Goal: Task Accomplishment & Management: Manage account settings

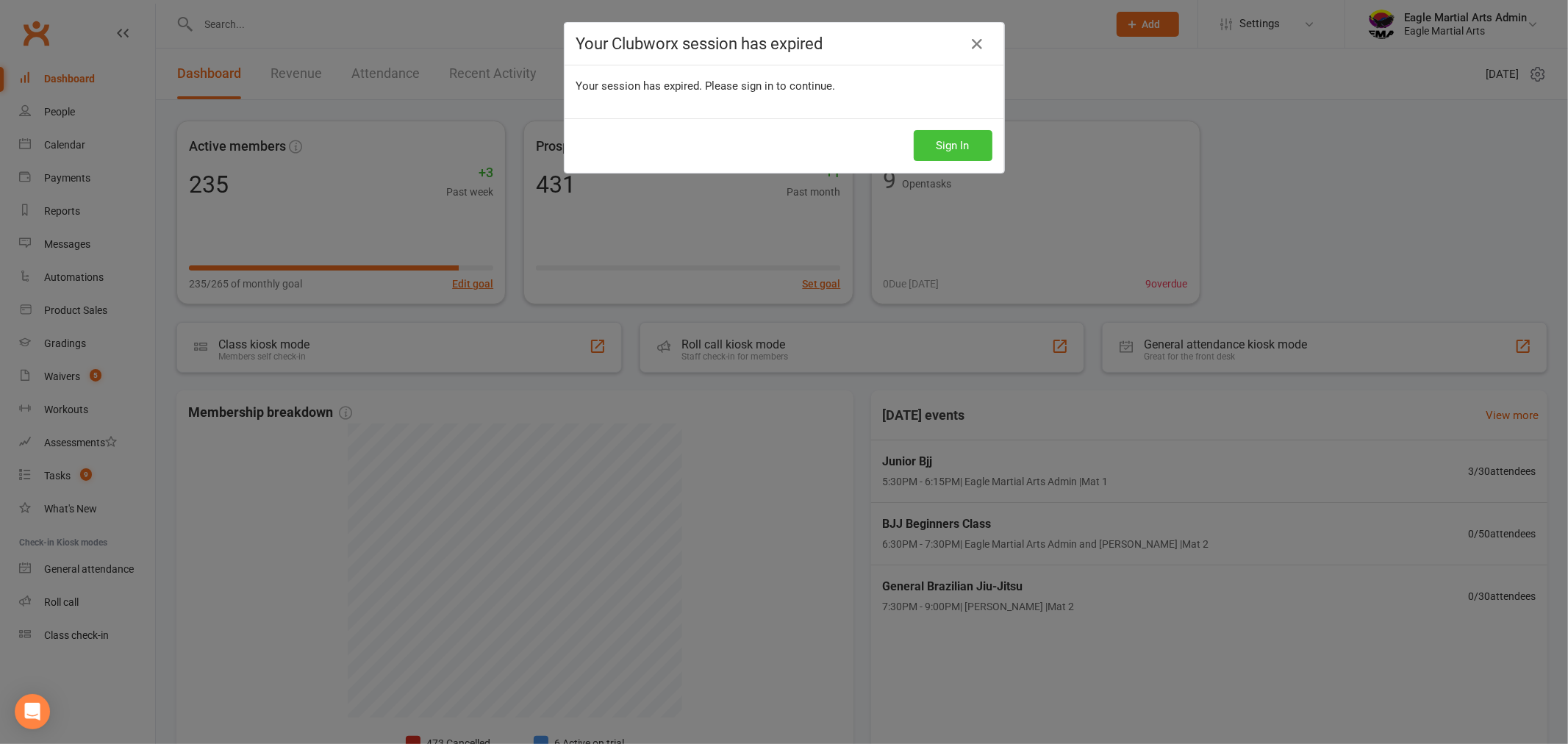
drag, startPoint x: 924, startPoint y: 142, endPoint x: 916, endPoint y: 142, distance: 8.0
click at [923, 142] on button "Sign In" at bounding box center [953, 145] width 79 height 31
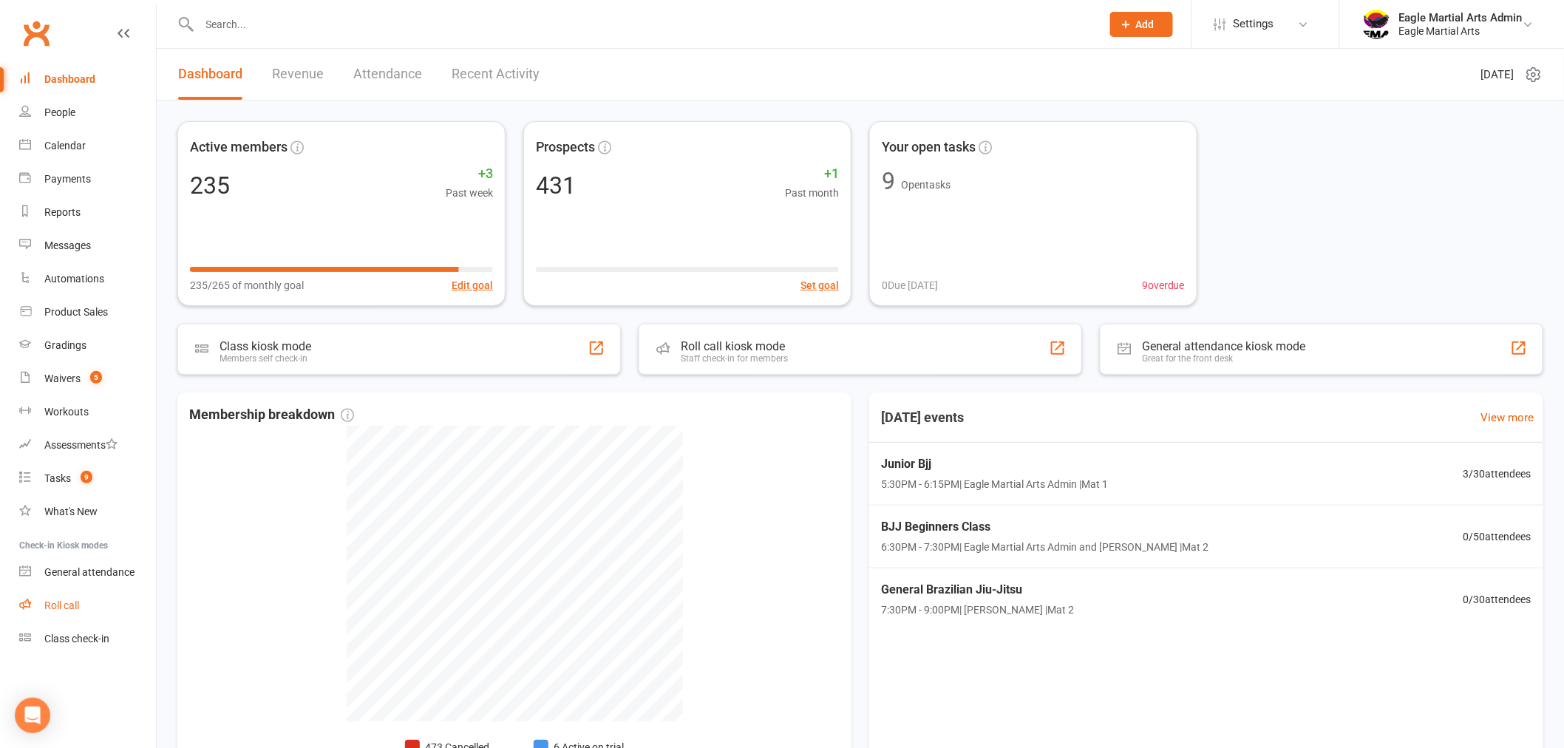
click at [61, 607] on div "Roll call" at bounding box center [61, 605] width 35 height 12
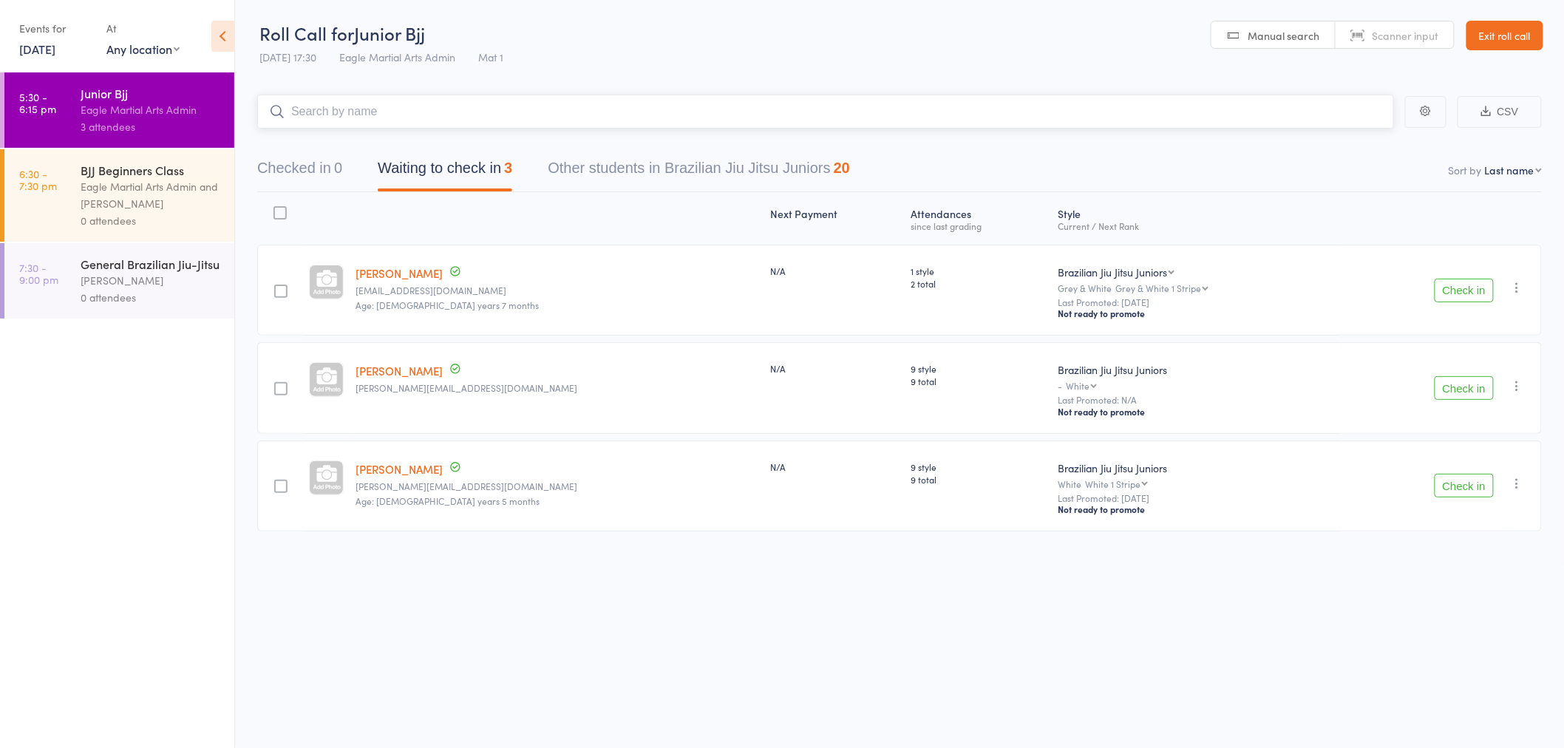
click at [339, 109] on input "search" at bounding box center [825, 112] width 1137 height 34
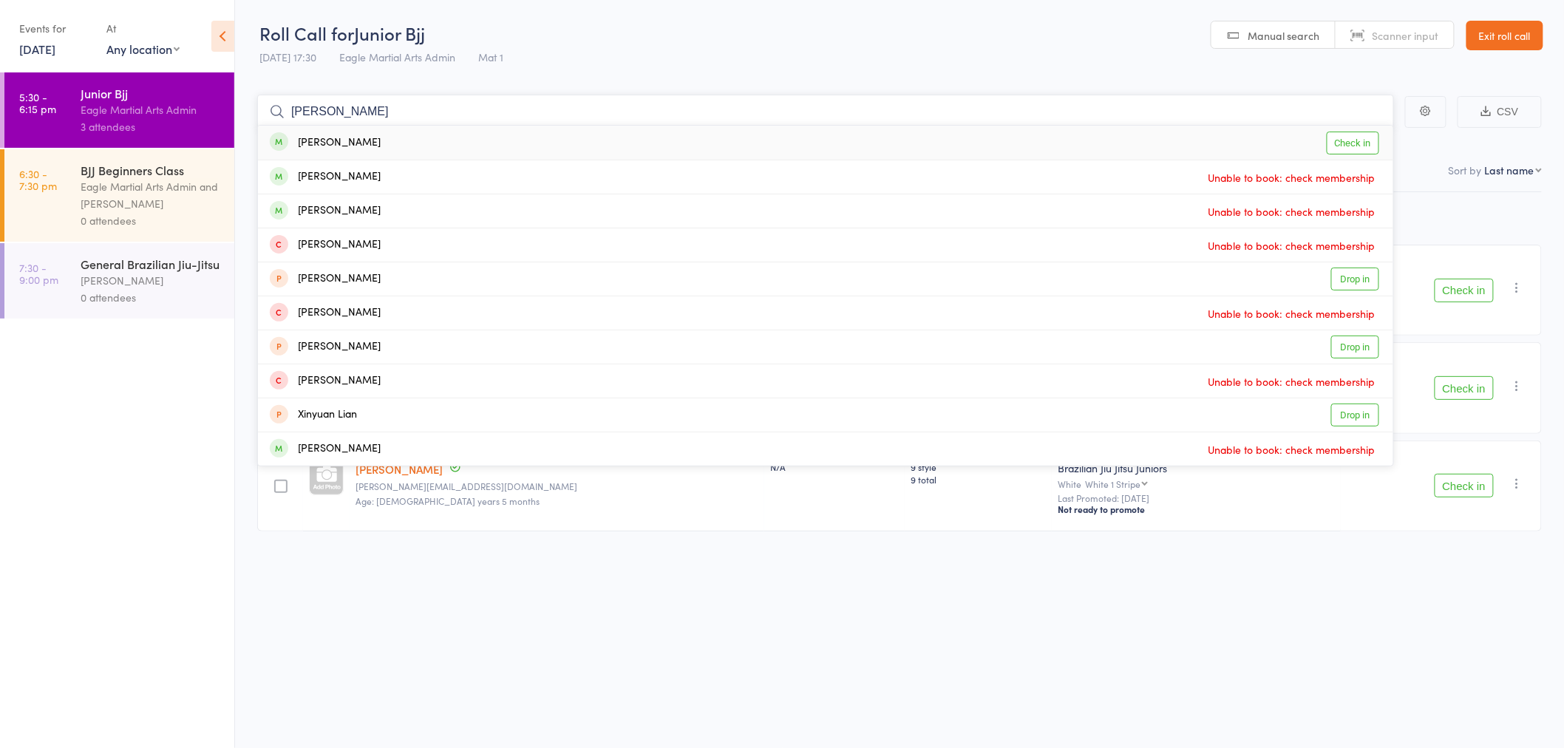
type input "liam"
click at [358, 143] on div "Liam Choo Check in" at bounding box center [825, 143] width 1135 height 34
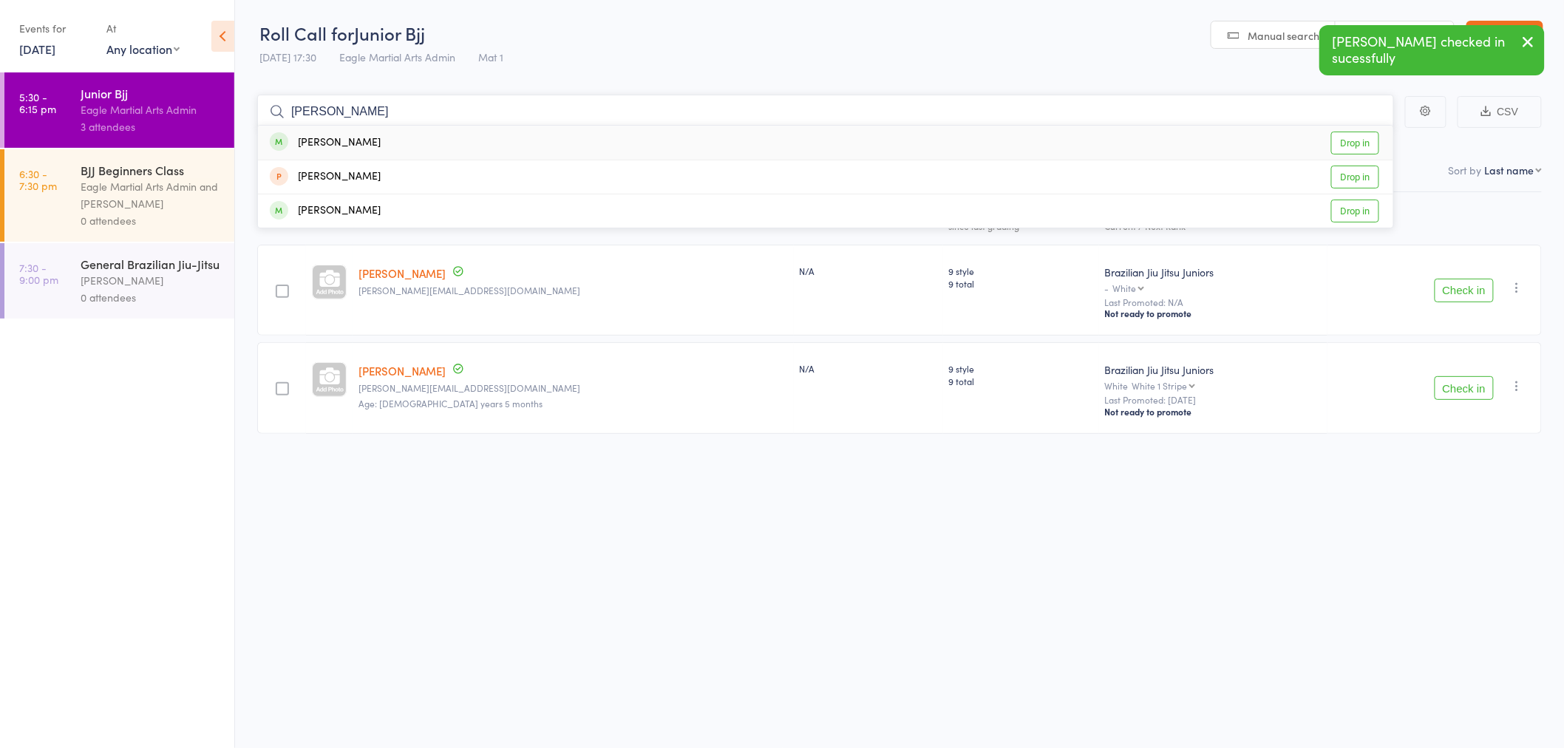
type input "elijah"
click at [355, 143] on div "Elijah Miranda" at bounding box center [325, 143] width 111 height 17
type input "elizabeth"
click at [356, 143] on div "Elizabeth Lee" at bounding box center [325, 143] width 111 height 17
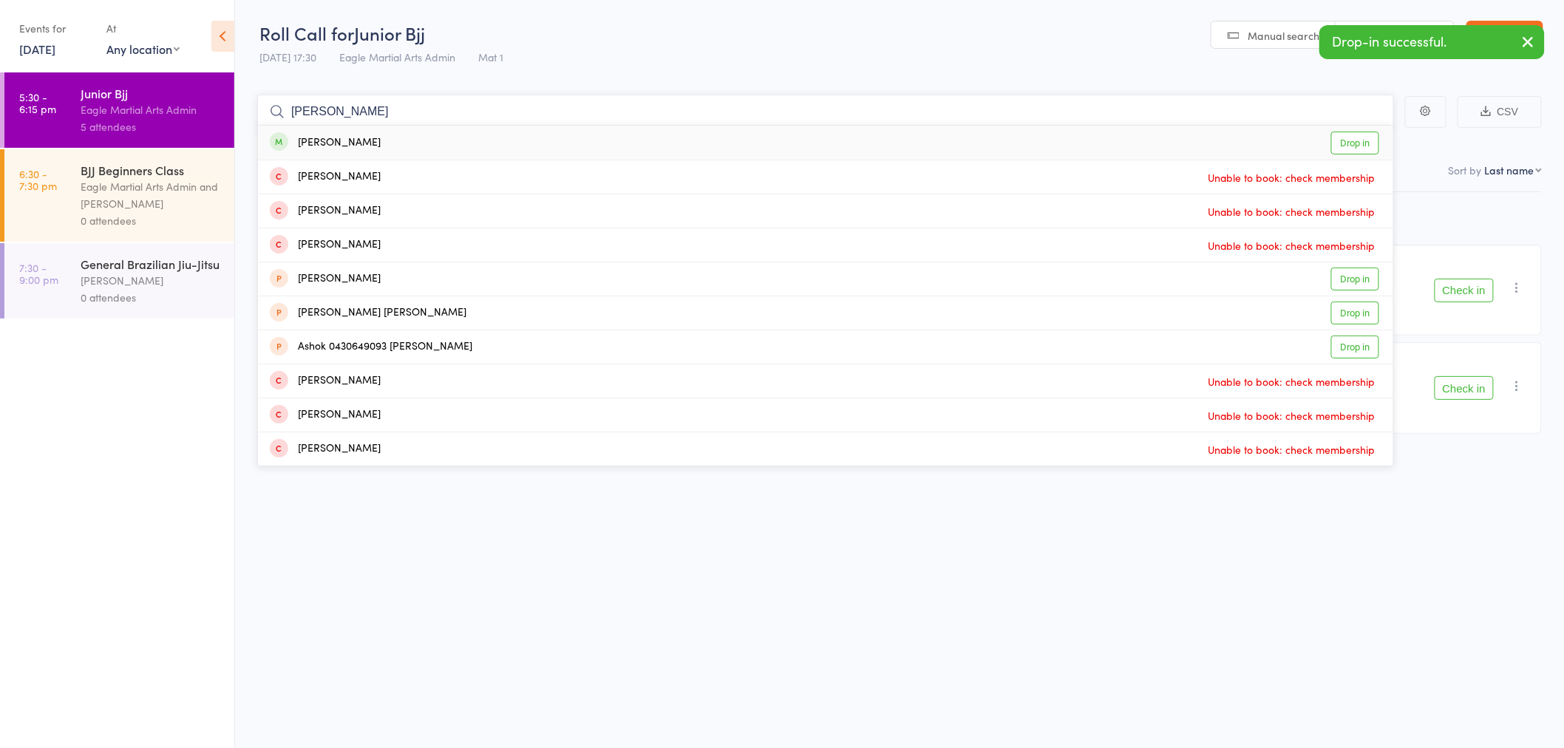
type input "thomas"
click at [349, 140] on div "Thomas Lee" at bounding box center [325, 143] width 111 height 17
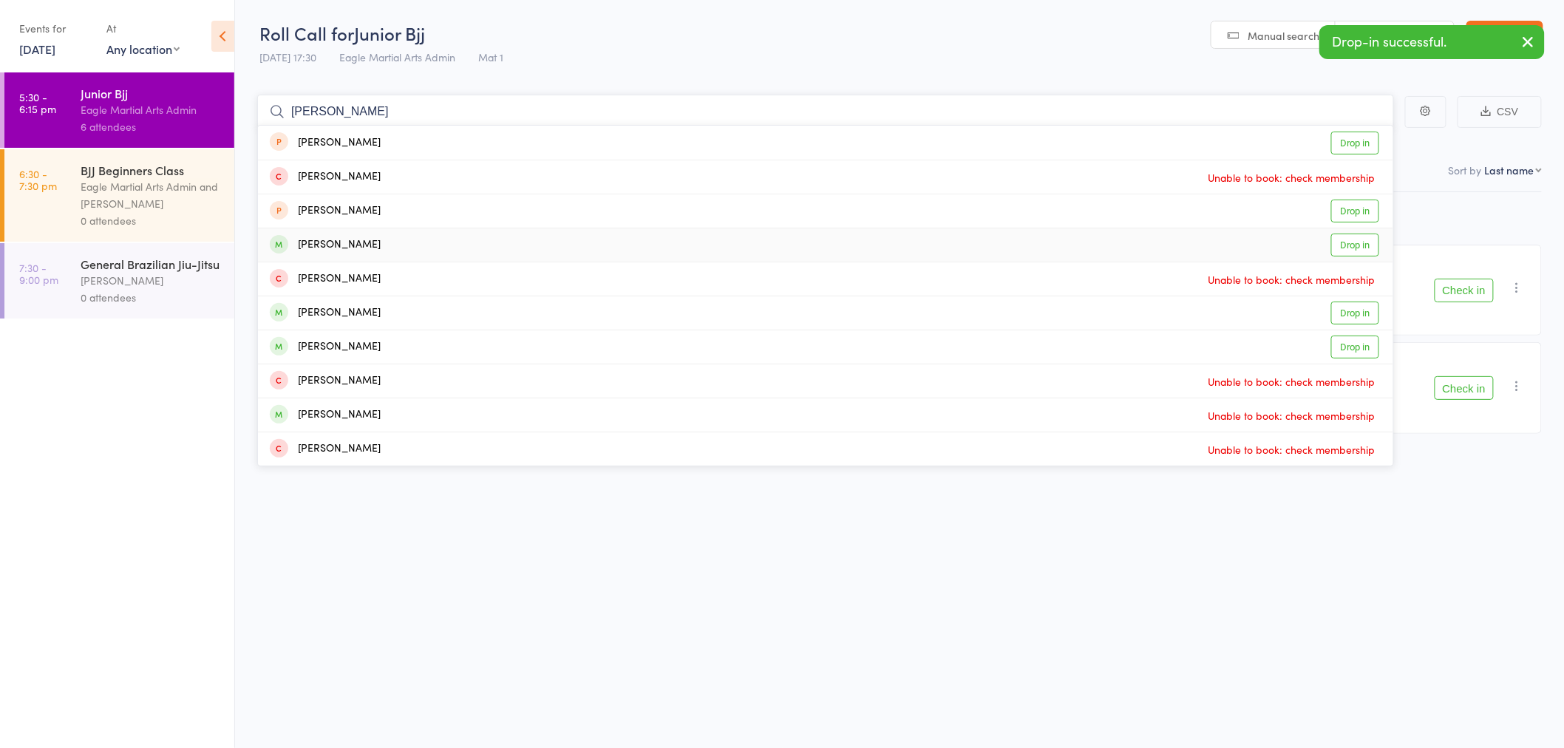
type input "alex"
click at [356, 238] on div "[PERSON_NAME]" at bounding box center [325, 245] width 111 height 17
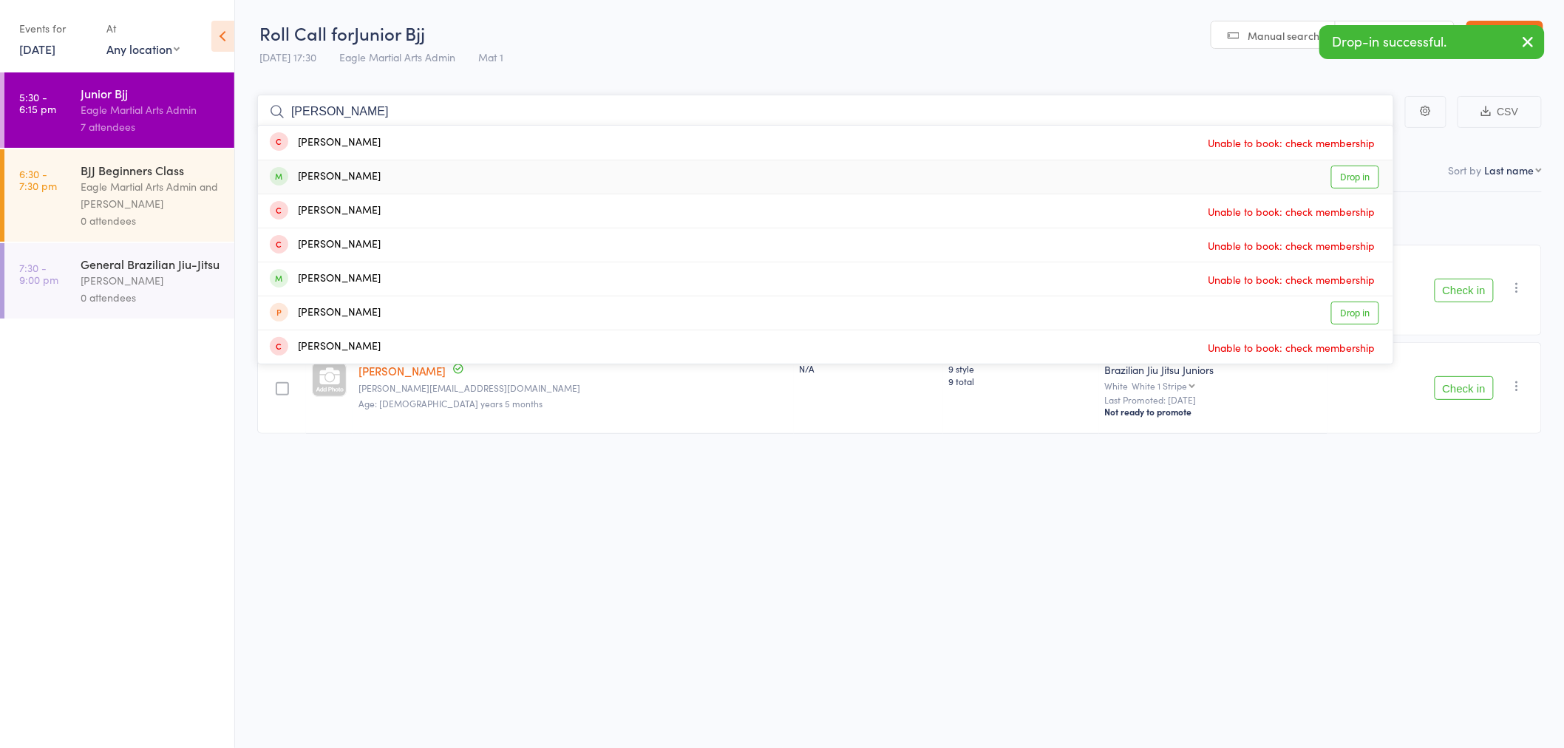
type input "hugo"
click at [356, 180] on div "Hugo Krstevski" at bounding box center [325, 177] width 111 height 17
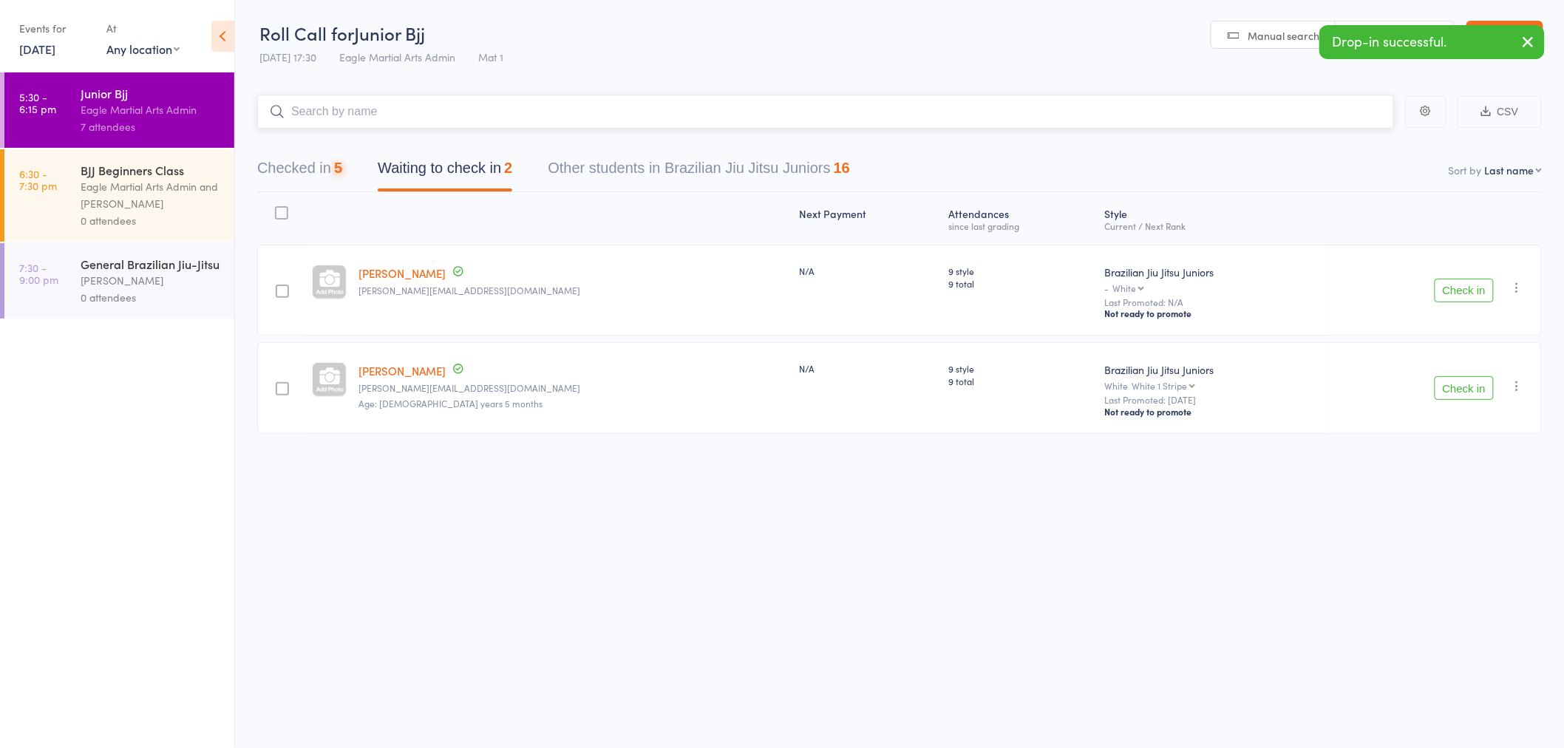
click at [334, 119] on input "search" at bounding box center [825, 112] width 1137 height 34
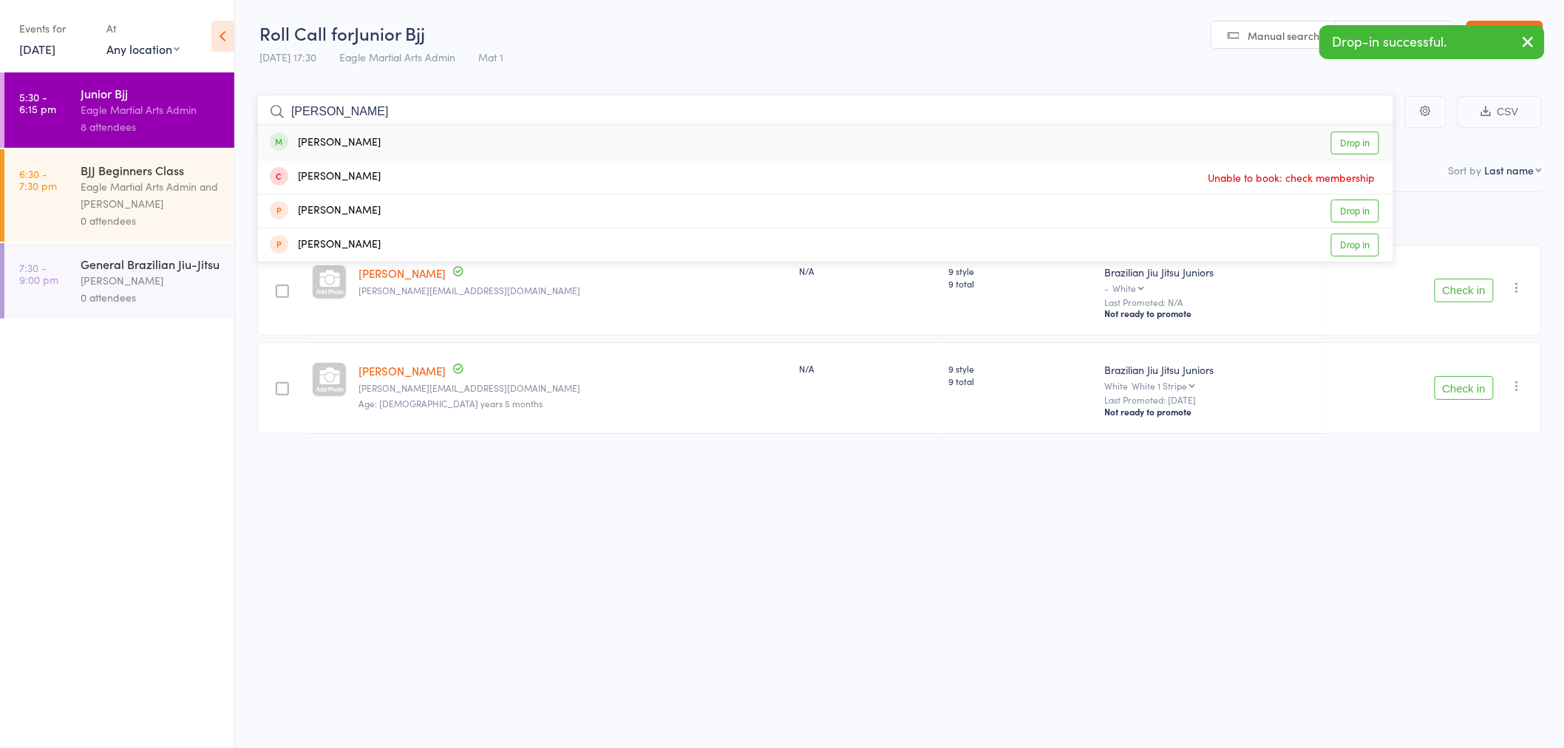
type input "fazel"
click at [348, 142] on div "Fazel Musaddiq" at bounding box center [325, 143] width 111 height 17
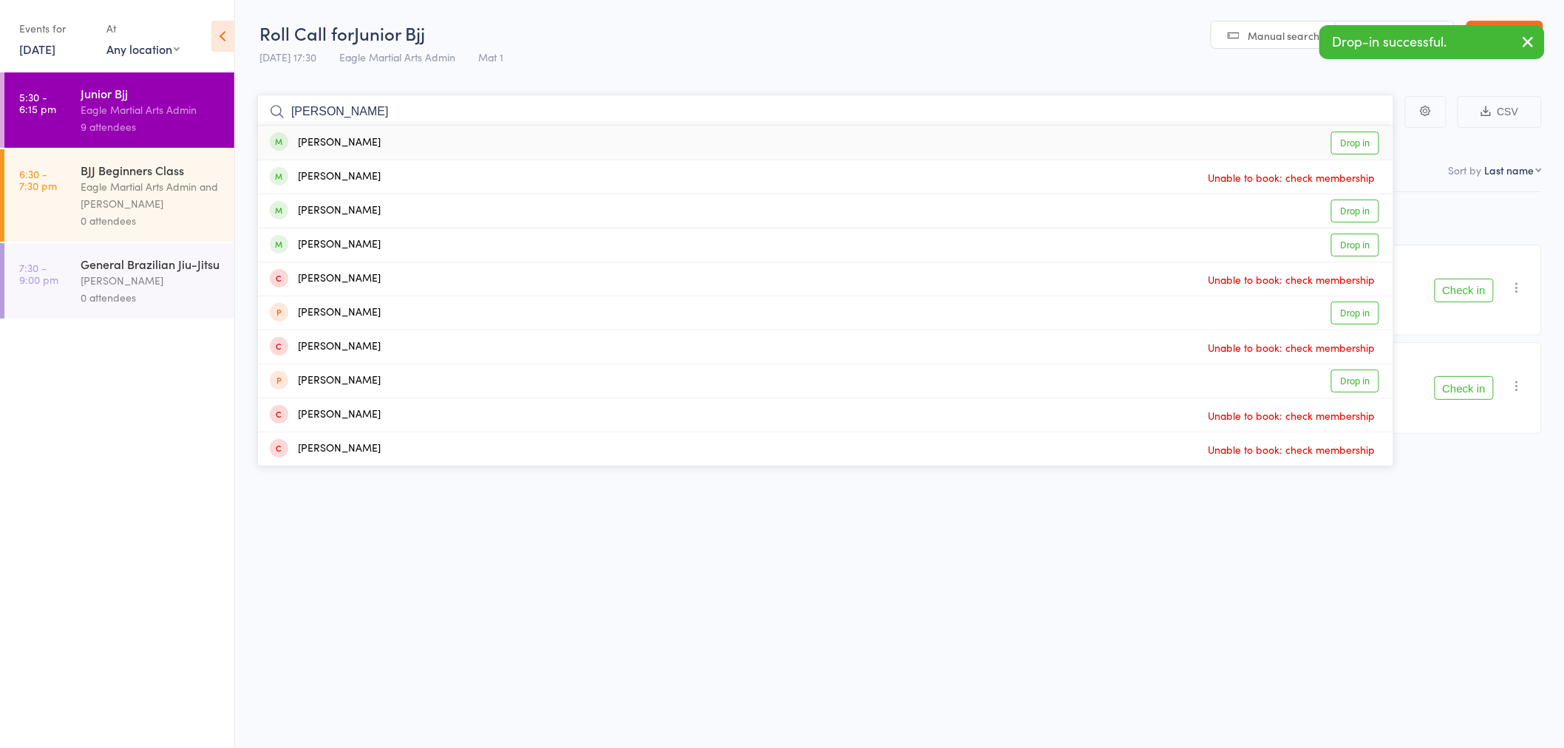
type input "dariush"
click at [348, 142] on div "Dariush Mehrabani" at bounding box center [325, 143] width 111 height 17
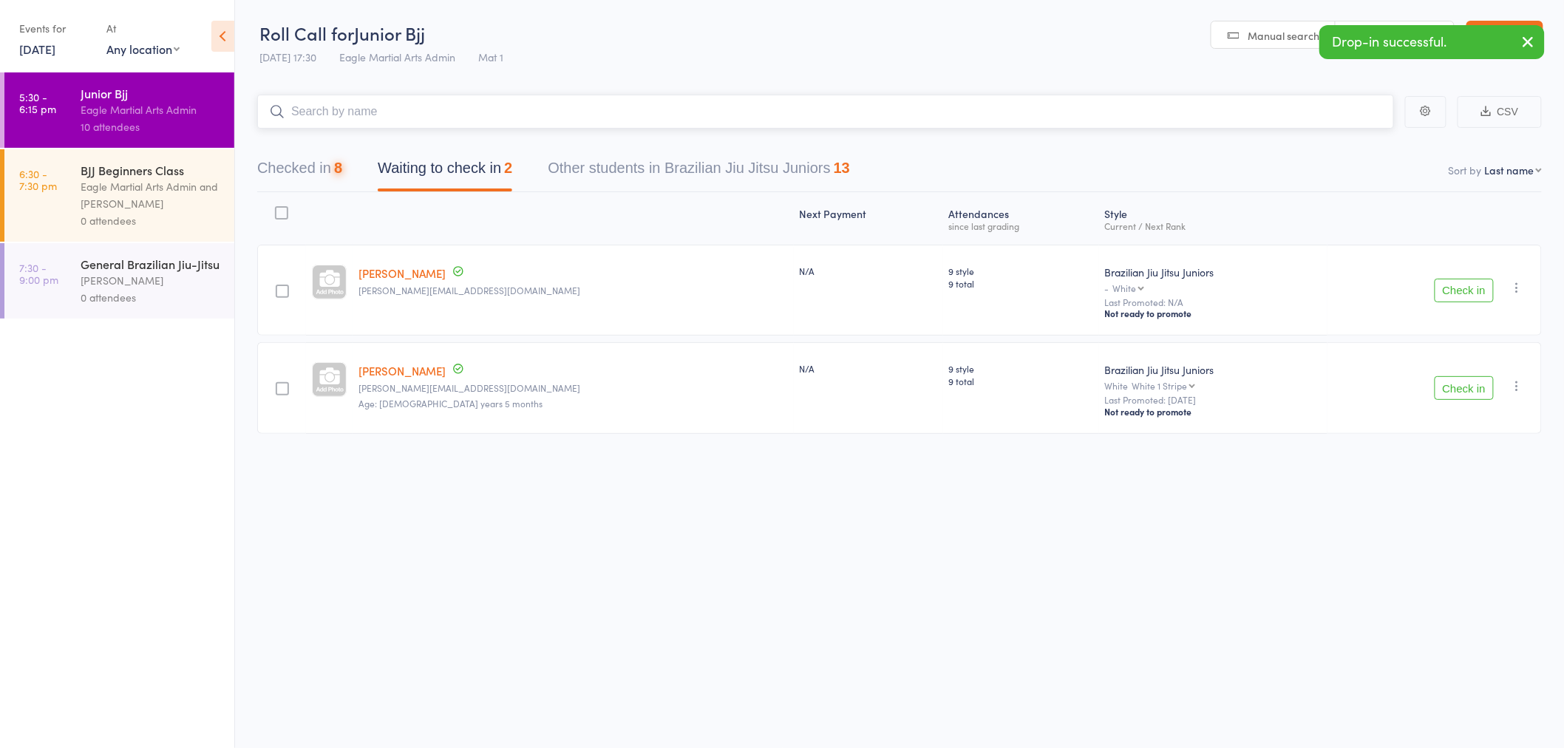
click at [404, 114] on input "search" at bounding box center [825, 112] width 1137 height 34
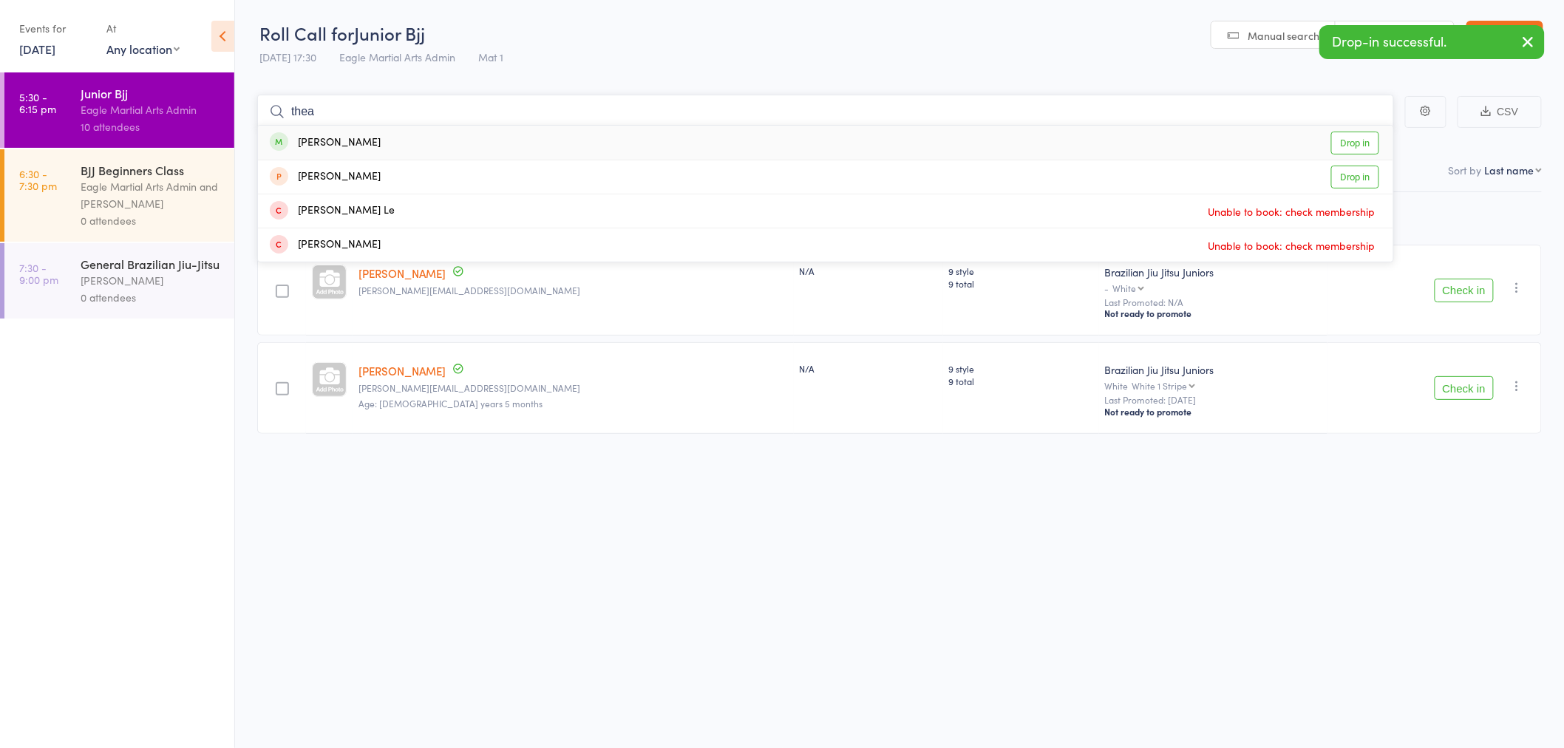
type input "thea"
click at [341, 144] on div "Thea Walters" at bounding box center [325, 143] width 111 height 17
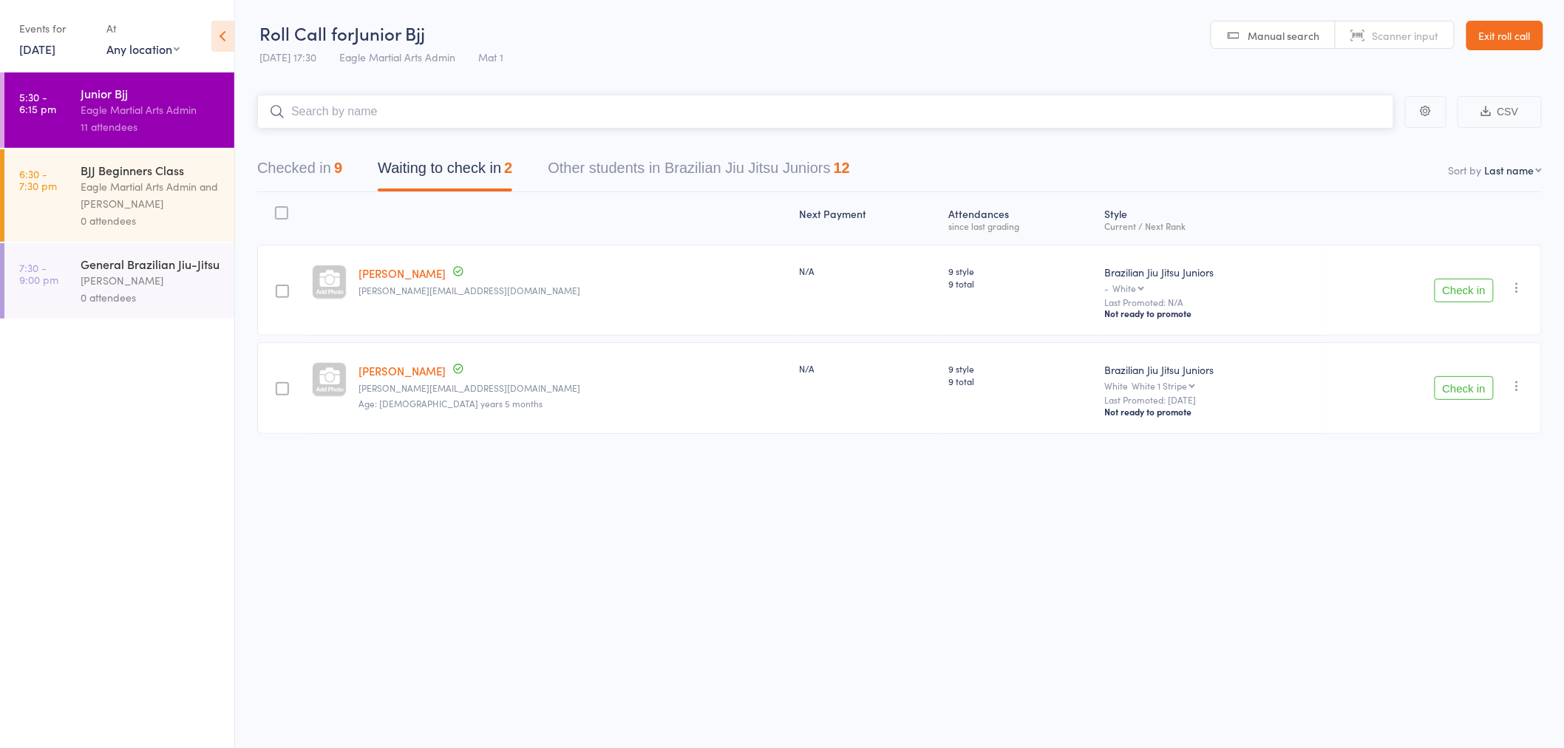
click at [574, 102] on input "search" at bounding box center [825, 112] width 1137 height 34
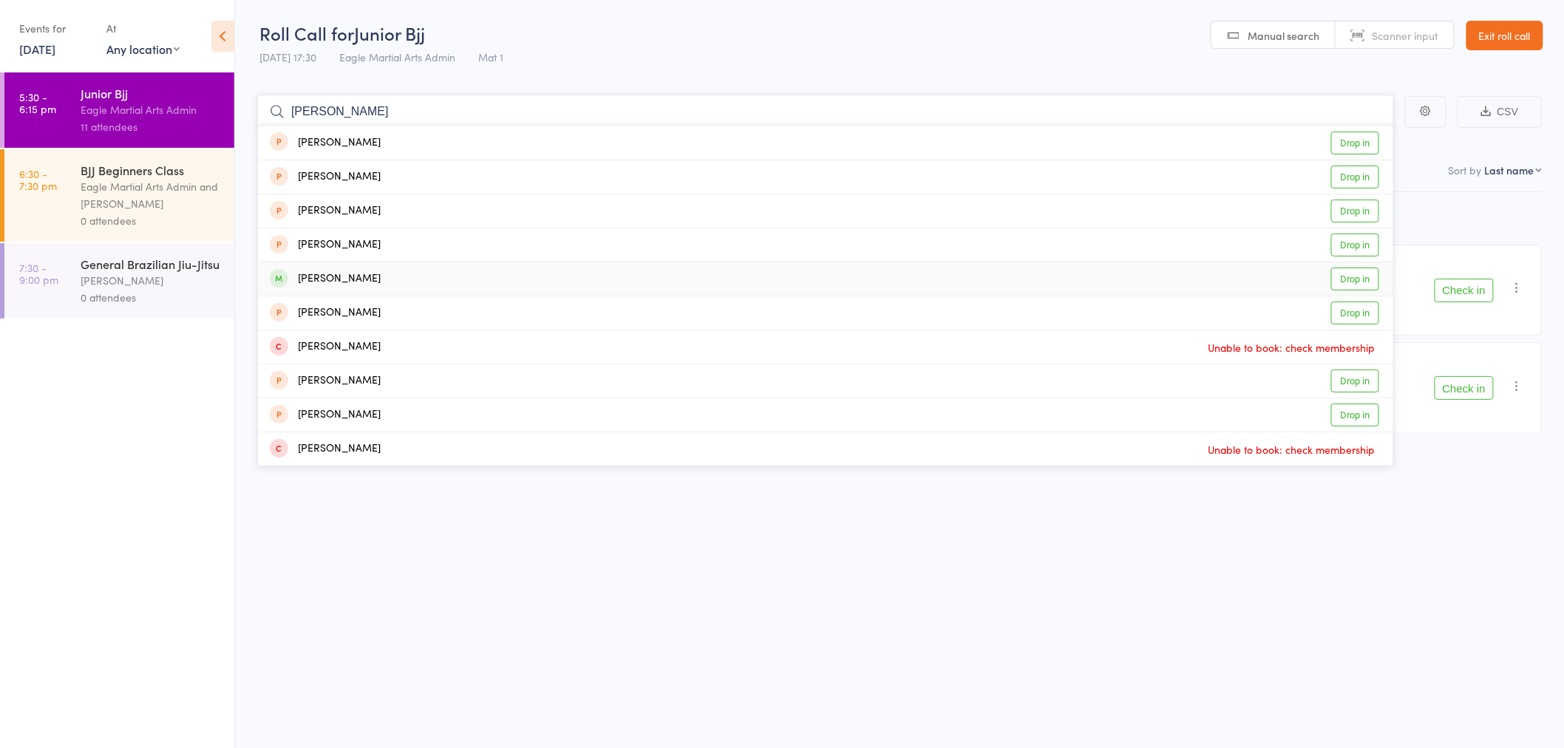
type input "lewis"
click at [350, 278] on div "Lewis Saldanha" at bounding box center [325, 279] width 111 height 17
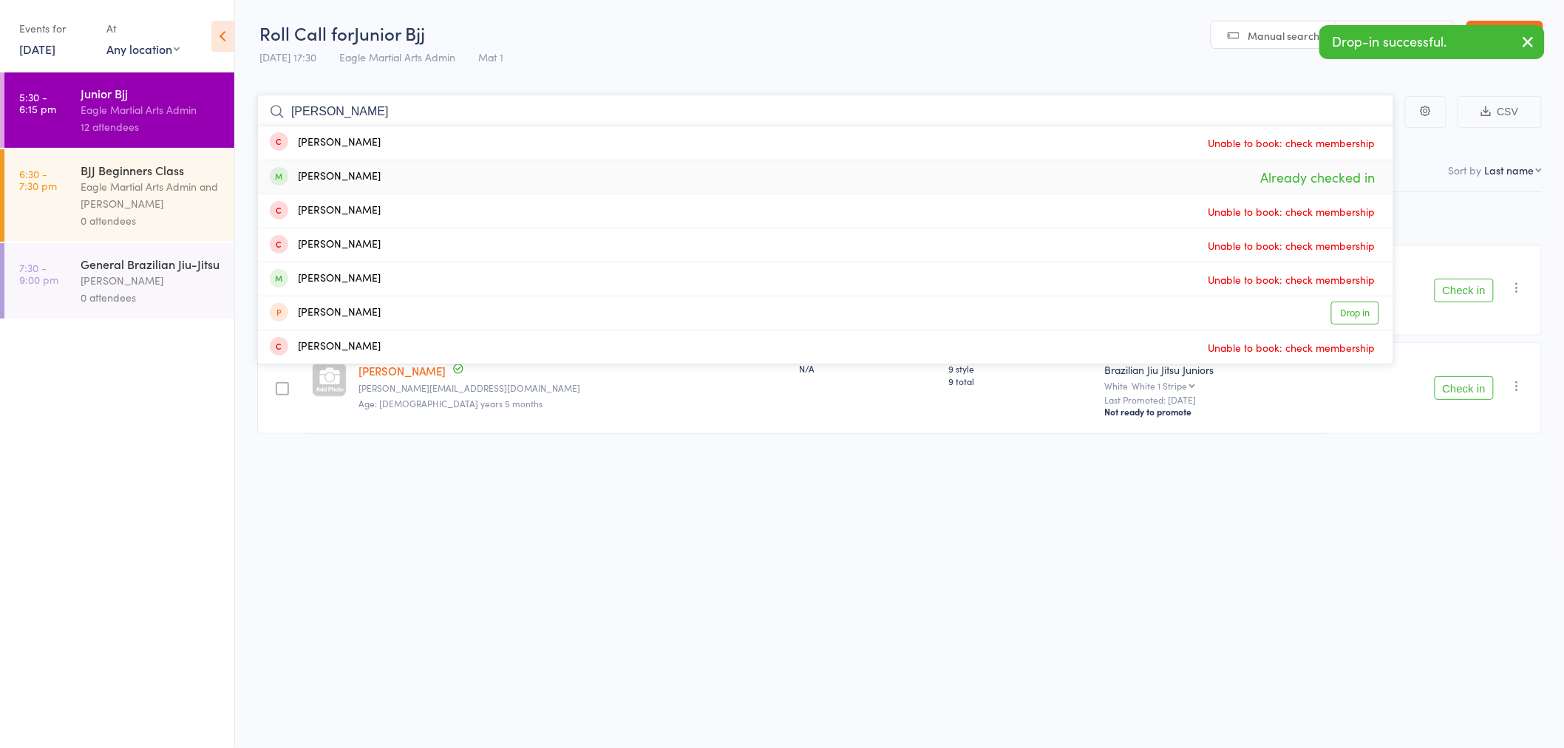
type input "hugo"
click at [329, 174] on div "Hugo Krstevski" at bounding box center [325, 177] width 111 height 17
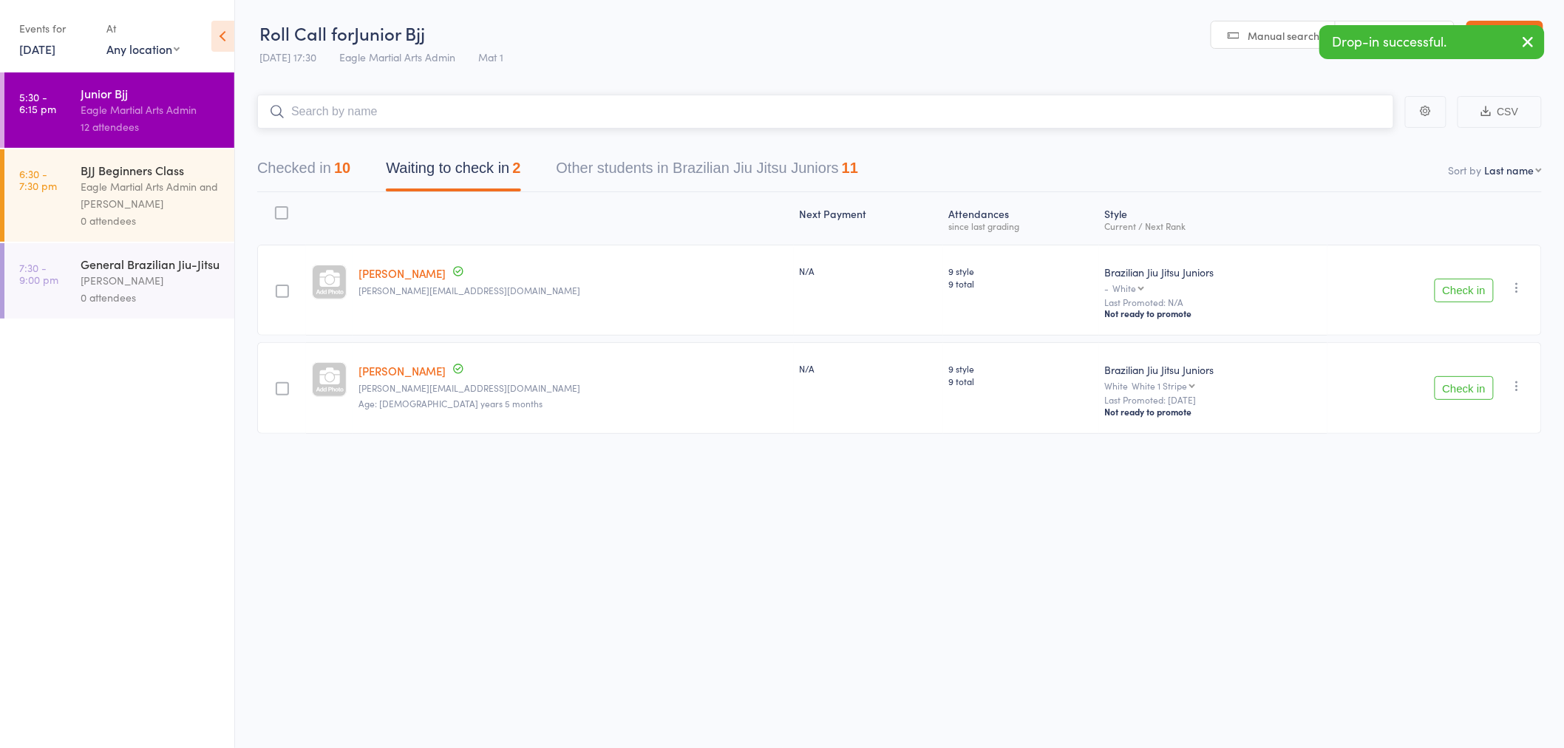
click at [325, 173] on button "Checked in 10" at bounding box center [303, 171] width 93 height 39
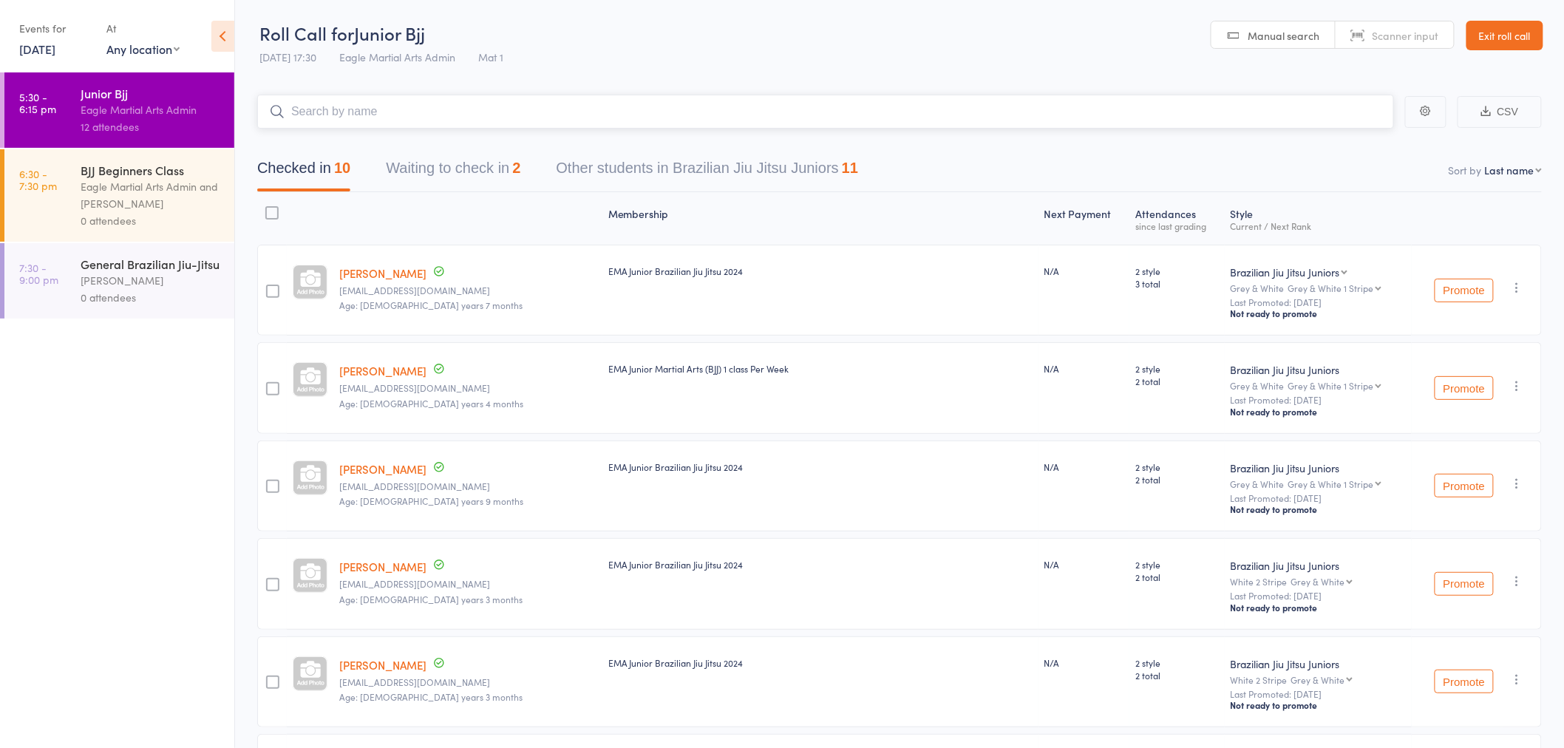
click at [390, 97] on input "search" at bounding box center [825, 112] width 1137 height 34
click at [387, 104] on input "search" at bounding box center [825, 112] width 1137 height 34
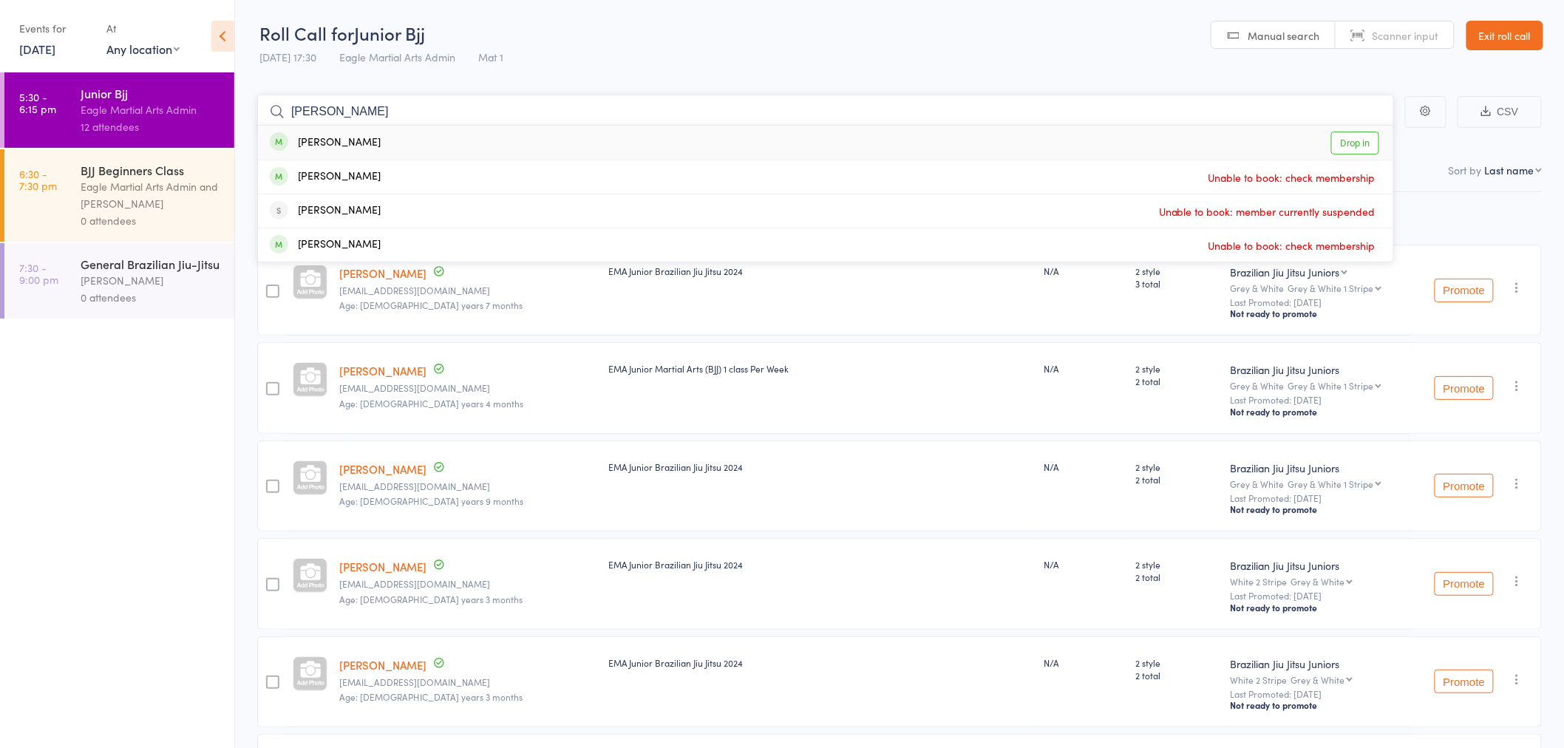
type input "xavier"
click at [373, 138] on div "Xavier Saldanha" at bounding box center [325, 143] width 111 height 17
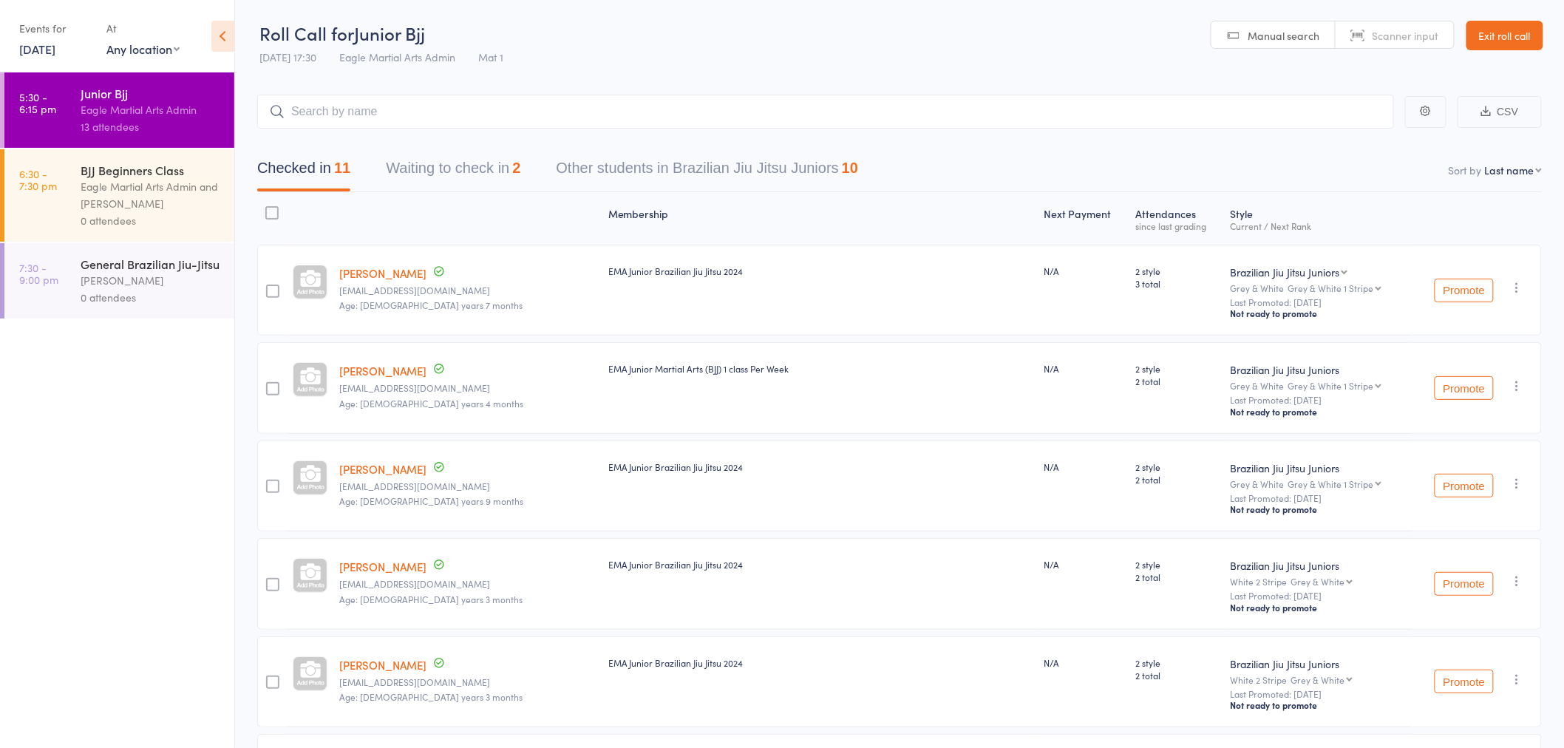
click at [1499, 33] on link "Exit roll call" at bounding box center [1505, 36] width 77 height 30
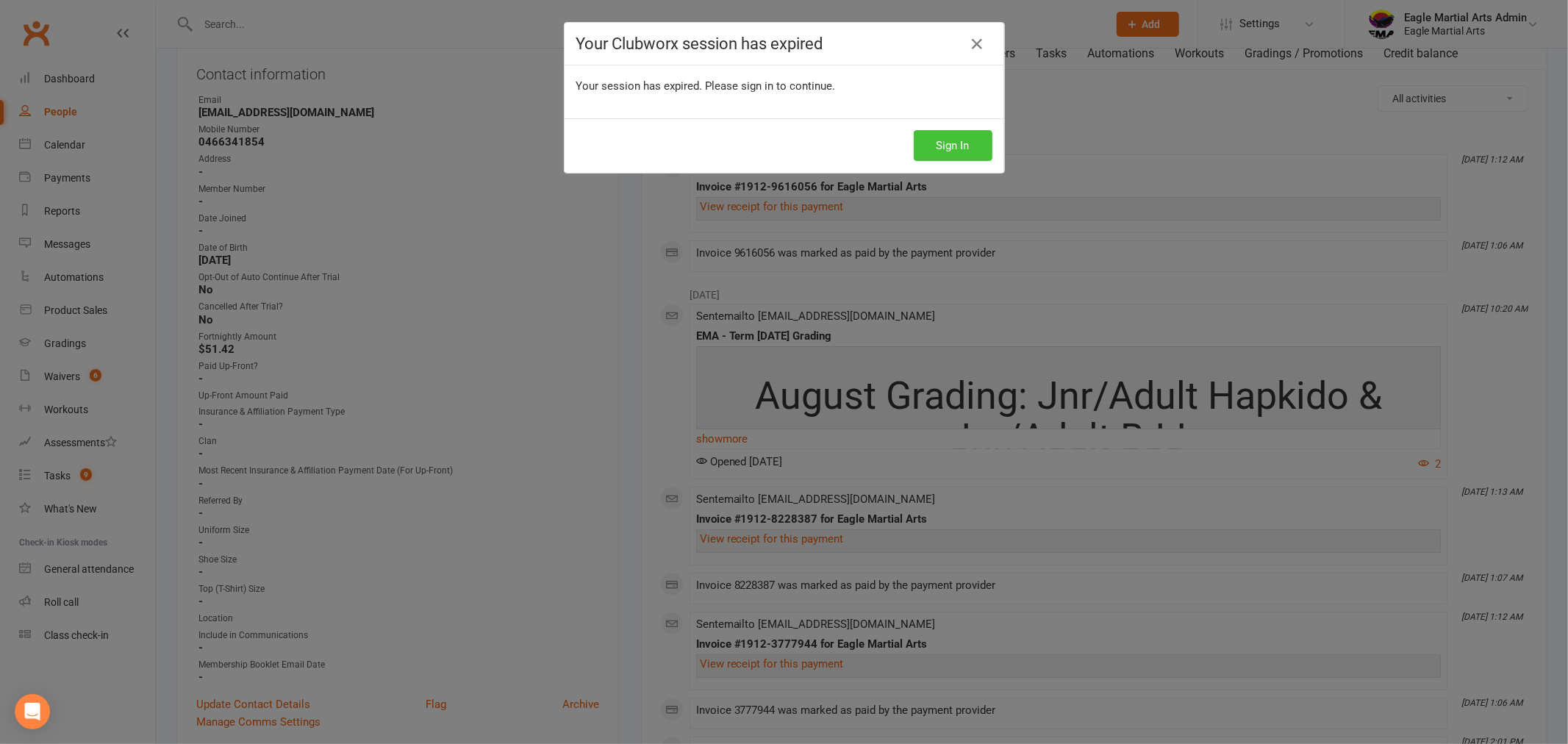
click at [956, 150] on button "Sign In" at bounding box center [953, 145] width 79 height 31
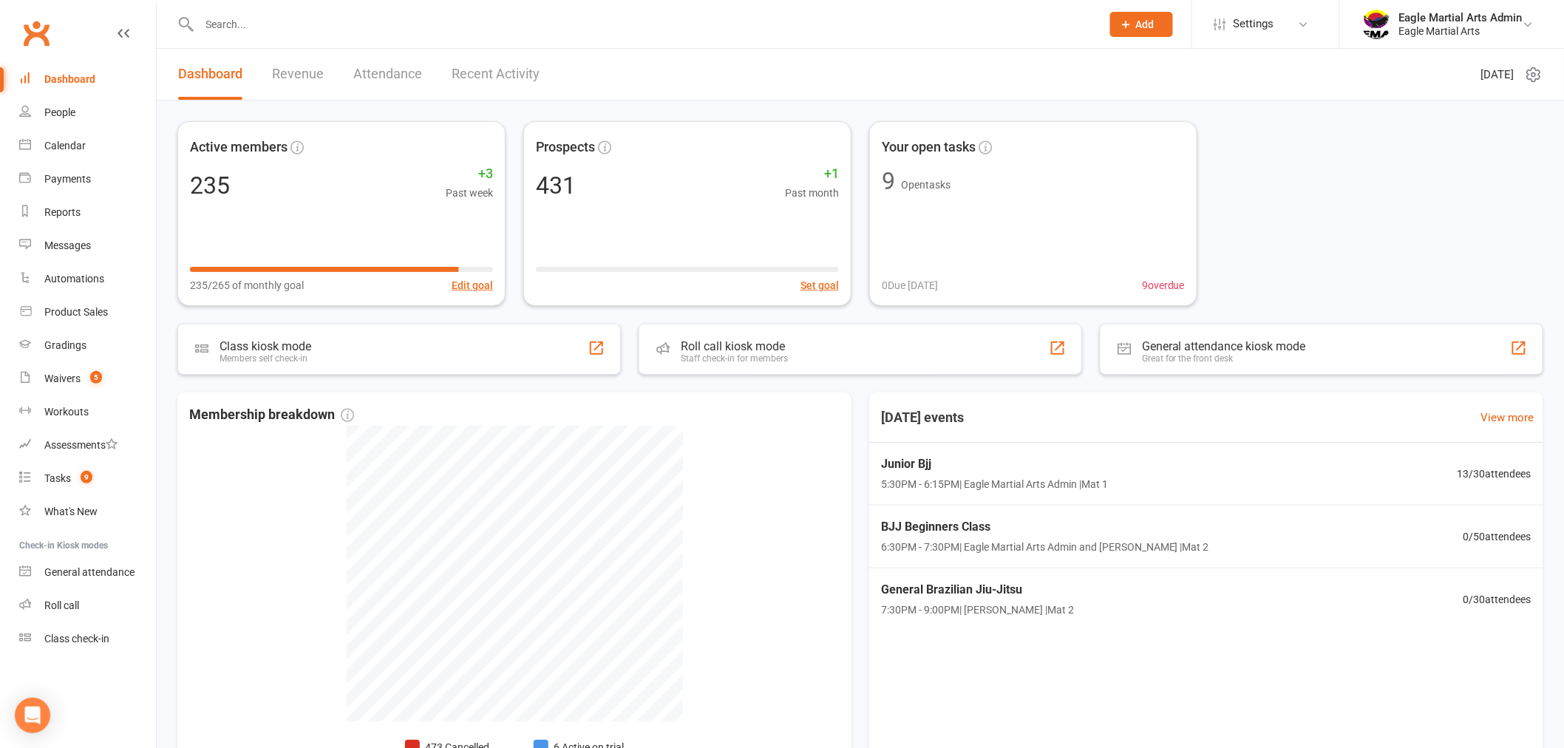
click at [335, 27] on input "text" at bounding box center [643, 24] width 896 height 21
click at [429, 18] on input "text" at bounding box center [643, 24] width 896 height 21
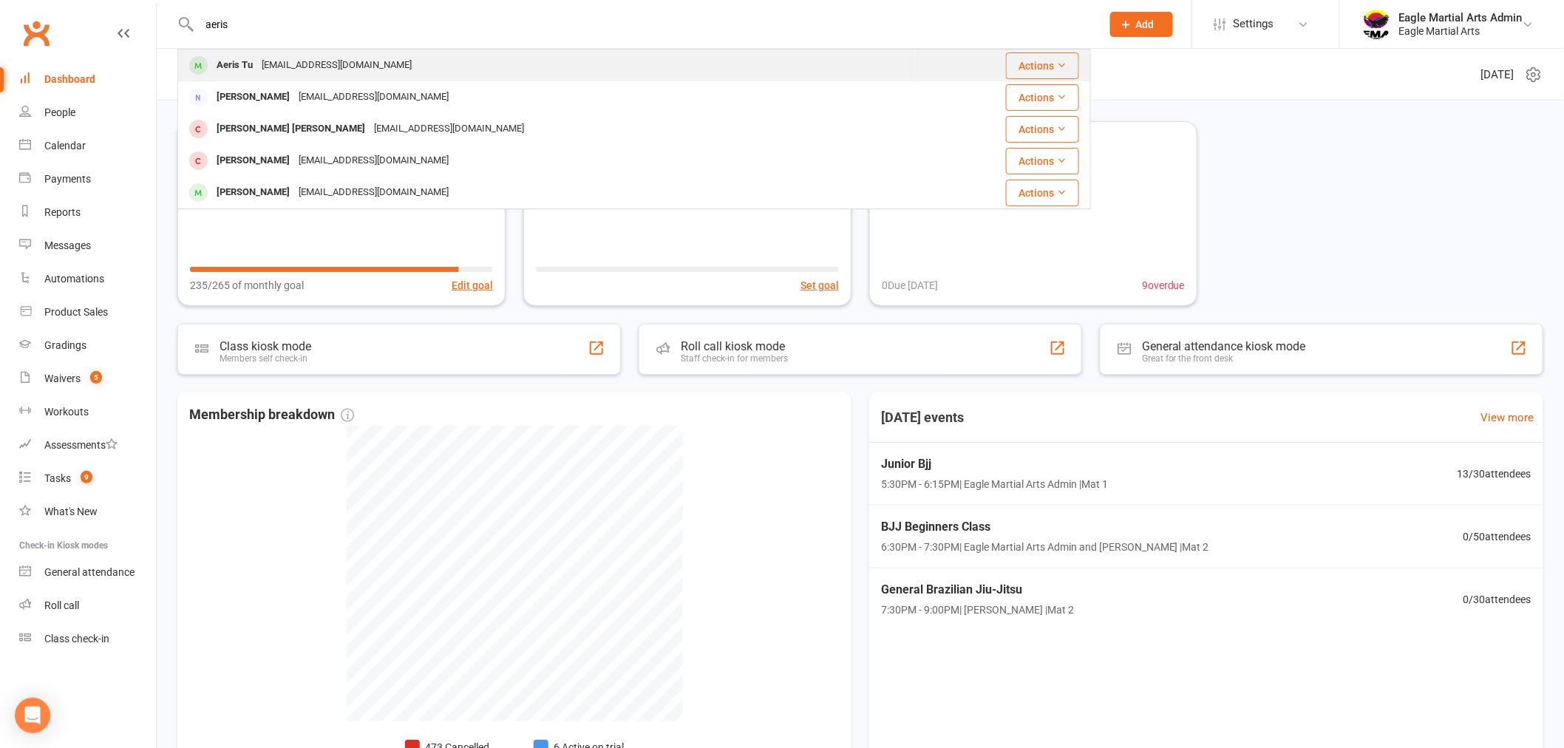
type input "aeris"
click at [294, 71] on div "[EMAIL_ADDRESS][DOMAIN_NAME]" at bounding box center [336, 65] width 159 height 21
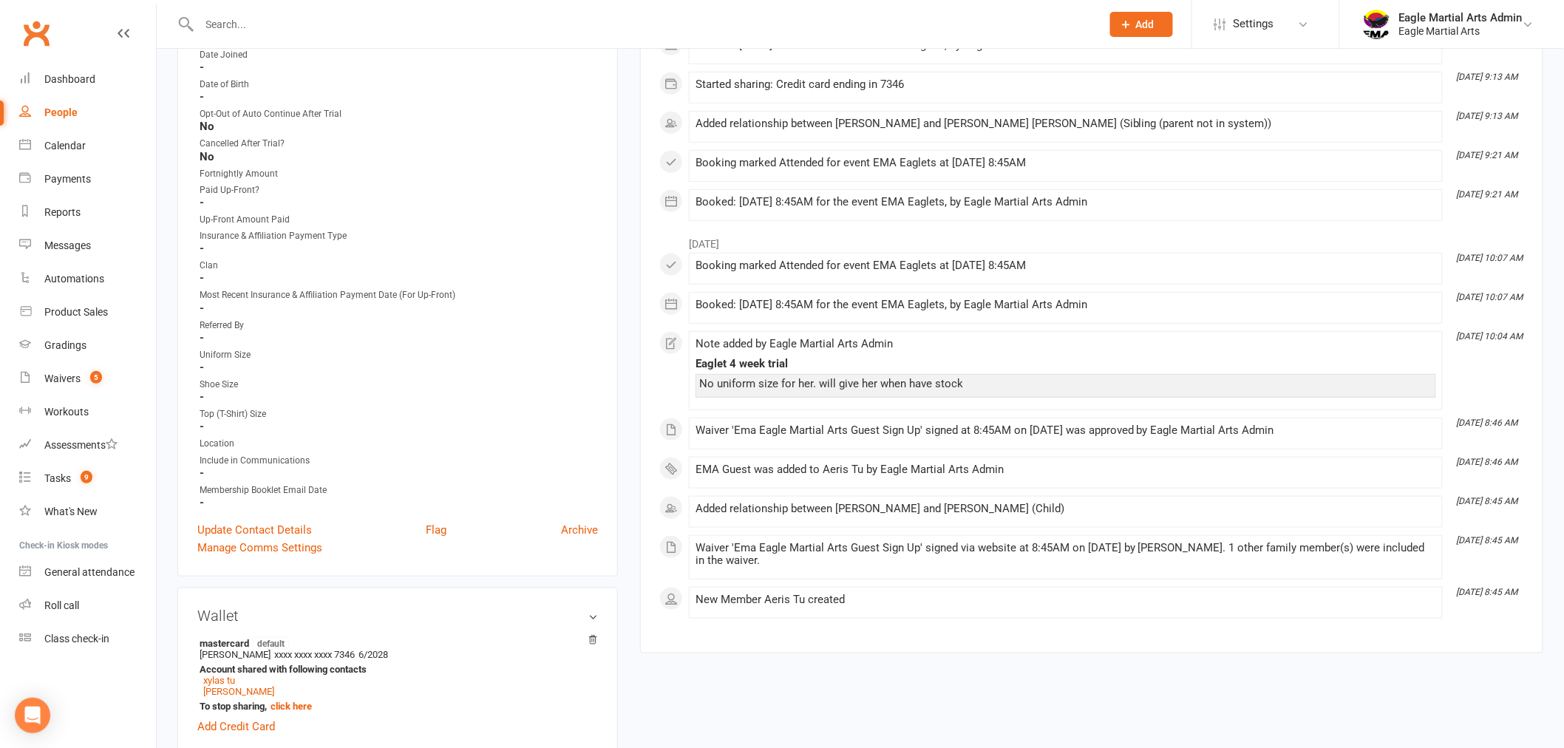
scroll to position [328, 0]
click at [274, 526] on link "Update Contact Details" at bounding box center [254, 528] width 115 height 18
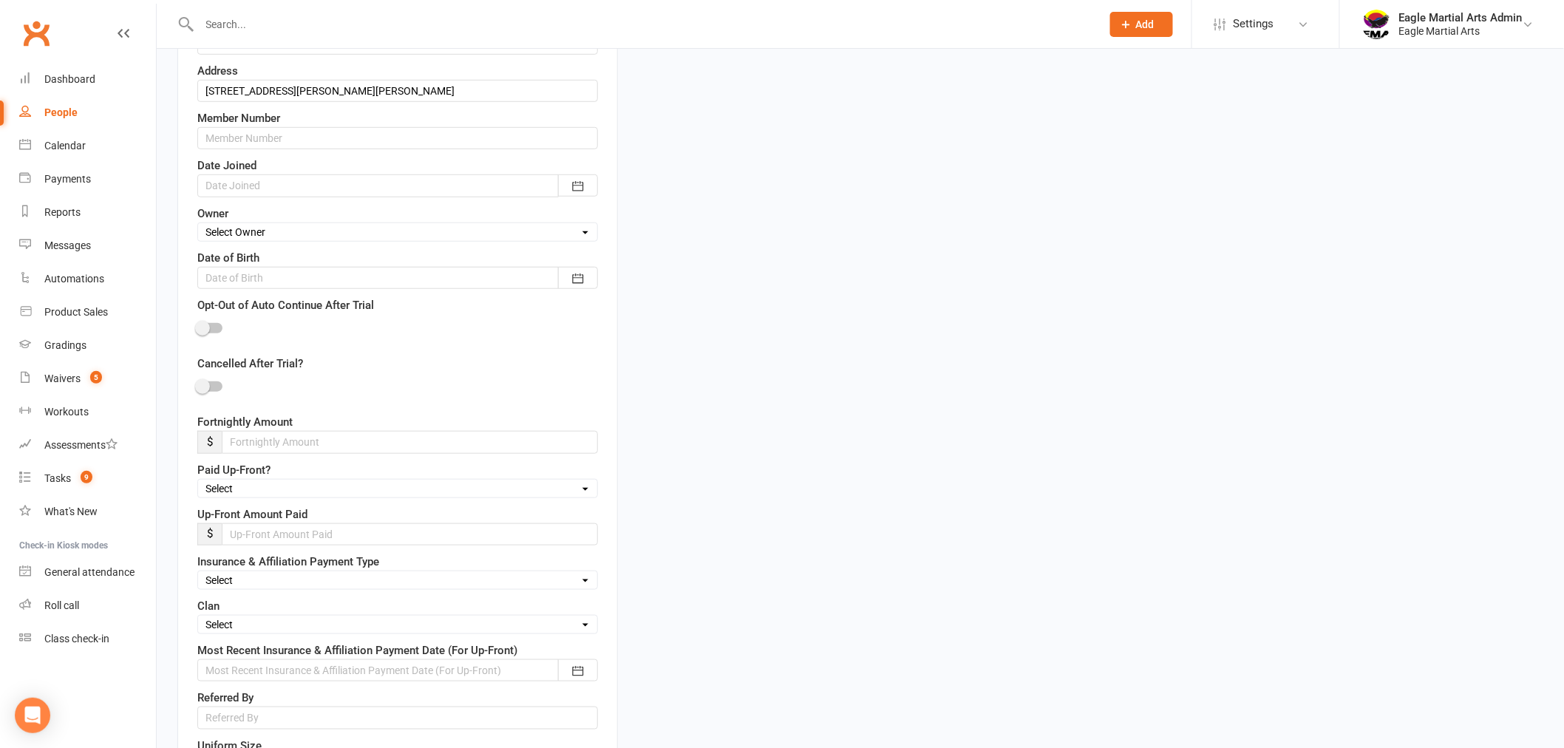
scroll to position [398, 0]
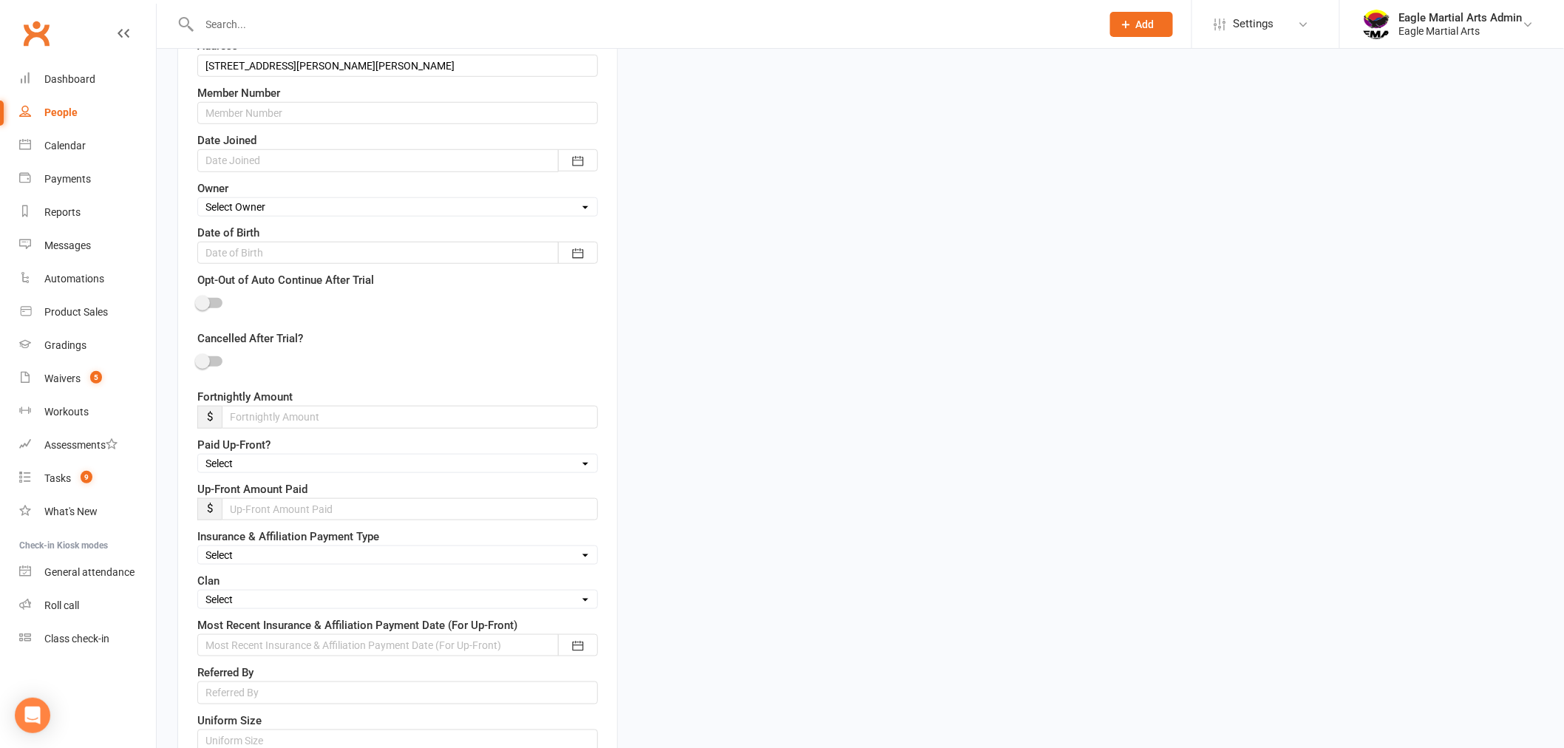
click at [293, 600] on select "Select Fire Water Earth Air" at bounding box center [397, 599] width 399 height 16
select select "Fire"
click at [198, 593] on select "Select Fire Water Earth Air" at bounding box center [397, 599] width 399 height 16
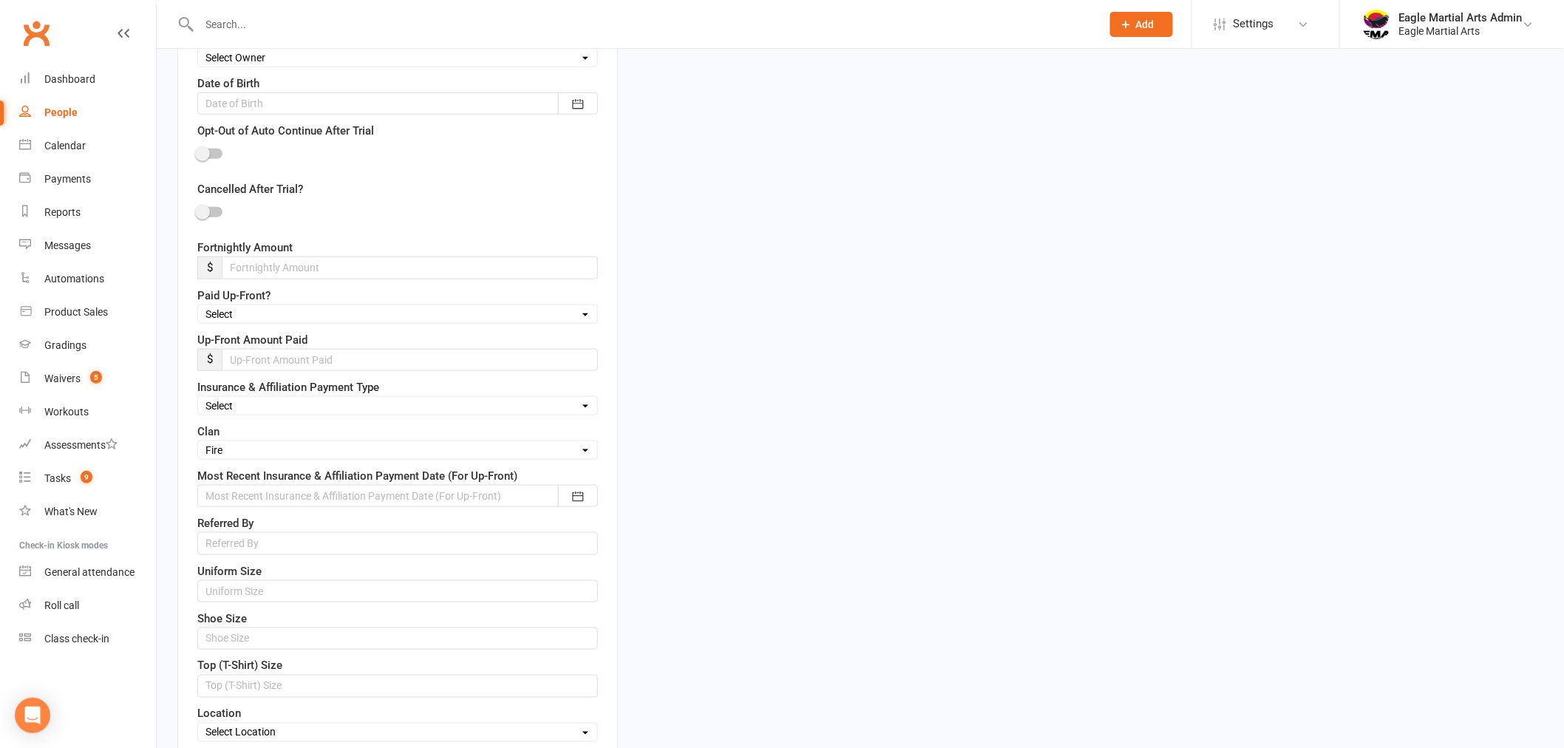
scroll to position [891, 0]
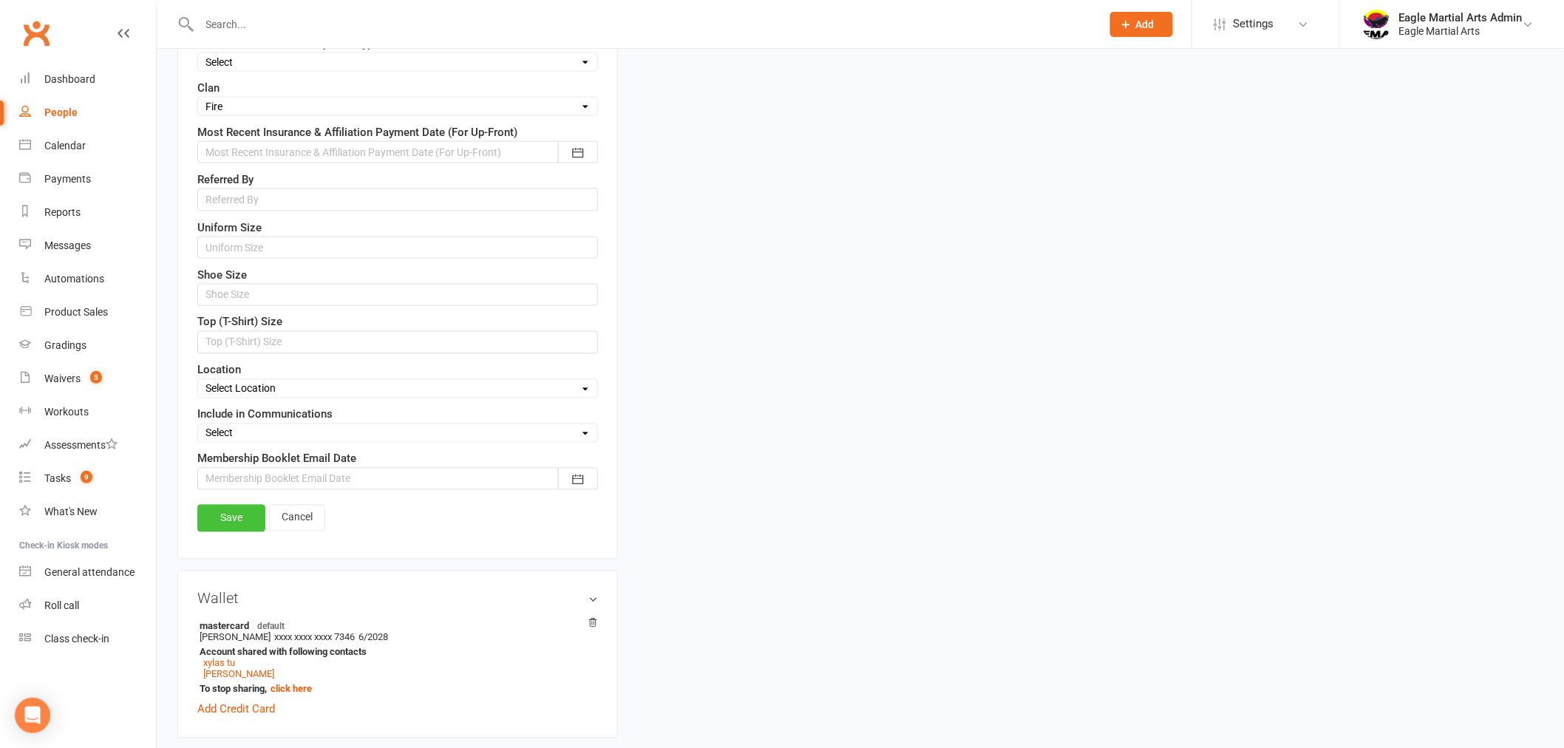
click at [208, 520] on link "Save" at bounding box center [231, 518] width 68 height 27
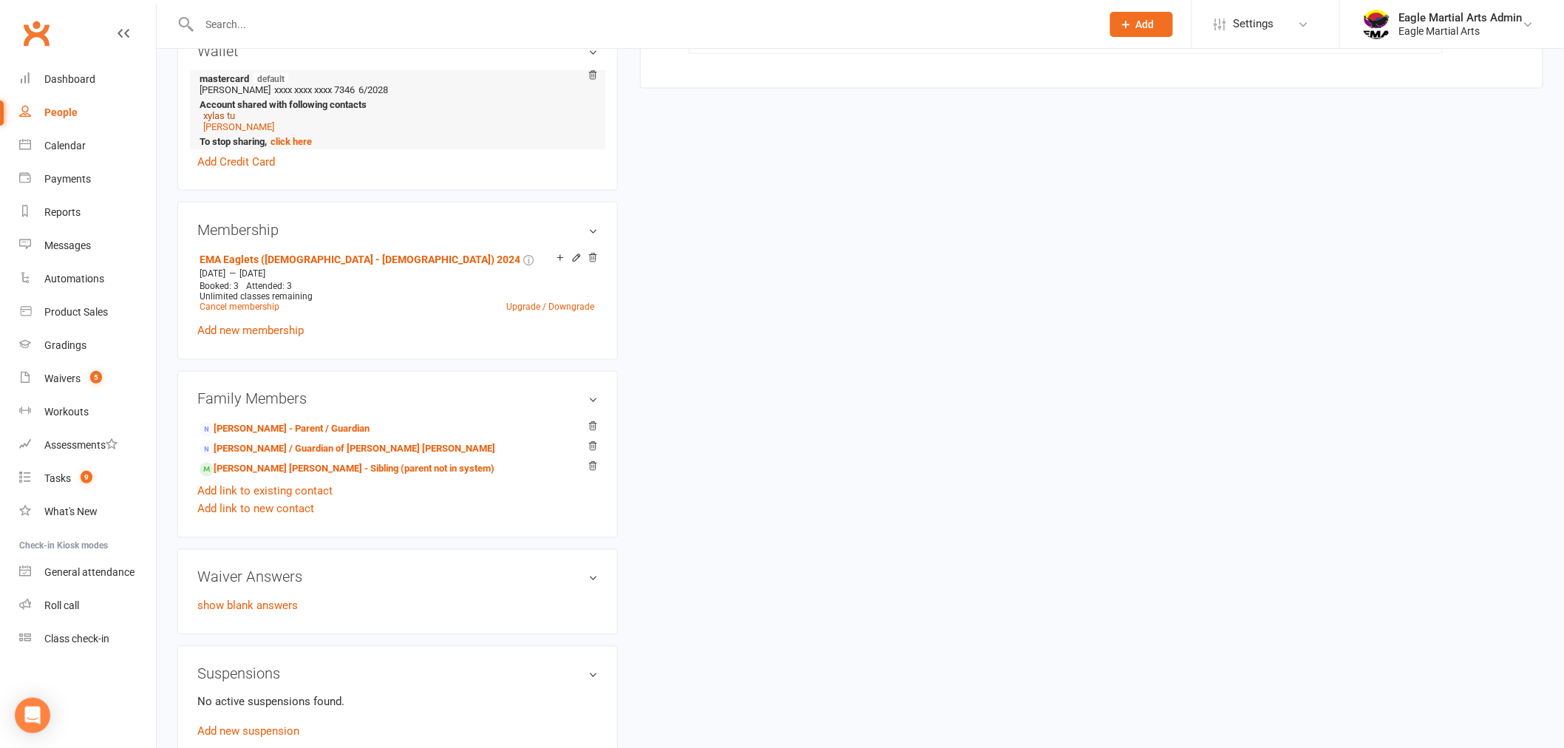
click at [223, 110] on link "xylas tu" at bounding box center [219, 115] width 32 height 11
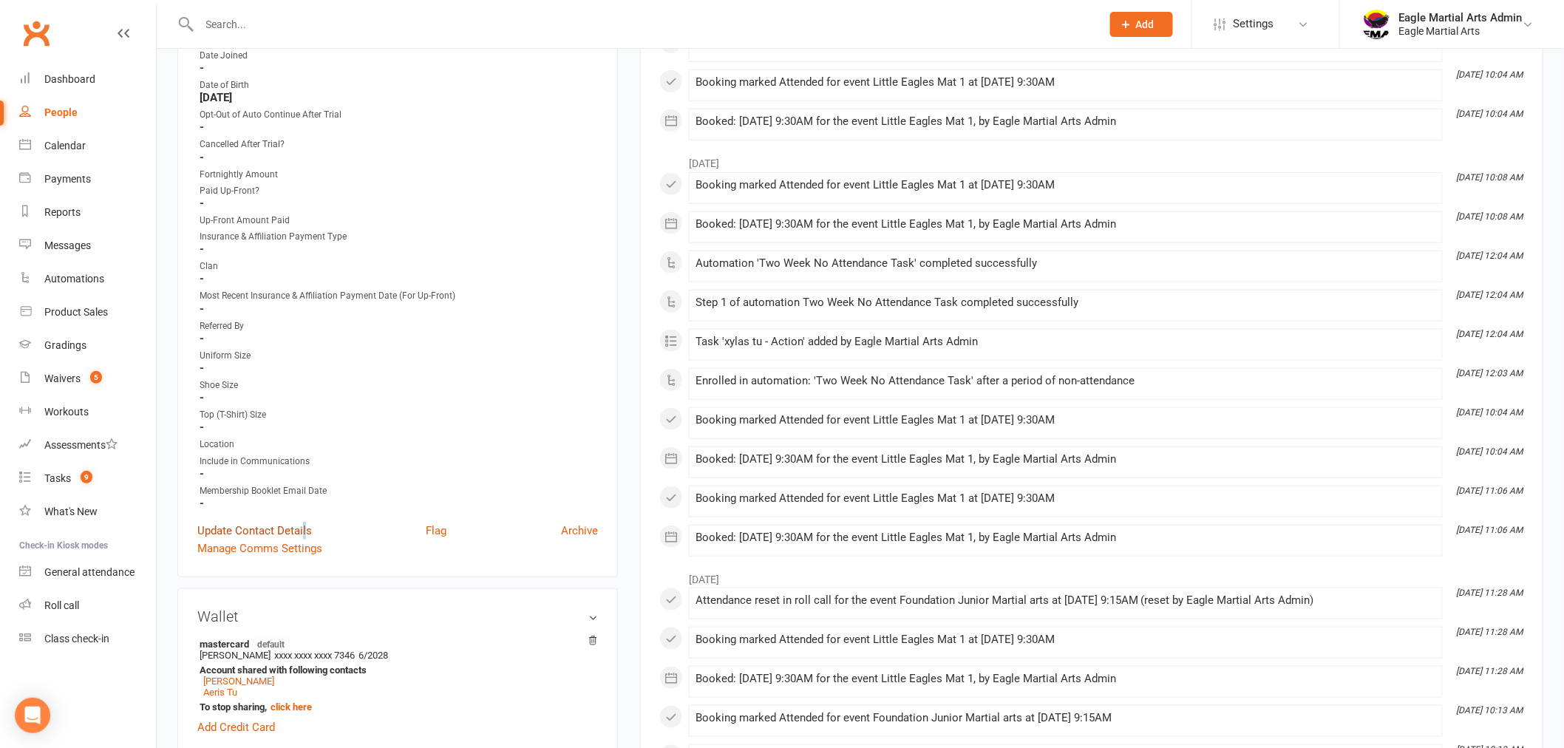
click at [304, 522] on link "Update Contact Details" at bounding box center [254, 531] width 115 height 18
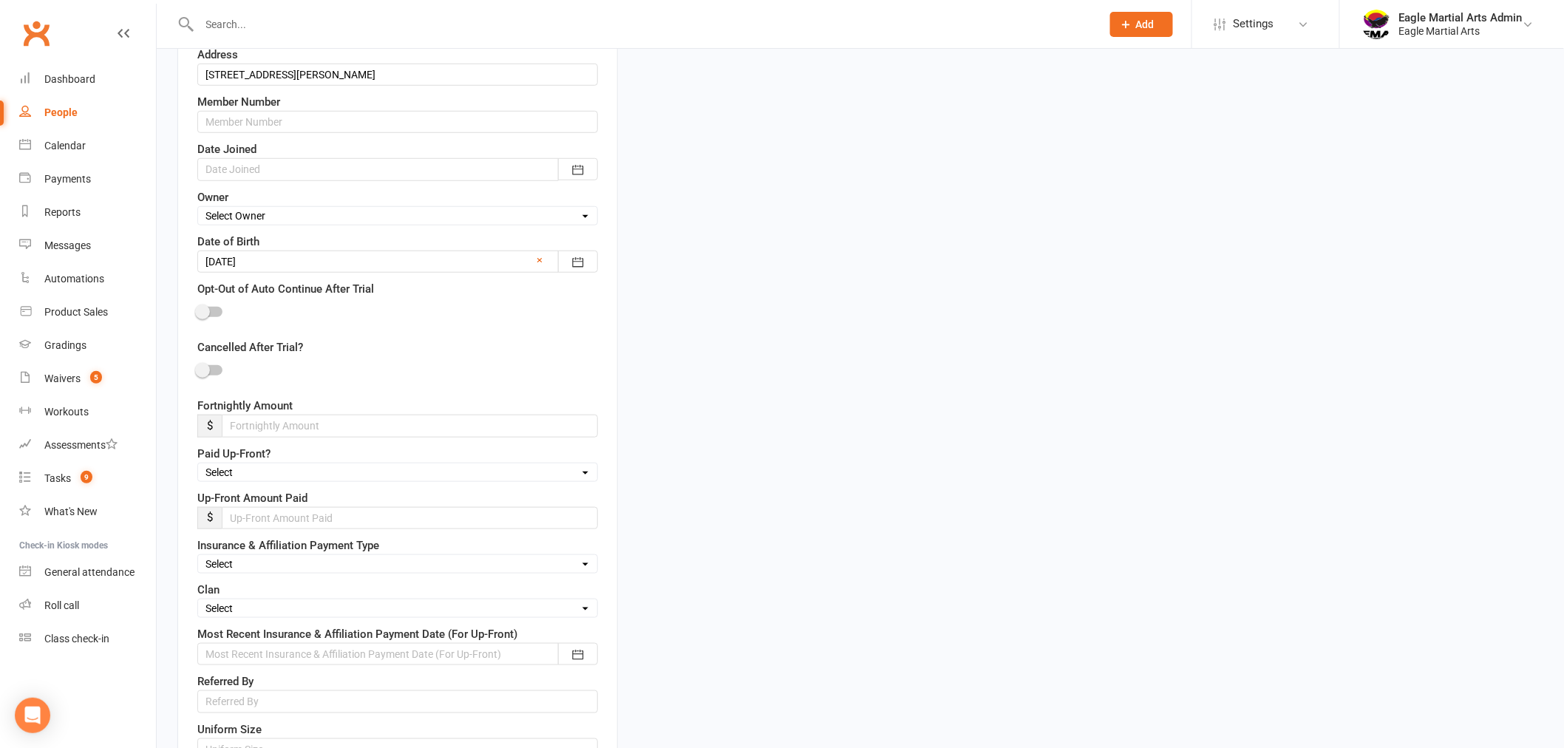
scroll to position [398, 0]
click at [262, 600] on select "Select Fire Water Earth Air" at bounding box center [397, 602] width 399 height 16
select select "Fire"
click at [198, 596] on select "Select Fire Water Earth Air" at bounding box center [397, 602] width 399 height 16
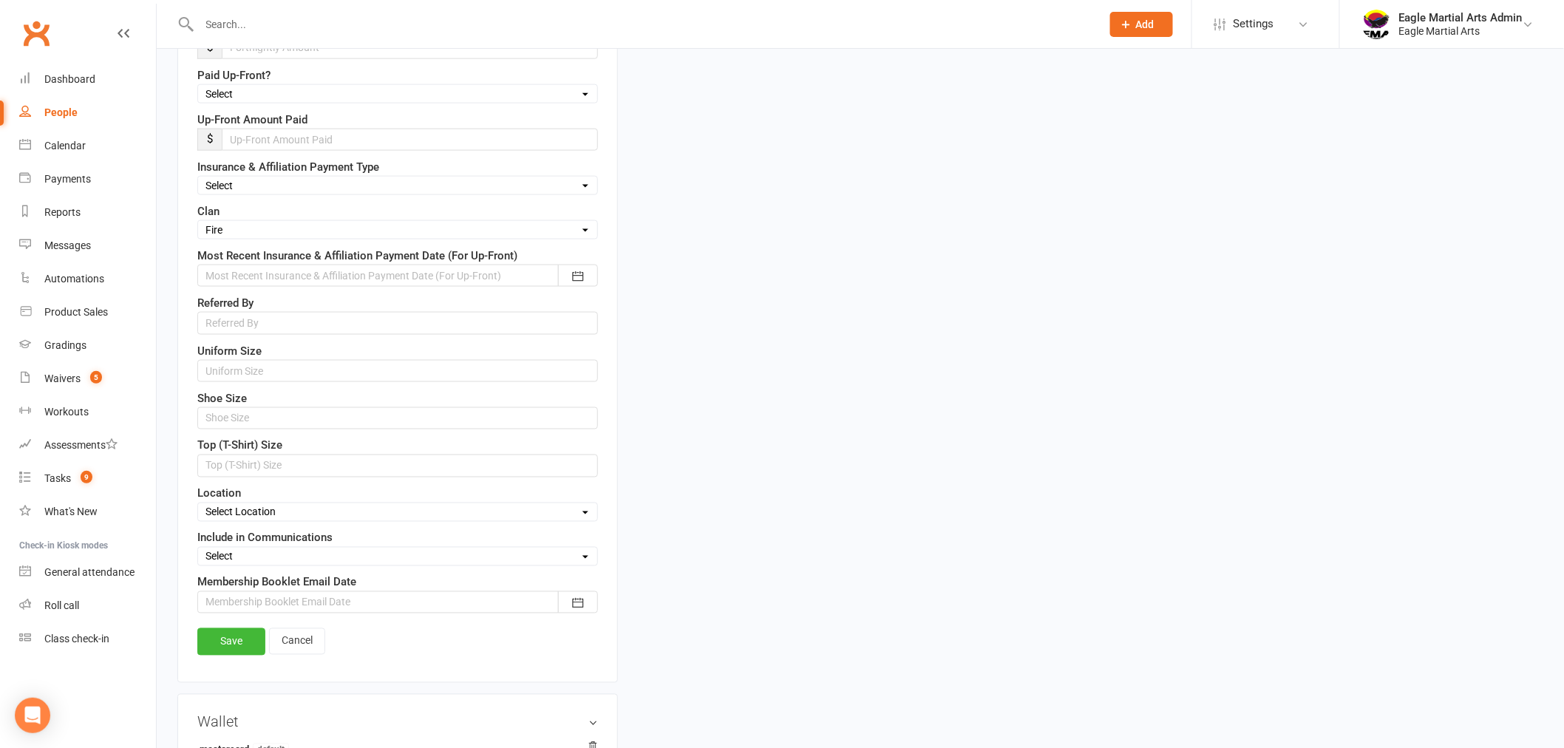
scroll to position [809, 0]
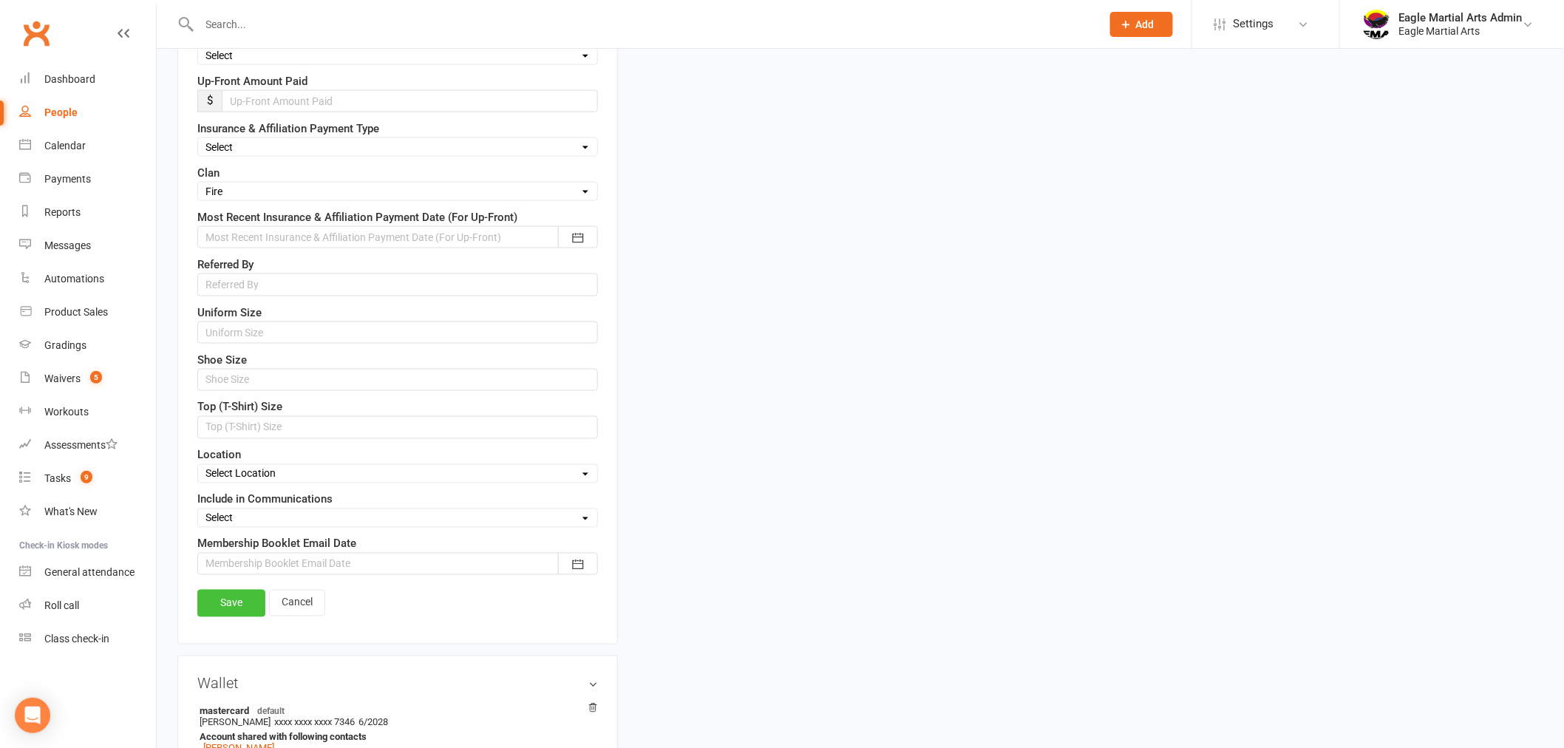
click at [239, 609] on link "Save" at bounding box center [231, 603] width 68 height 27
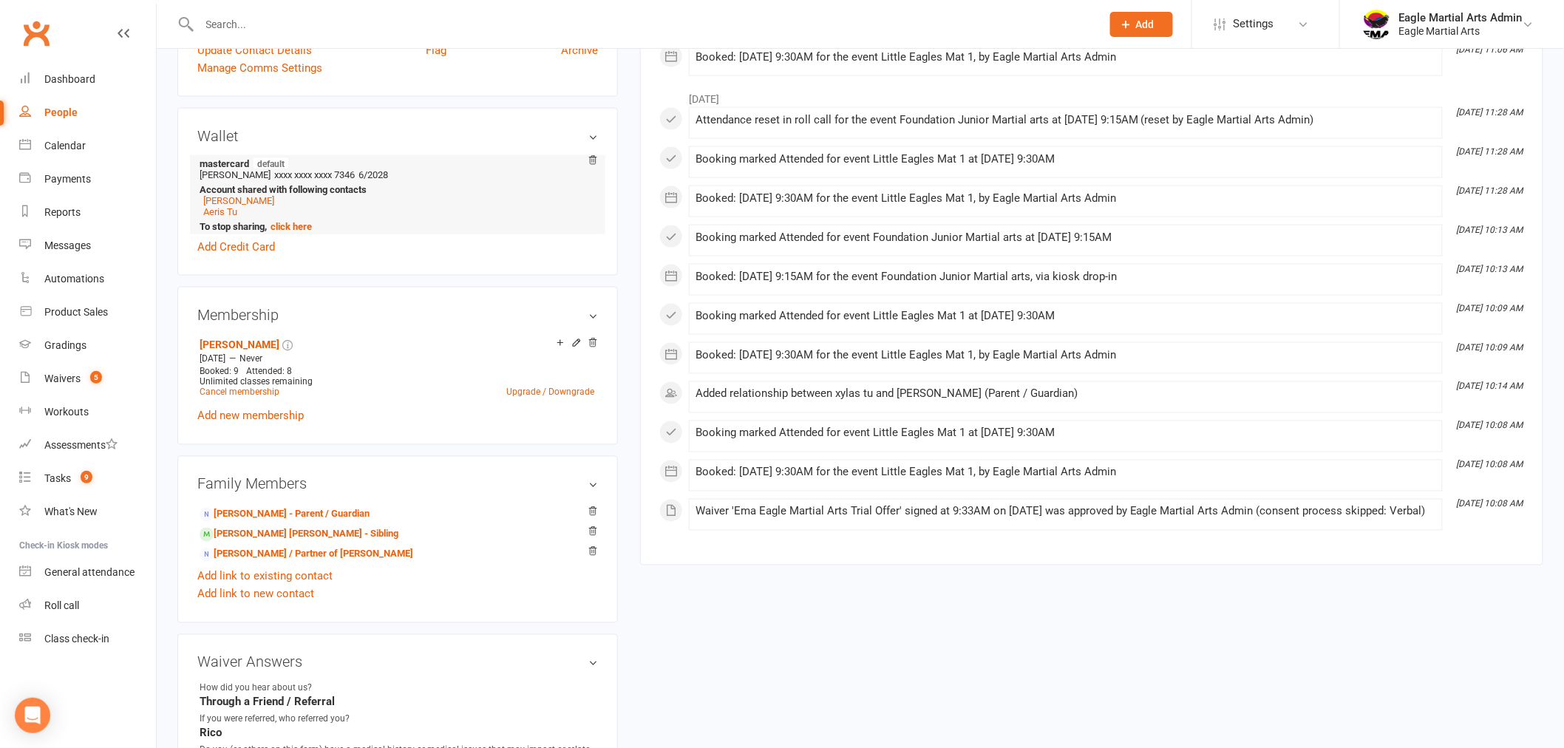
scroll to position [480, 0]
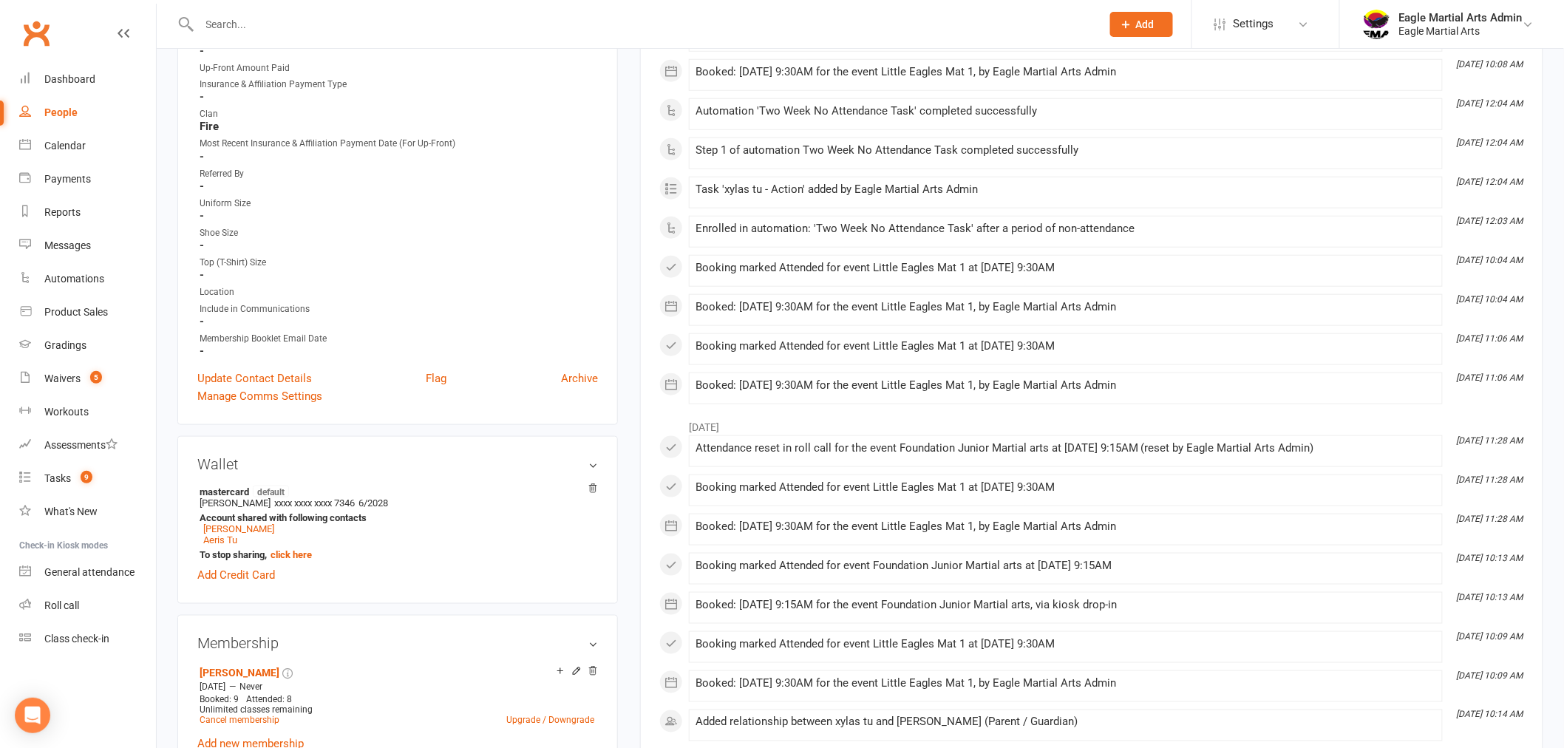
click at [257, 30] on input "text" at bounding box center [643, 24] width 896 height 21
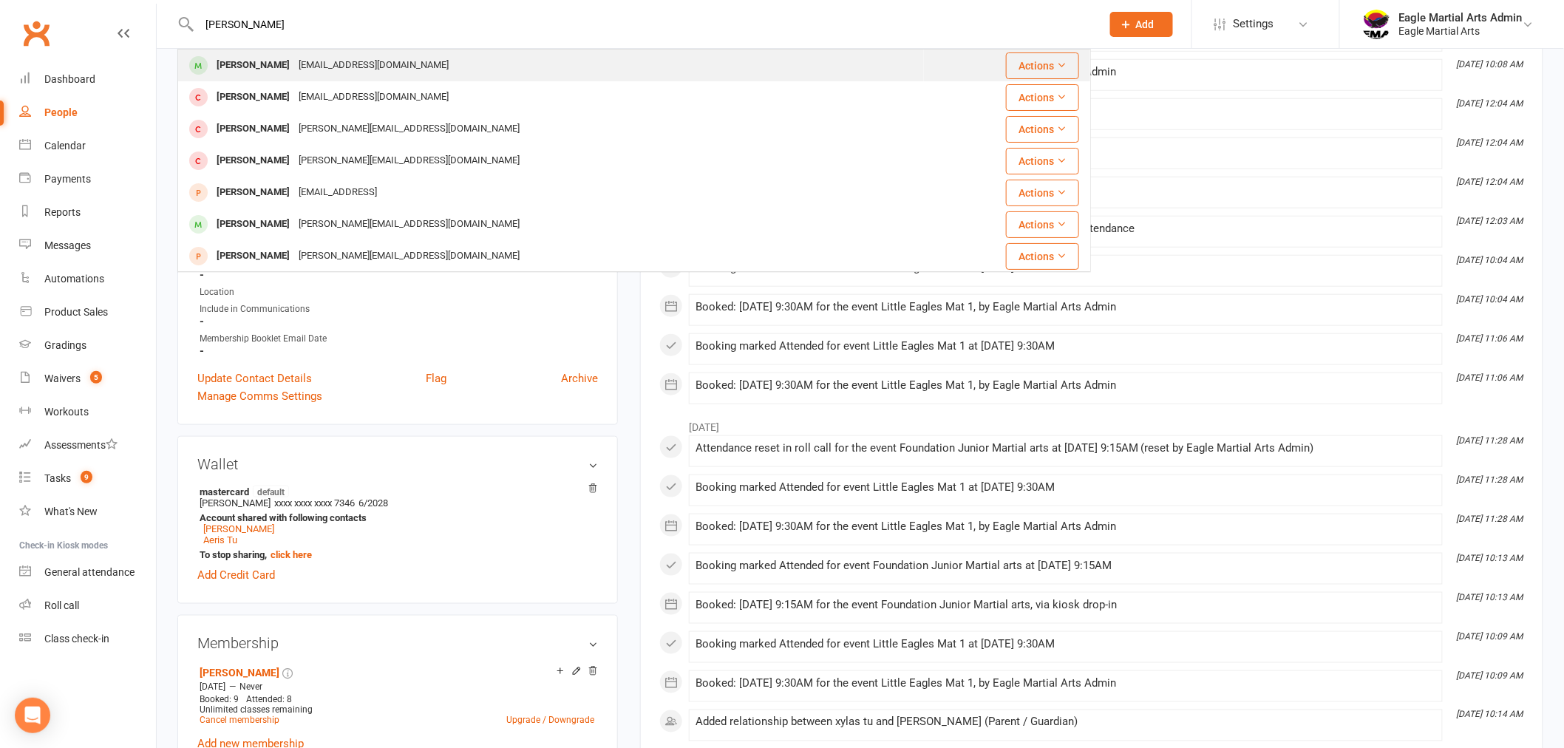
type input "[PERSON_NAME]"
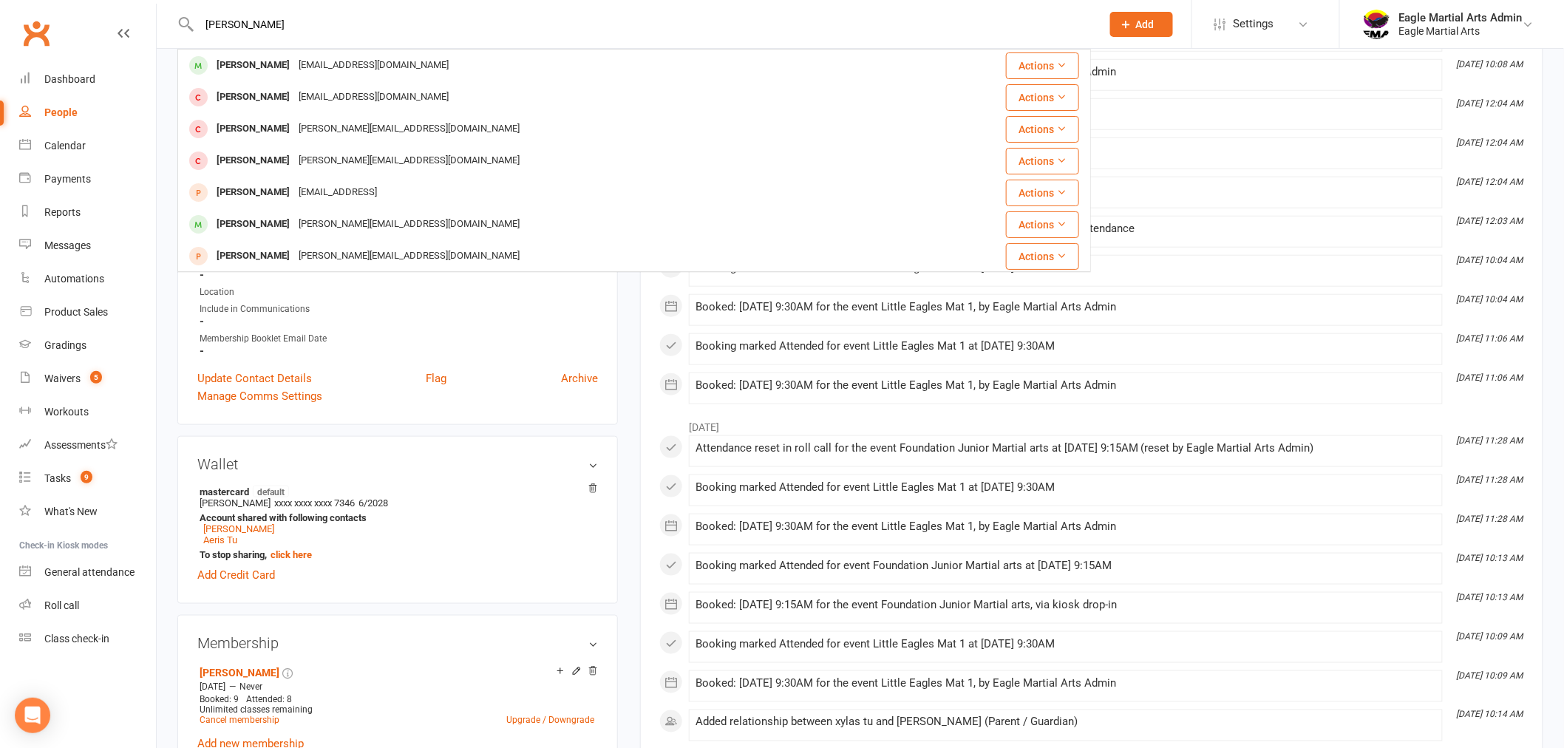
click at [294, 71] on div "[EMAIL_ADDRESS][DOMAIN_NAME]" at bounding box center [373, 65] width 159 height 21
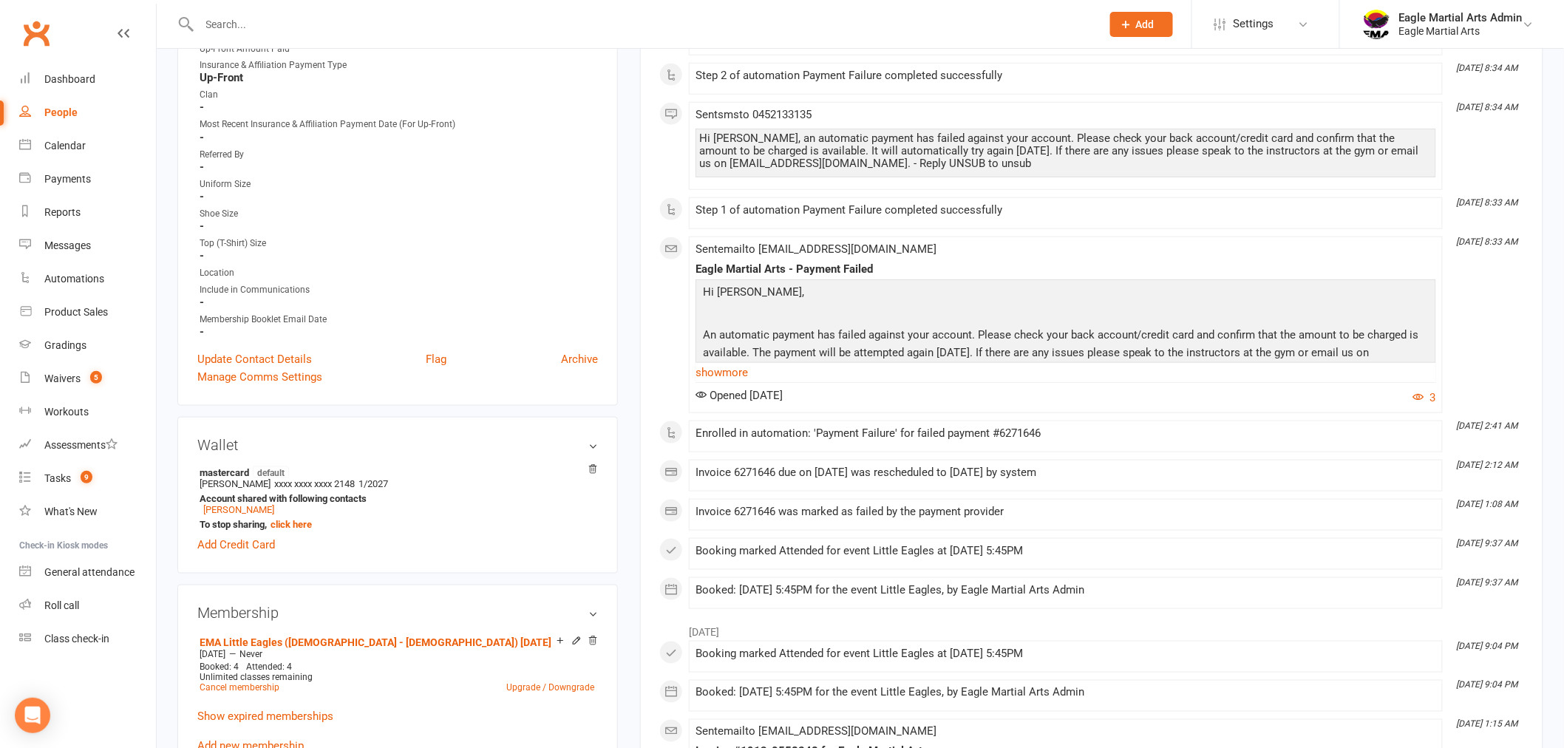
scroll to position [410, 0]
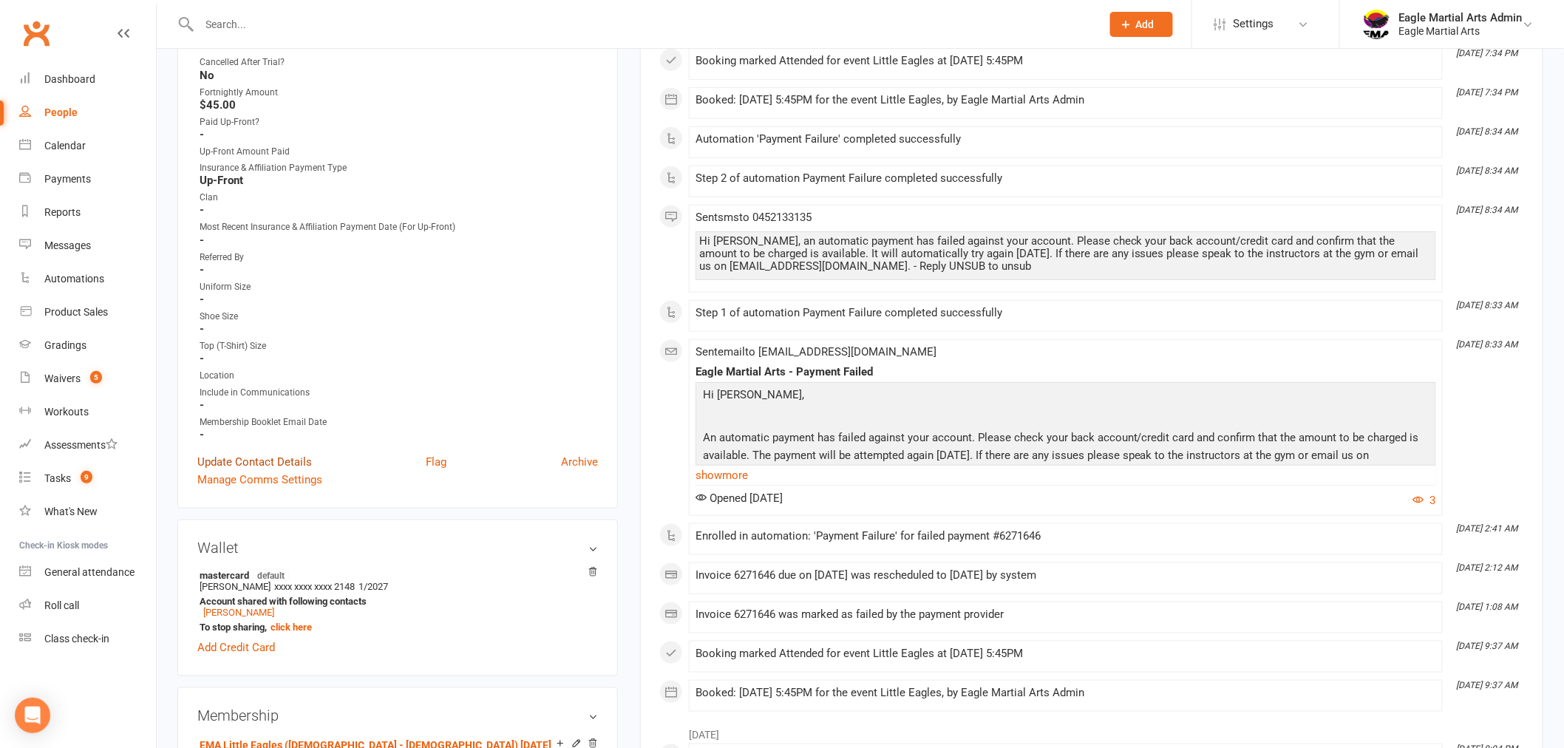
click at [268, 453] on link "Update Contact Details" at bounding box center [254, 462] width 115 height 18
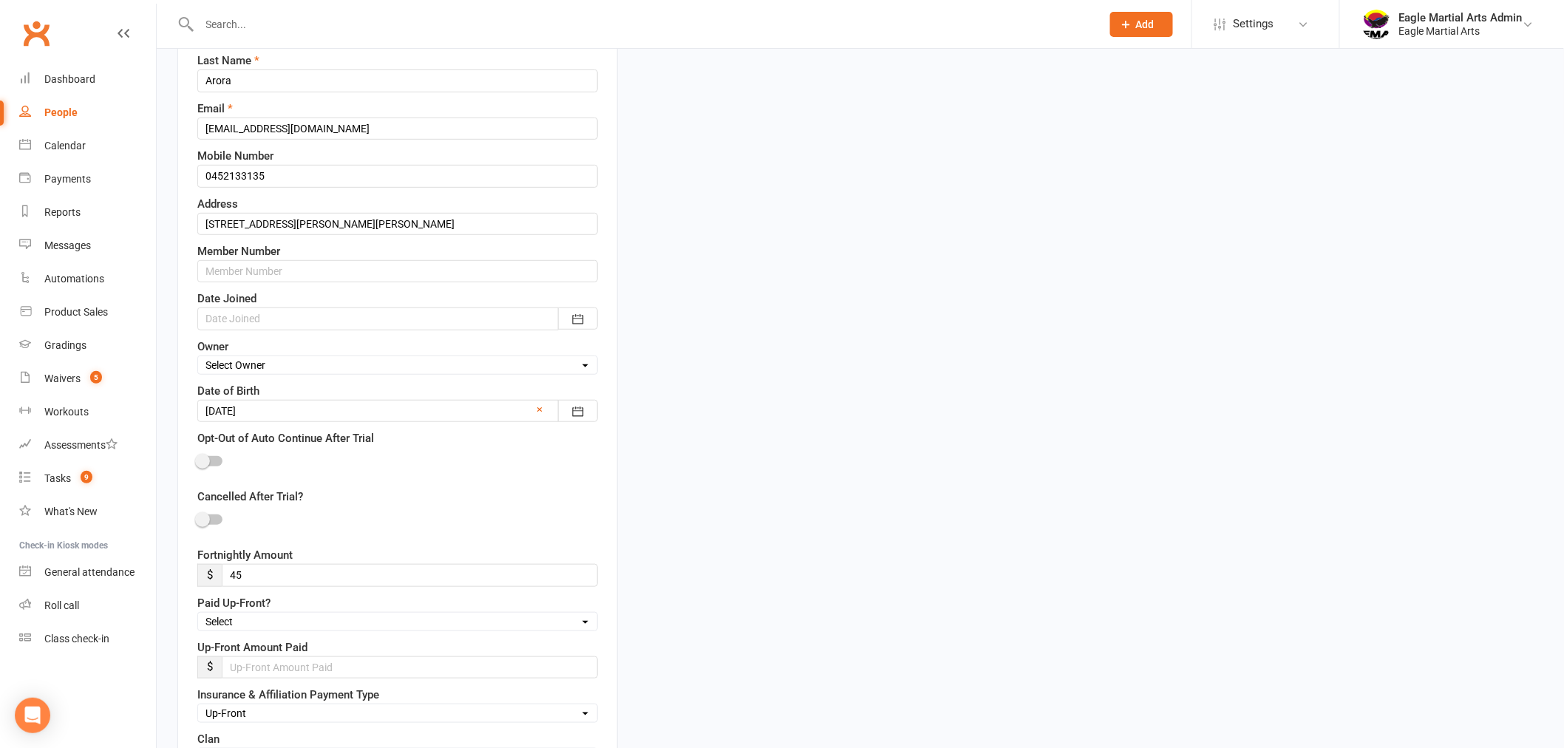
scroll to position [480, 0]
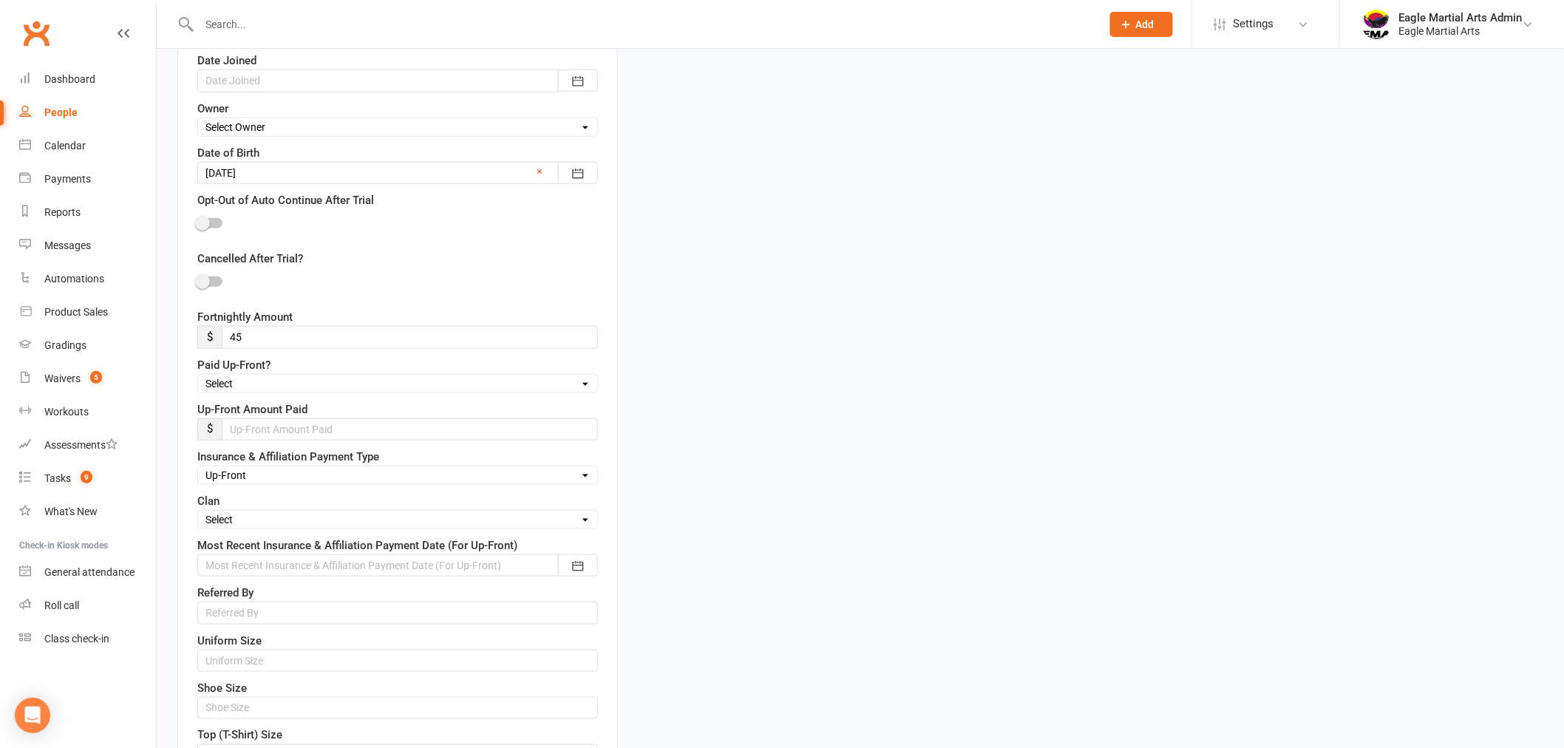
click at [247, 526] on select "Select Fire Water Earth Air" at bounding box center [397, 520] width 399 height 16
select select "Fire"
click at [198, 514] on select "Select Fire Water Earth Air" at bounding box center [397, 520] width 399 height 16
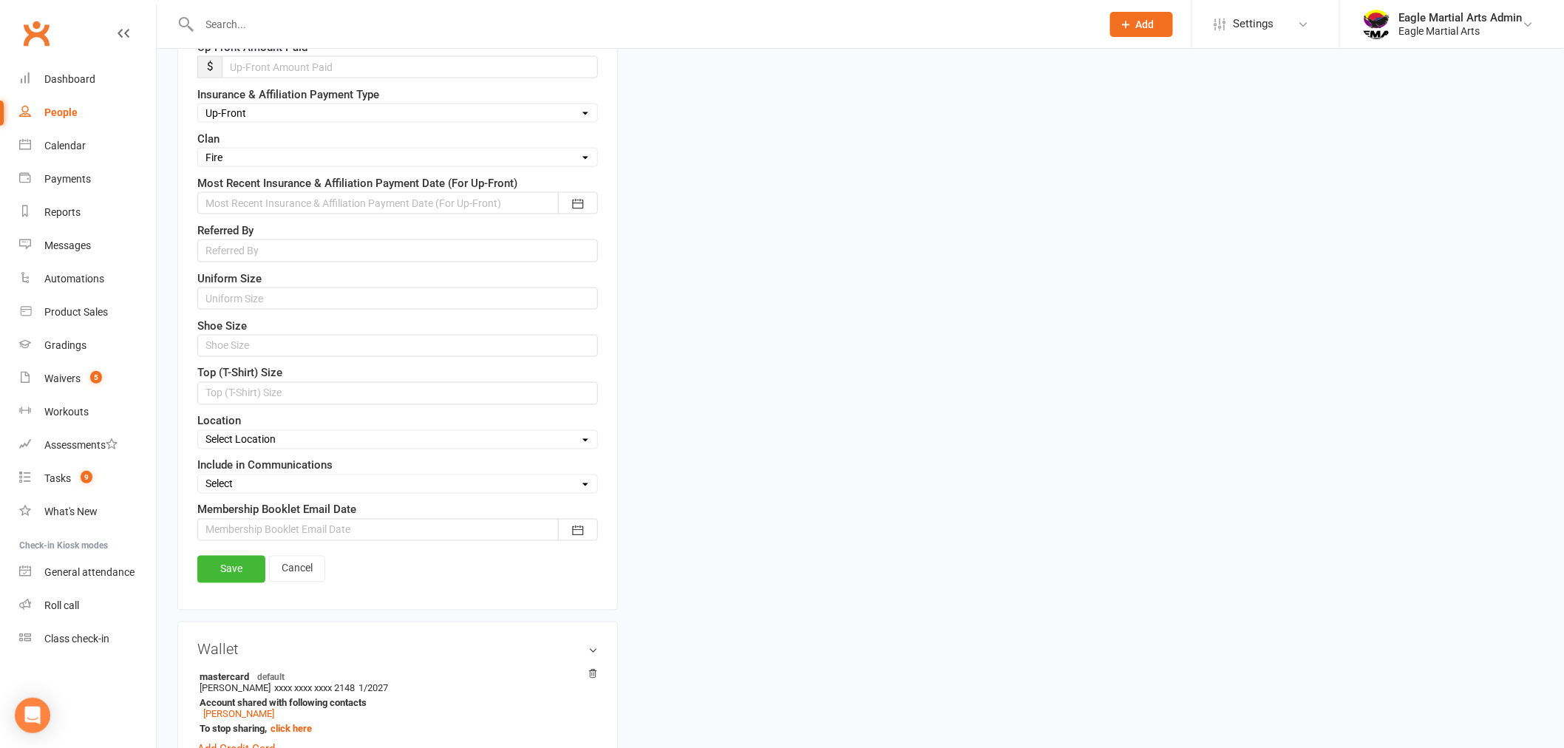
scroll to position [891, 0]
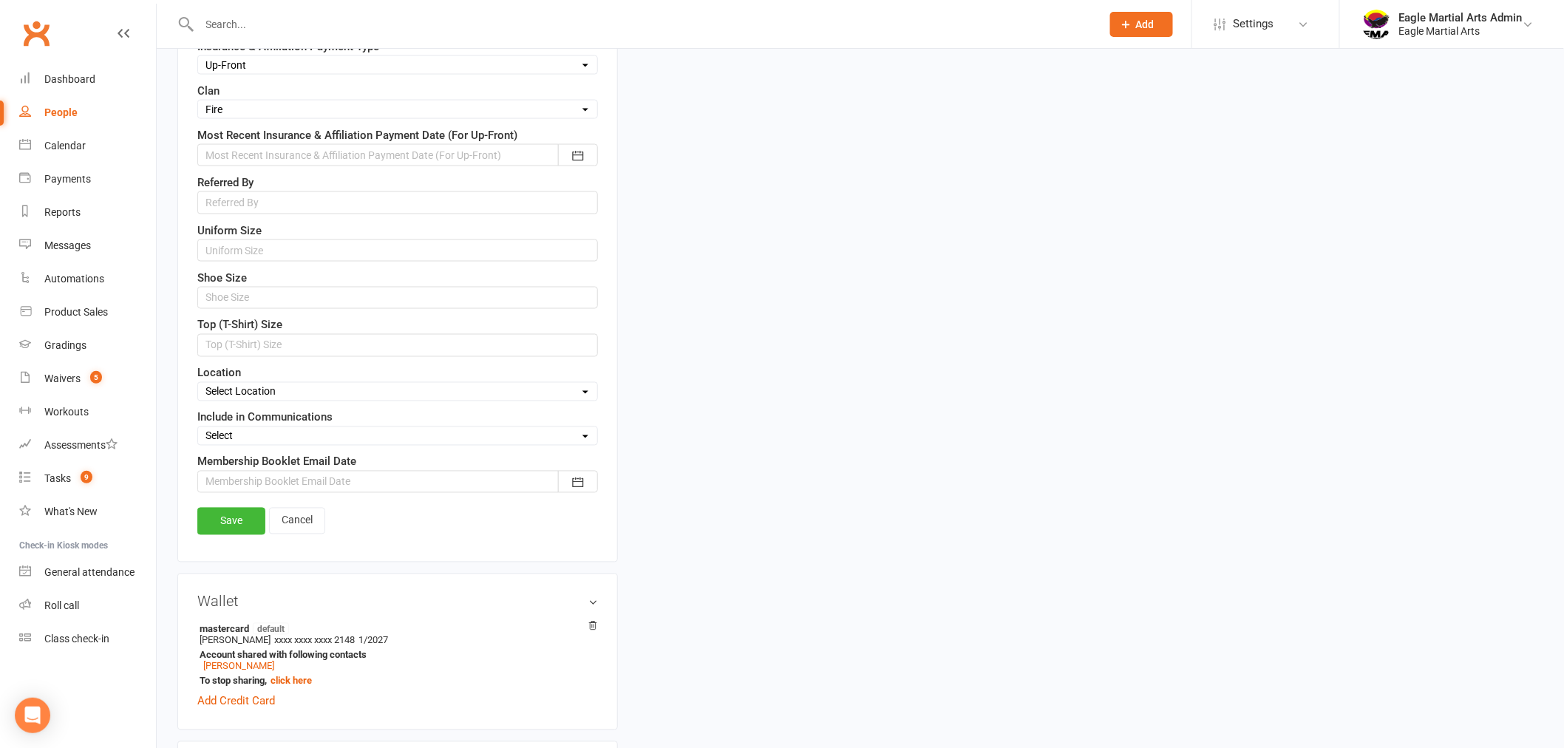
drag, startPoint x: 247, startPoint y: 529, endPoint x: 242, endPoint y: 523, distance: 8.4
click at [246, 529] on link "Save" at bounding box center [231, 521] width 68 height 27
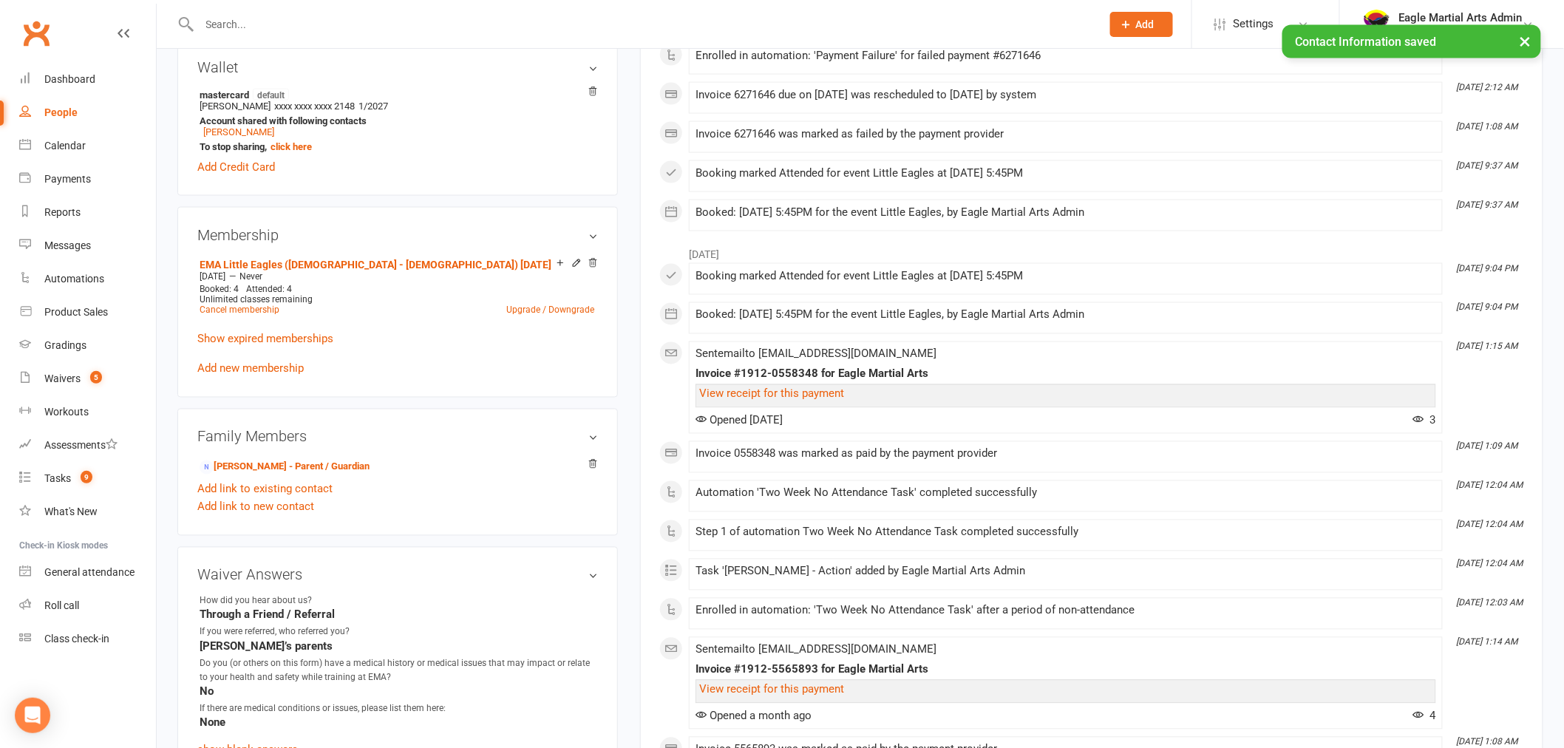
click at [313, 25] on div "× Contact Information saved" at bounding box center [772, 25] width 1545 height 0
click at [315, 18] on input "text" at bounding box center [643, 24] width 896 height 21
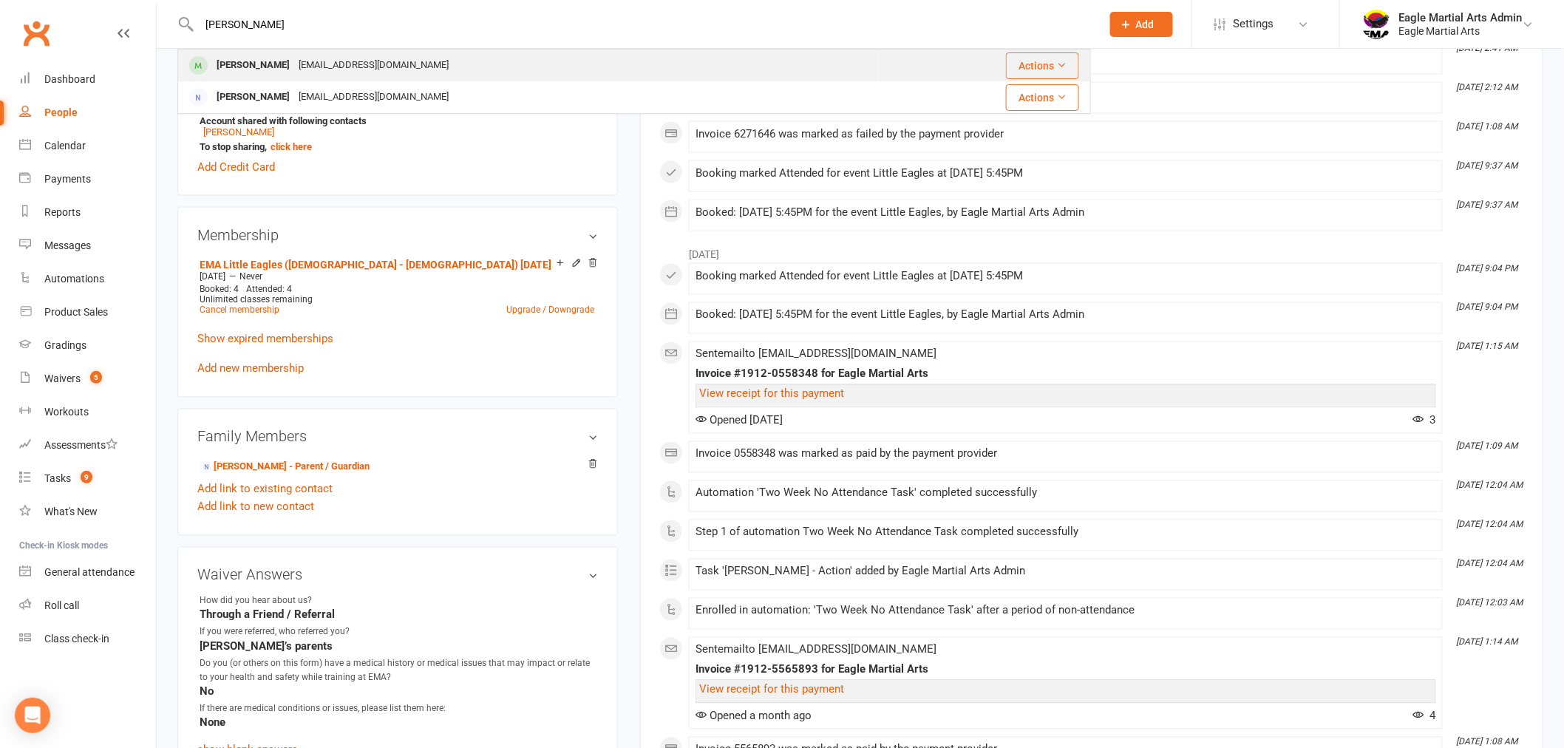
type input "[PERSON_NAME]"
click at [311, 64] on div "[EMAIL_ADDRESS][DOMAIN_NAME]" at bounding box center [373, 65] width 159 height 21
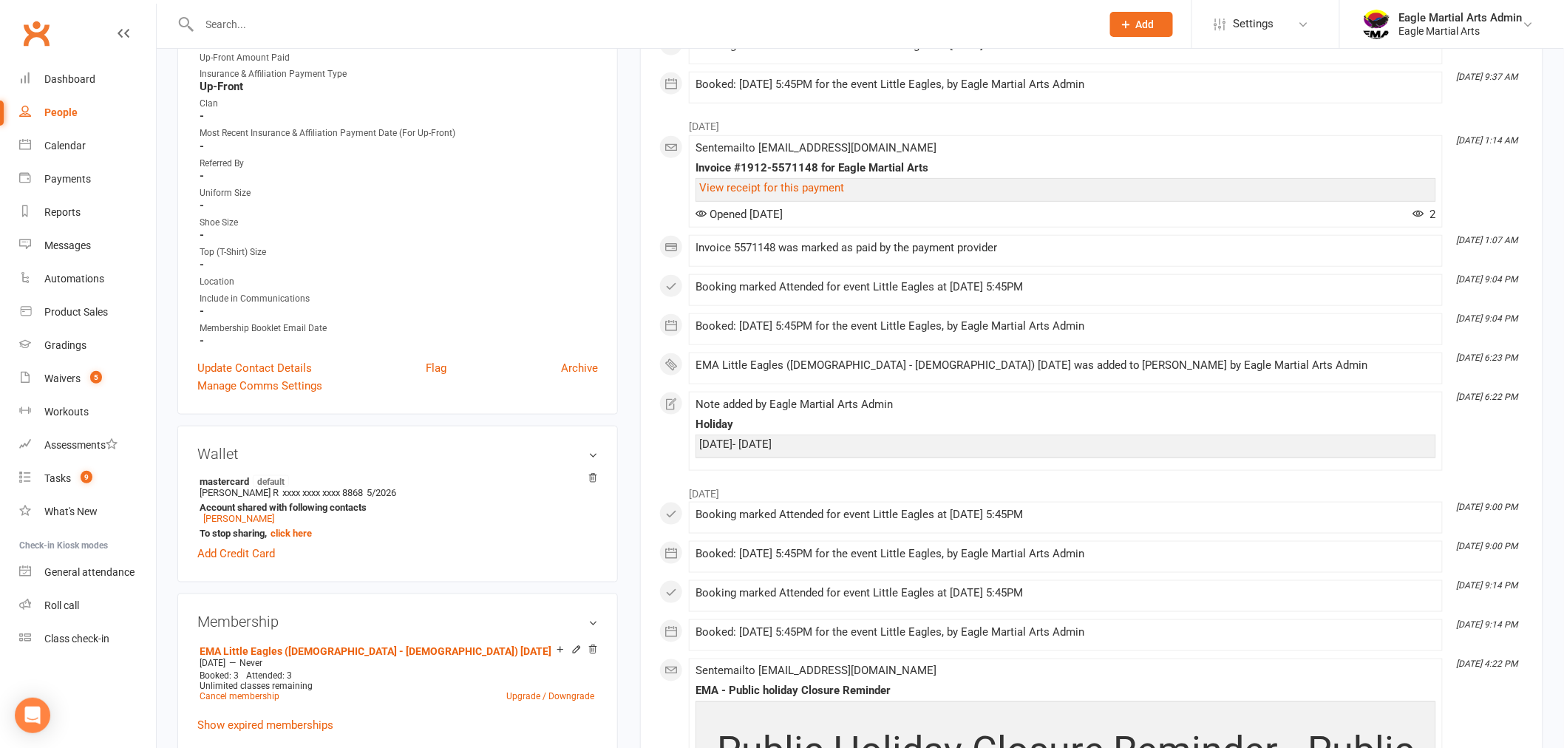
scroll to position [492, 0]
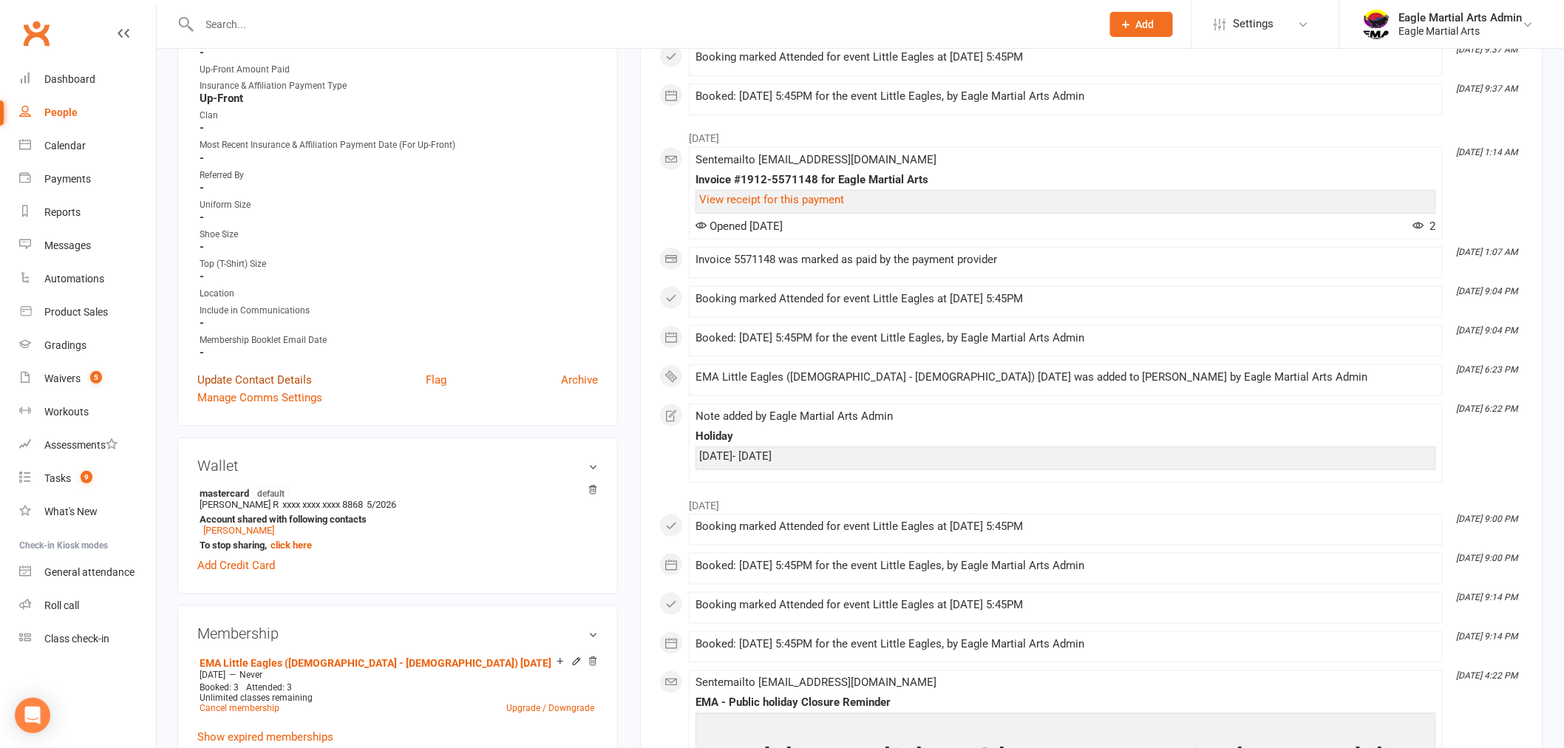
click at [282, 373] on link "Update Contact Details" at bounding box center [254, 380] width 115 height 18
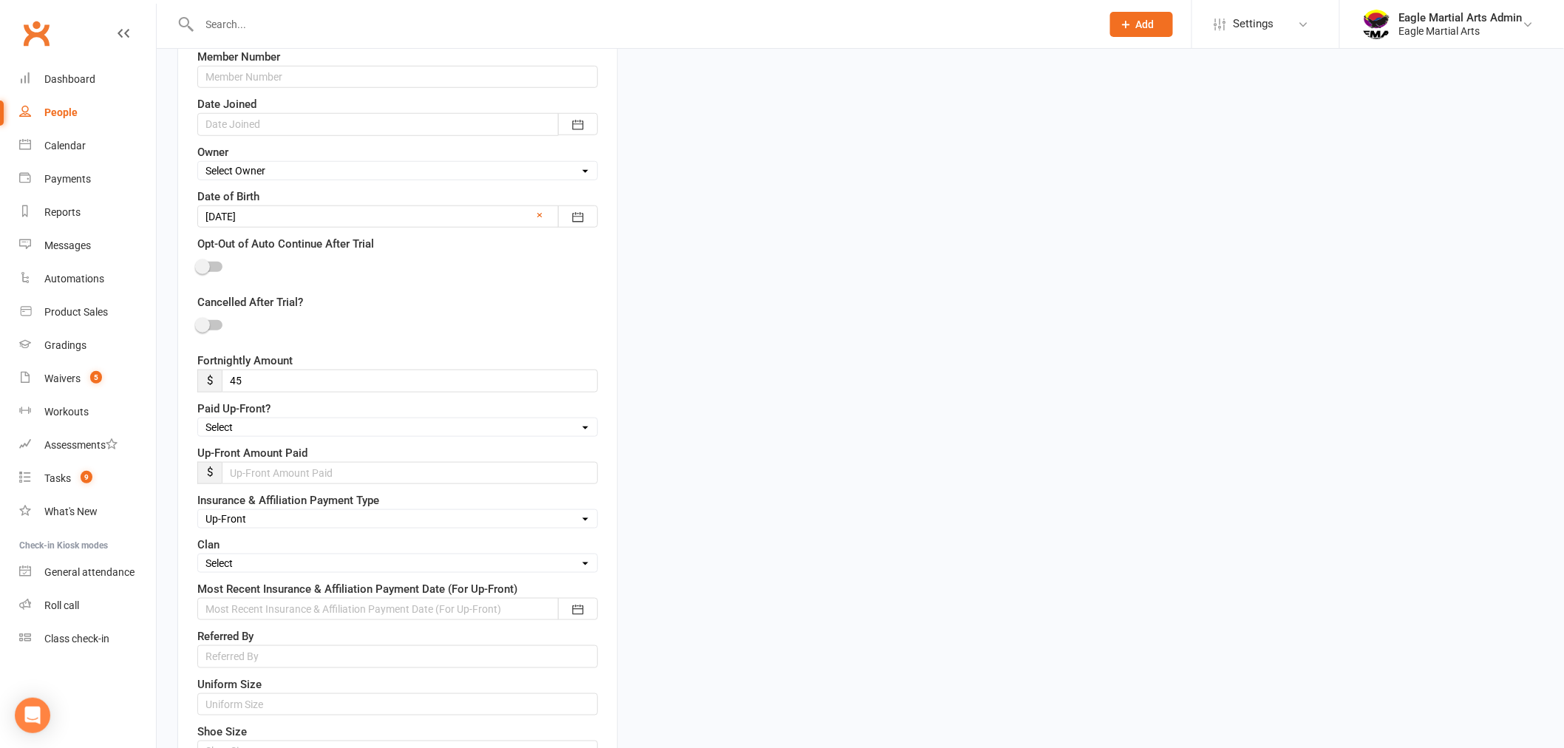
scroll to position [563, 0]
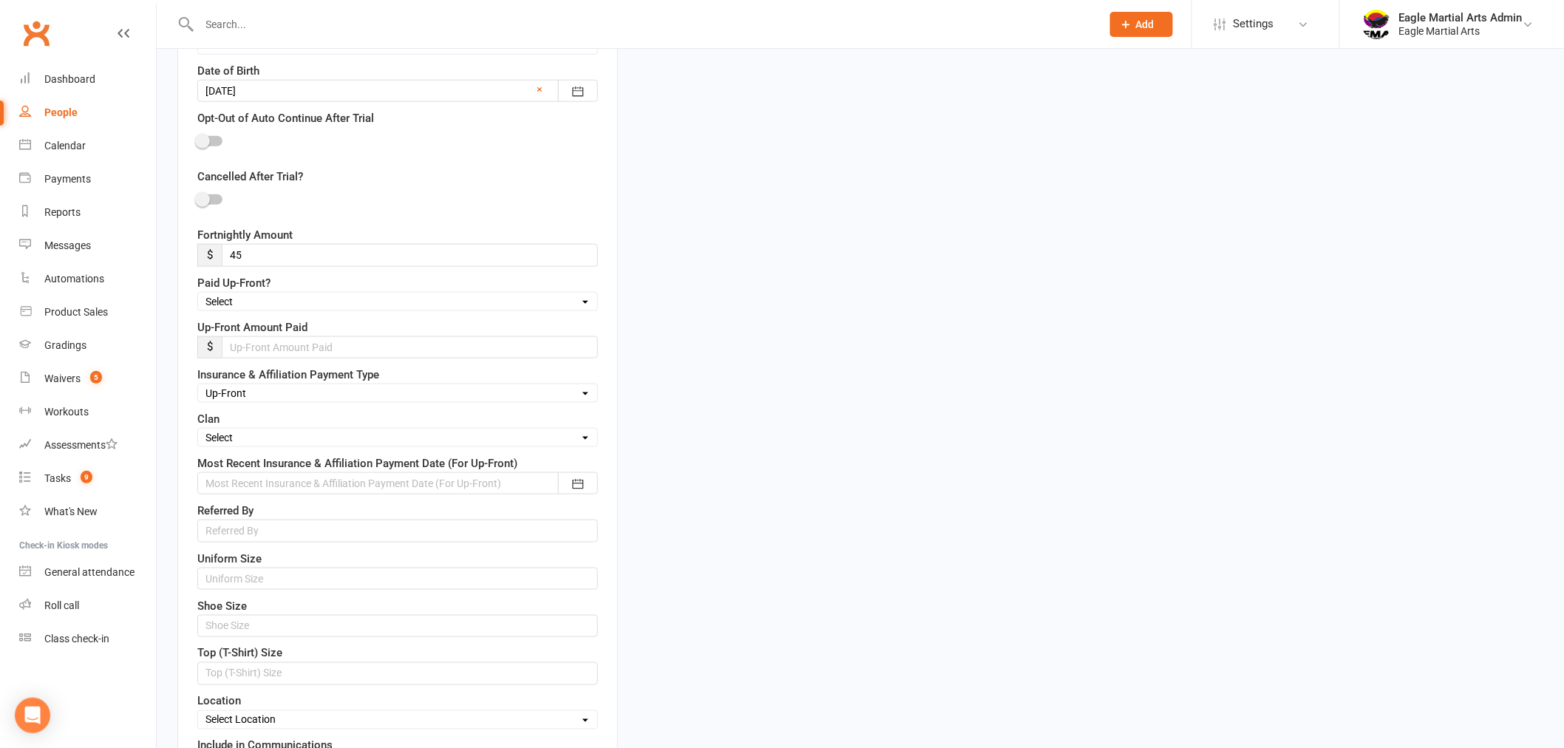
click at [291, 444] on select "Select Fire Water Earth Air" at bounding box center [397, 437] width 399 height 16
select select "Fire"
click at [198, 432] on select "Select Fire Water Earth Air" at bounding box center [397, 437] width 399 height 16
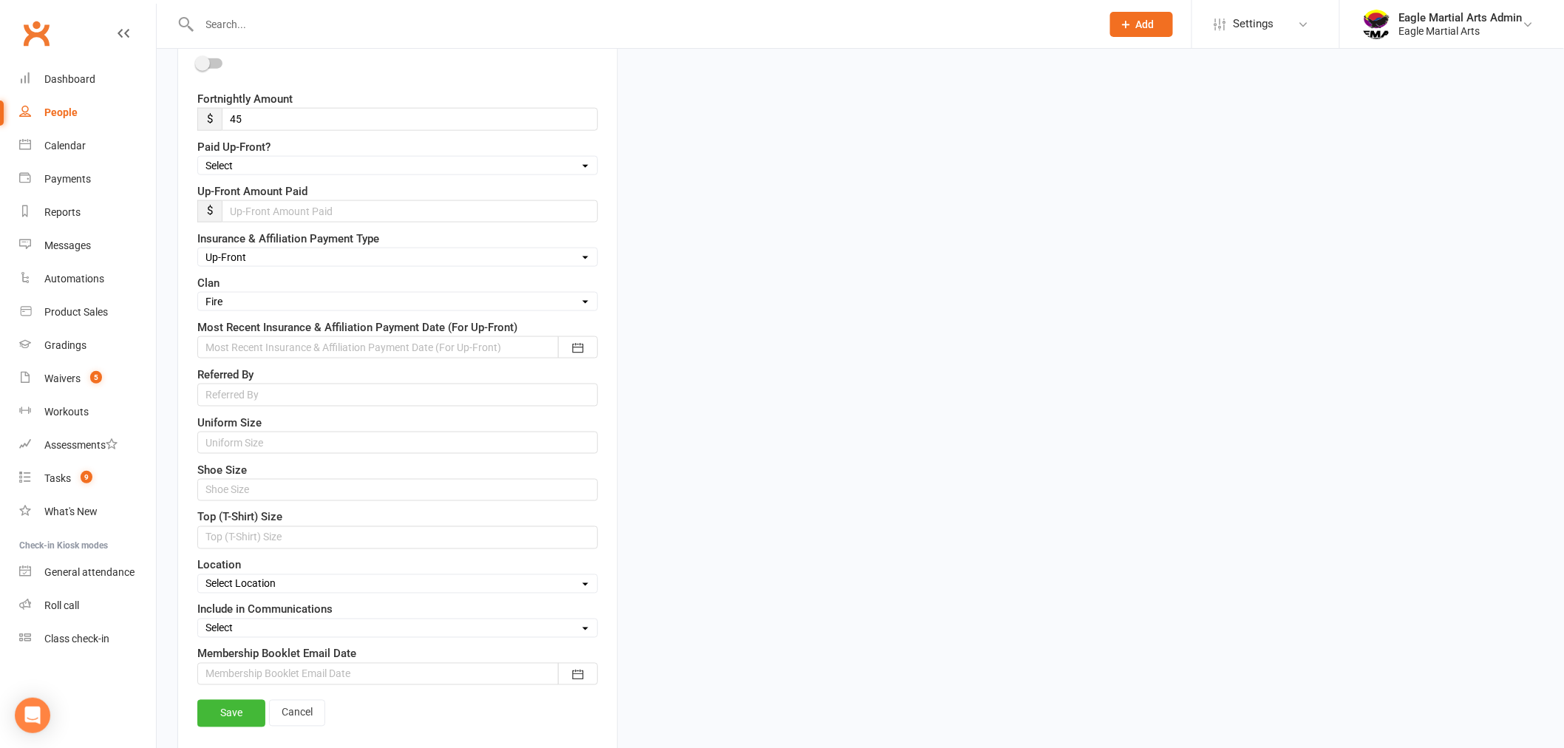
scroll to position [1055, 0]
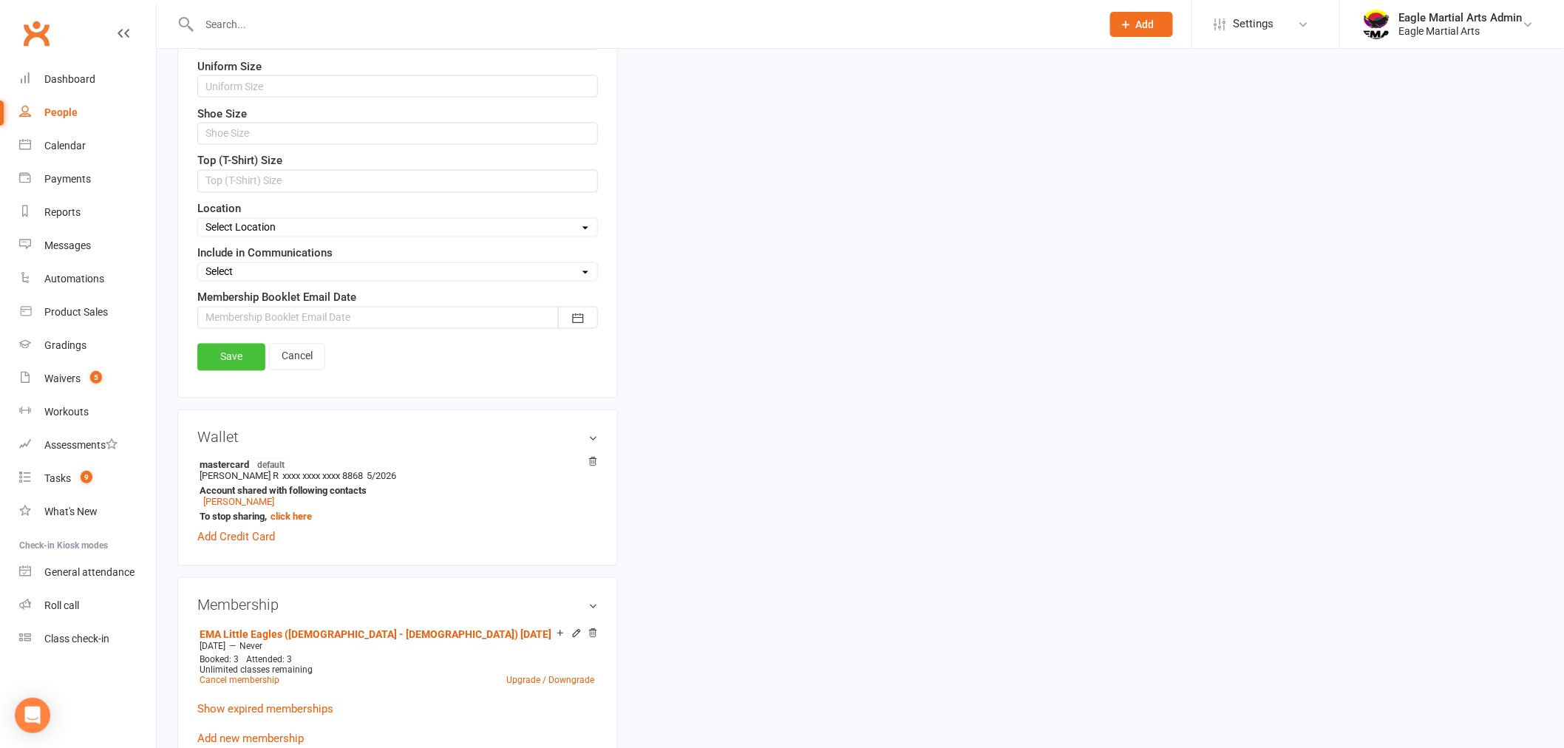
click at [242, 362] on link "Save" at bounding box center [231, 357] width 68 height 27
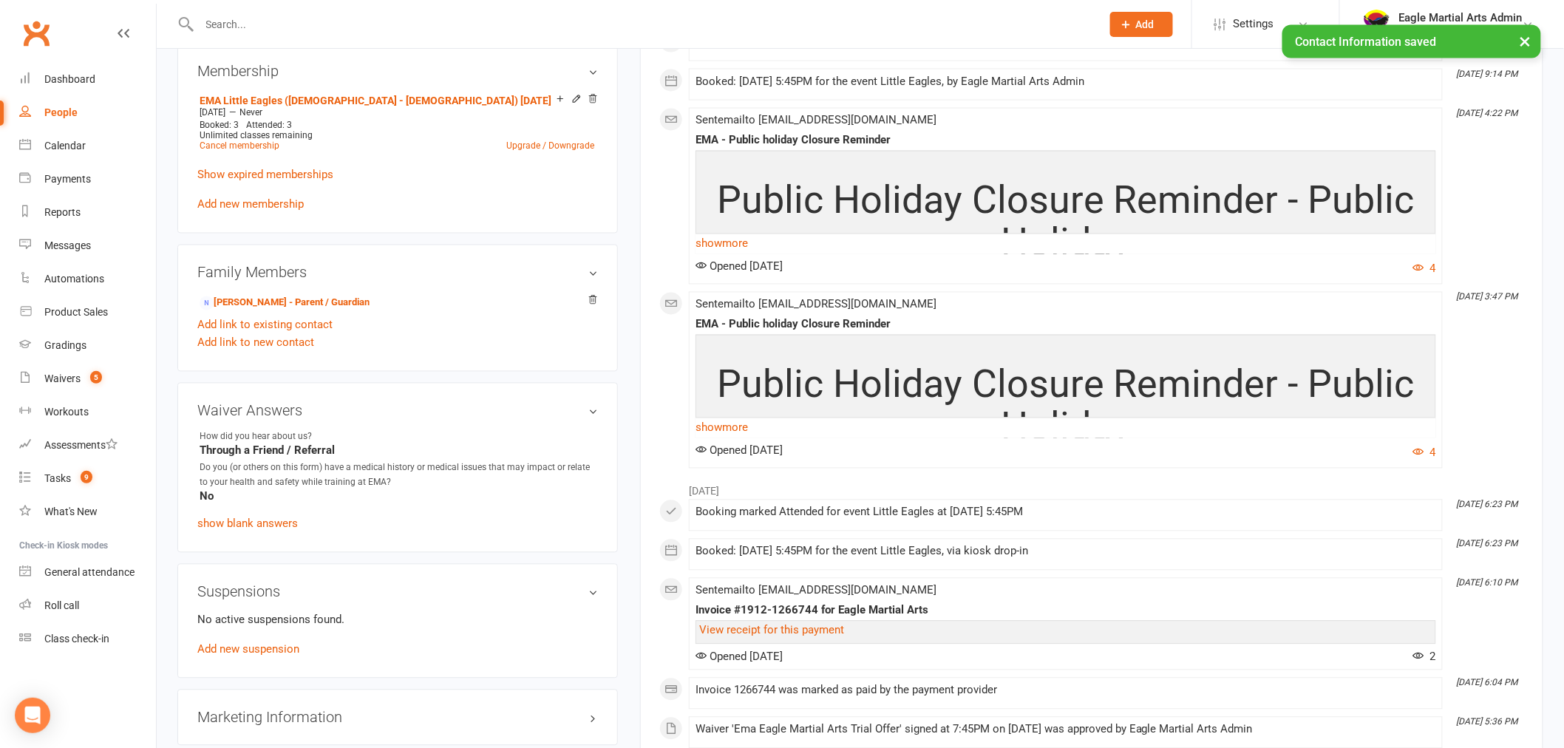
click at [267, 21] on input "text" at bounding box center [643, 24] width 896 height 21
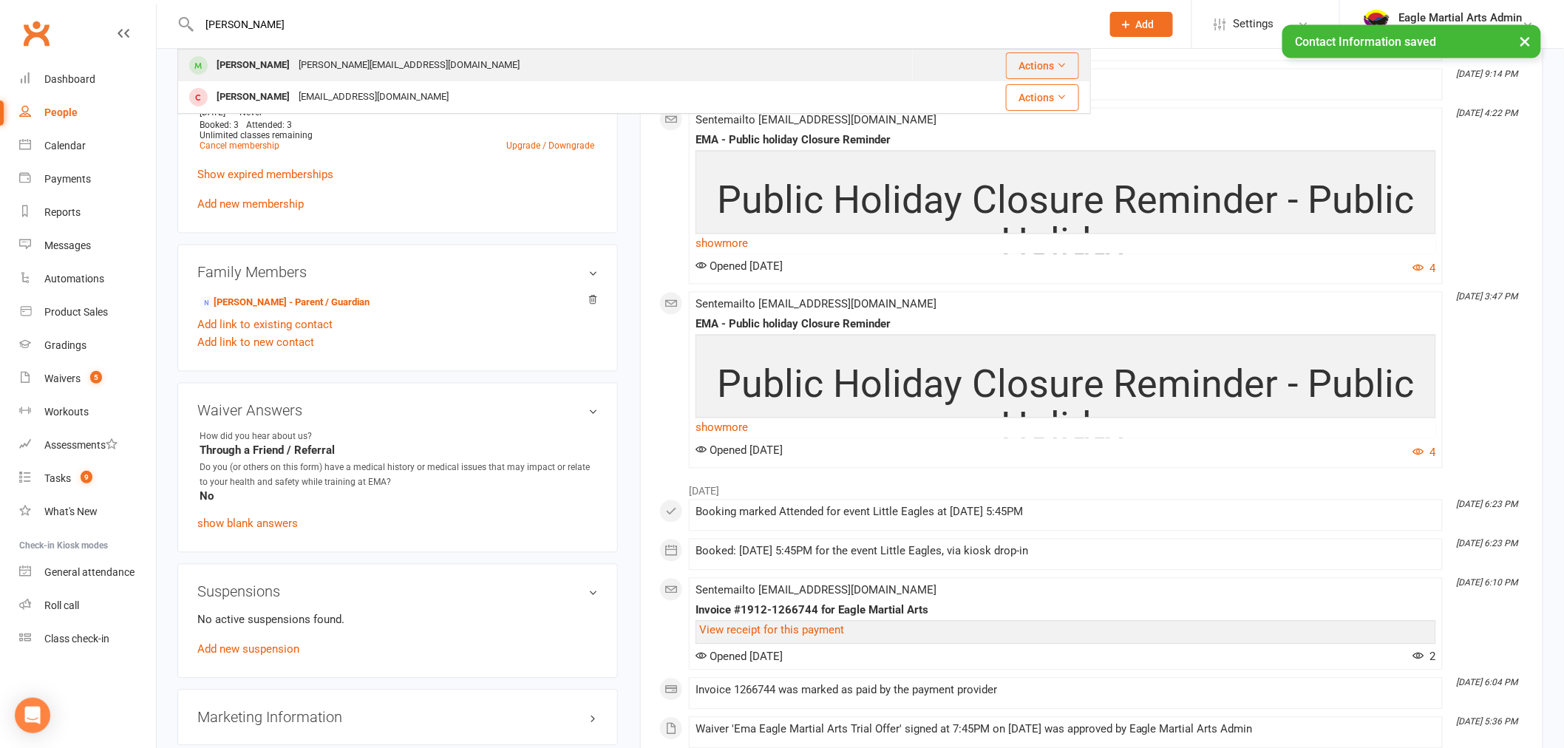
type input "[PERSON_NAME]"
click at [279, 65] on div "[PERSON_NAME]" at bounding box center [253, 65] width 82 height 21
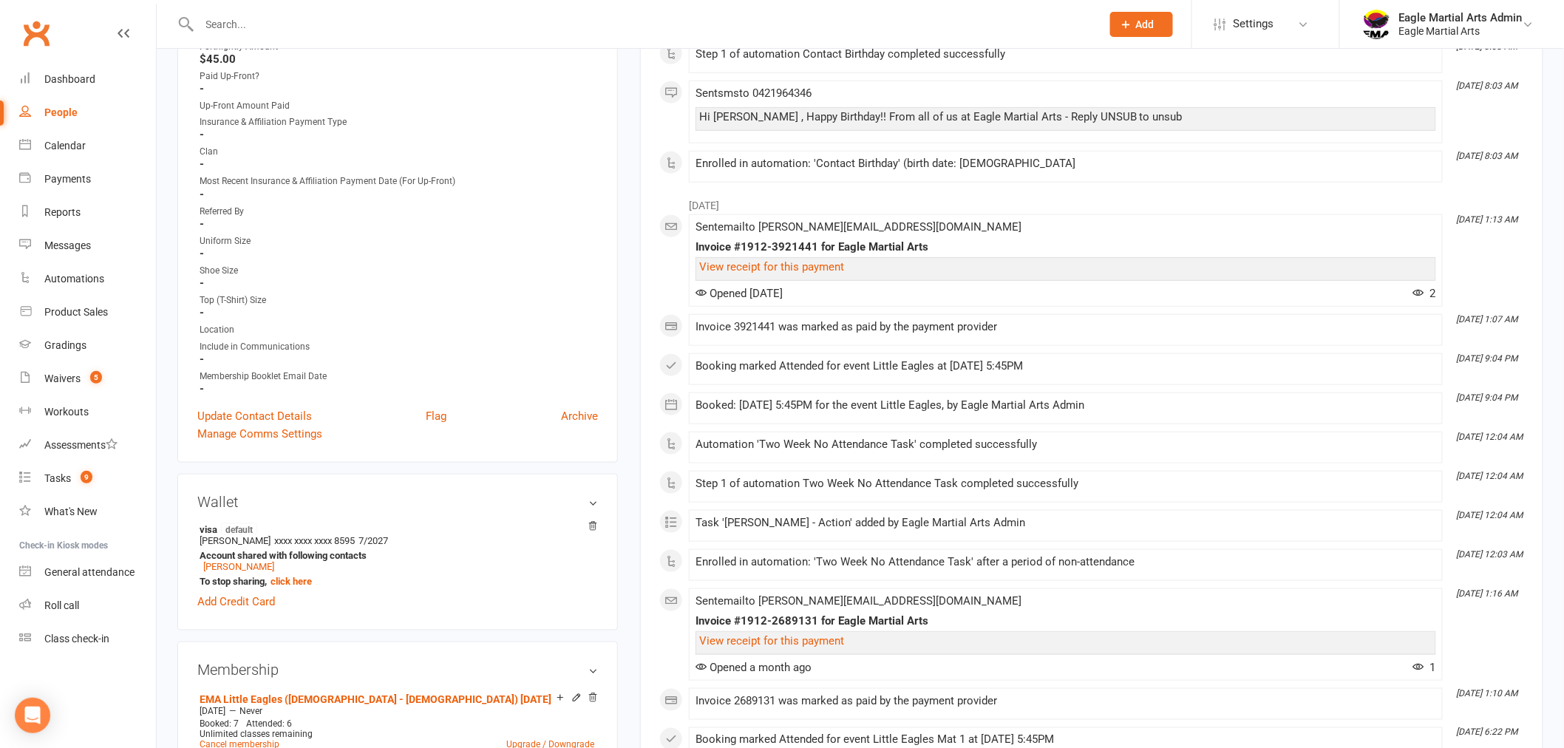
scroll to position [492, 0]
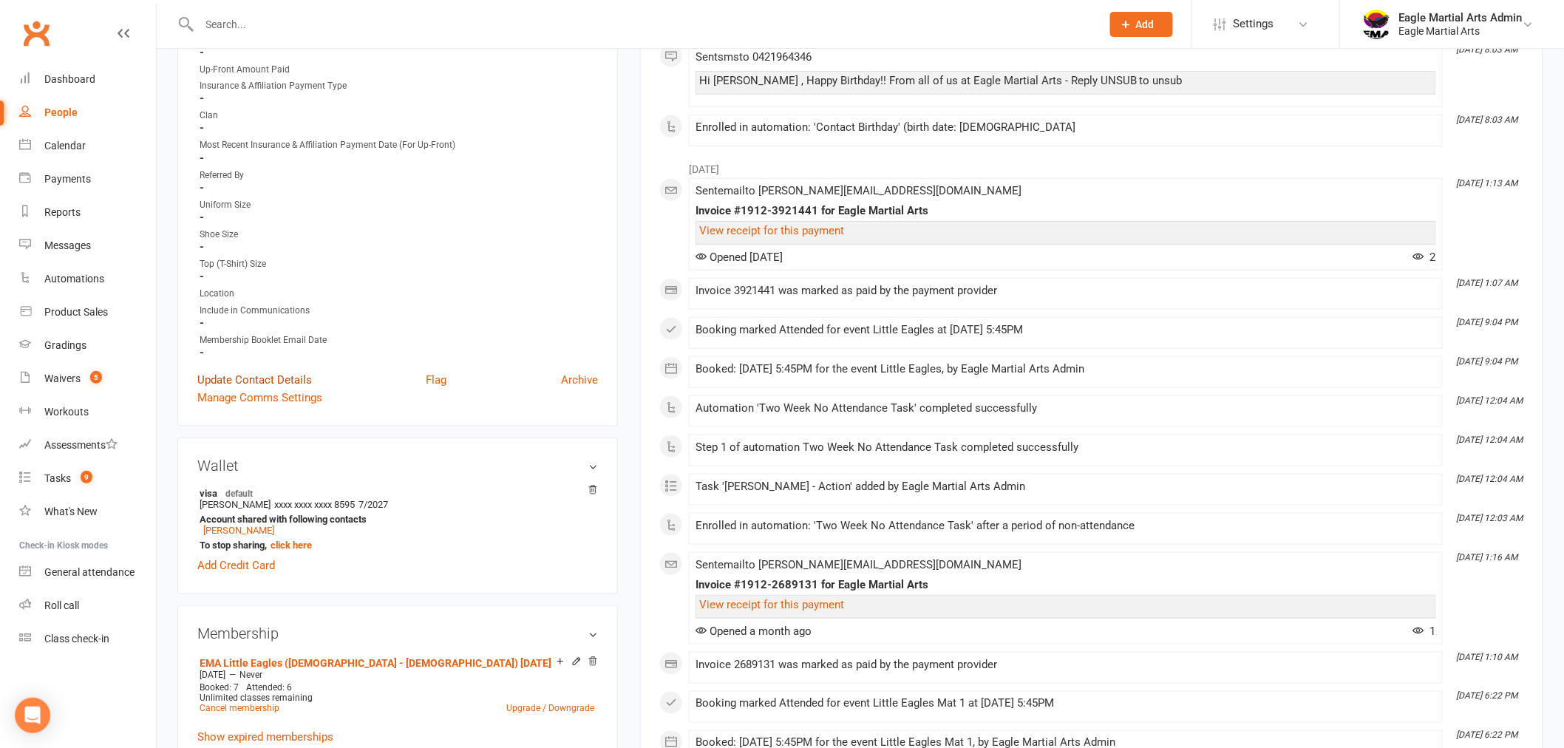
click at [272, 373] on link "Update Contact Details" at bounding box center [254, 380] width 115 height 18
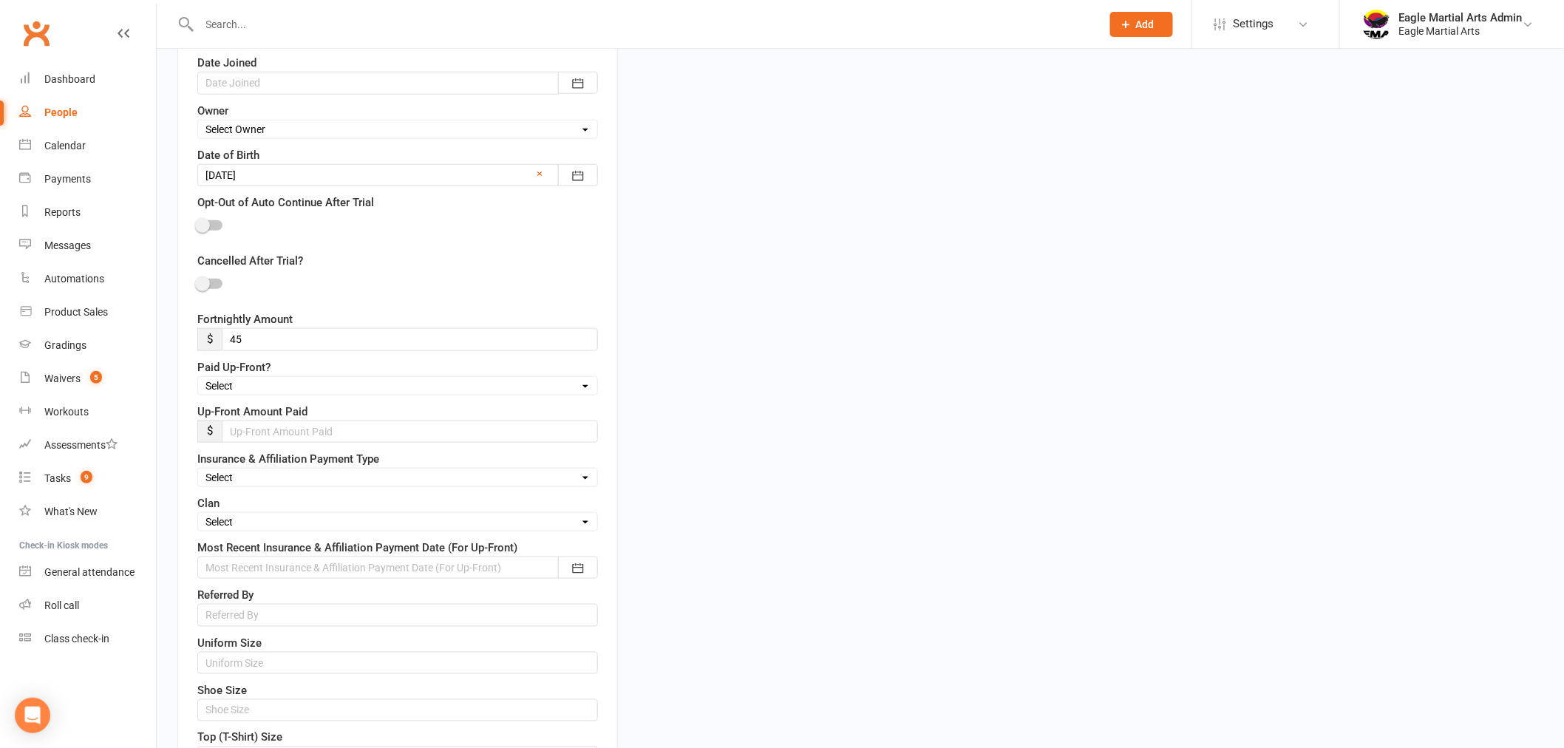
scroll to position [480, 0]
click at [261, 519] on select "Select Fire Water Earth Air" at bounding box center [397, 520] width 399 height 16
select select "Earth"
click at [198, 514] on select "Select Fire Water Earth Air" at bounding box center [397, 520] width 399 height 16
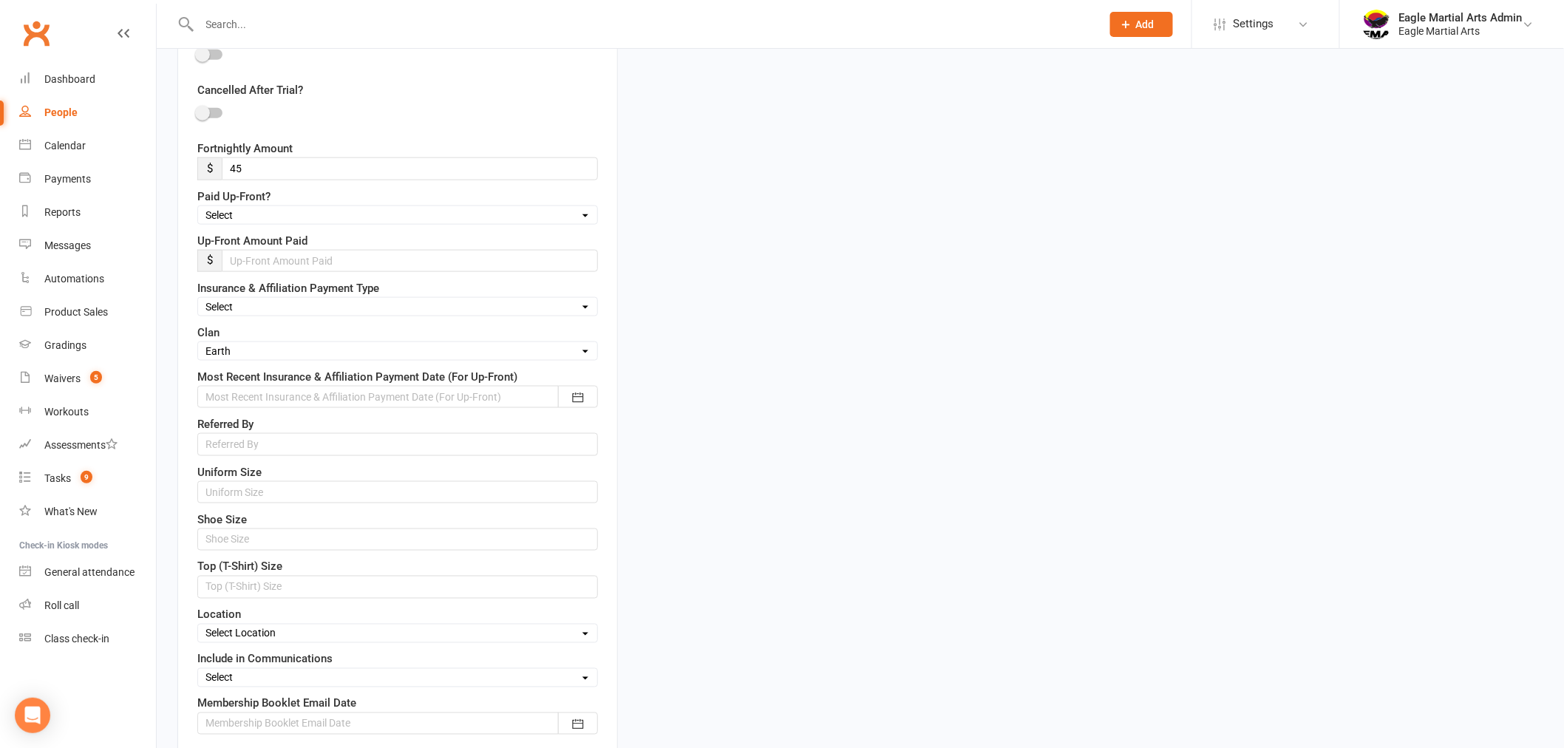
scroll to position [891, 0]
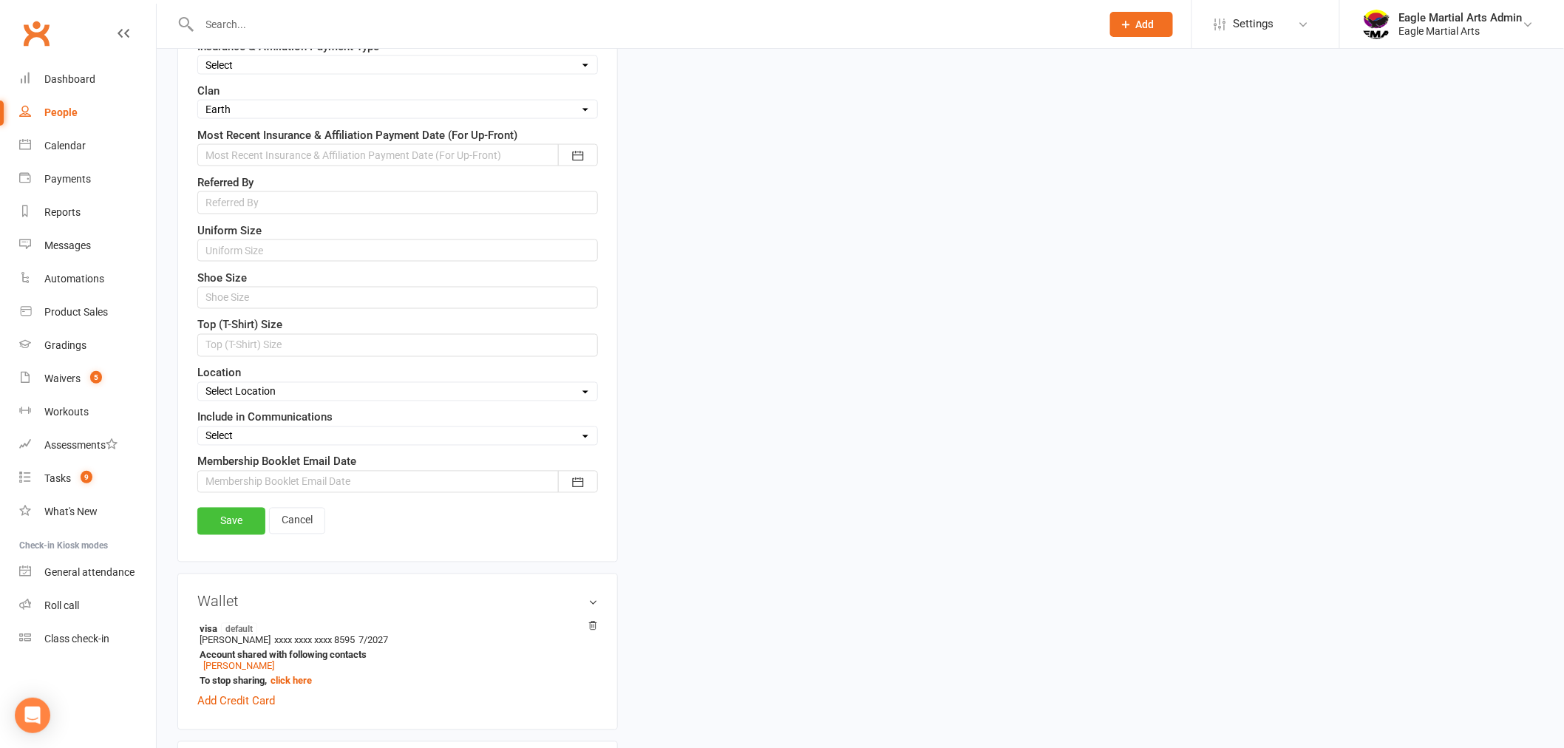
click at [239, 525] on link "Save" at bounding box center [231, 521] width 68 height 27
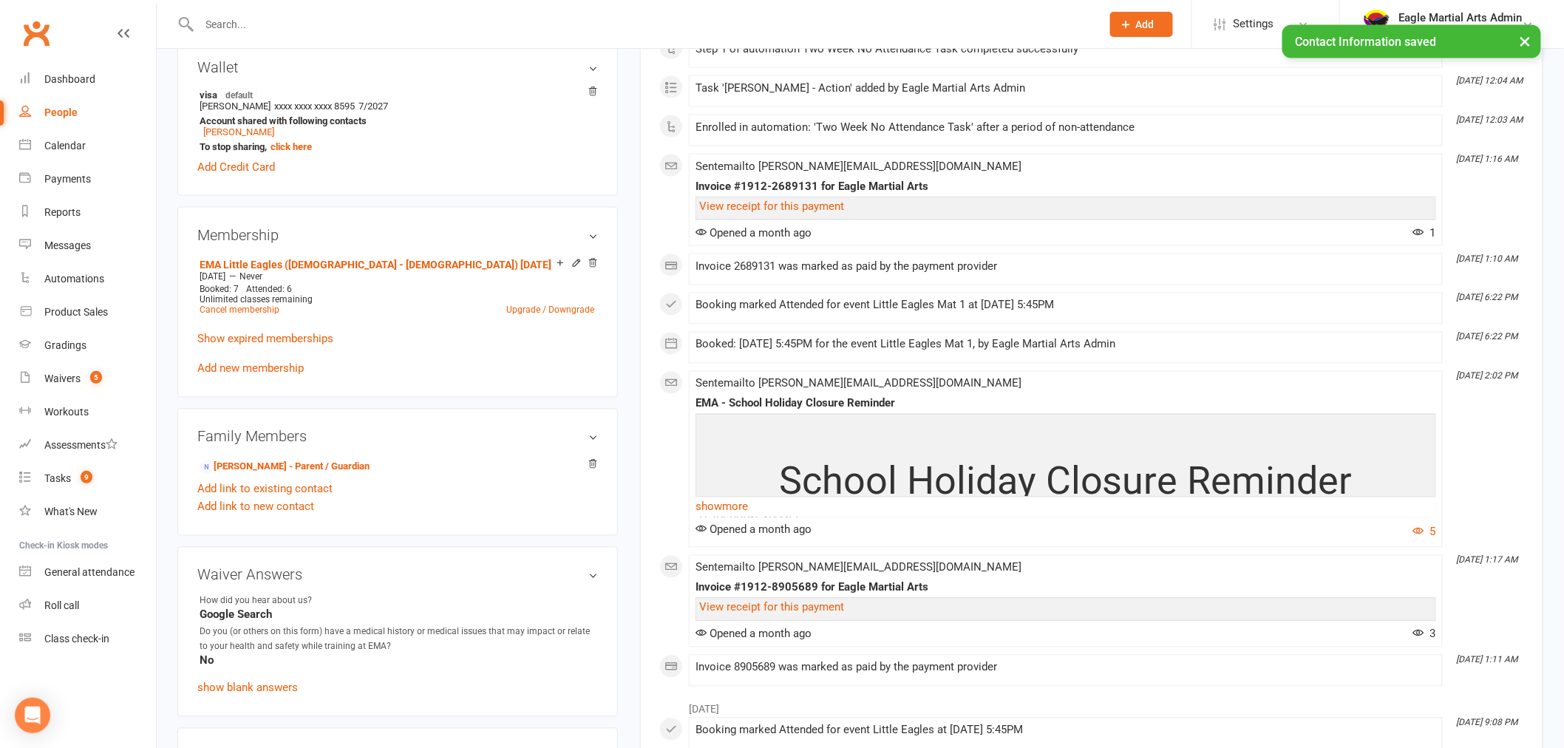
drag, startPoint x: 234, startPoint y: 13, endPoint x: 248, endPoint y: 22, distance: 17.0
click at [234, 14] on input "text" at bounding box center [643, 24] width 896 height 21
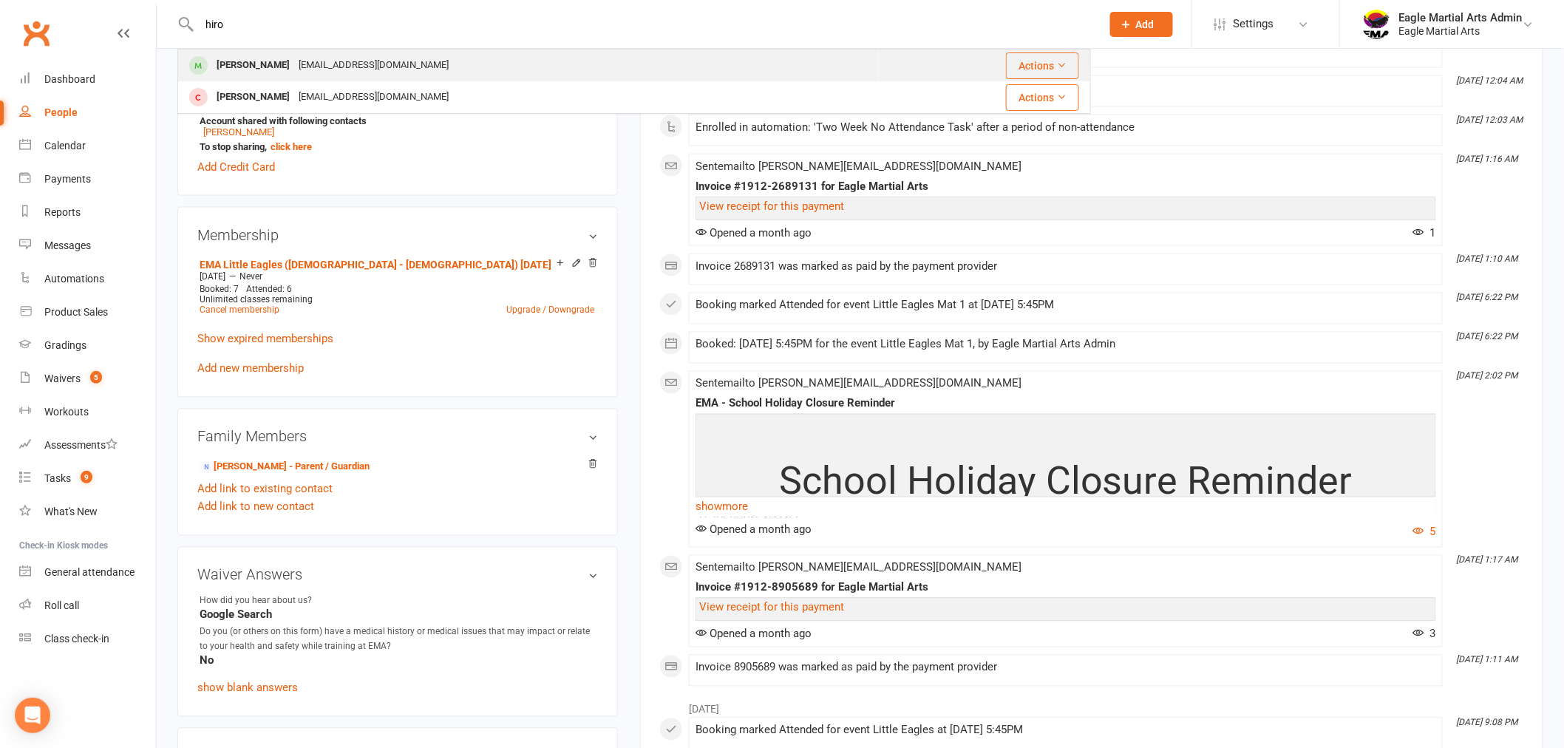
type input "hiro"
click at [267, 67] on div "[PERSON_NAME]" at bounding box center [253, 65] width 82 height 21
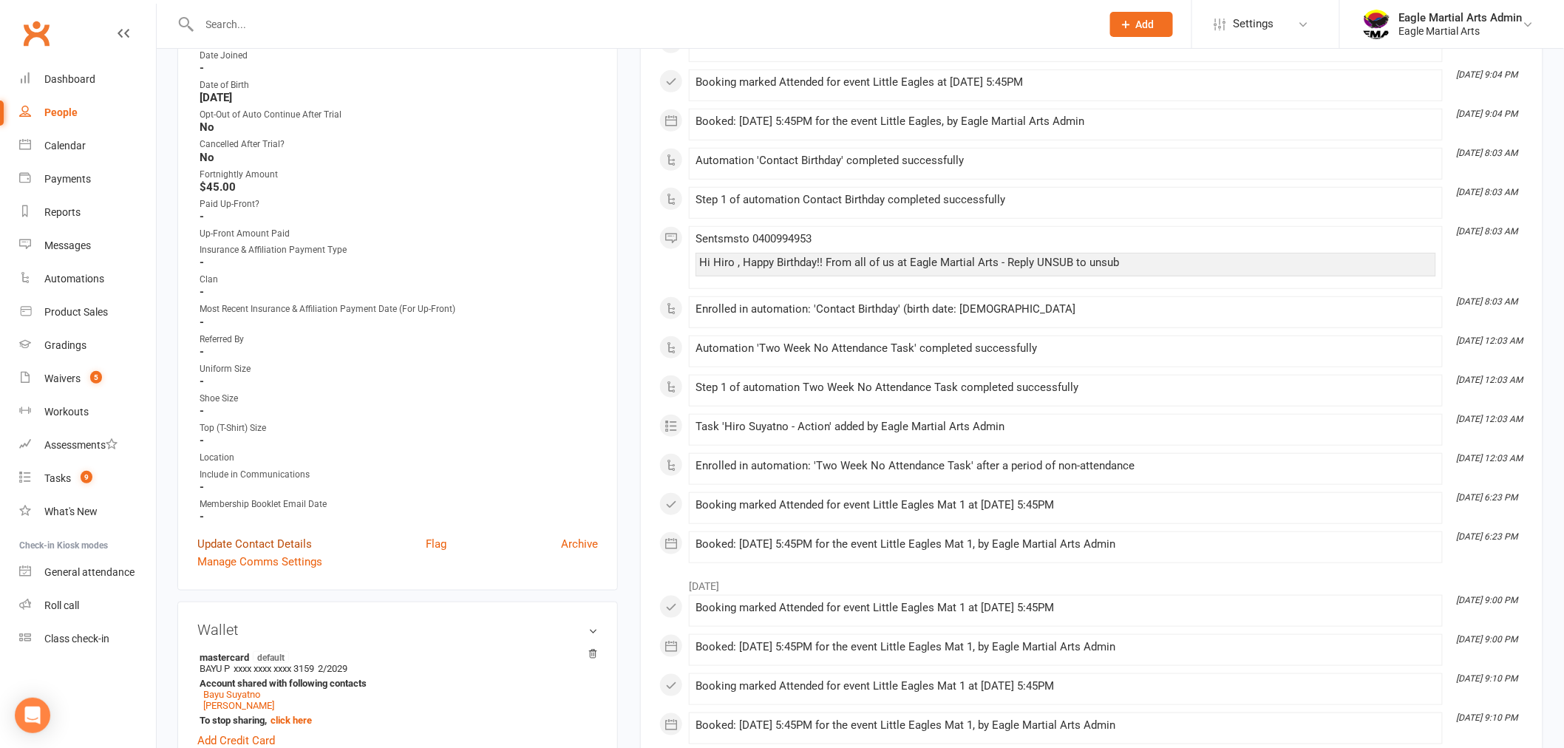
click at [254, 536] on link "Update Contact Details" at bounding box center [254, 544] width 115 height 18
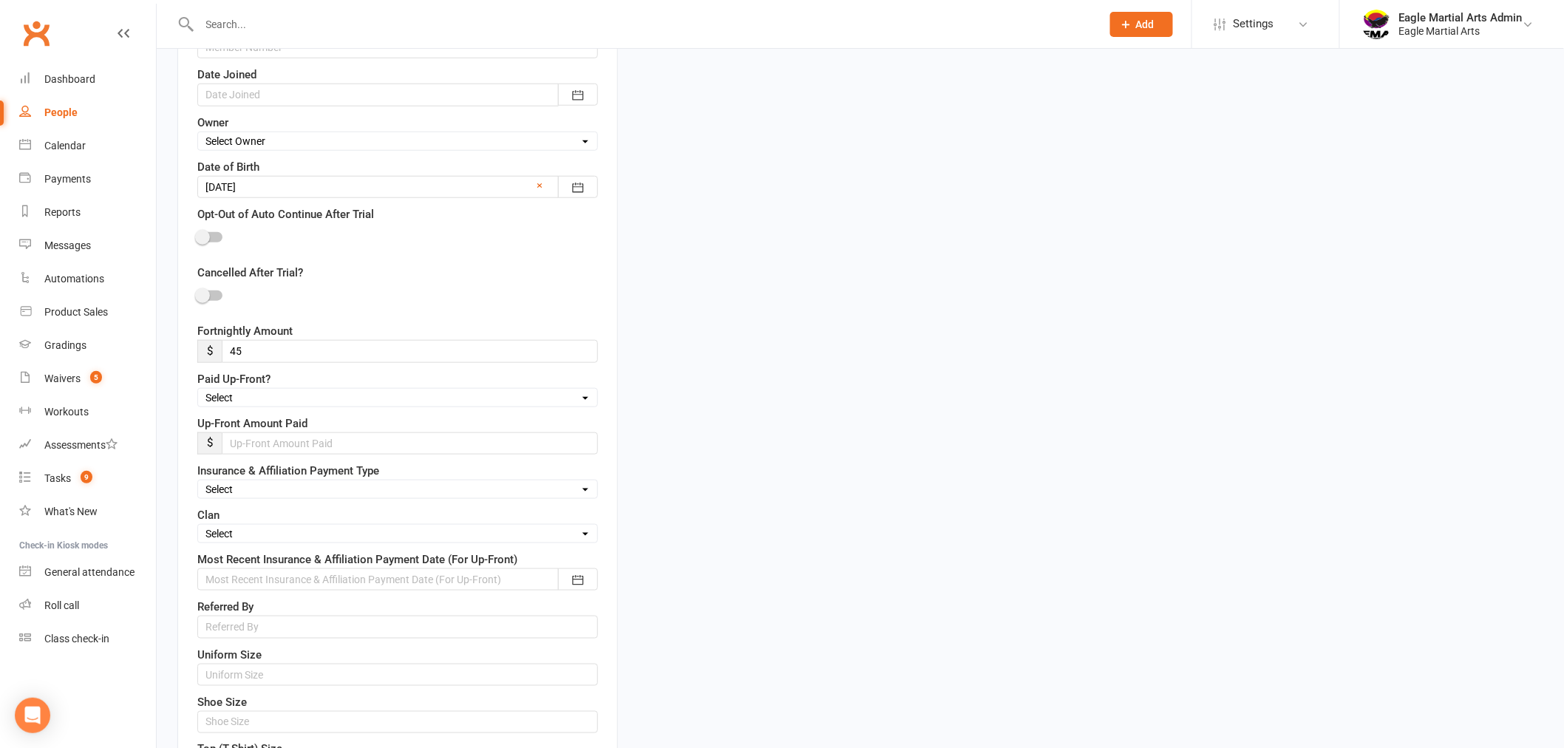
scroll to position [480, 0]
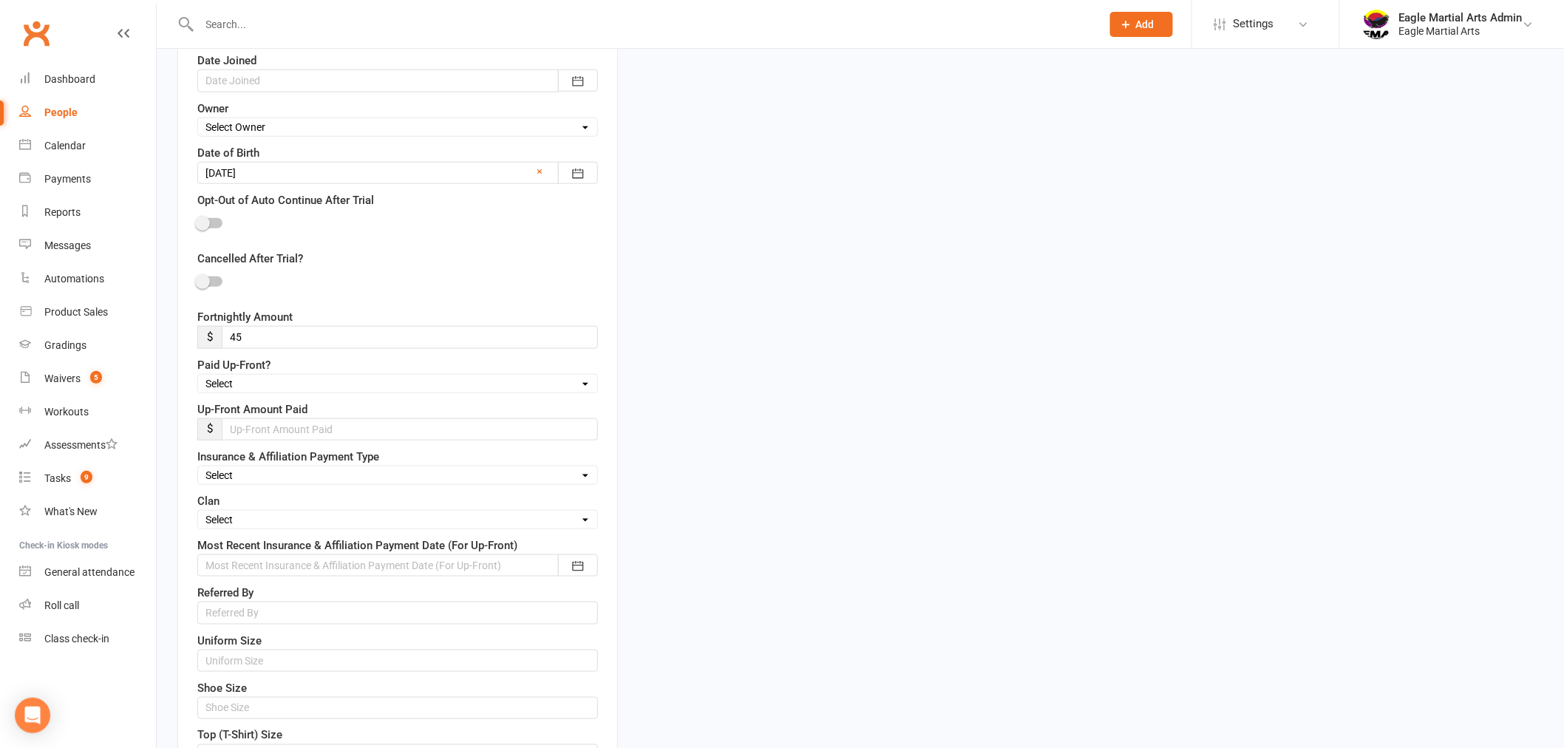
click at [259, 518] on select "Select Fire Water Earth Air" at bounding box center [397, 520] width 399 height 16
select select "Water"
click at [198, 514] on select "Select Fire Water Earth Air" at bounding box center [397, 520] width 399 height 16
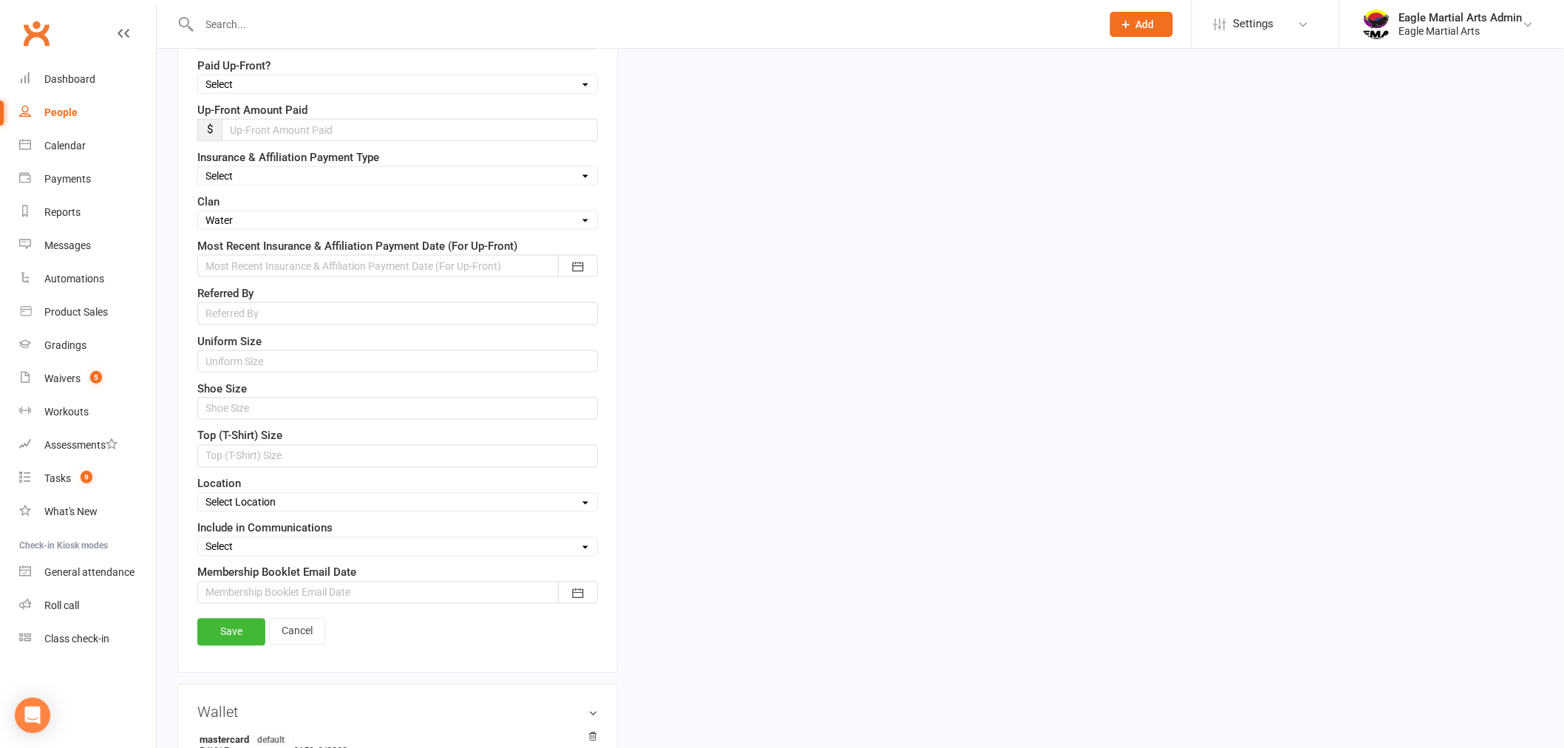
scroll to position [809, 0]
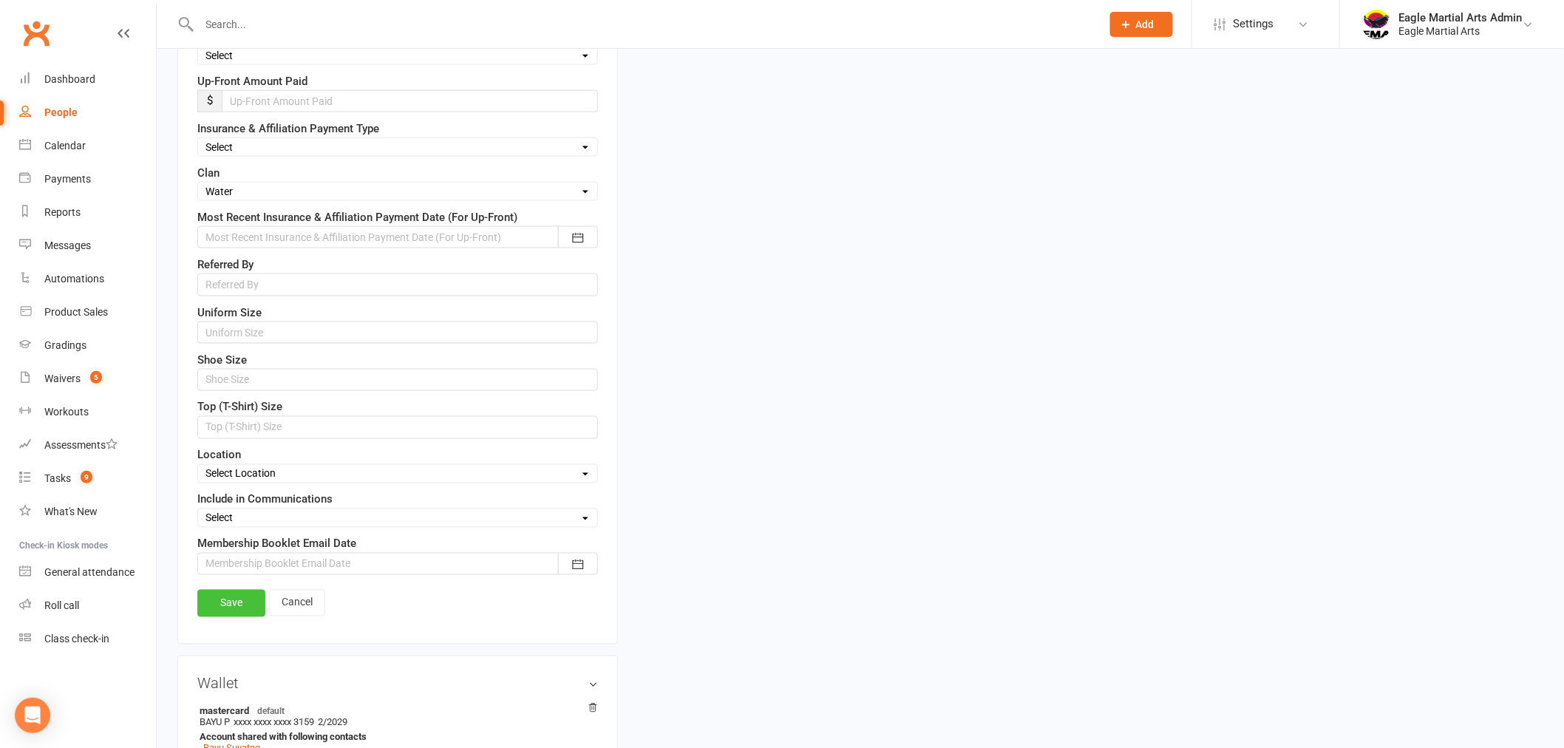
click at [231, 611] on link "Save" at bounding box center [231, 603] width 68 height 27
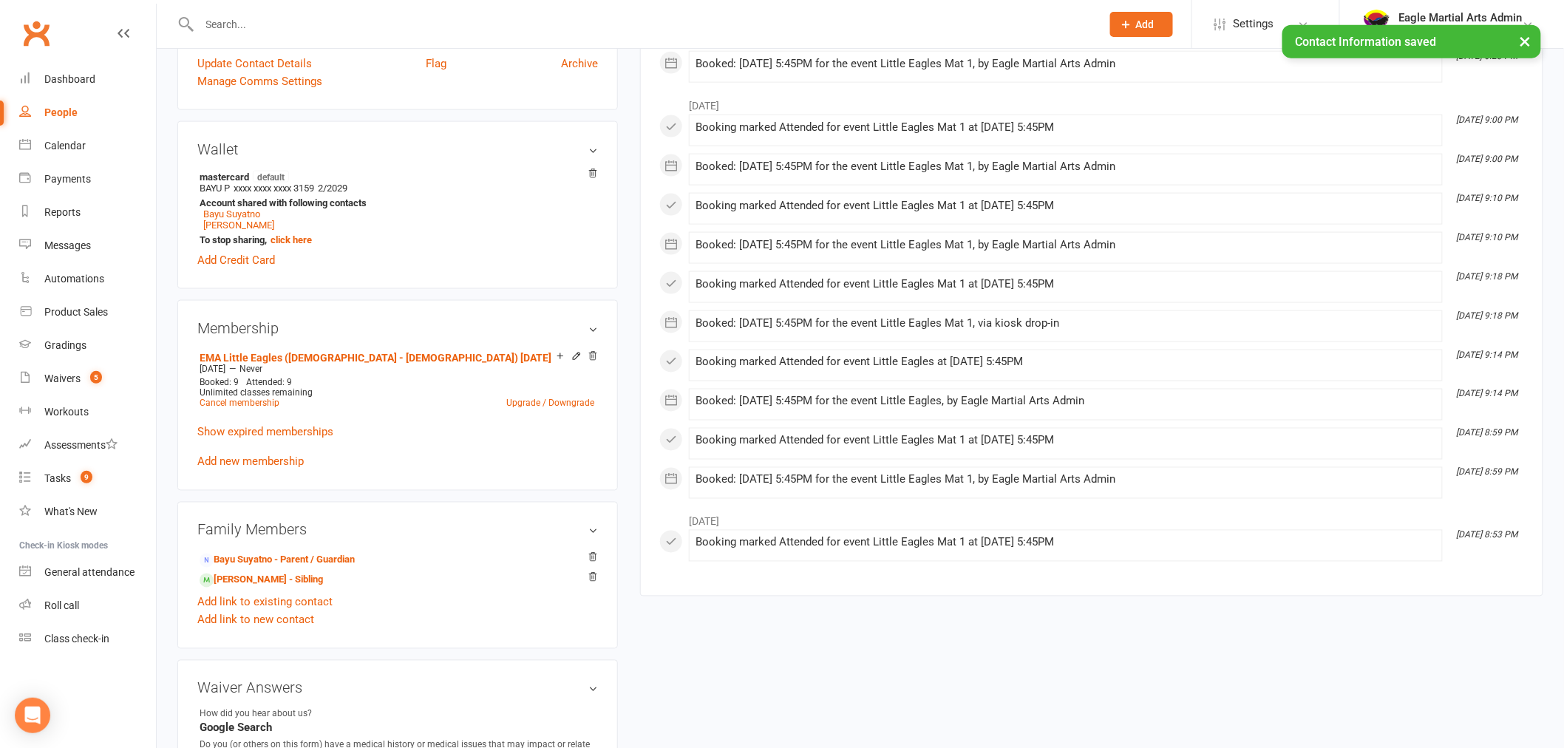
click at [364, 25] on div "× Contact Information saved" at bounding box center [772, 25] width 1545 height 0
click at [359, 11] on div at bounding box center [634, 24] width 914 height 48
click at [356, 24] on input "text" at bounding box center [643, 24] width 896 height 21
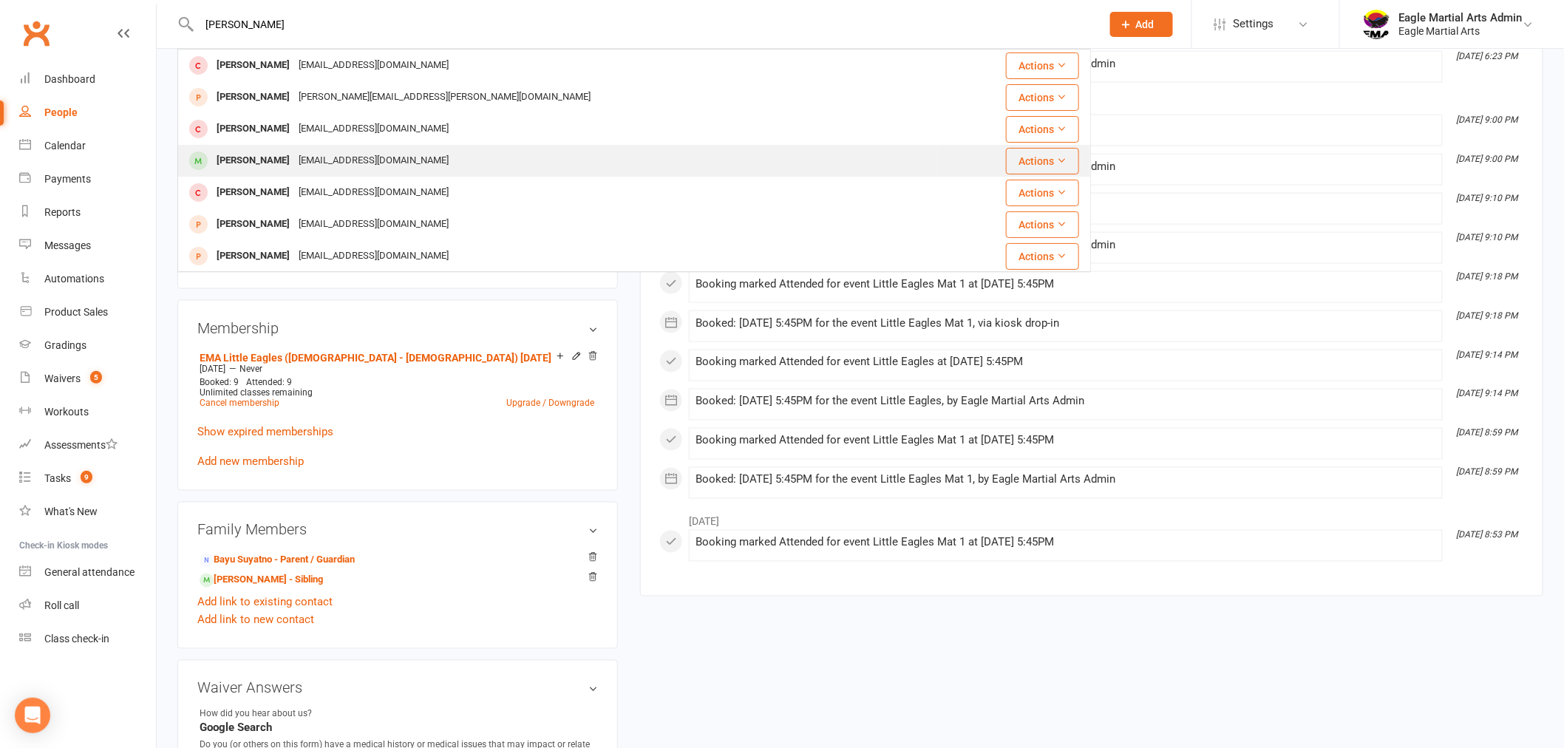
type input "[PERSON_NAME]"
click at [309, 145] on td "[PERSON_NAME] [EMAIL_ADDRESS][DOMAIN_NAME]" at bounding box center [558, 161] width 760 height 32
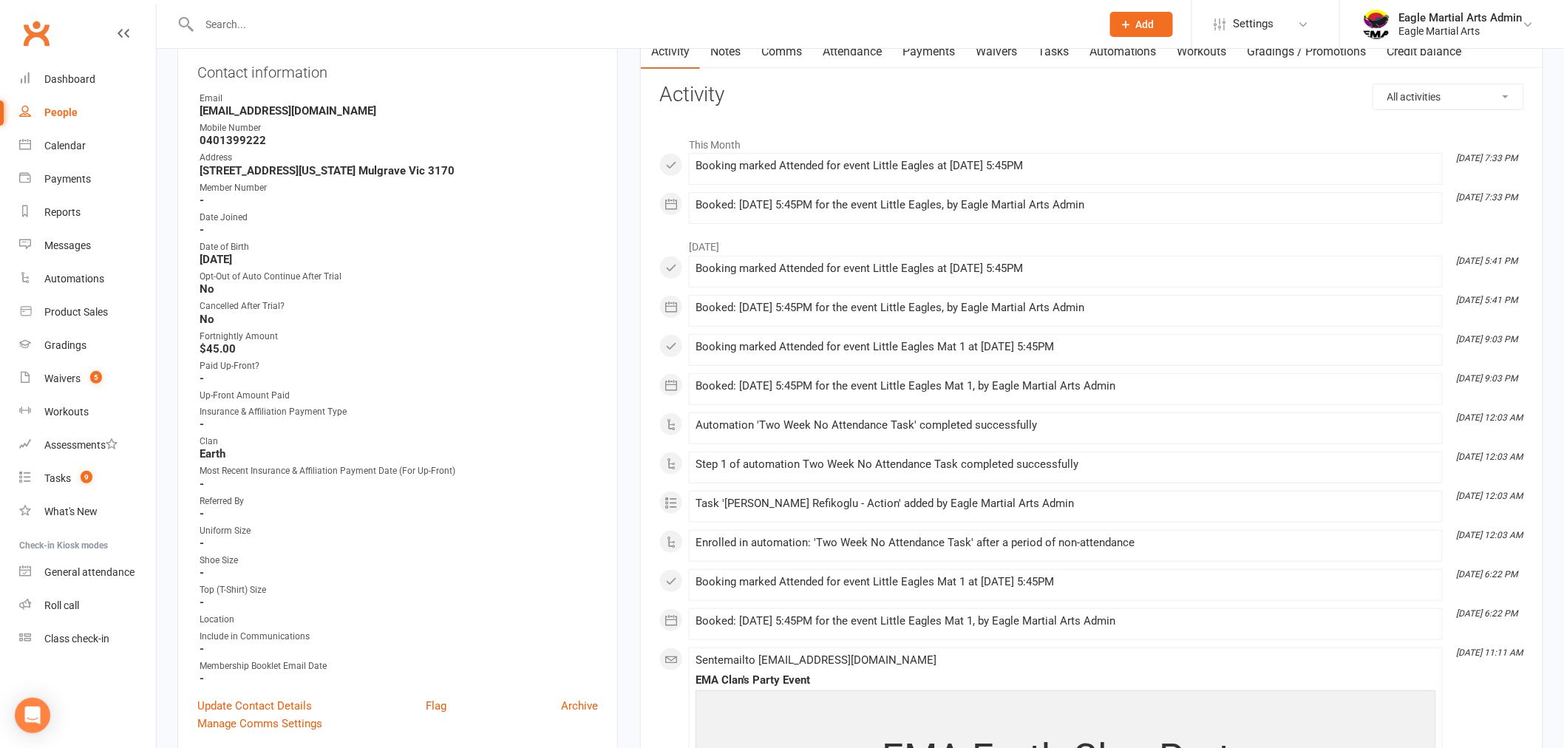
scroll to position [246, 0]
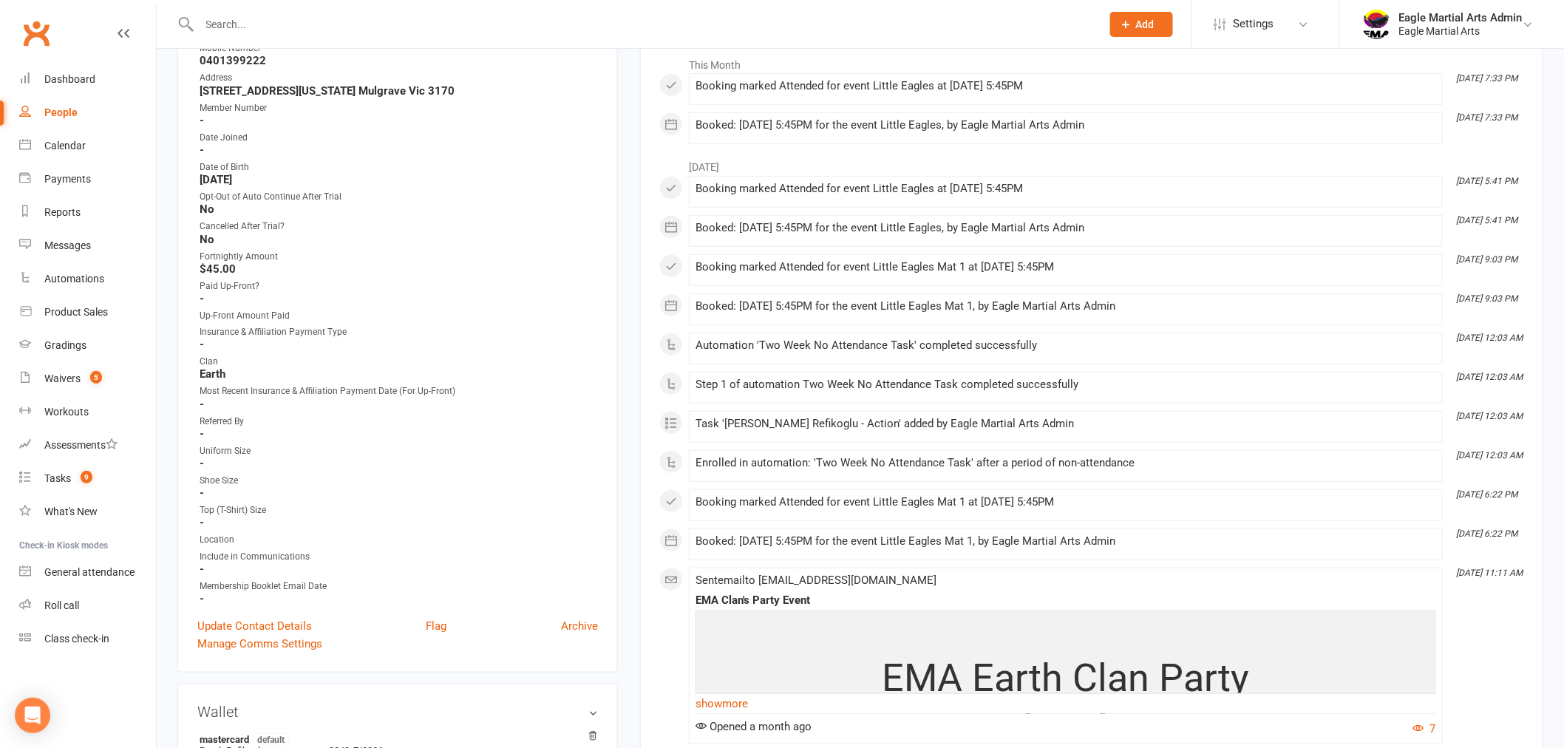
click at [305, 34] on div at bounding box center [634, 24] width 914 height 48
click at [305, 30] on input "text" at bounding box center [643, 24] width 896 height 21
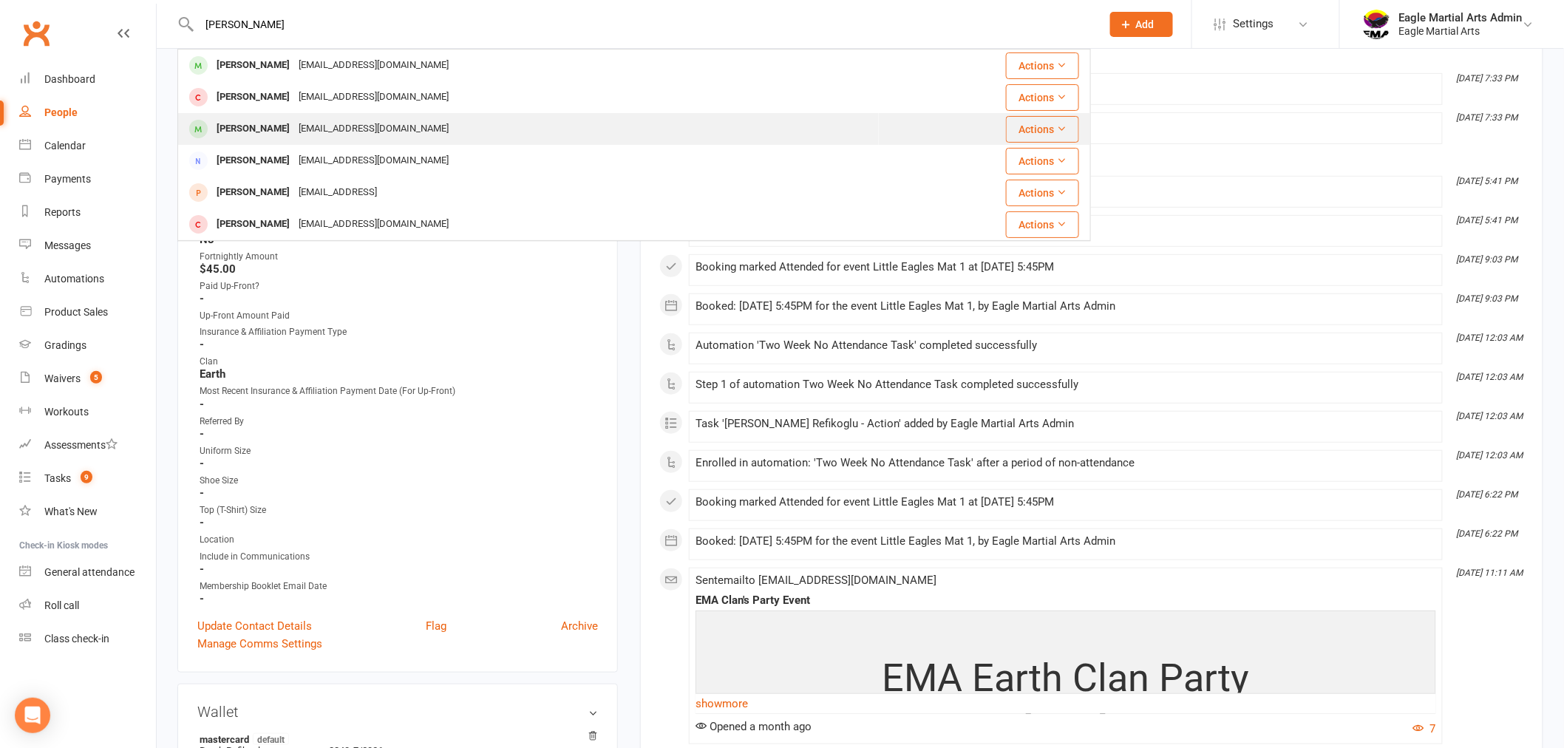
type input "[PERSON_NAME]"
click at [294, 123] on div "[EMAIL_ADDRESS][DOMAIN_NAME]" at bounding box center [373, 128] width 159 height 21
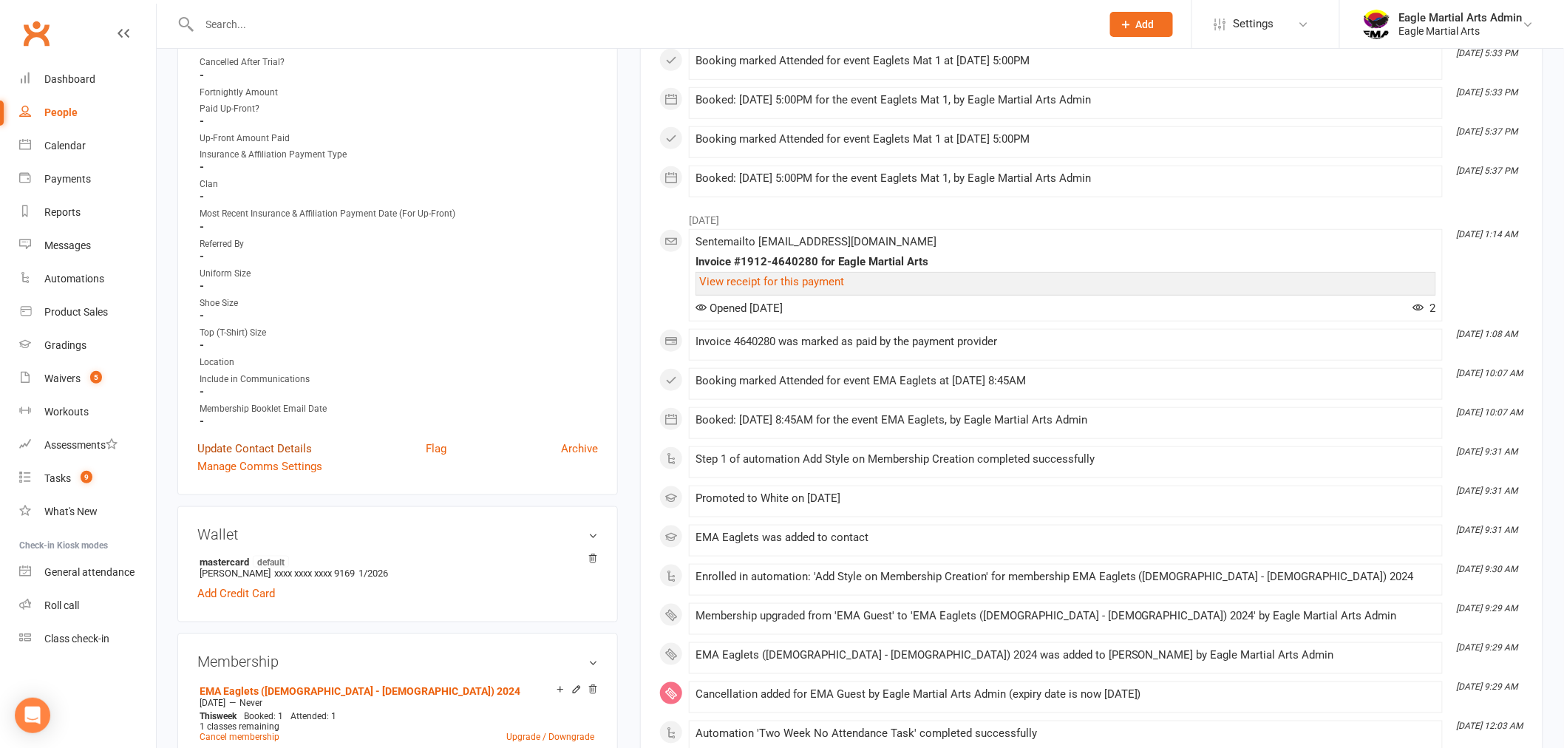
click at [284, 442] on link "Update Contact Details" at bounding box center [254, 449] width 115 height 18
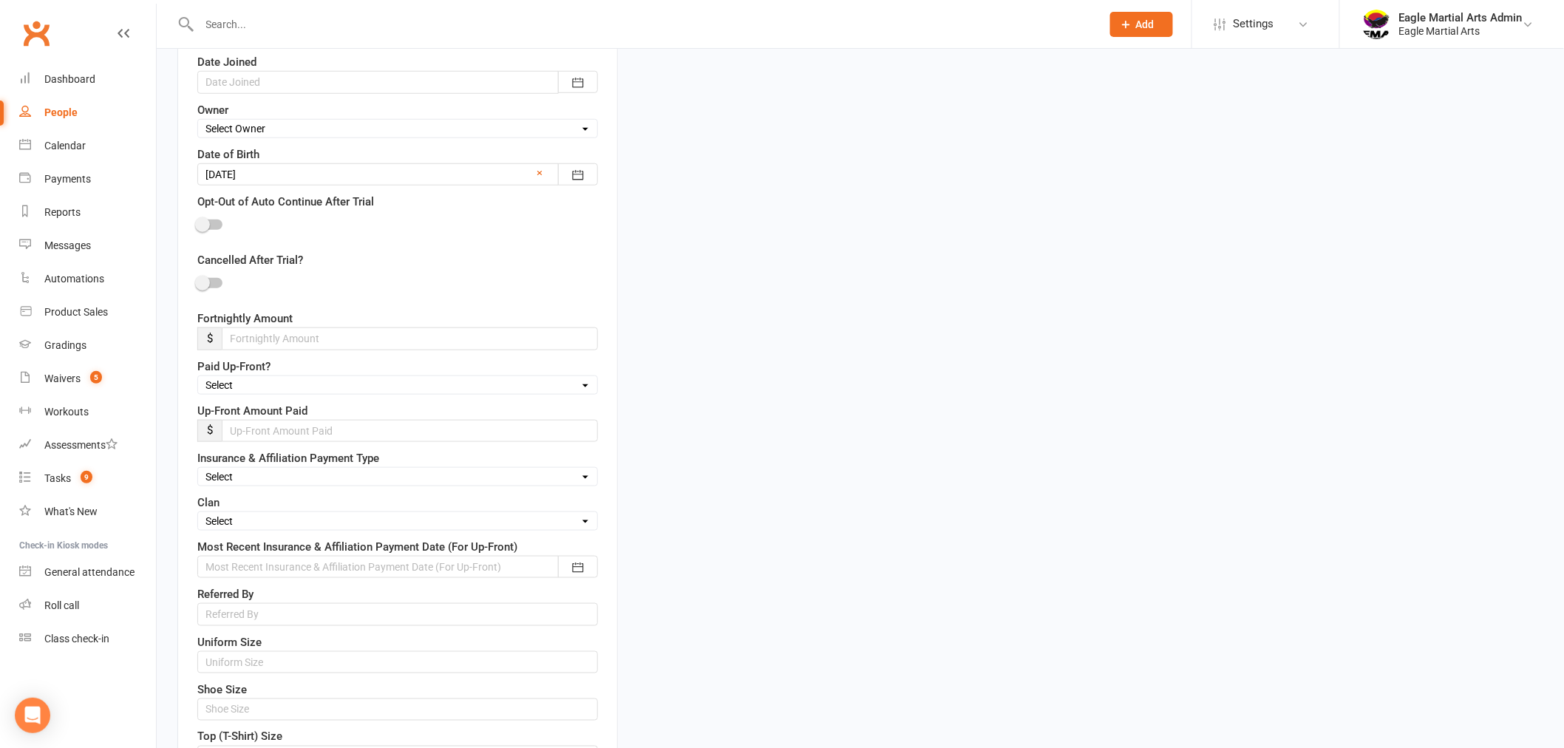
scroll to position [480, 0]
click at [247, 520] on select "Select Fire Water Earth Air" at bounding box center [397, 520] width 399 height 16
select select "Earth"
click at [198, 514] on select "Select Fire Water Earth Air" at bounding box center [397, 520] width 399 height 16
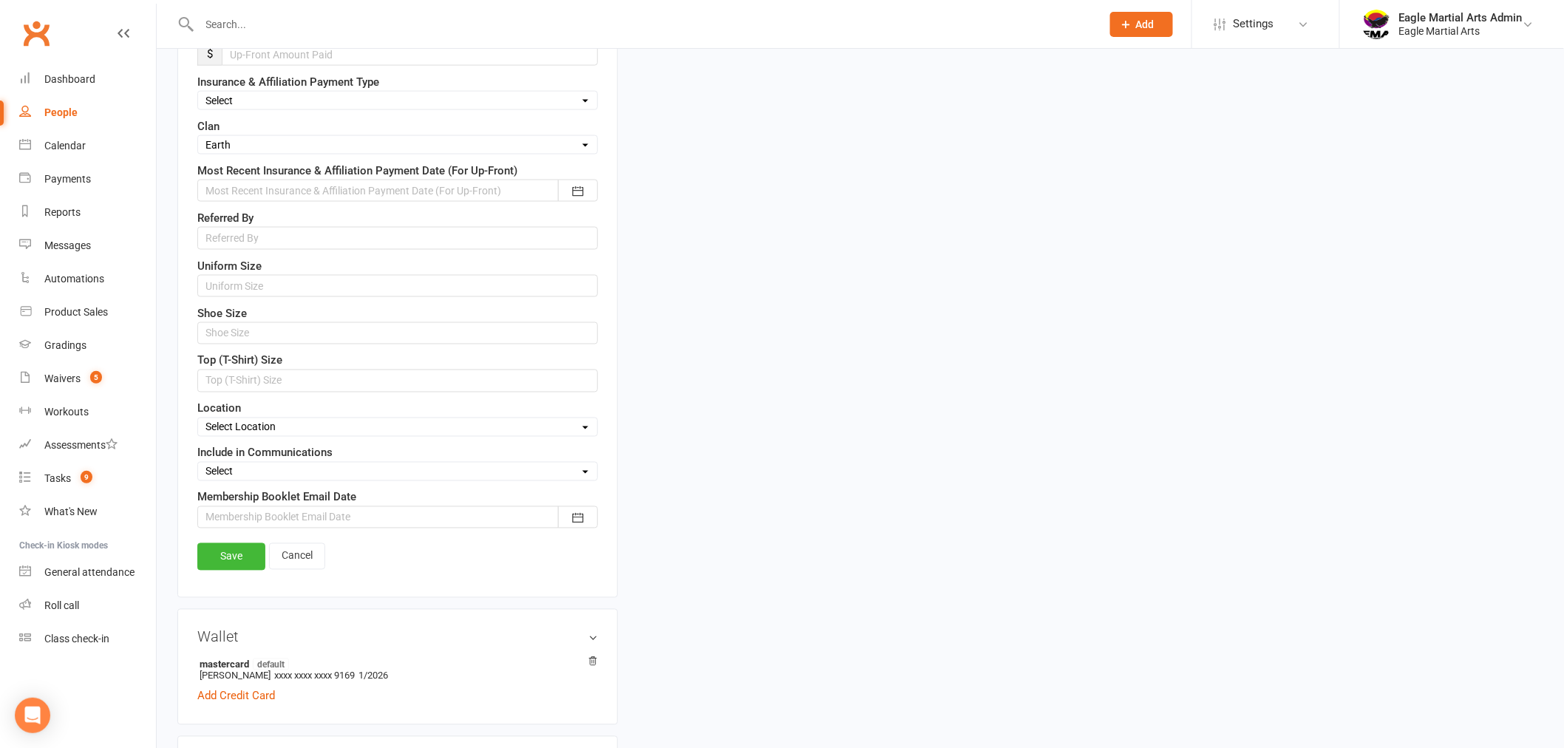
scroll to position [891, 0]
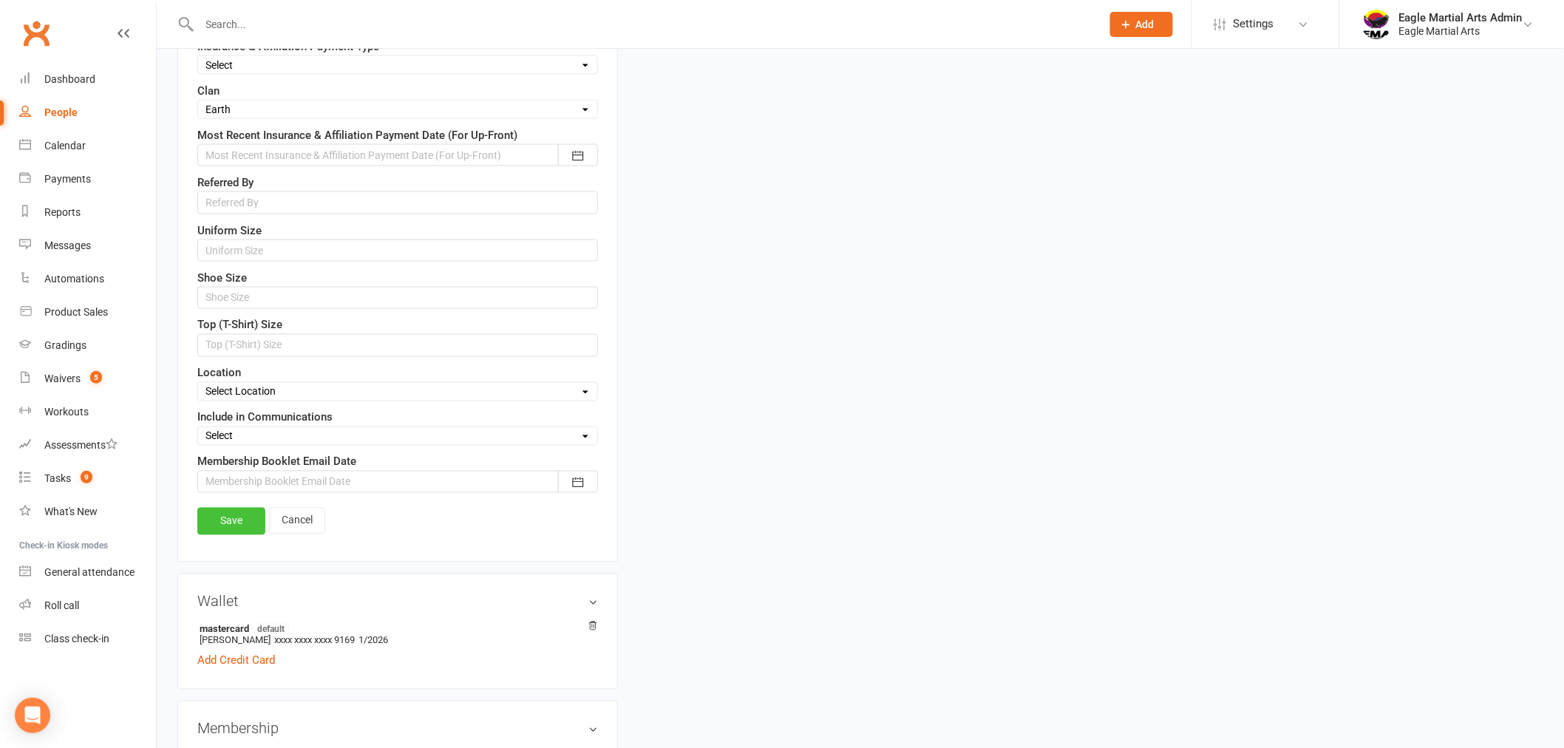
click at [231, 530] on link "Save" at bounding box center [231, 521] width 68 height 27
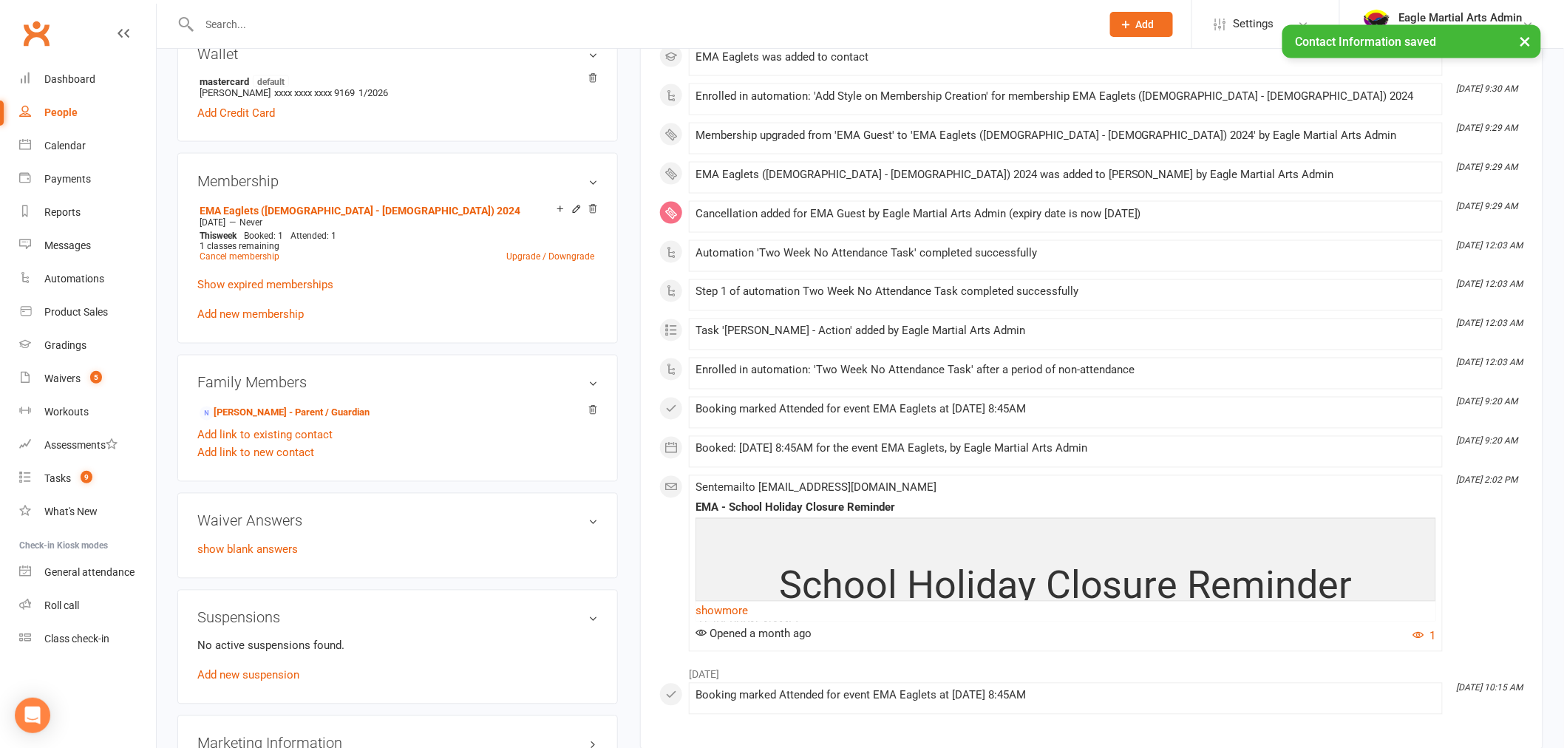
click at [382, 22] on input "text" at bounding box center [643, 24] width 896 height 21
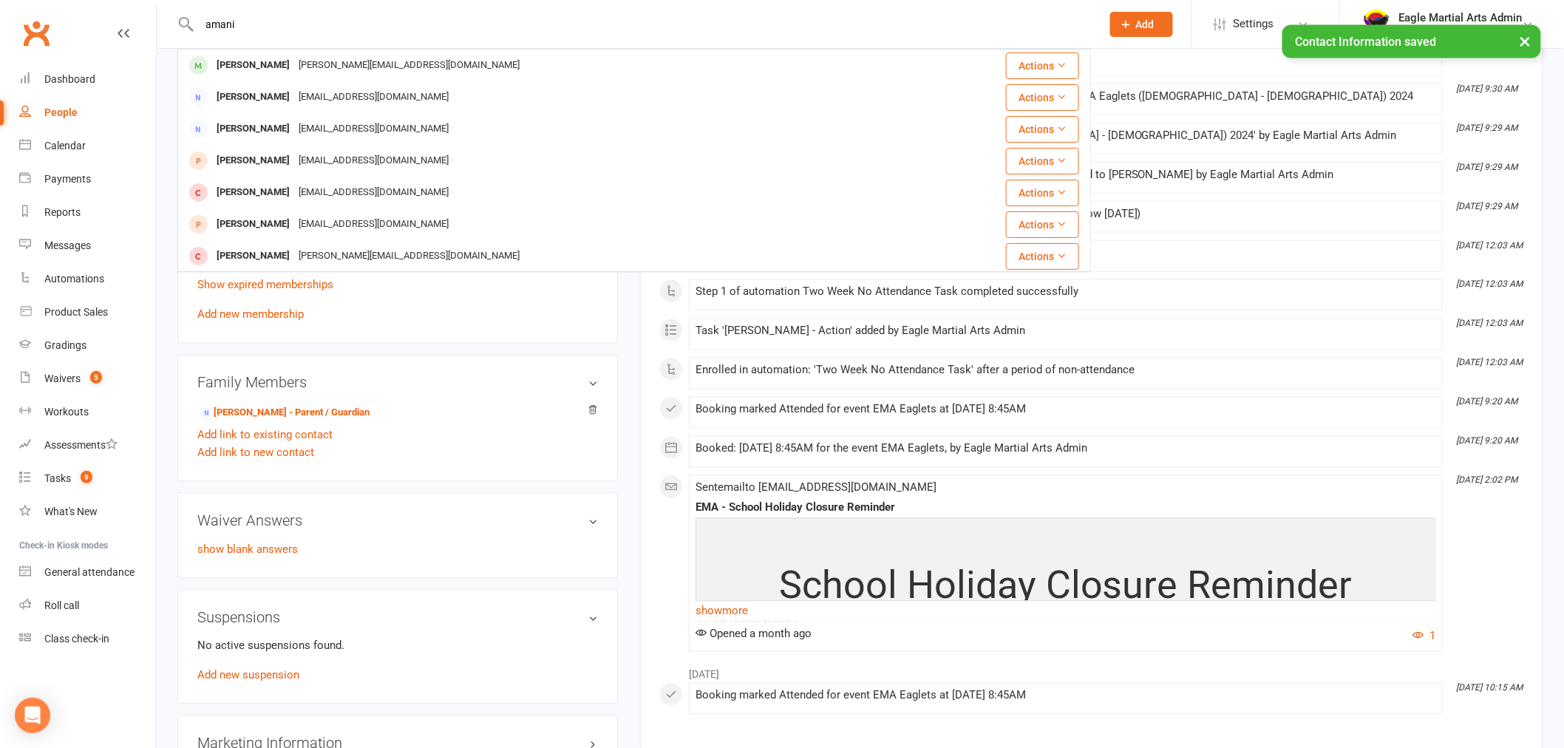
type input "amani"
click at [293, 25] on div "× Contact Information saved" at bounding box center [772, 25] width 1545 height 0
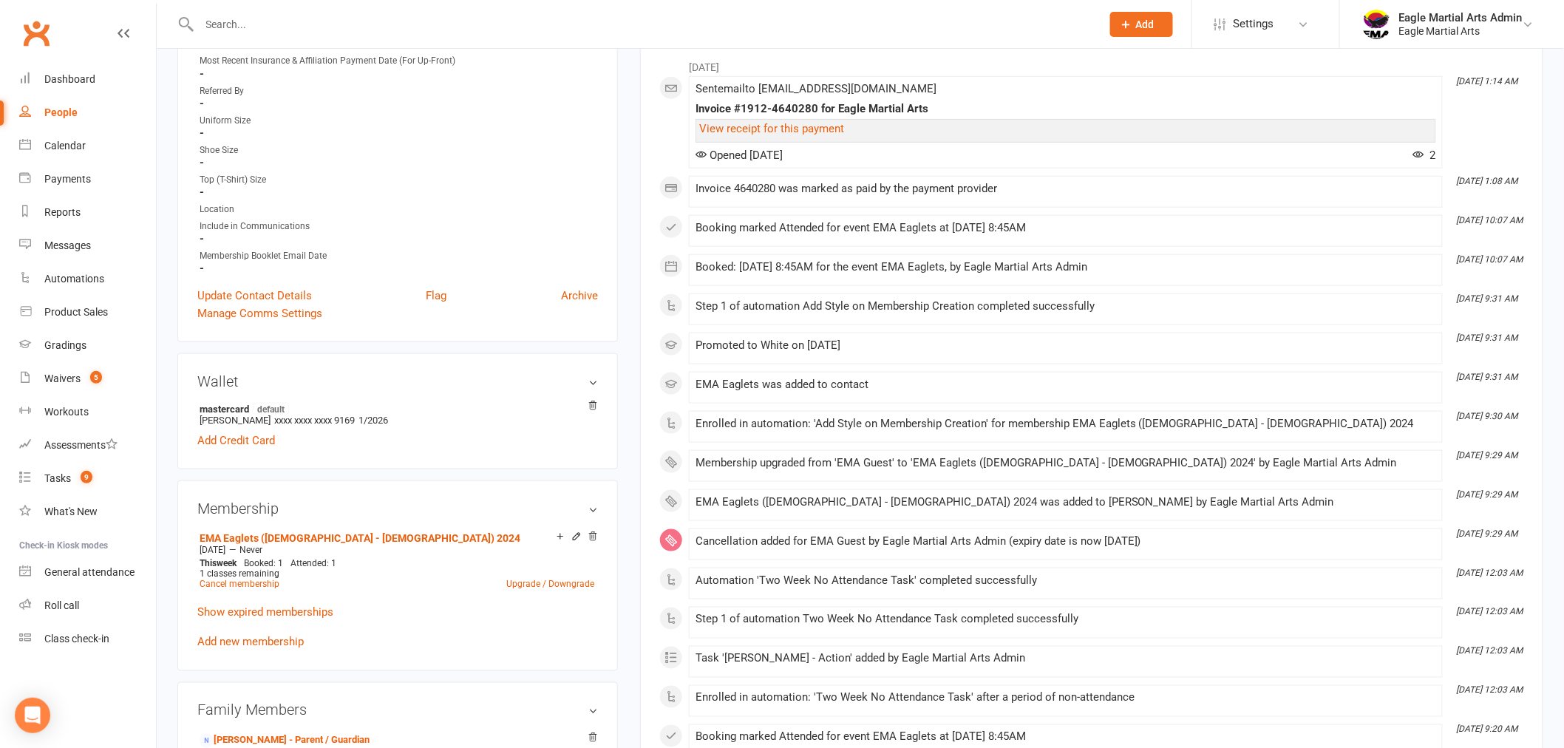
scroll to position [563, 0]
click at [305, 34] on div at bounding box center [634, 24] width 914 height 48
click at [303, 27] on input "text" at bounding box center [643, 24] width 896 height 21
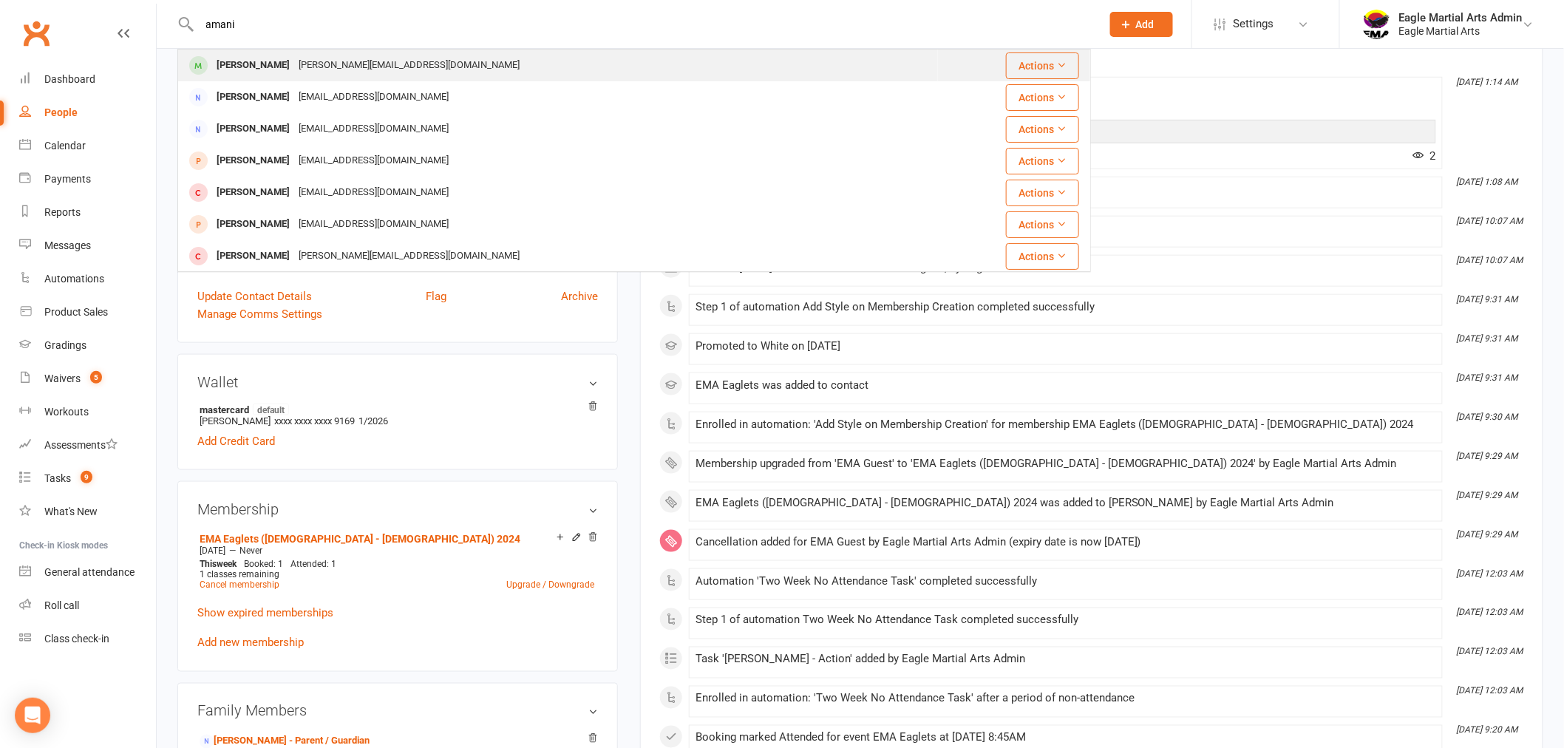
type input "amani"
click at [327, 55] on div "[PERSON_NAME][EMAIL_ADDRESS][DOMAIN_NAME]" at bounding box center [409, 65] width 230 height 21
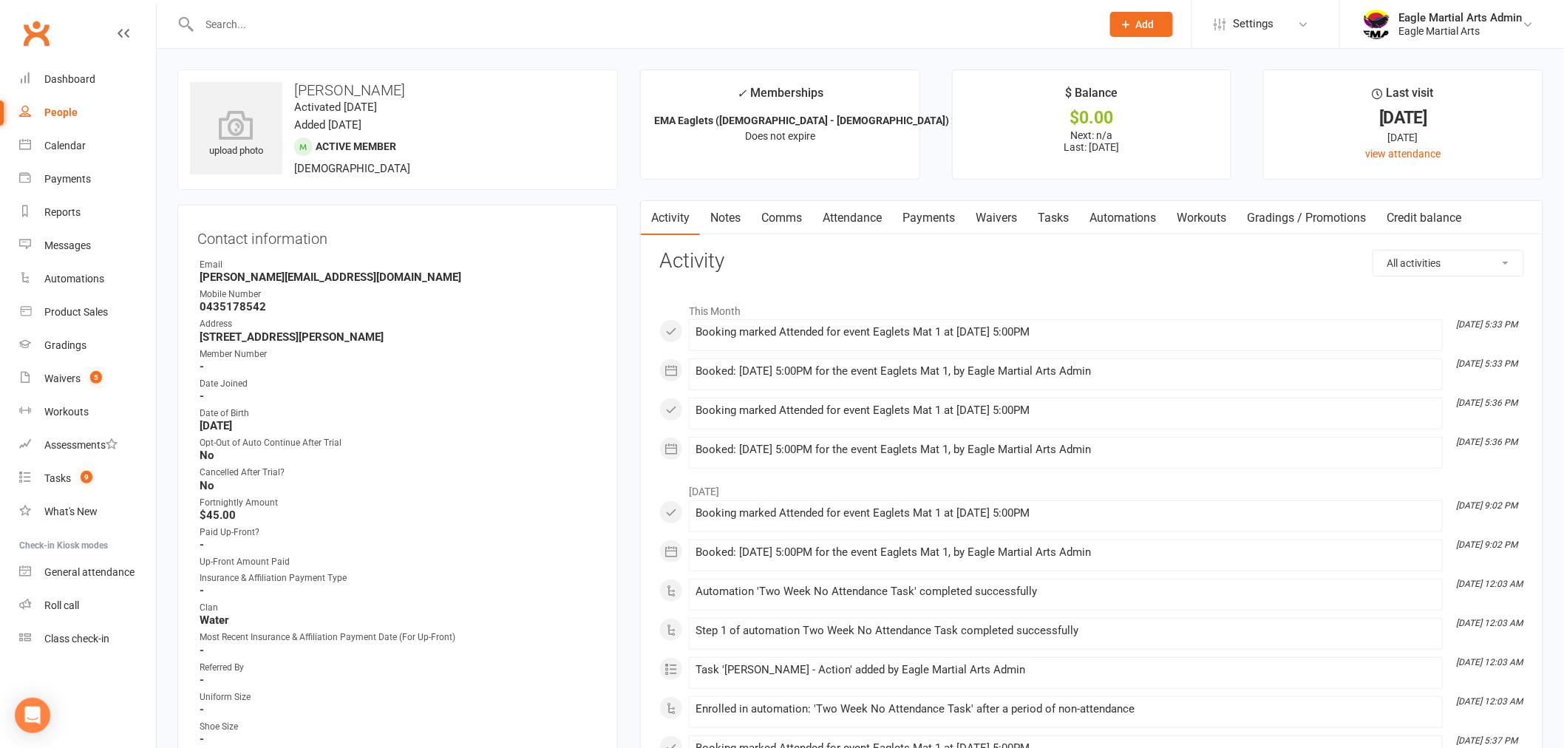
click at [322, 26] on input "text" at bounding box center [643, 24] width 896 height 21
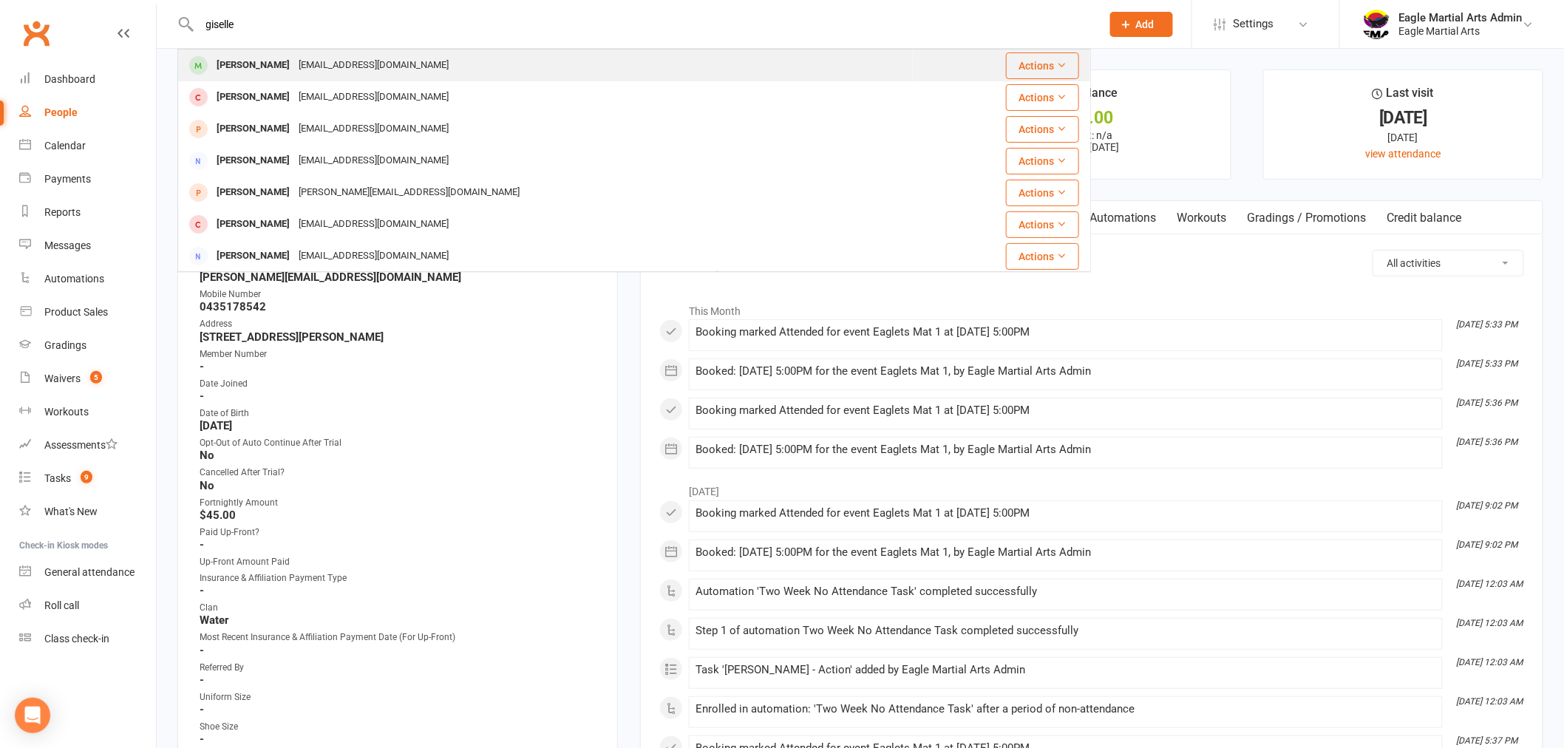
type input "giselle"
click at [275, 64] on div "[PERSON_NAME]" at bounding box center [253, 65] width 82 height 21
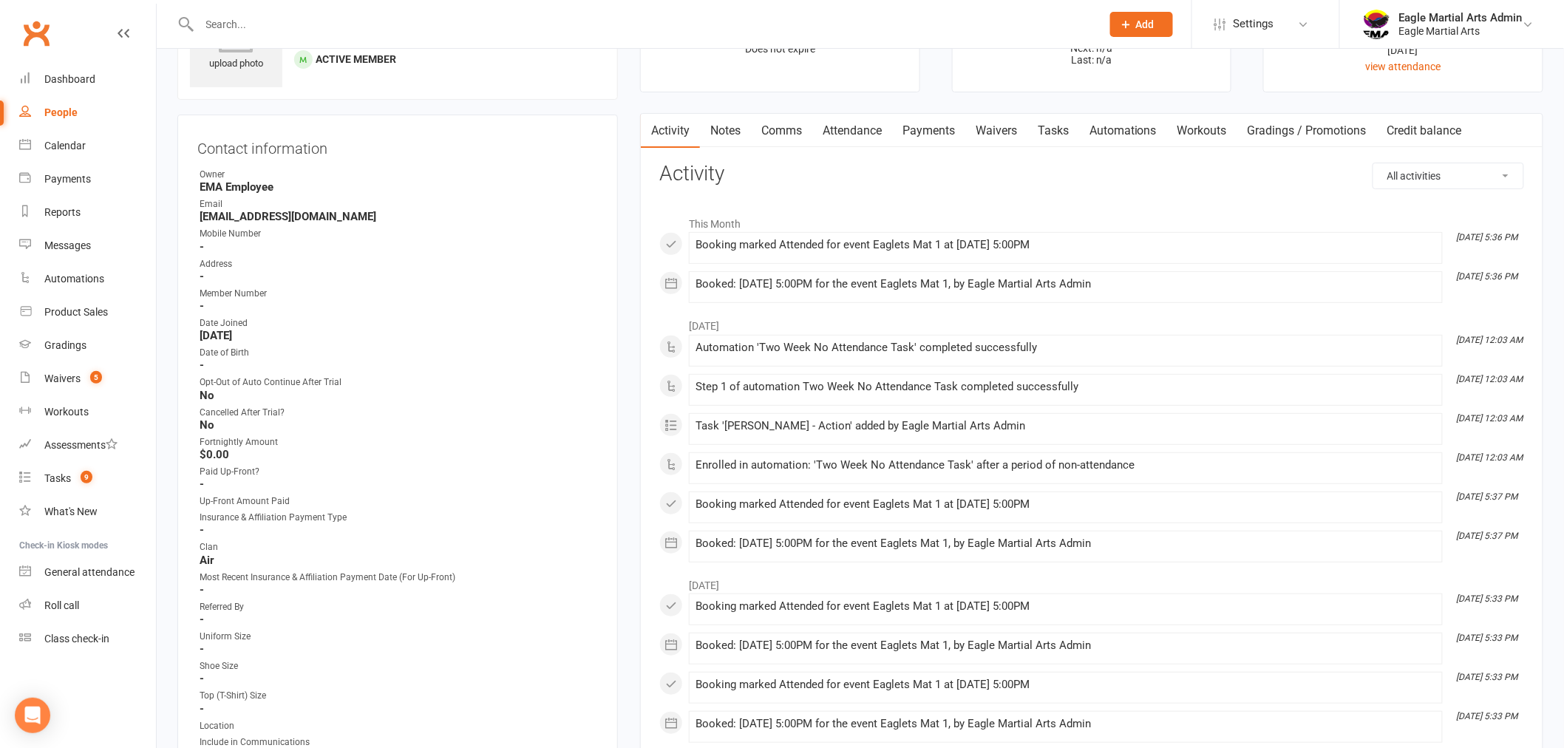
scroll to position [328, 0]
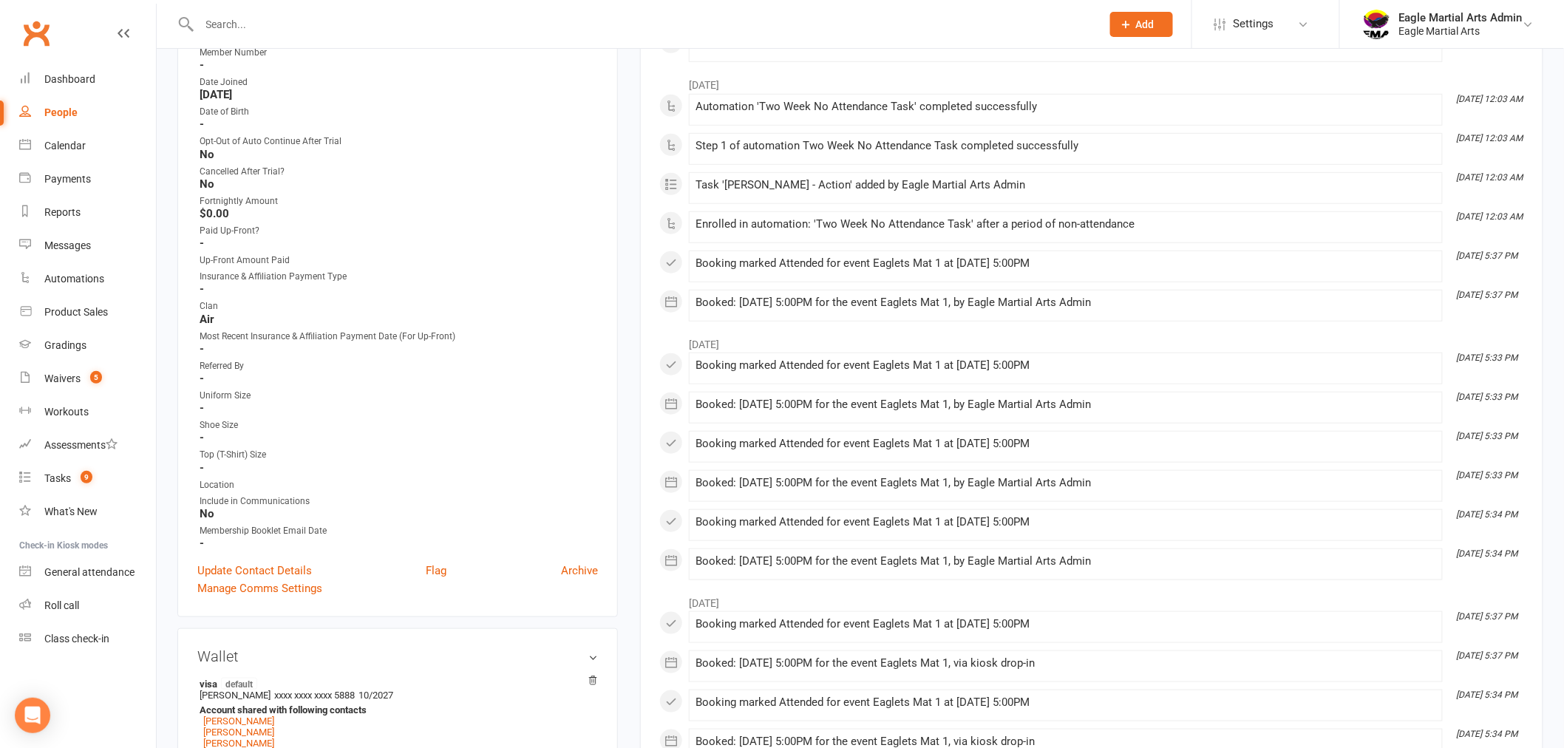
click at [285, 30] on input "text" at bounding box center [643, 24] width 896 height 21
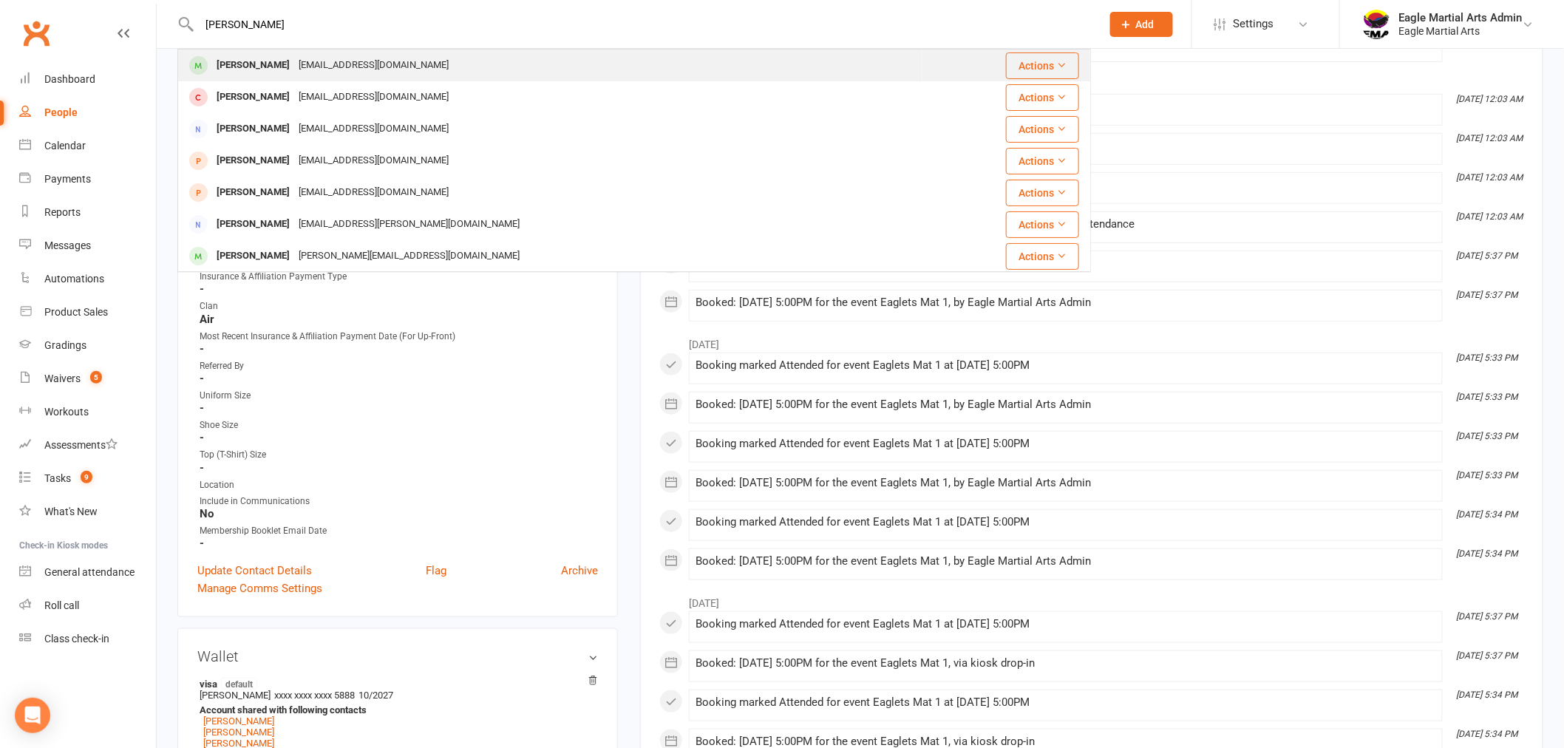
type input "[PERSON_NAME]"
click at [294, 65] on div "[EMAIL_ADDRESS][DOMAIN_NAME]" at bounding box center [373, 65] width 159 height 21
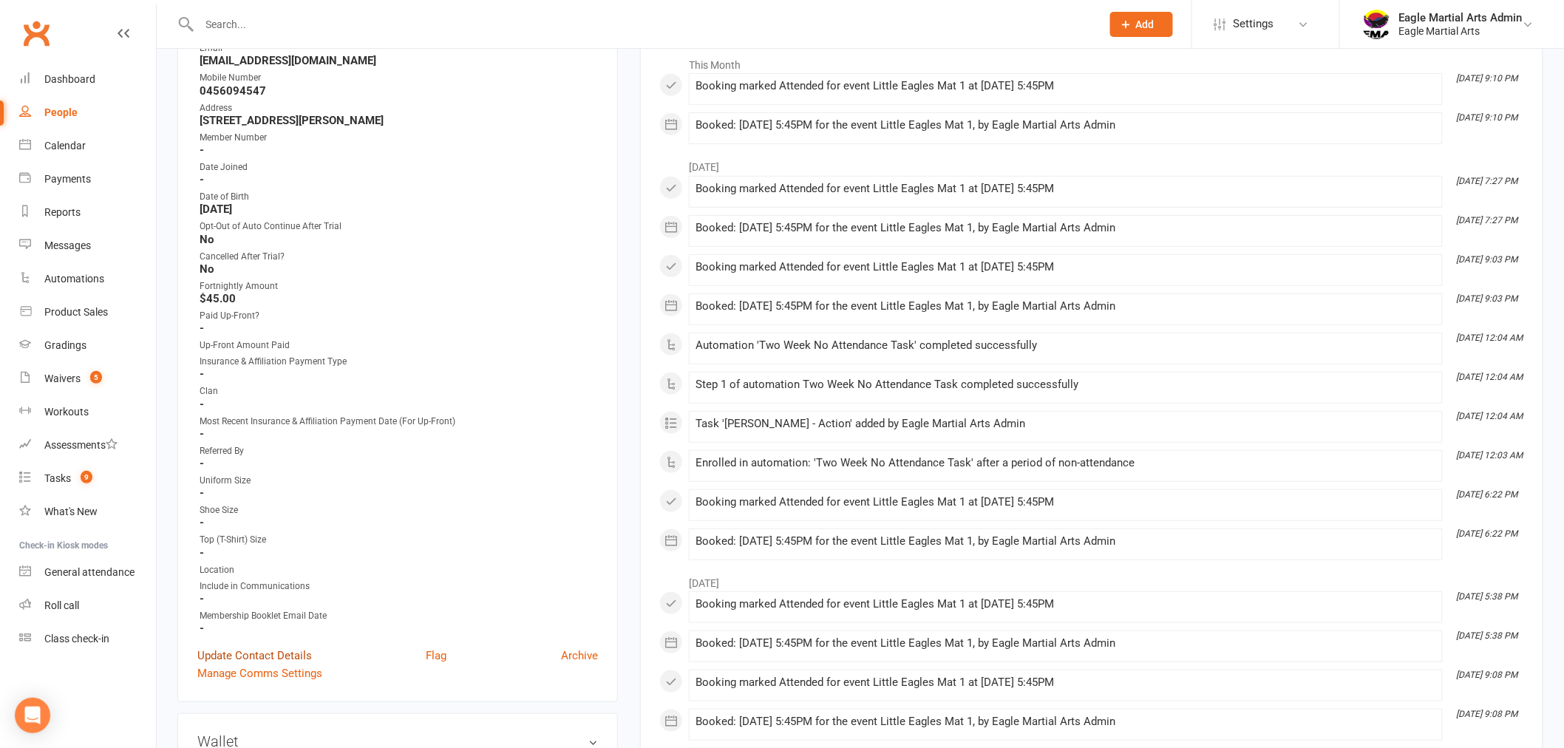
click at [257, 647] on link "Update Contact Details" at bounding box center [254, 656] width 115 height 18
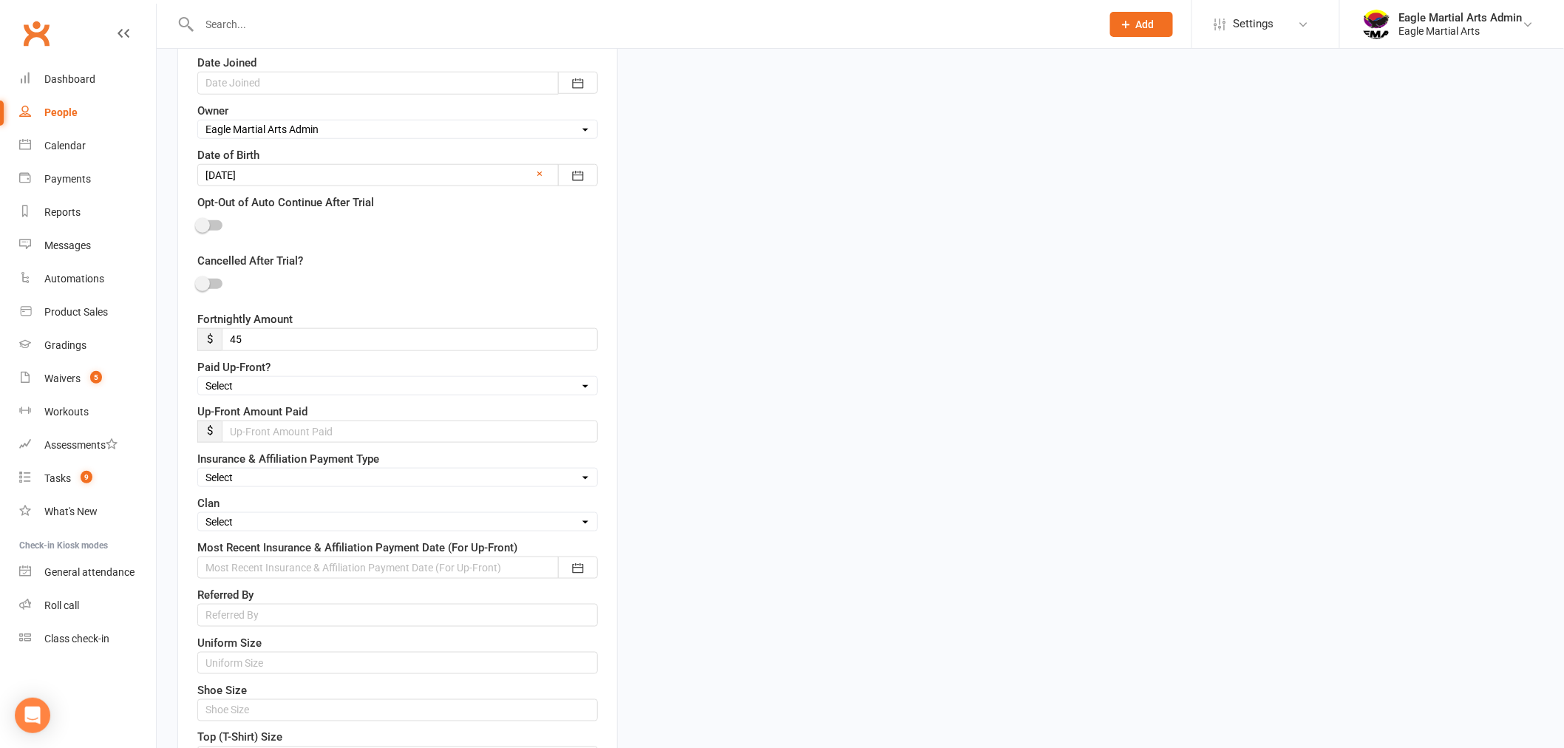
scroll to position [480, 0]
click at [256, 513] on select "Select Fire Water Earth Air" at bounding box center [397, 520] width 399 height 16
select select "Water"
click at [198, 514] on select "Select Fire Water Earth Air" at bounding box center [397, 520] width 399 height 16
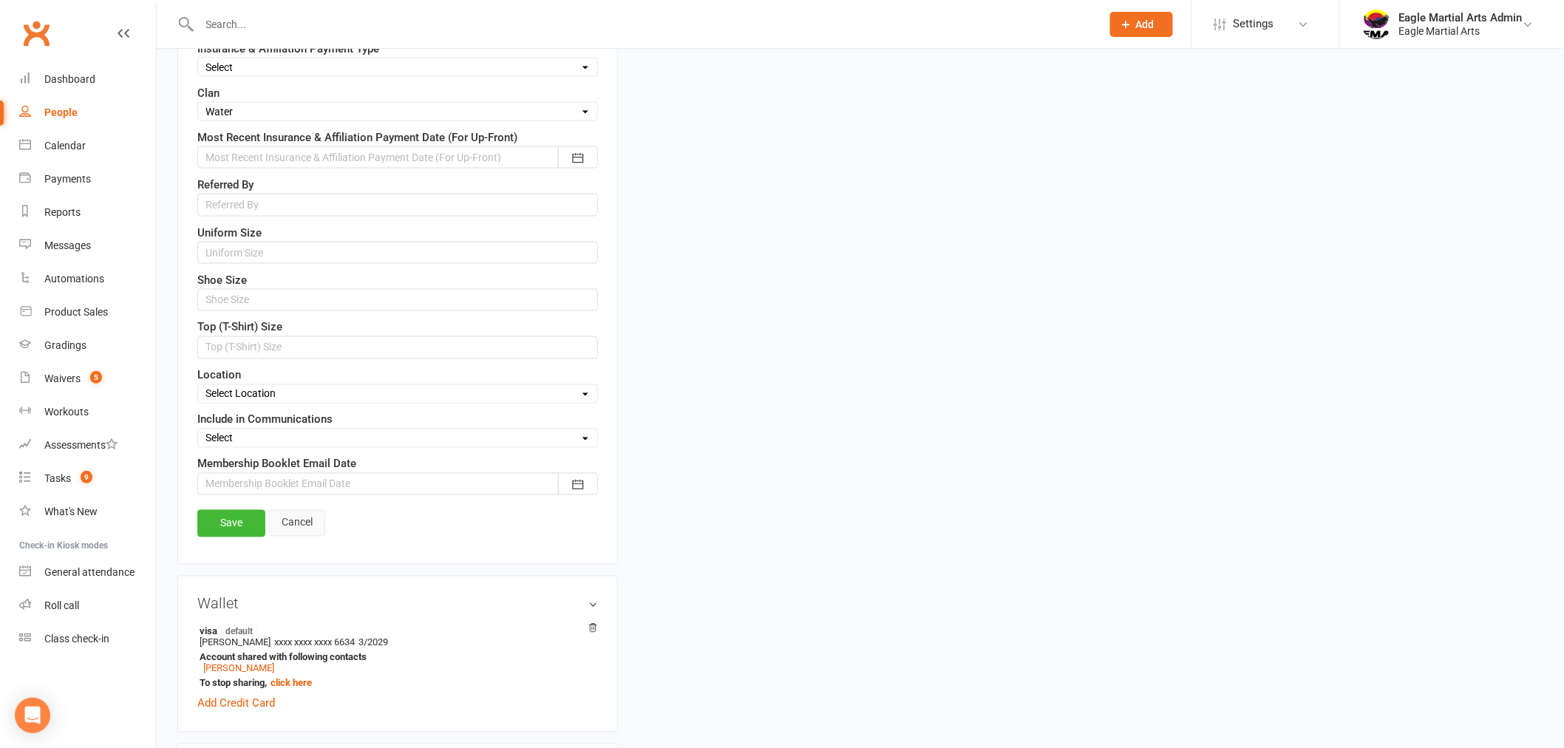
scroll to position [891, 0]
click at [217, 525] on link "Save" at bounding box center [231, 521] width 68 height 27
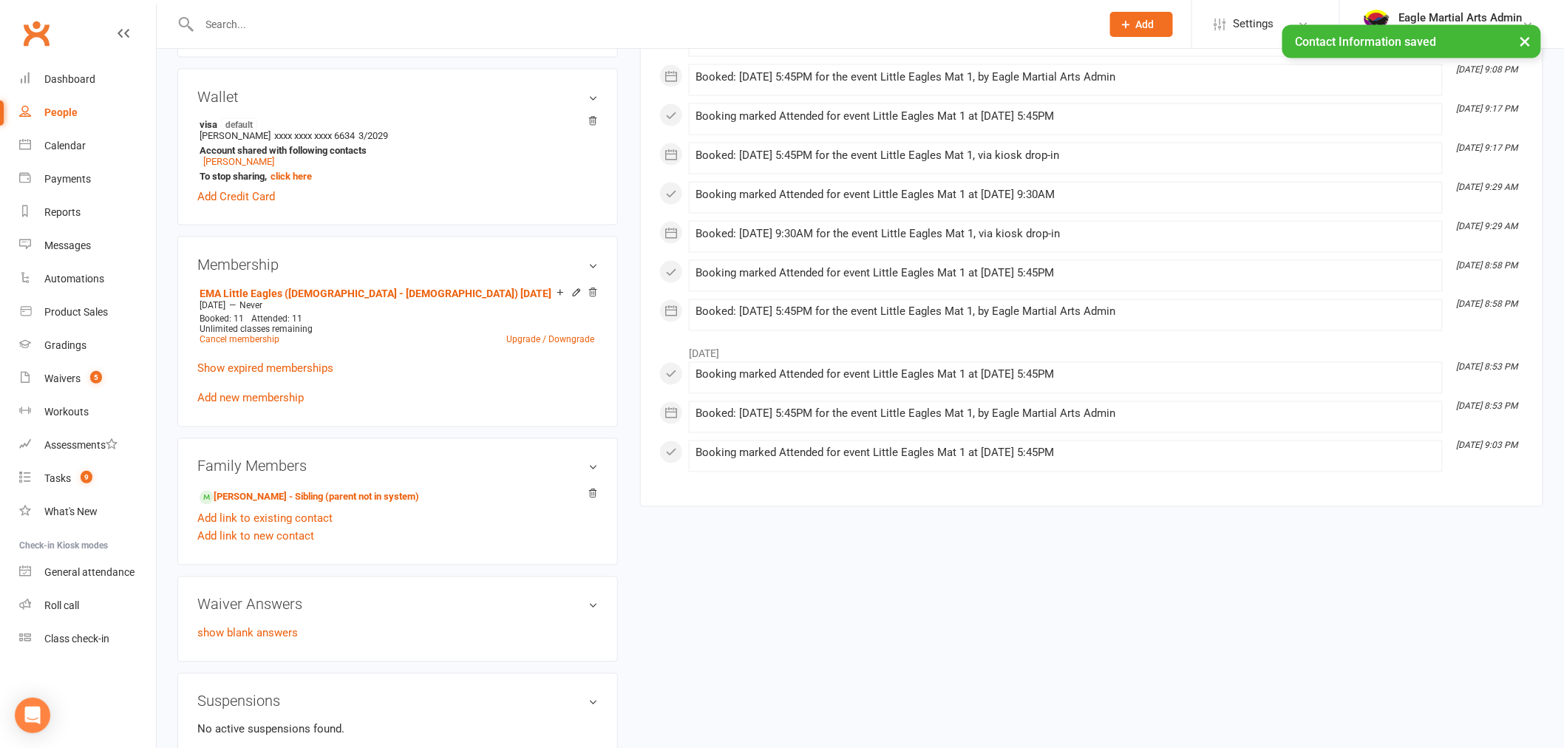
click at [274, 14] on input "text" at bounding box center [643, 24] width 896 height 21
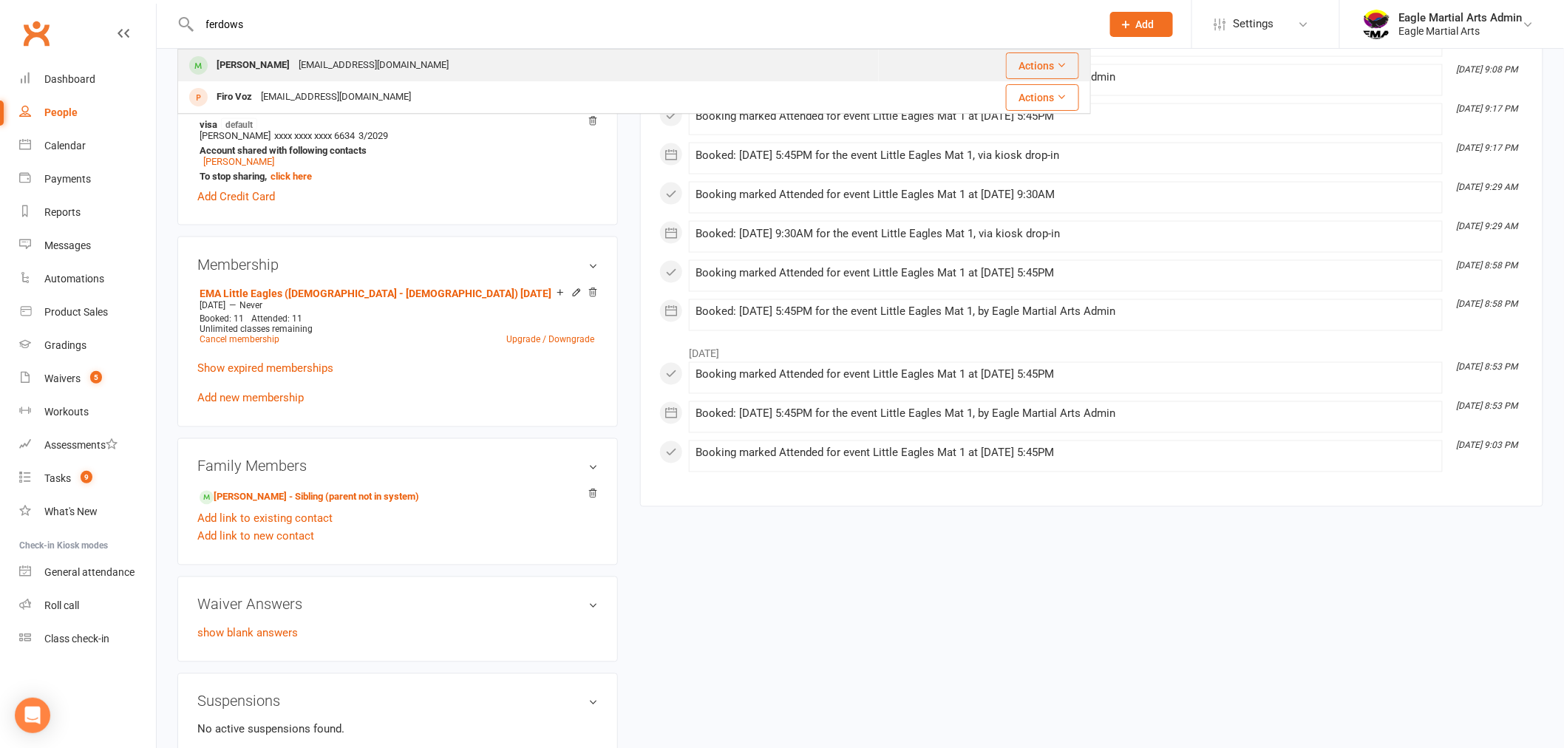
type input "ferdows"
click at [269, 69] on div "[PERSON_NAME]" at bounding box center [253, 65] width 82 height 21
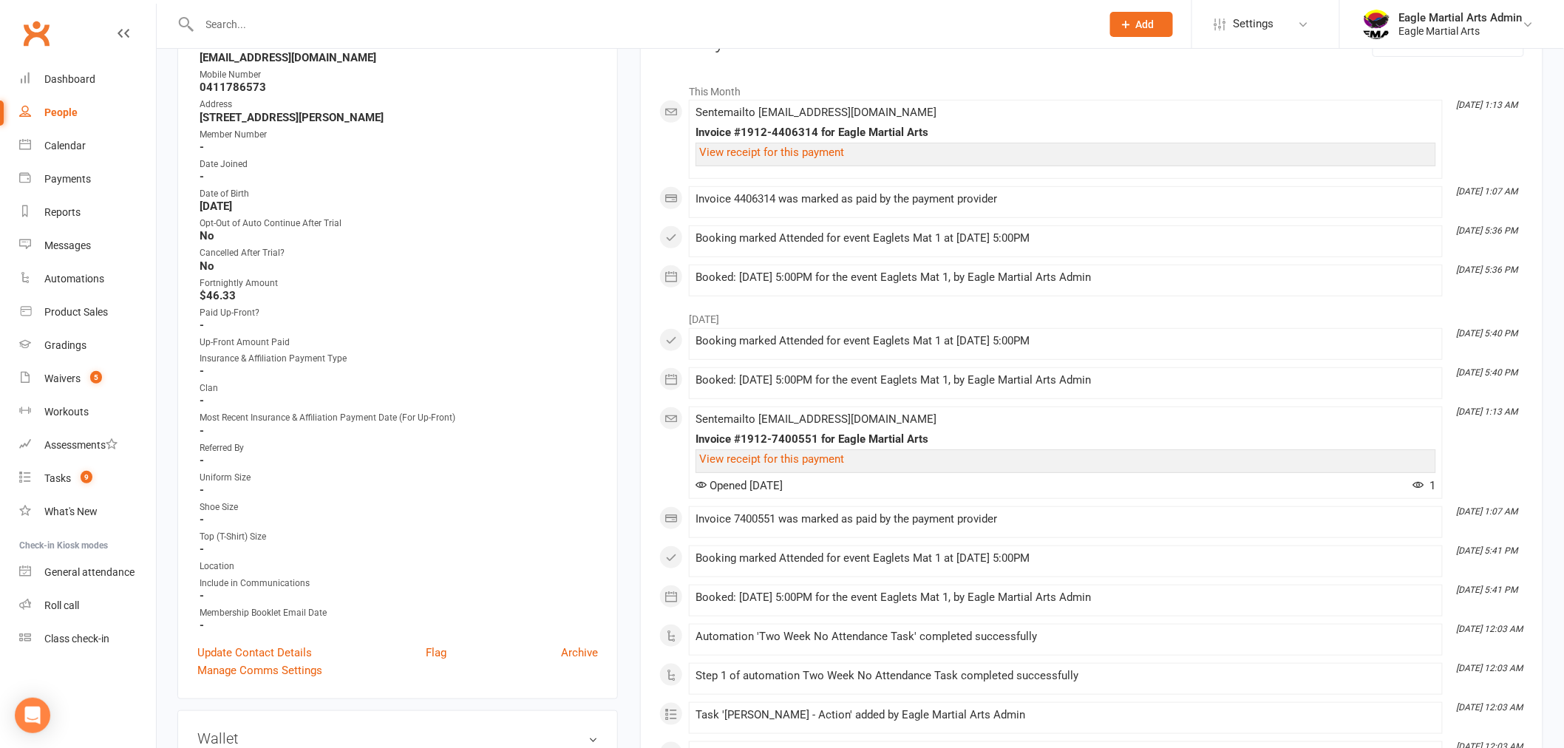
scroll to position [246, 0]
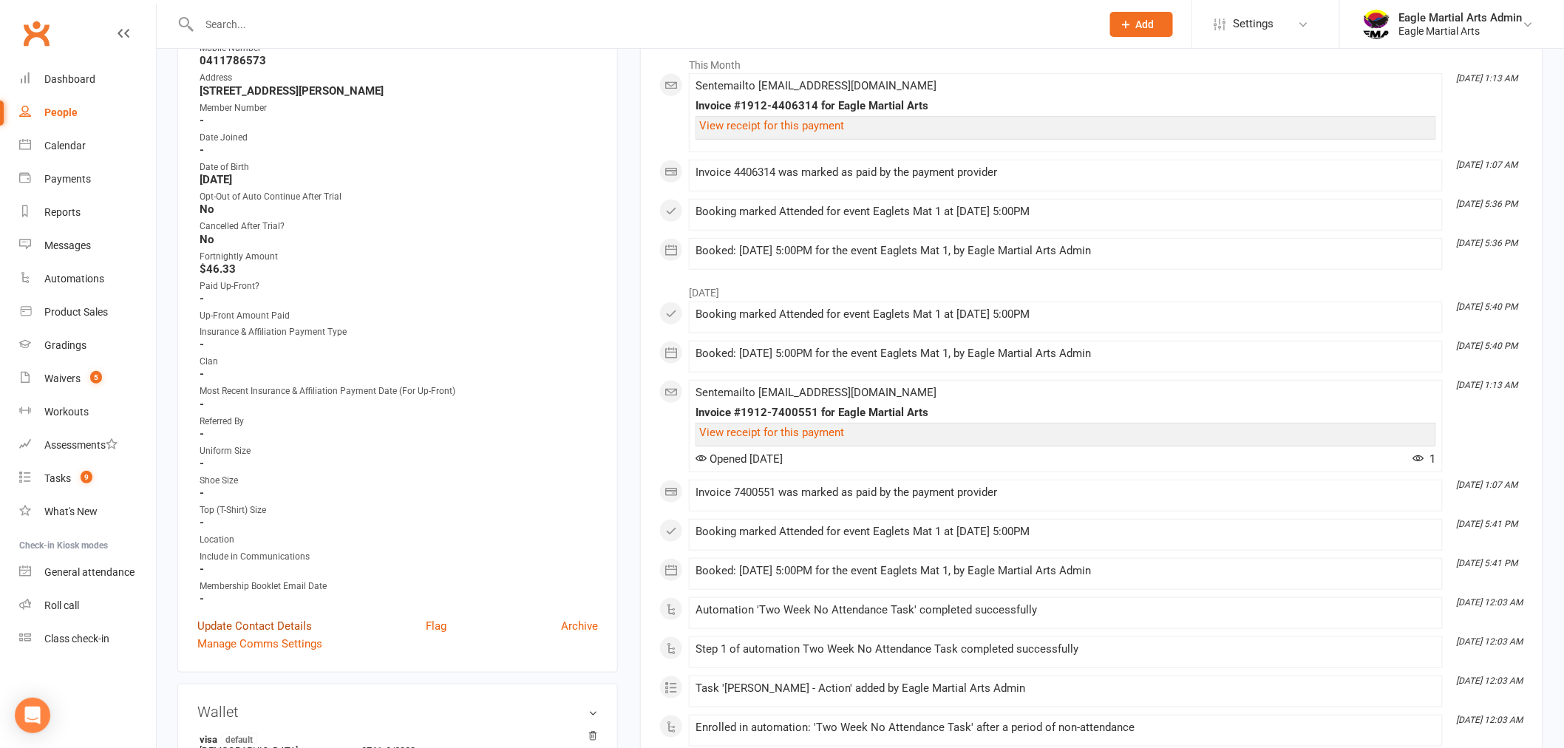
click at [271, 628] on link "Update Contact Details" at bounding box center [254, 626] width 115 height 18
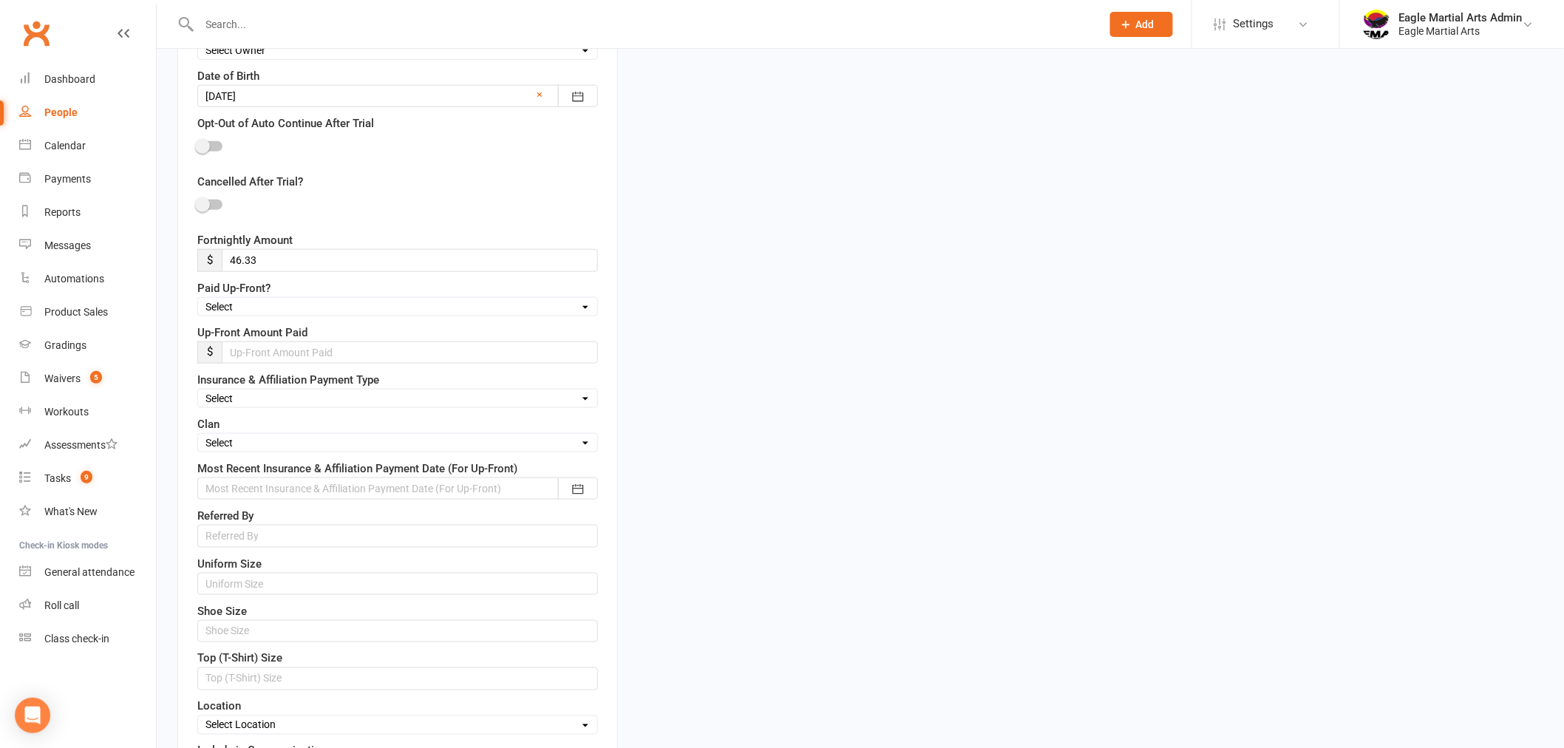
scroll to position [563, 0]
click at [256, 424] on div "Clan Select Fire Water Earth Air" at bounding box center [397, 428] width 401 height 37
click at [257, 439] on select "Select Fire Water Earth Air" at bounding box center [397, 437] width 399 height 16
select select "Water"
click at [198, 432] on select "Select Fire Water Earth Air" at bounding box center [397, 437] width 399 height 16
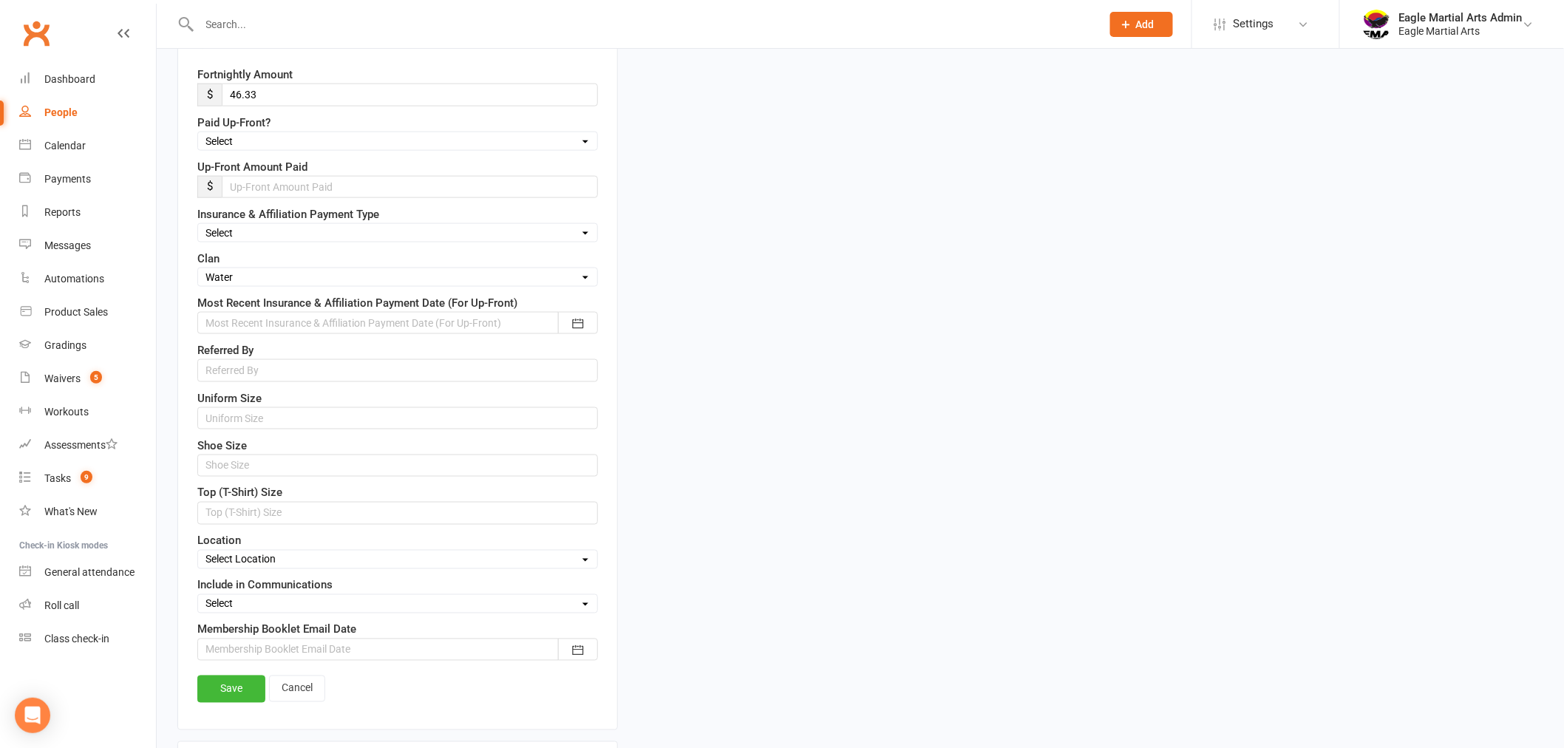
scroll to position [809, 0]
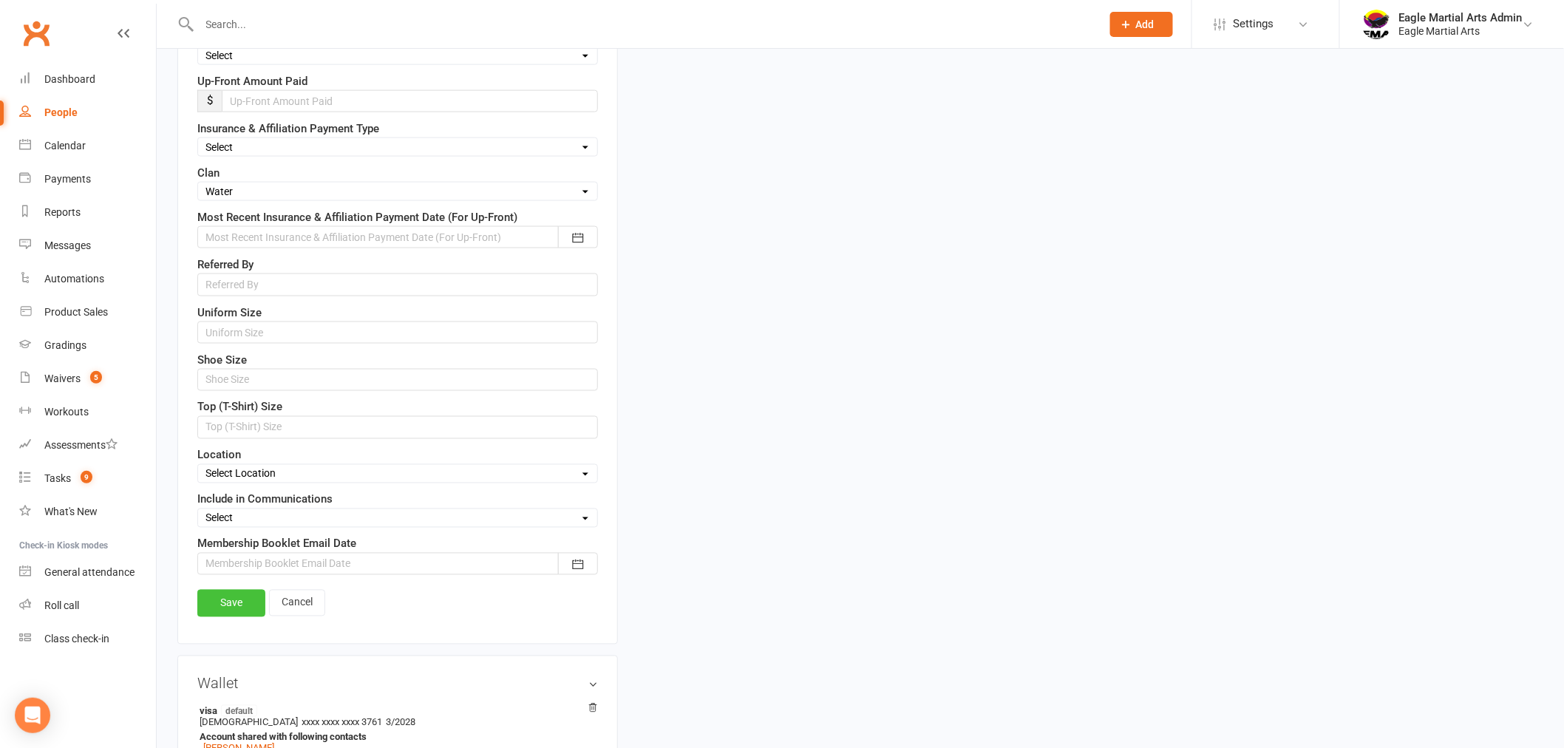
click at [227, 611] on link "Save" at bounding box center [231, 603] width 68 height 27
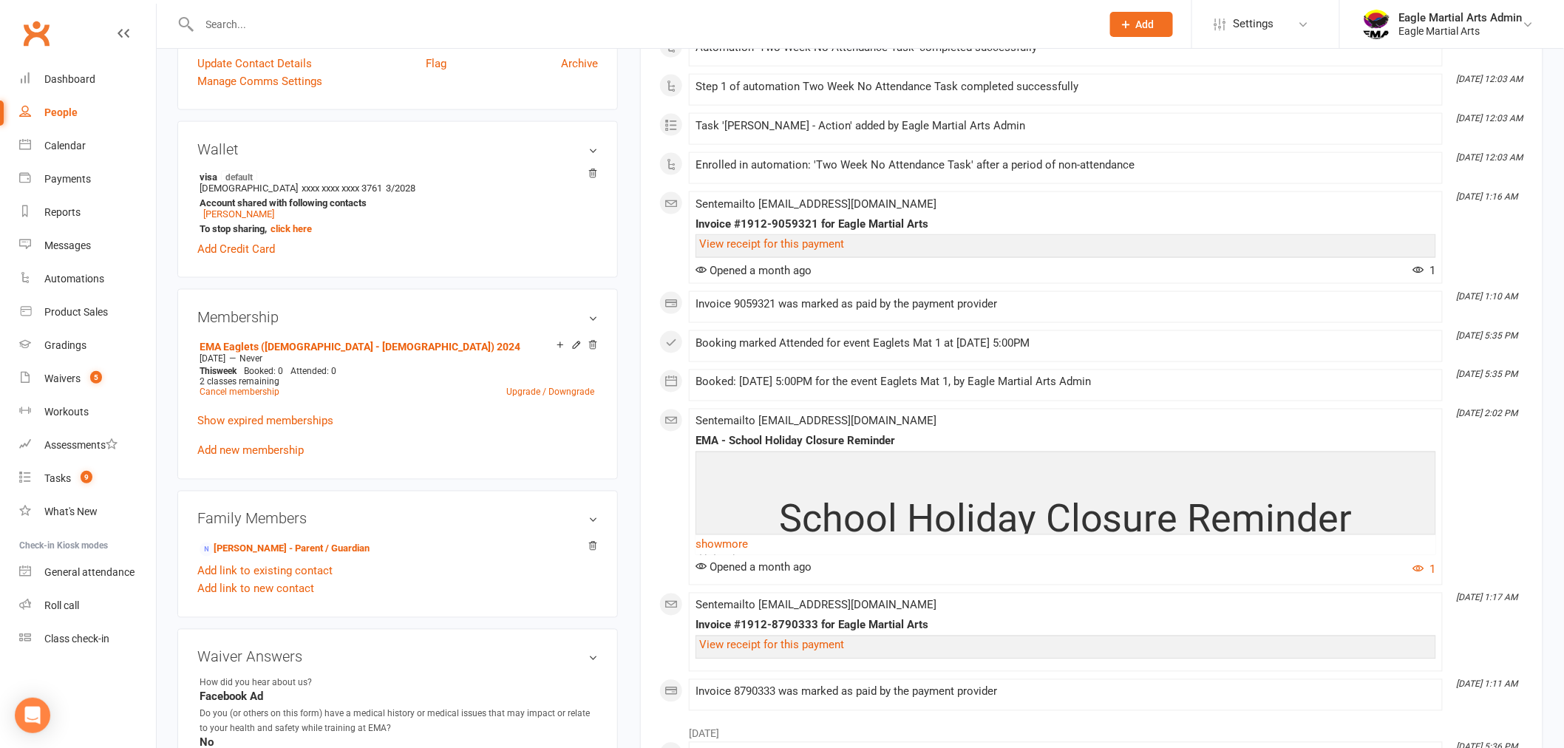
click at [363, 25] on input "text" at bounding box center [643, 24] width 896 height 21
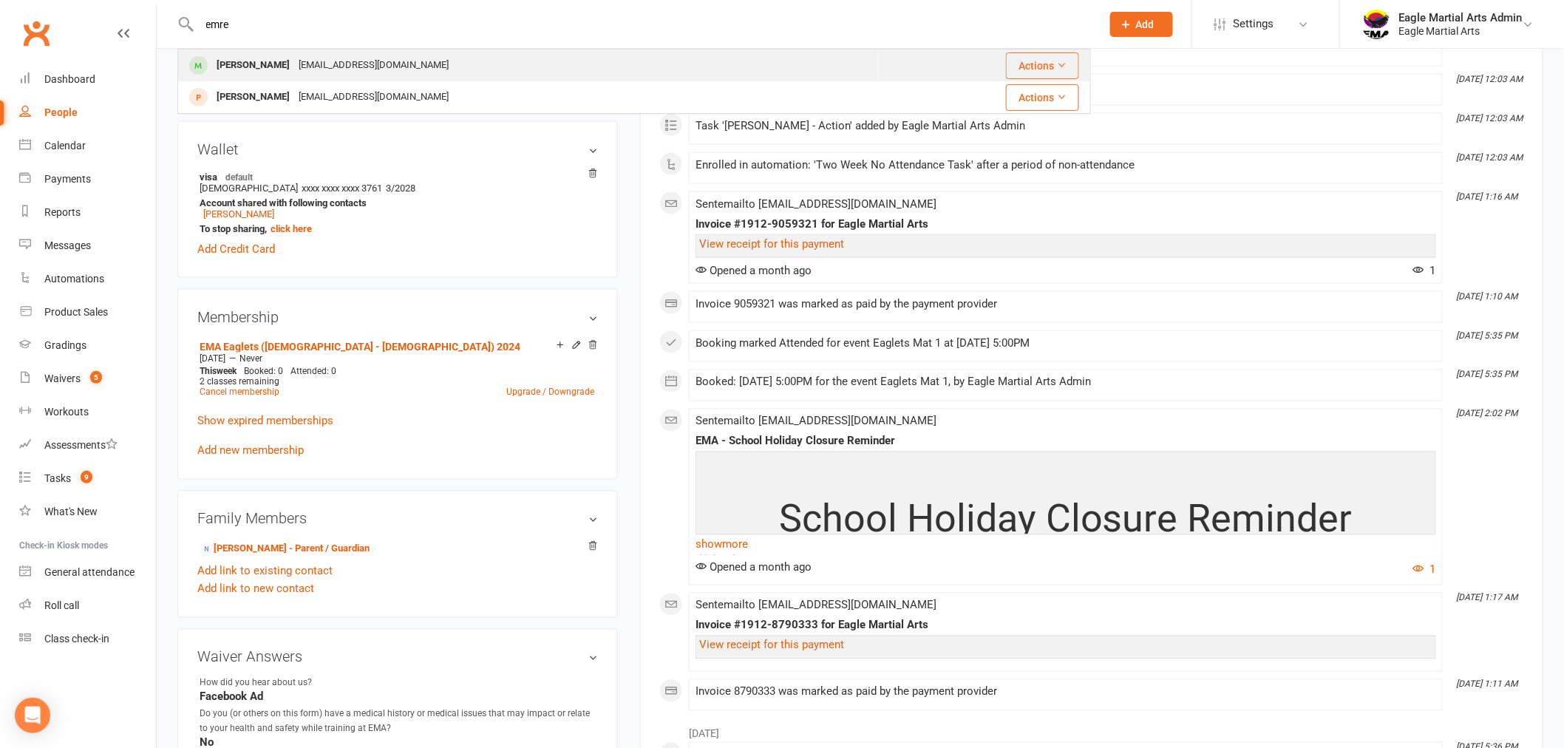
type input "emre"
click at [246, 61] on div "[PERSON_NAME]" at bounding box center [253, 65] width 82 height 21
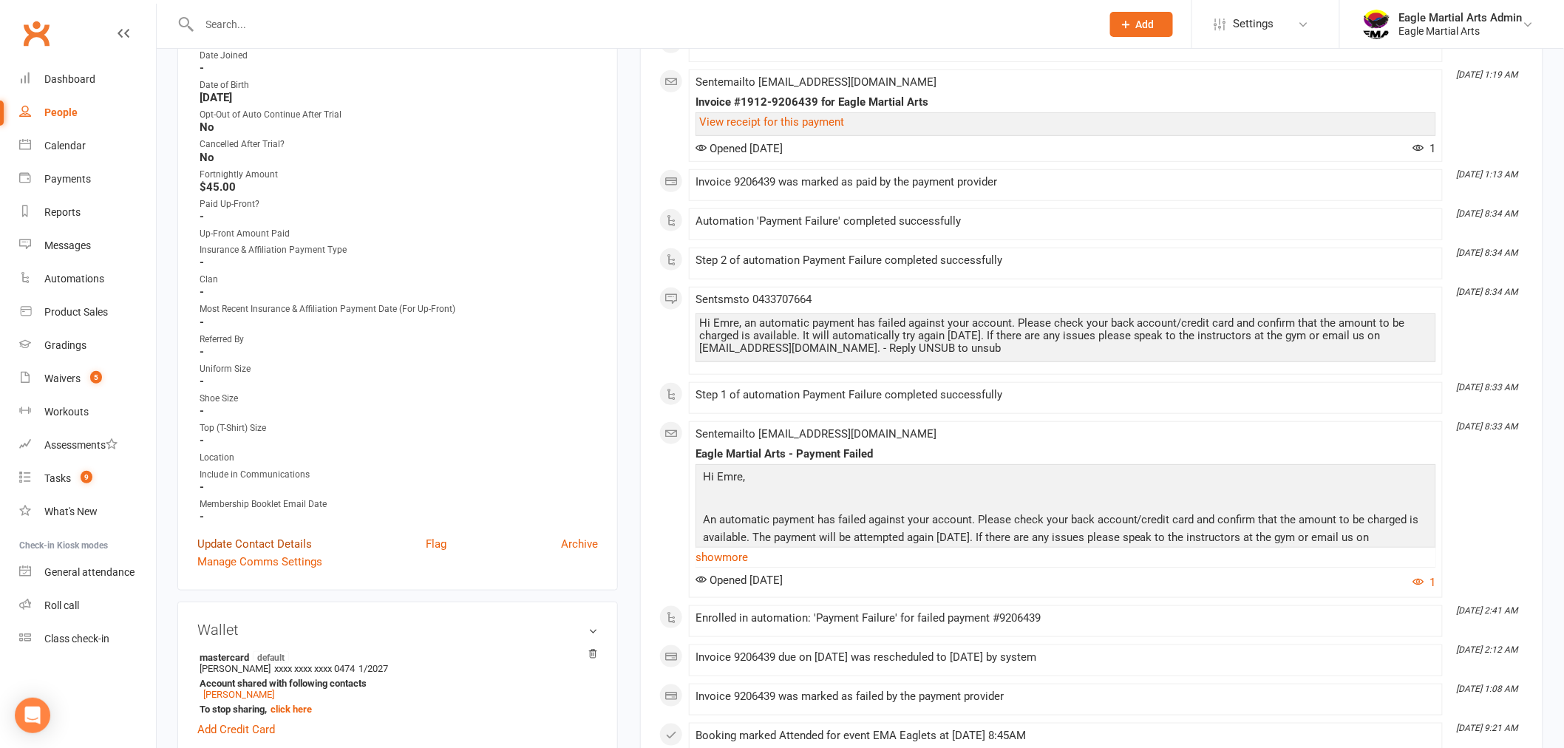
click at [283, 536] on link "Update Contact Details" at bounding box center [254, 544] width 115 height 18
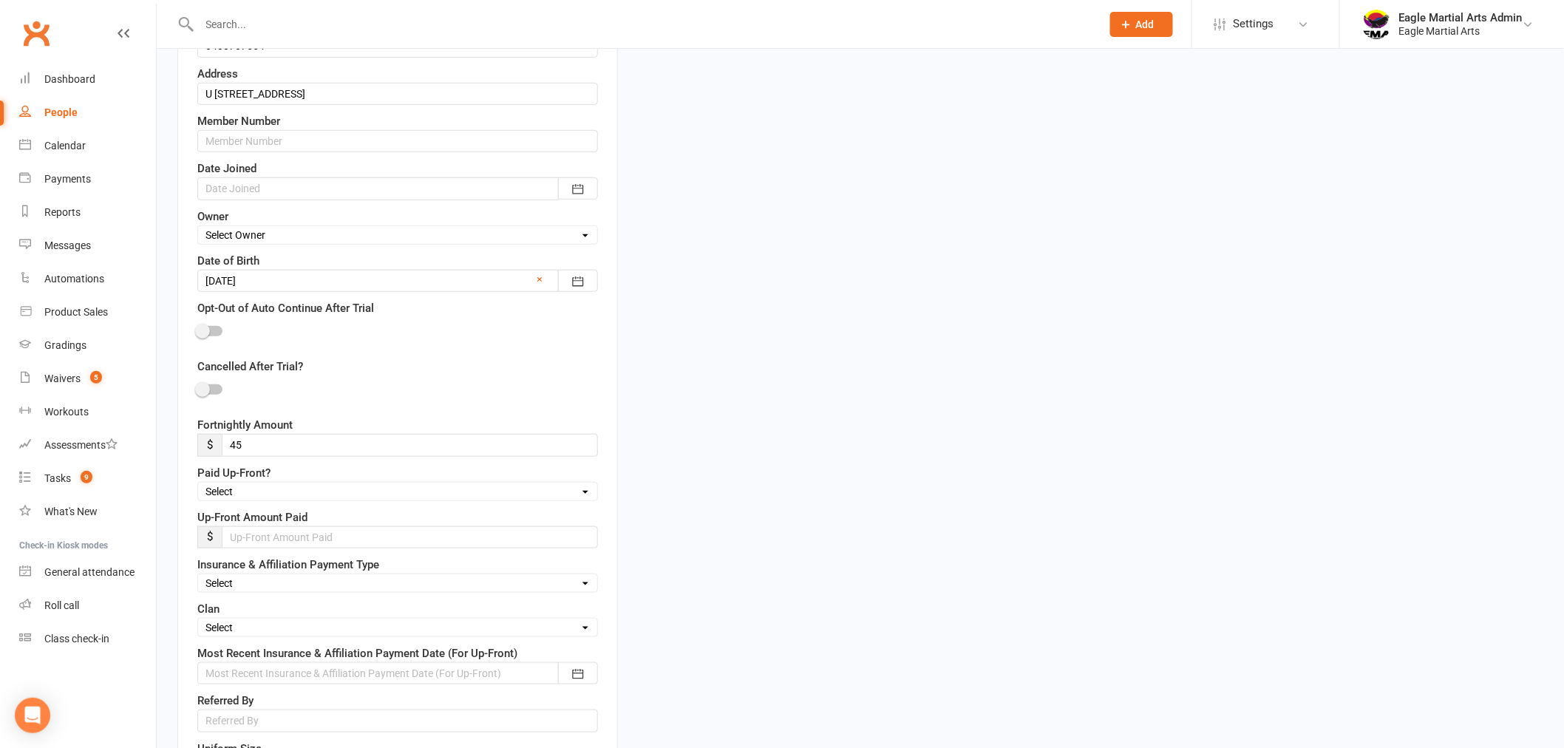
scroll to position [480, 0]
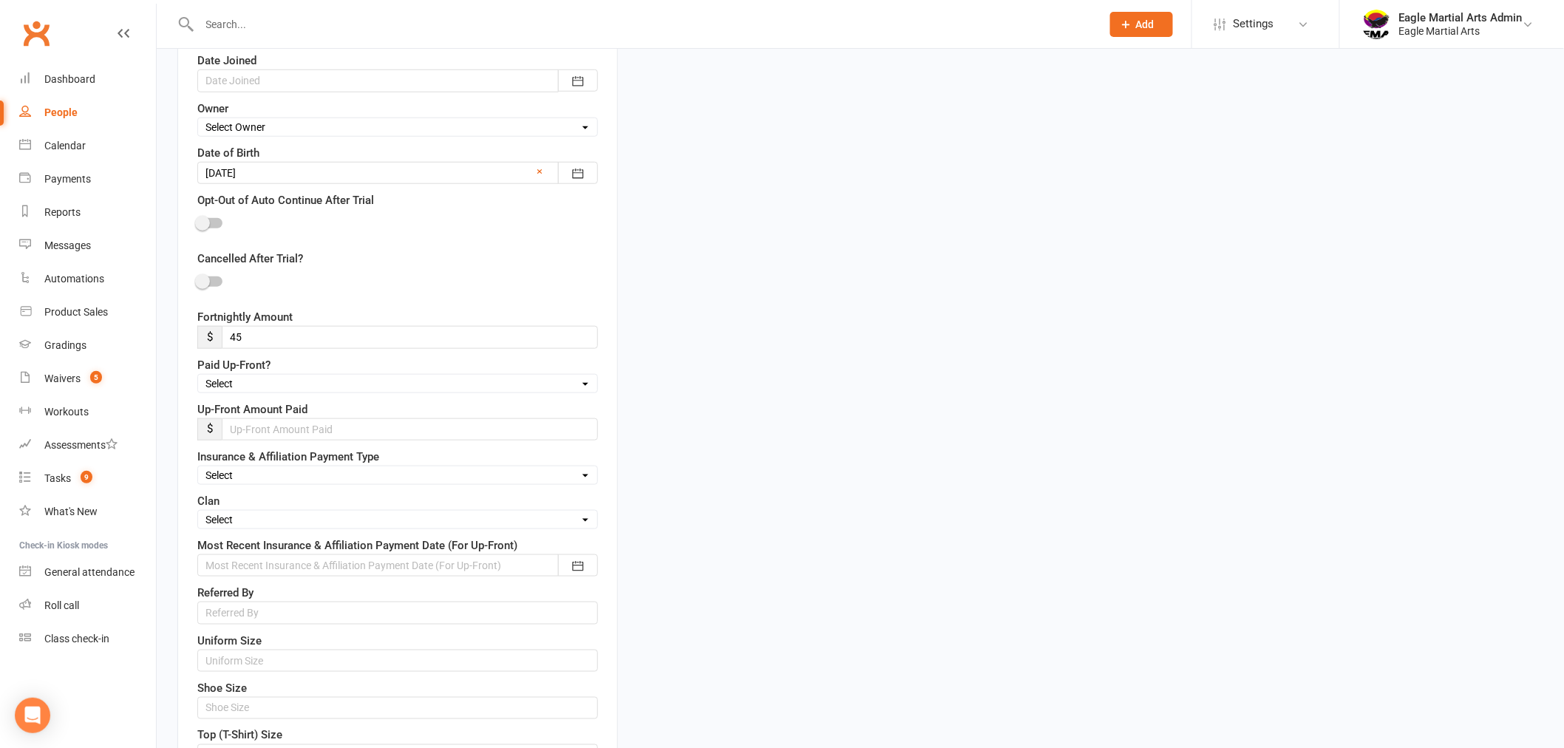
click at [264, 513] on select "Select Fire Water Earth Air" at bounding box center [397, 520] width 399 height 16
select select "Earth"
click at [198, 514] on select "Select Fire Water Earth Air" at bounding box center [397, 520] width 399 height 16
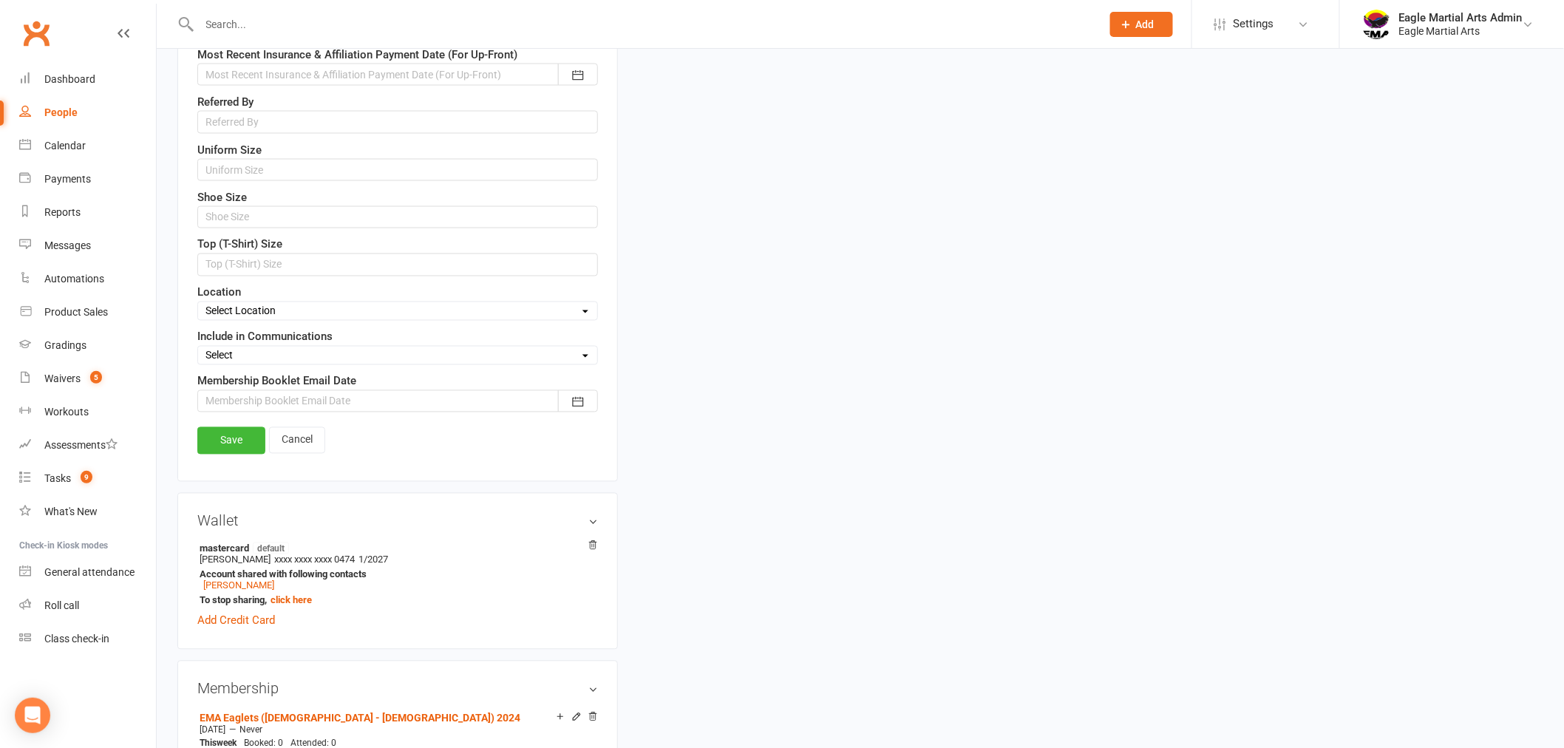
scroll to position [973, 0]
click at [231, 437] on link "Save" at bounding box center [231, 439] width 68 height 27
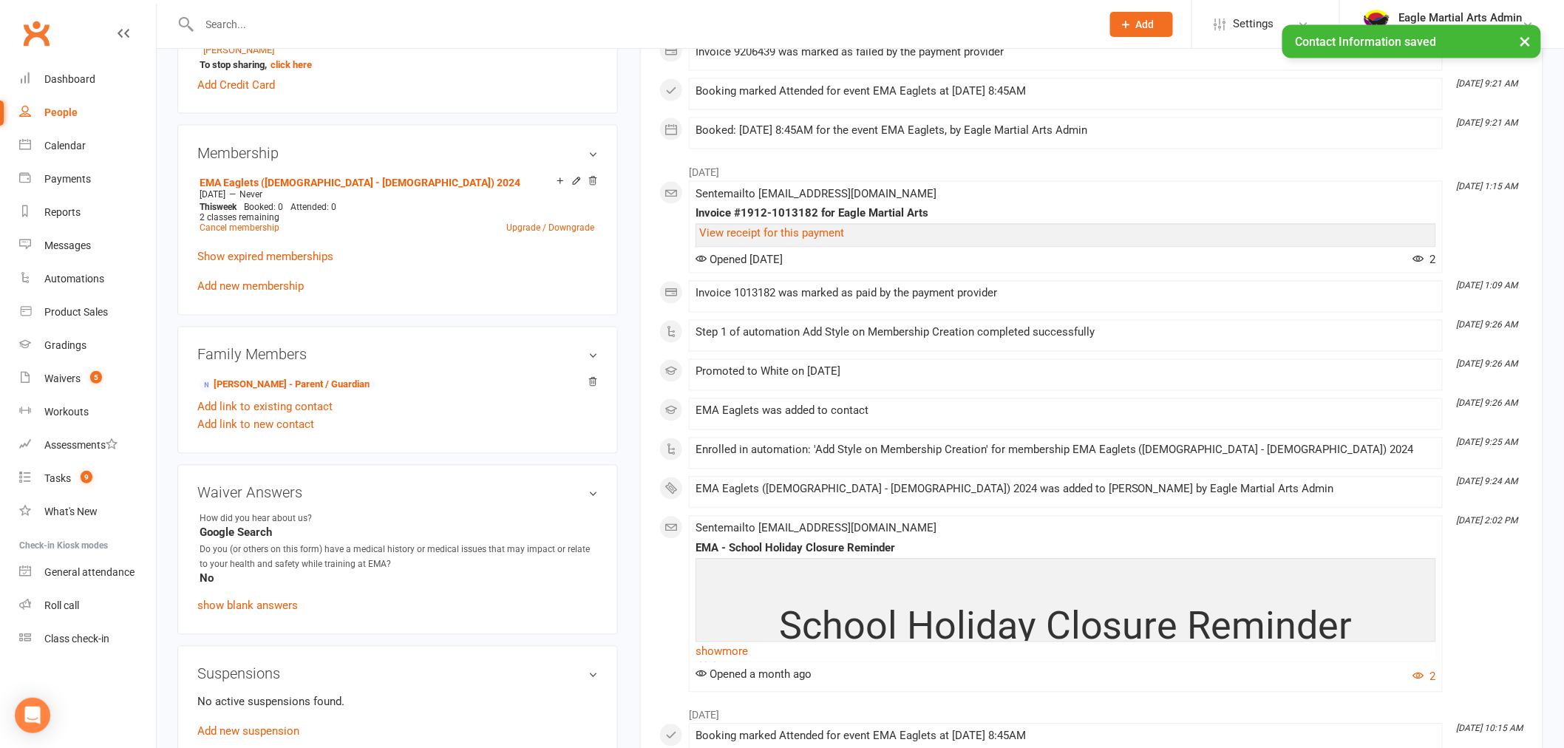
click at [336, 23] on input "text" at bounding box center [643, 24] width 896 height 21
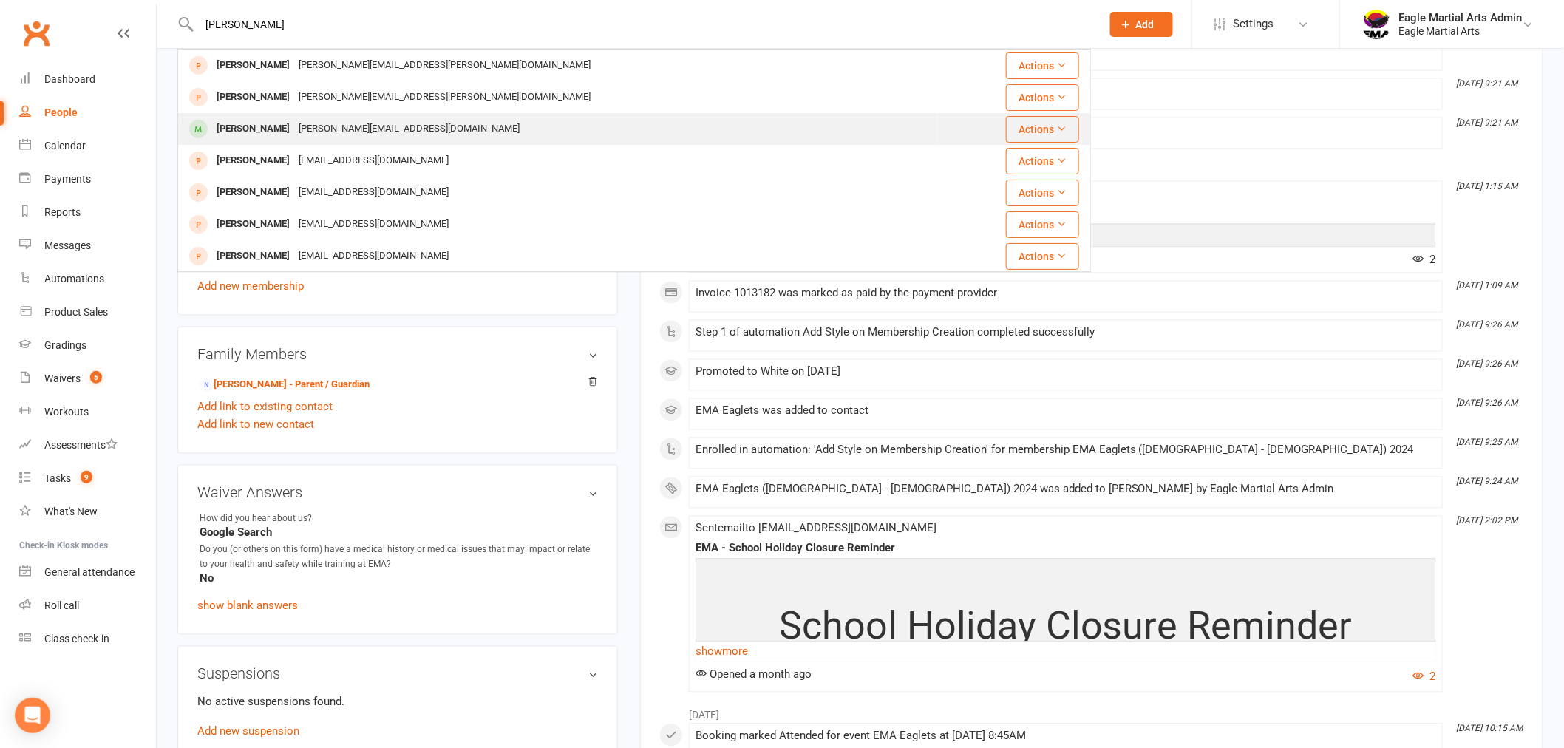
type input "[PERSON_NAME]"
click at [281, 124] on div "[PERSON_NAME]" at bounding box center [253, 128] width 82 height 21
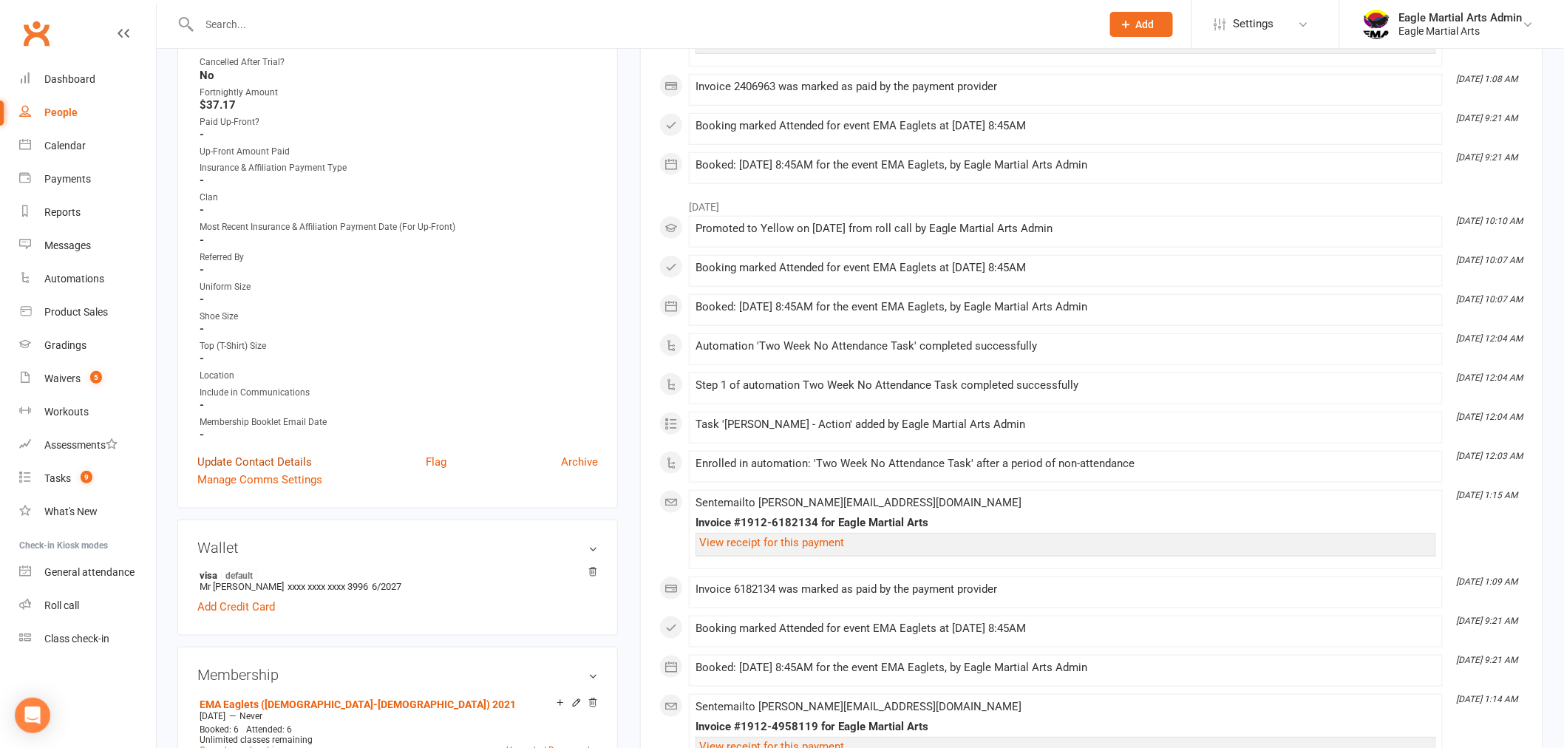
click at [256, 461] on link "Update Contact Details" at bounding box center [254, 462] width 115 height 18
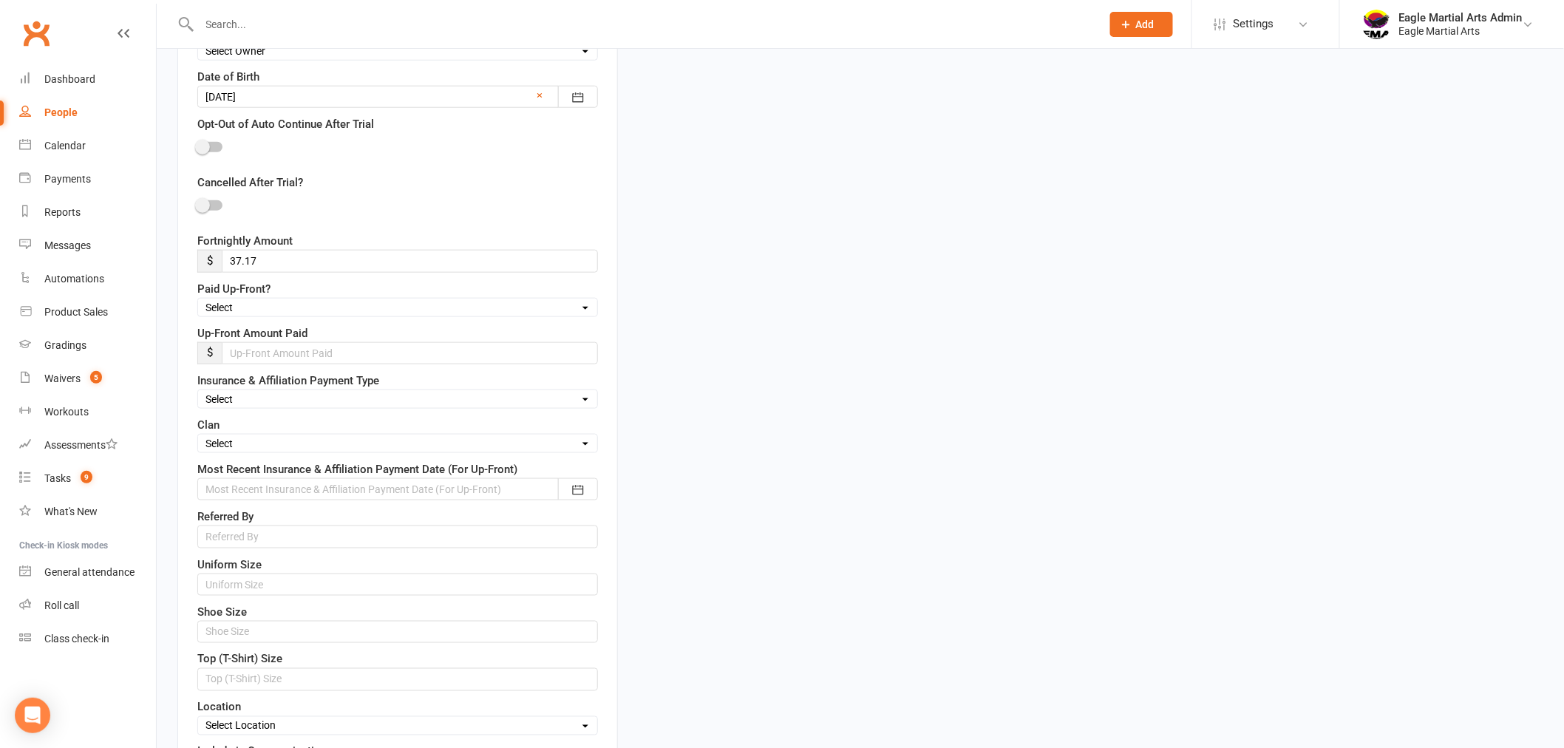
scroll to position [563, 0]
click at [244, 435] on select "Select Fire Water Earth Air" at bounding box center [397, 437] width 399 height 16
select select "Air"
click at [198, 432] on select "Select Fire Water Earth Air" at bounding box center [397, 437] width 399 height 16
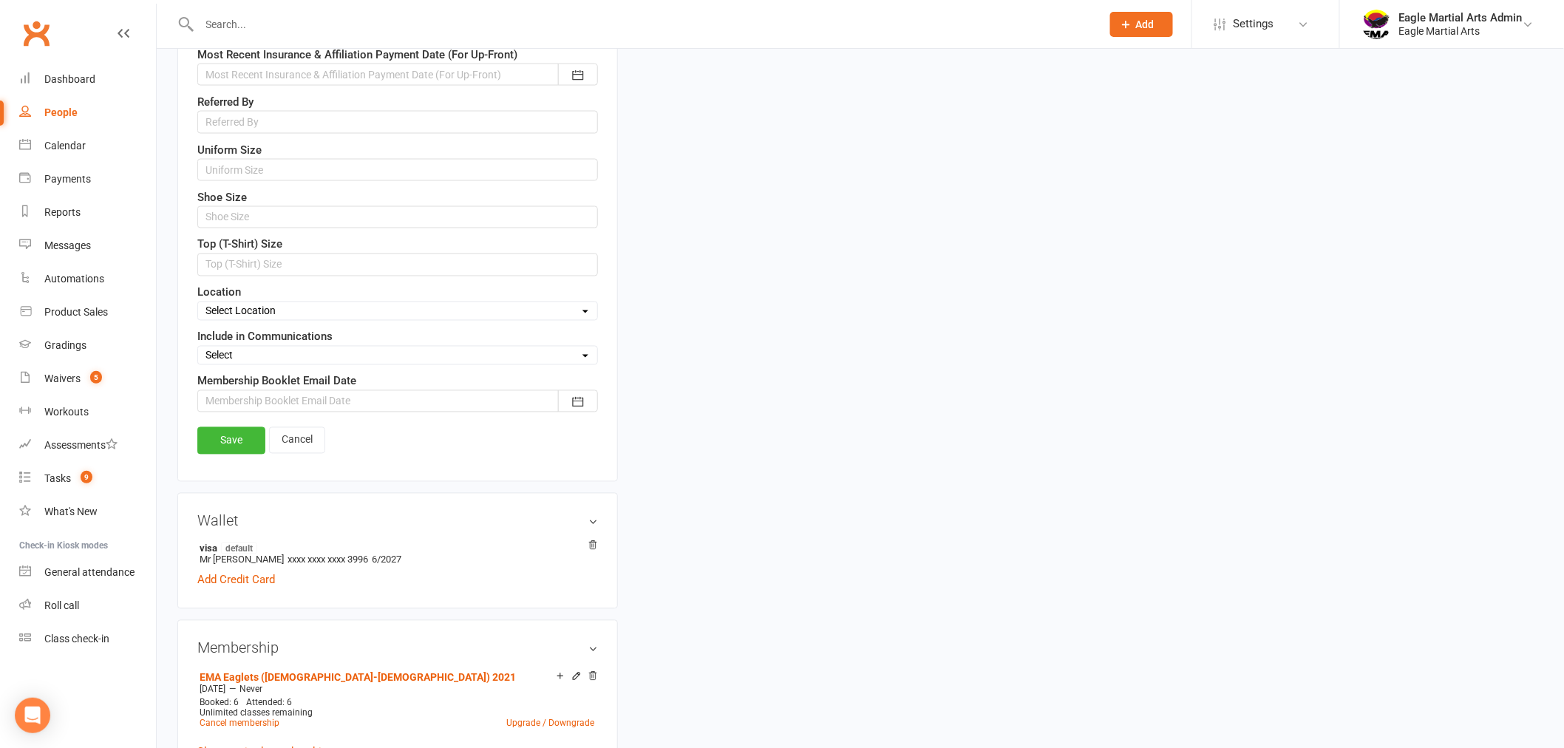
scroll to position [973, 0]
click at [228, 449] on link "Save" at bounding box center [231, 439] width 68 height 27
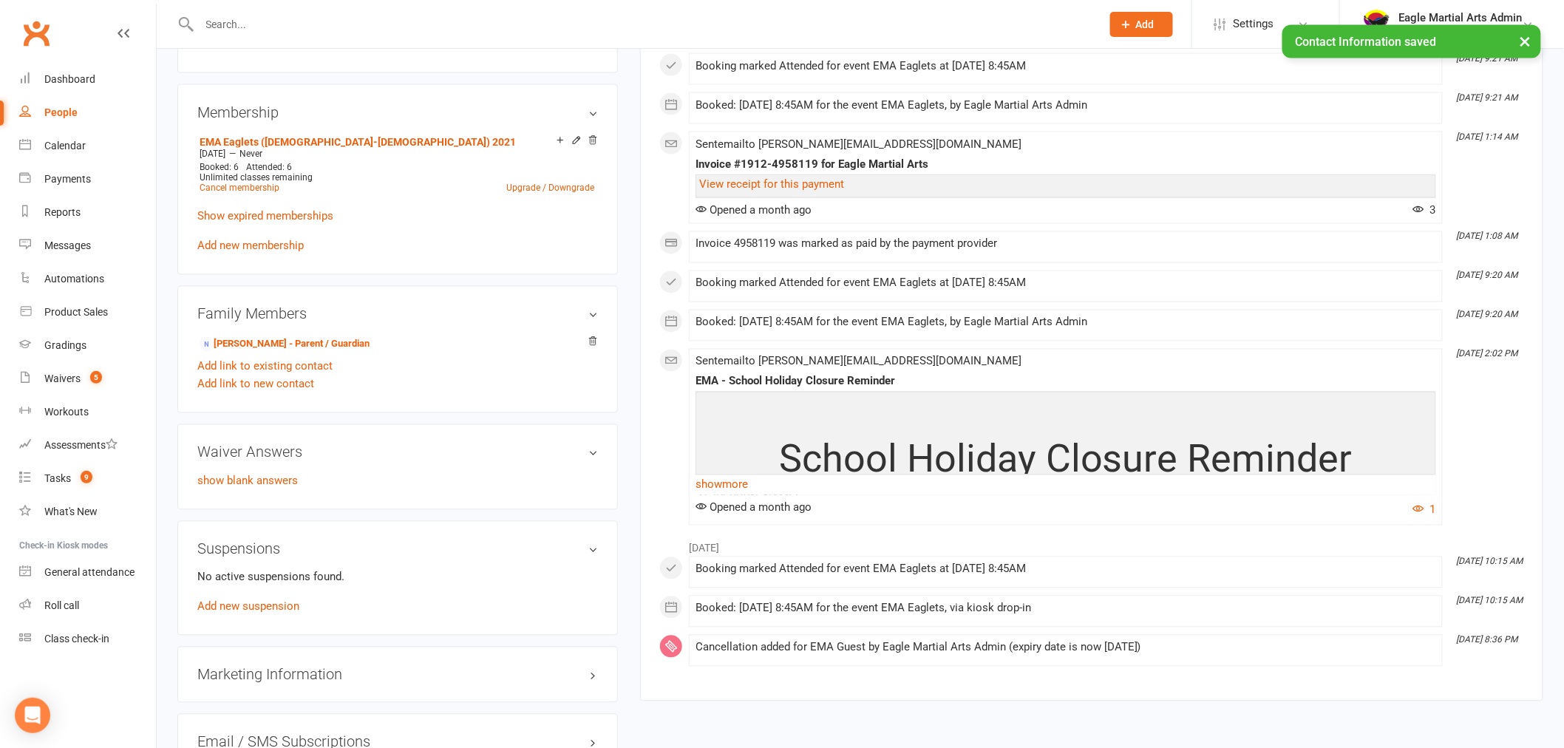
click at [380, 25] on div "× Contact Information saved" at bounding box center [772, 25] width 1545 height 0
click at [379, 18] on input "text" at bounding box center [643, 24] width 896 height 21
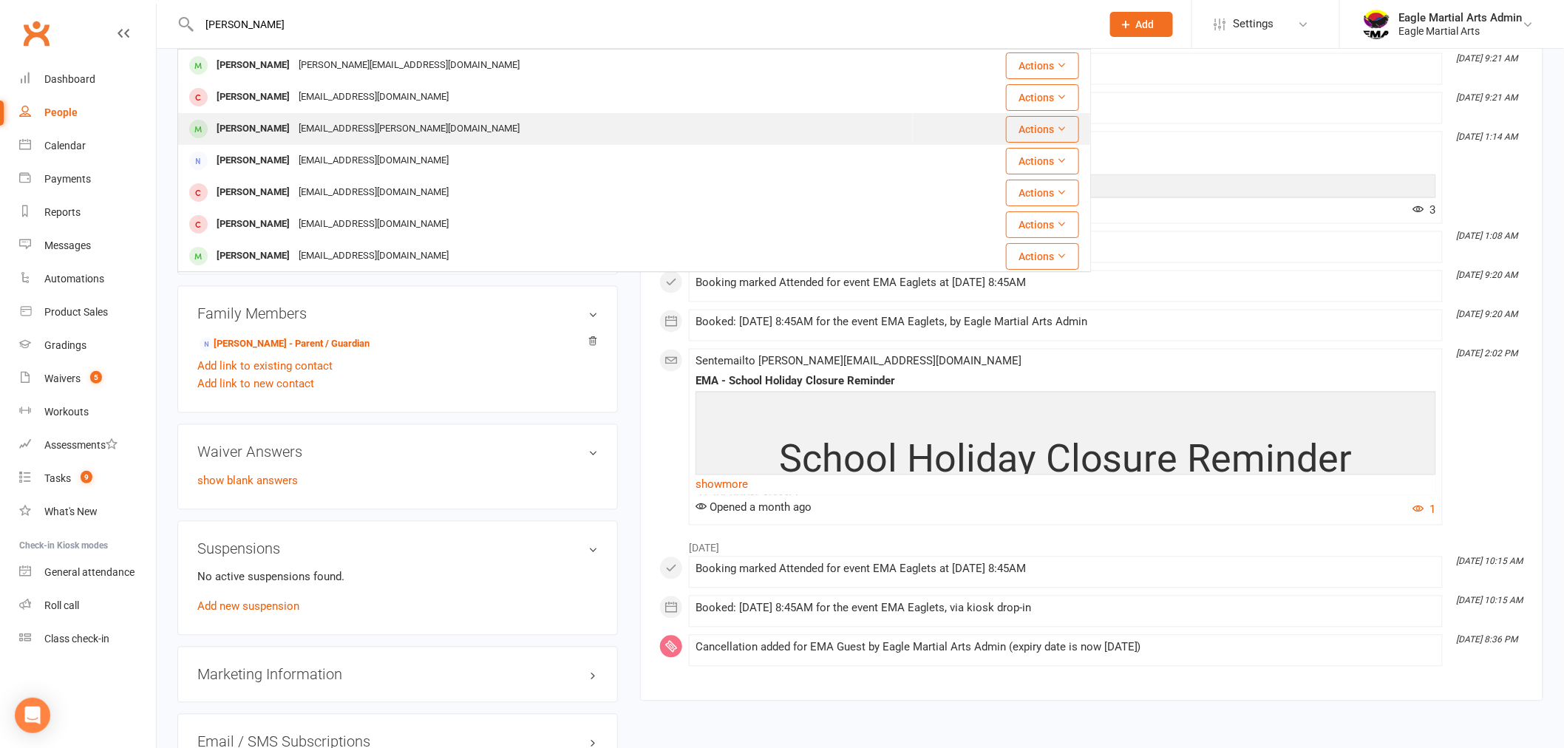
type input "[PERSON_NAME]"
click at [274, 123] on div "[PERSON_NAME]" at bounding box center [253, 128] width 82 height 21
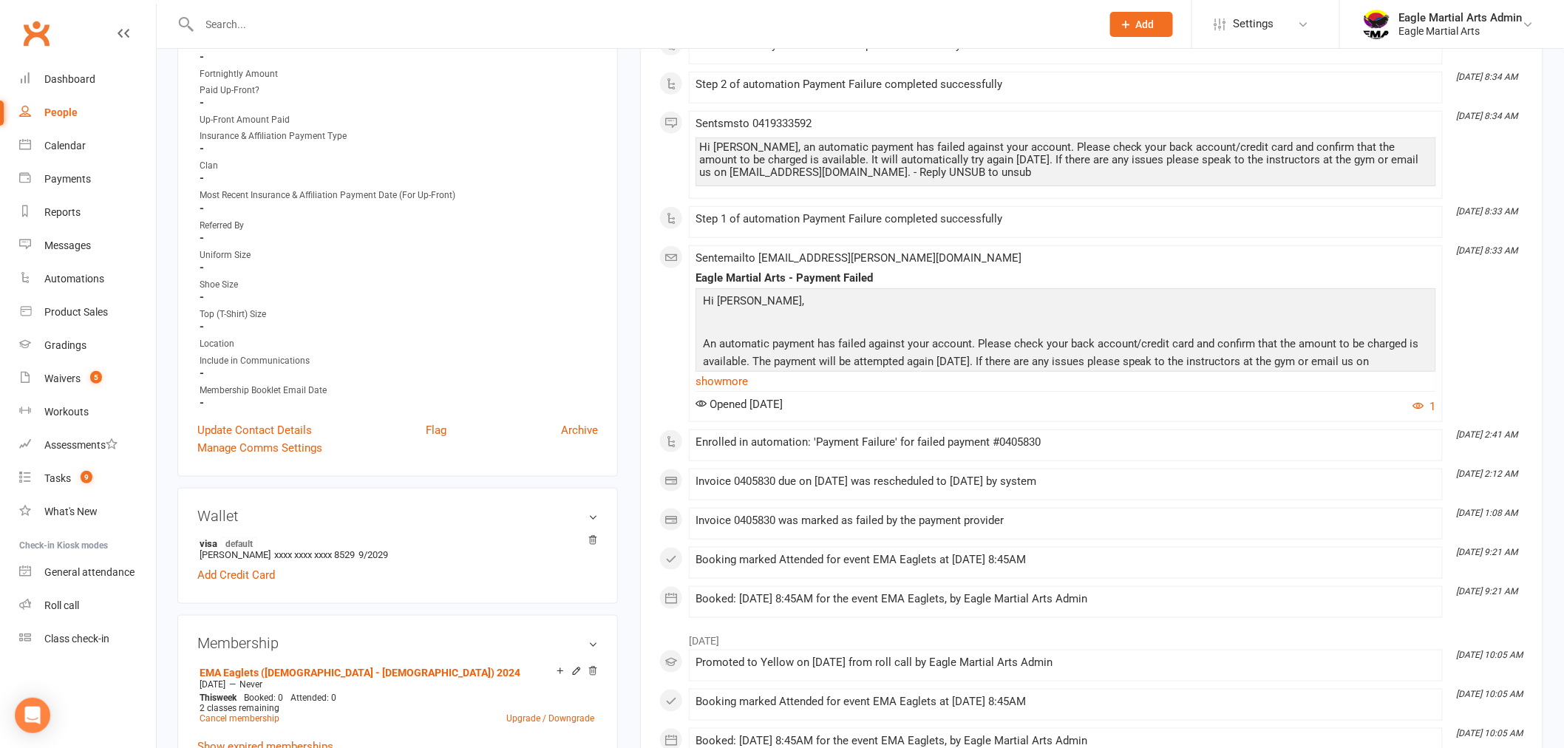
scroll to position [492, 0]
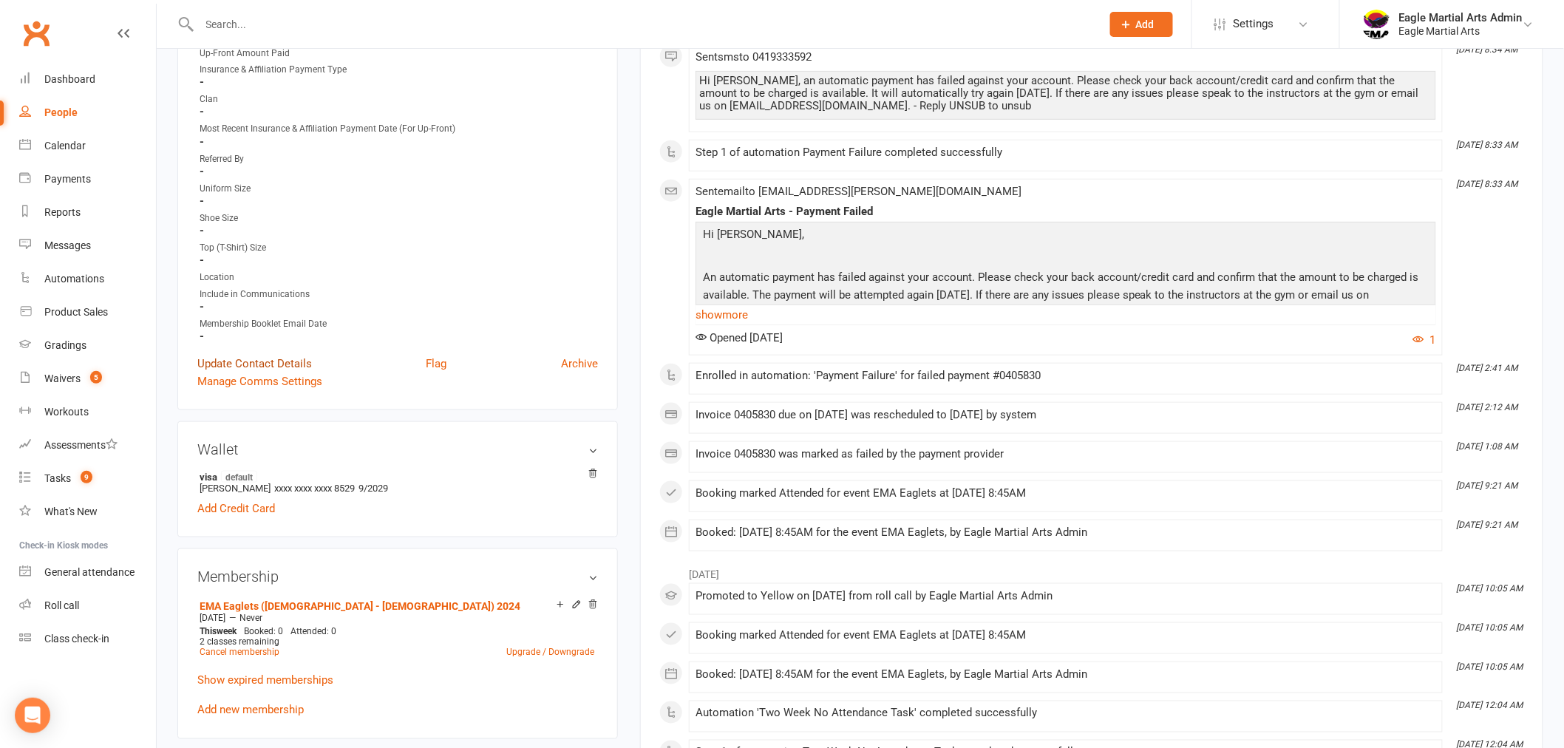
click at [242, 359] on link "Update Contact Details" at bounding box center [254, 364] width 115 height 18
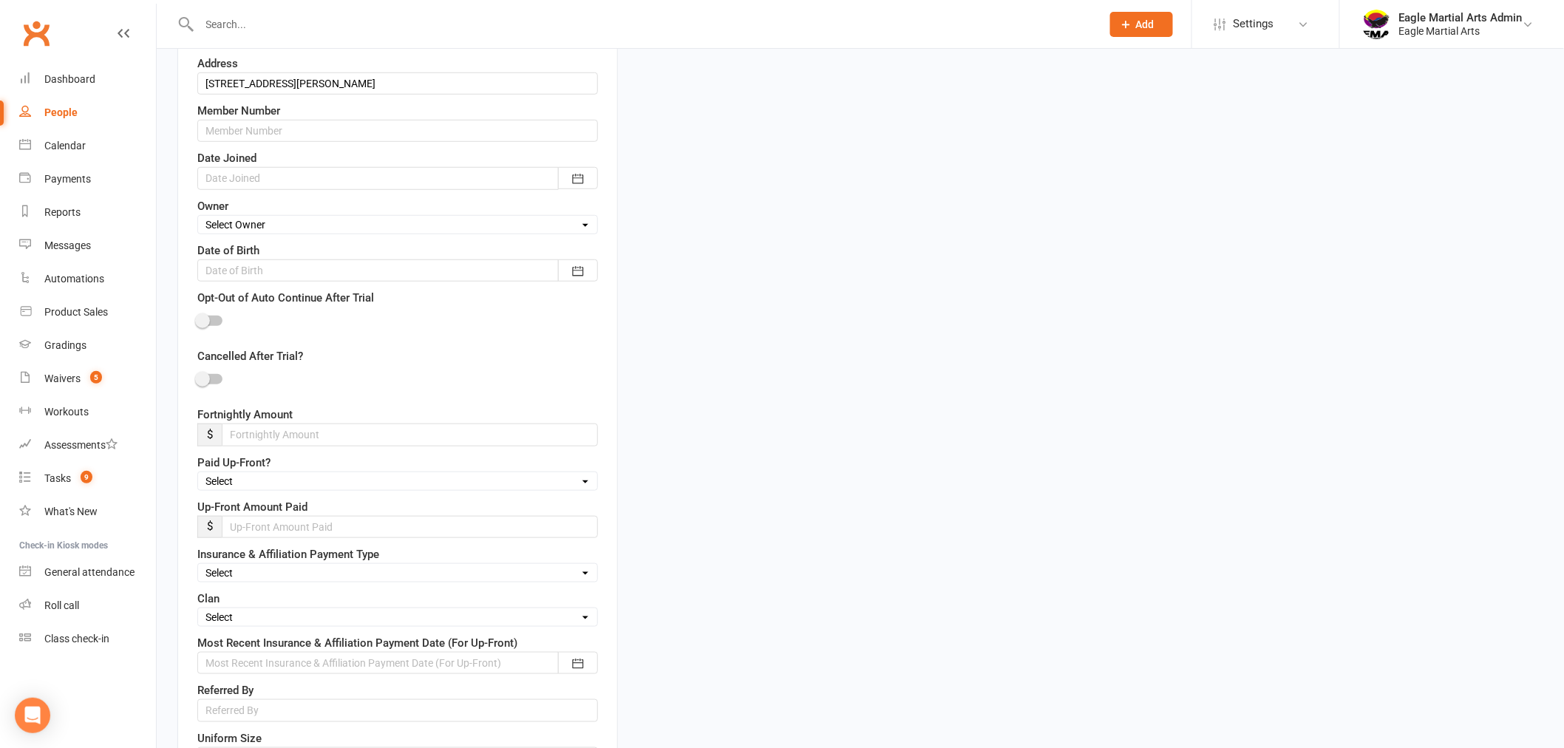
scroll to position [563, 0]
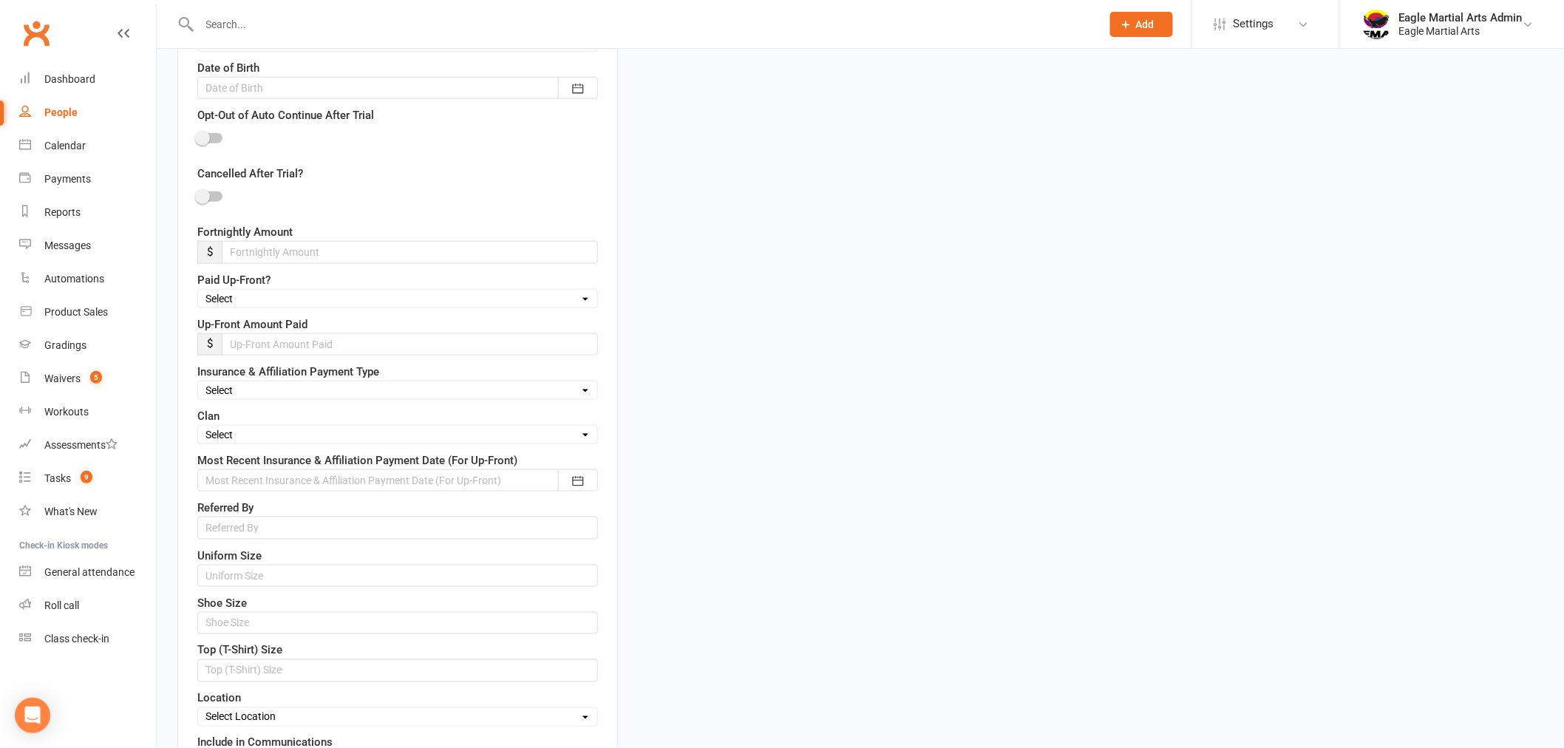
click at [238, 433] on select "Select Fire Water Earth Air" at bounding box center [397, 435] width 399 height 16
select select "Air"
click at [198, 429] on select "Select Fire Water Earth Air" at bounding box center [397, 435] width 399 height 16
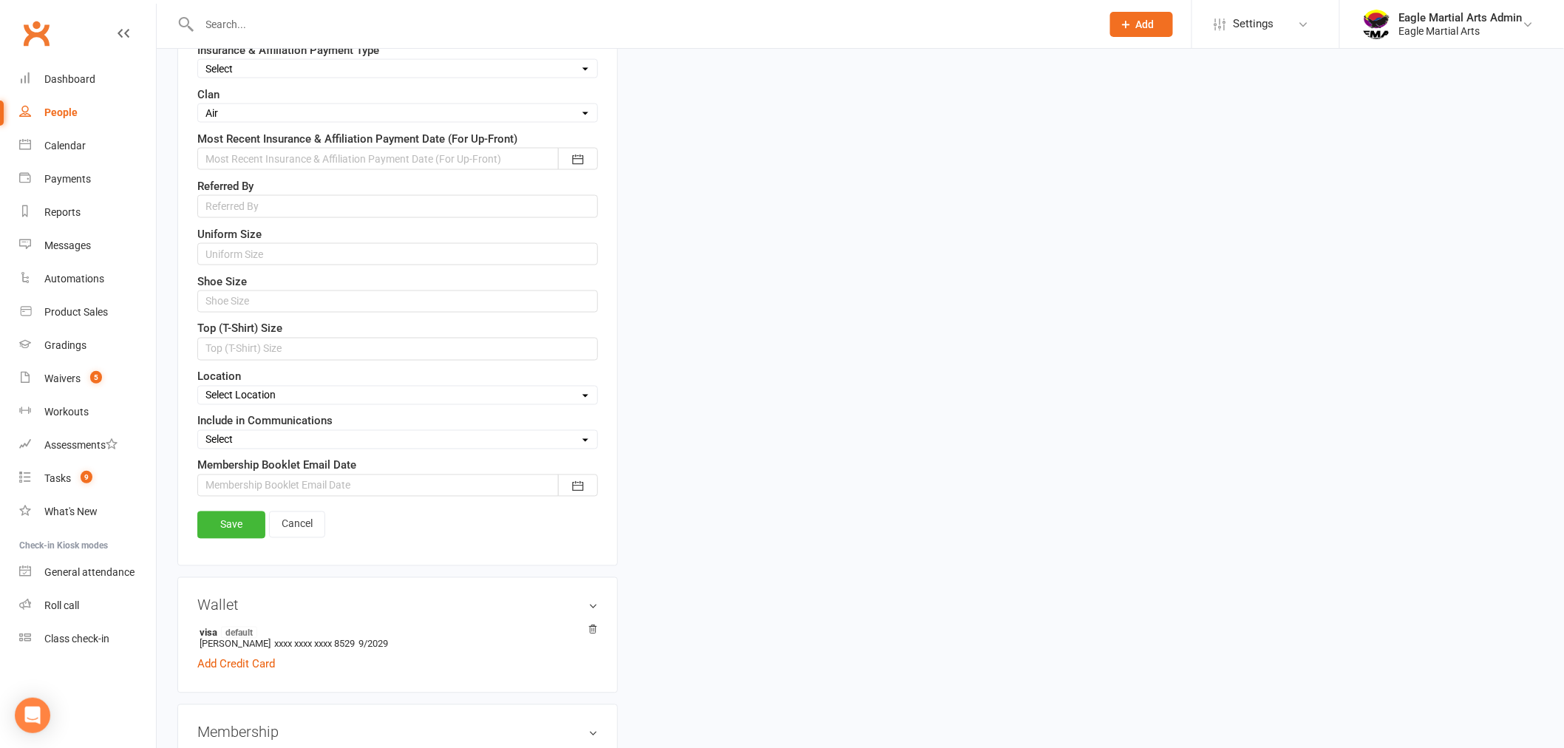
scroll to position [1055, 0]
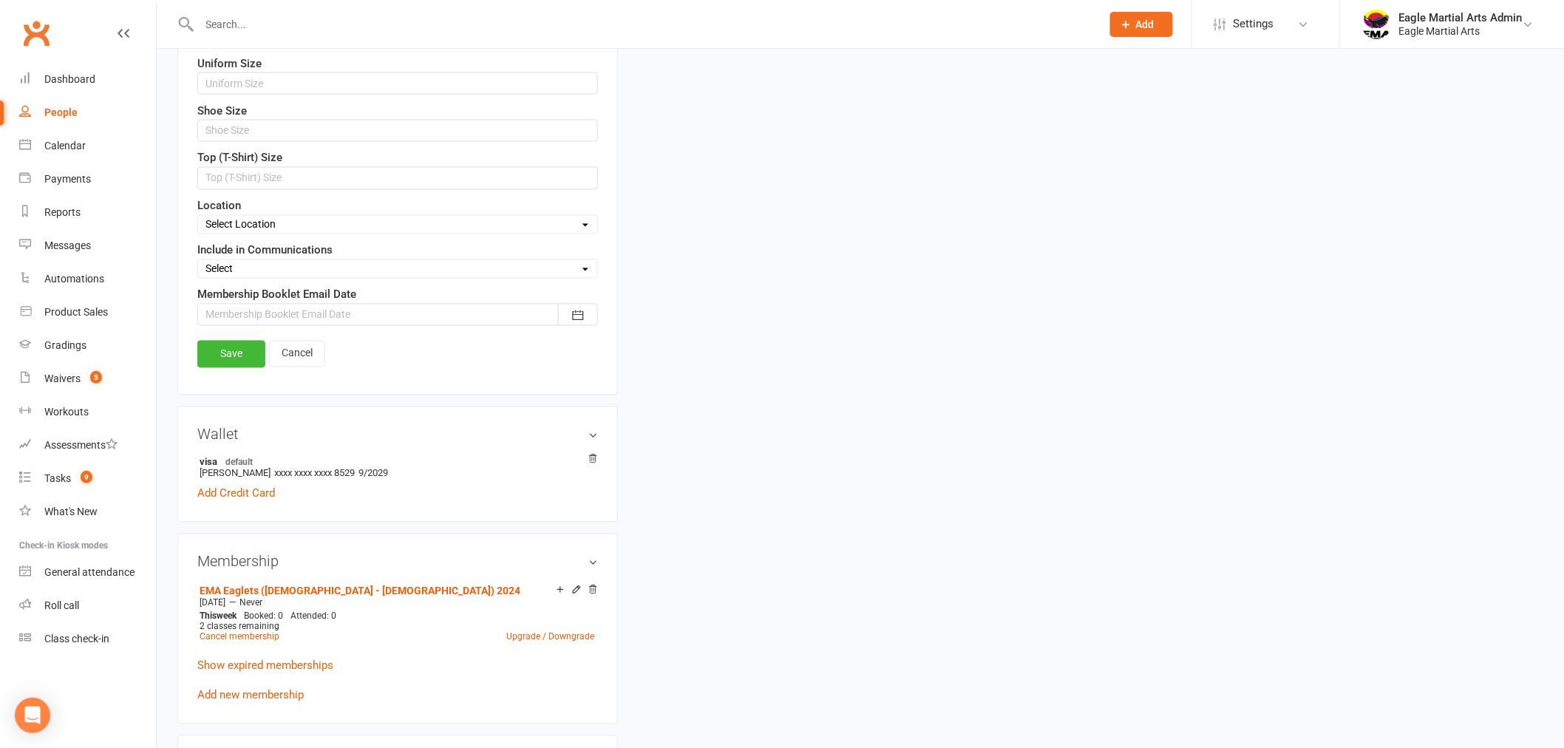
click at [228, 353] on link "Save" at bounding box center [231, 354] width 68 height 27
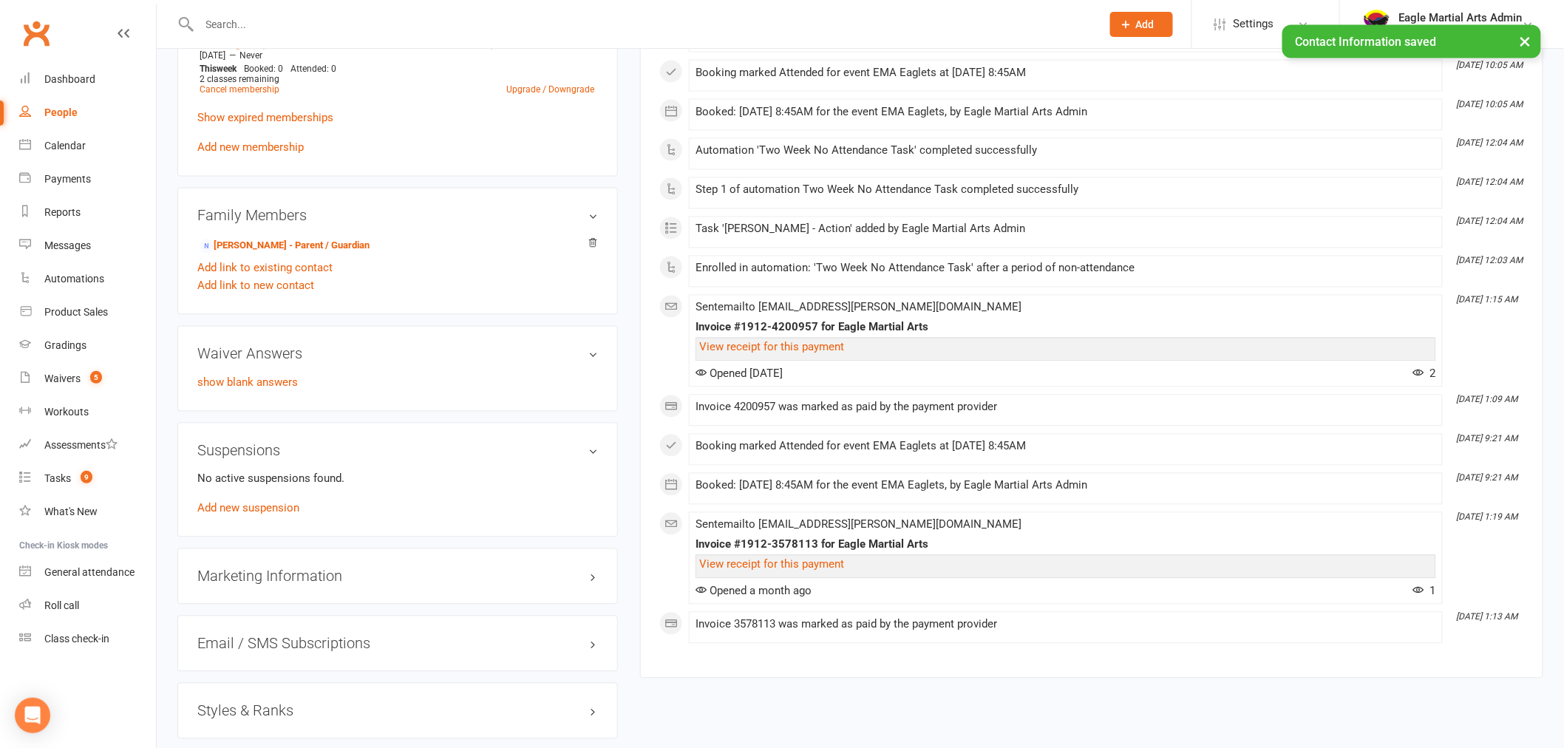
click at [288, 21] on input "text" at bounding box center [643, 24] width 896 height 21
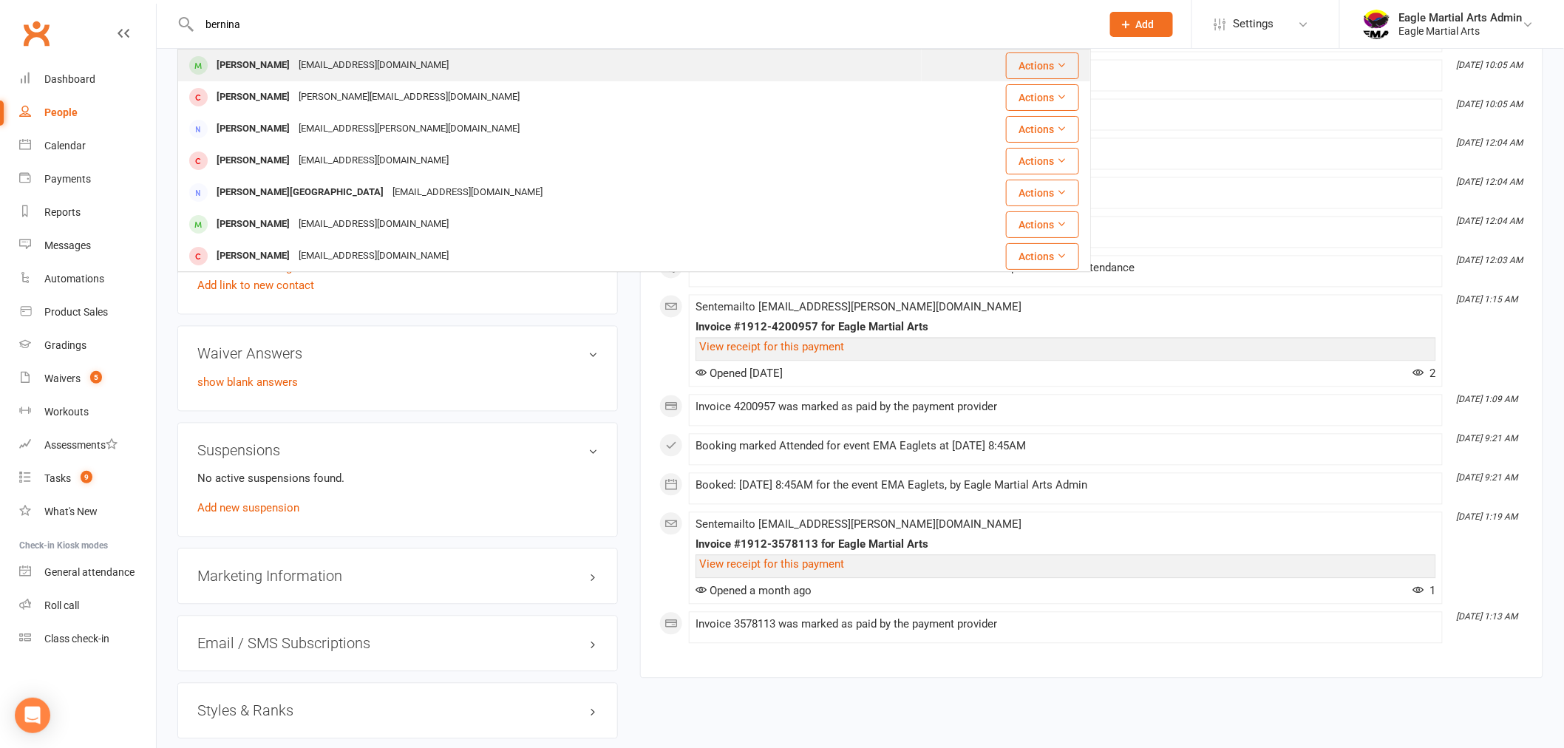
type input "bernina"
click at [262, 61] on div "[PERSON_NAME]" at bounding box center [253, 65] width 82 height 21
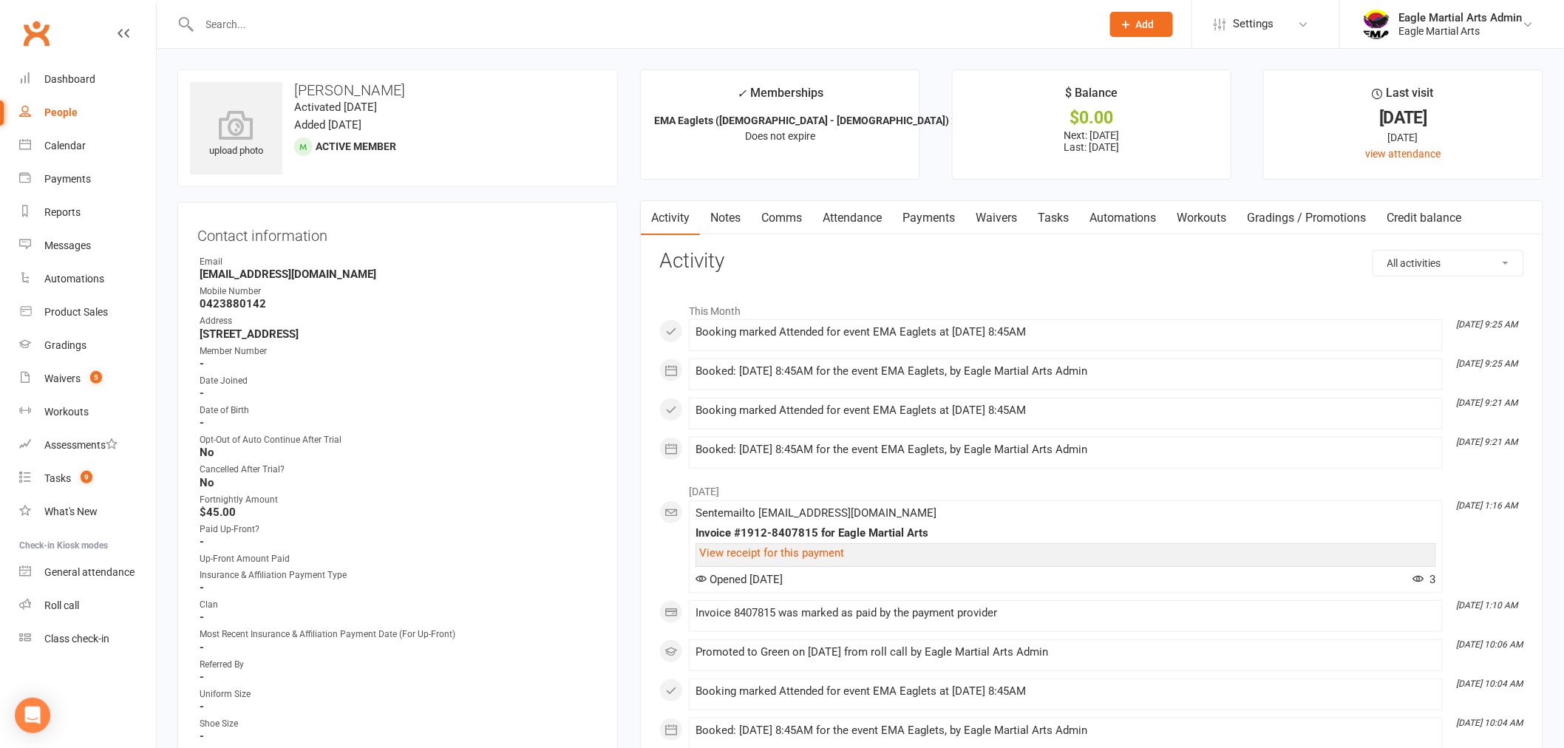
scroll to position [246, 0]
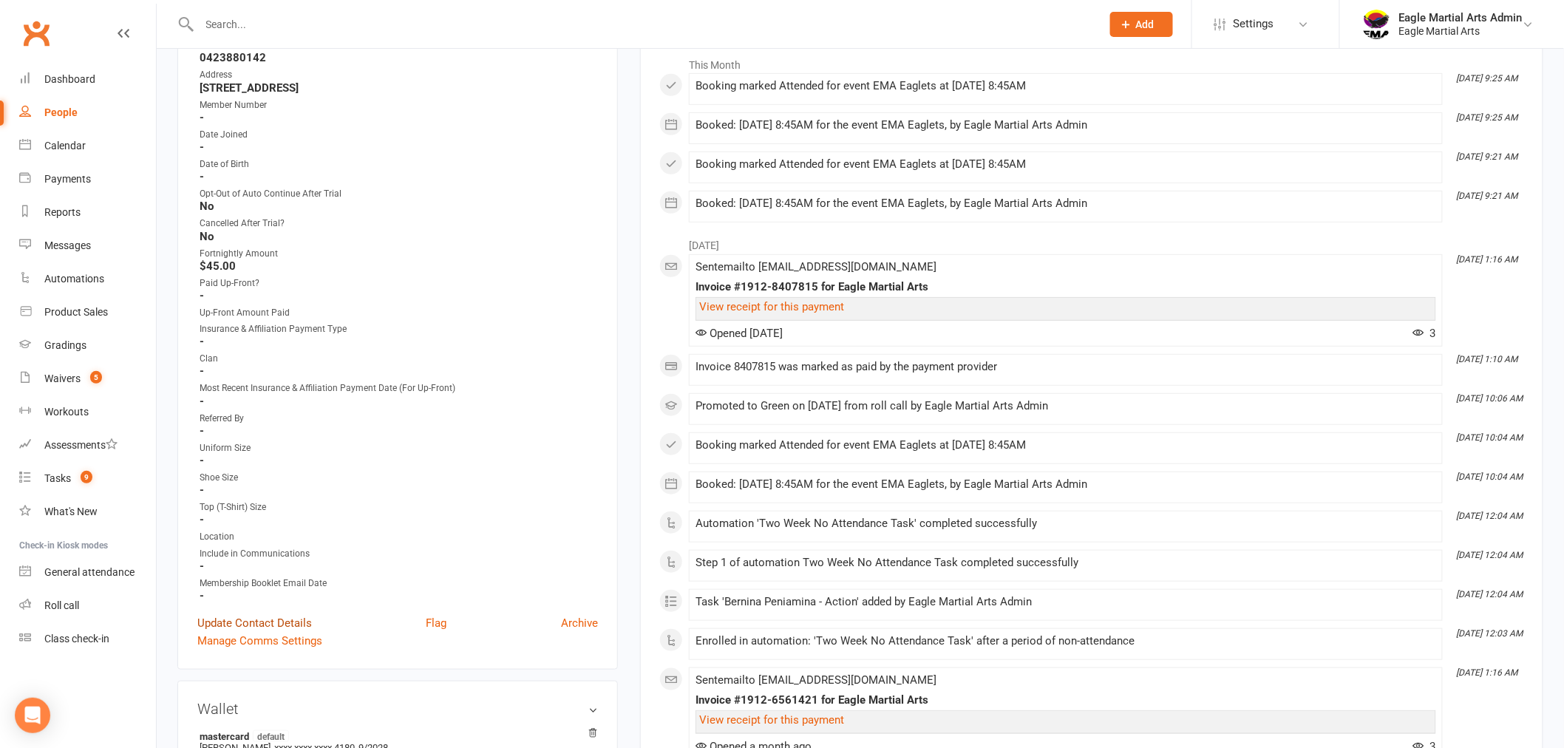
click at [260, 618] on link "Update Contact Details" at bounding box center [254, 623] width 115 height 18
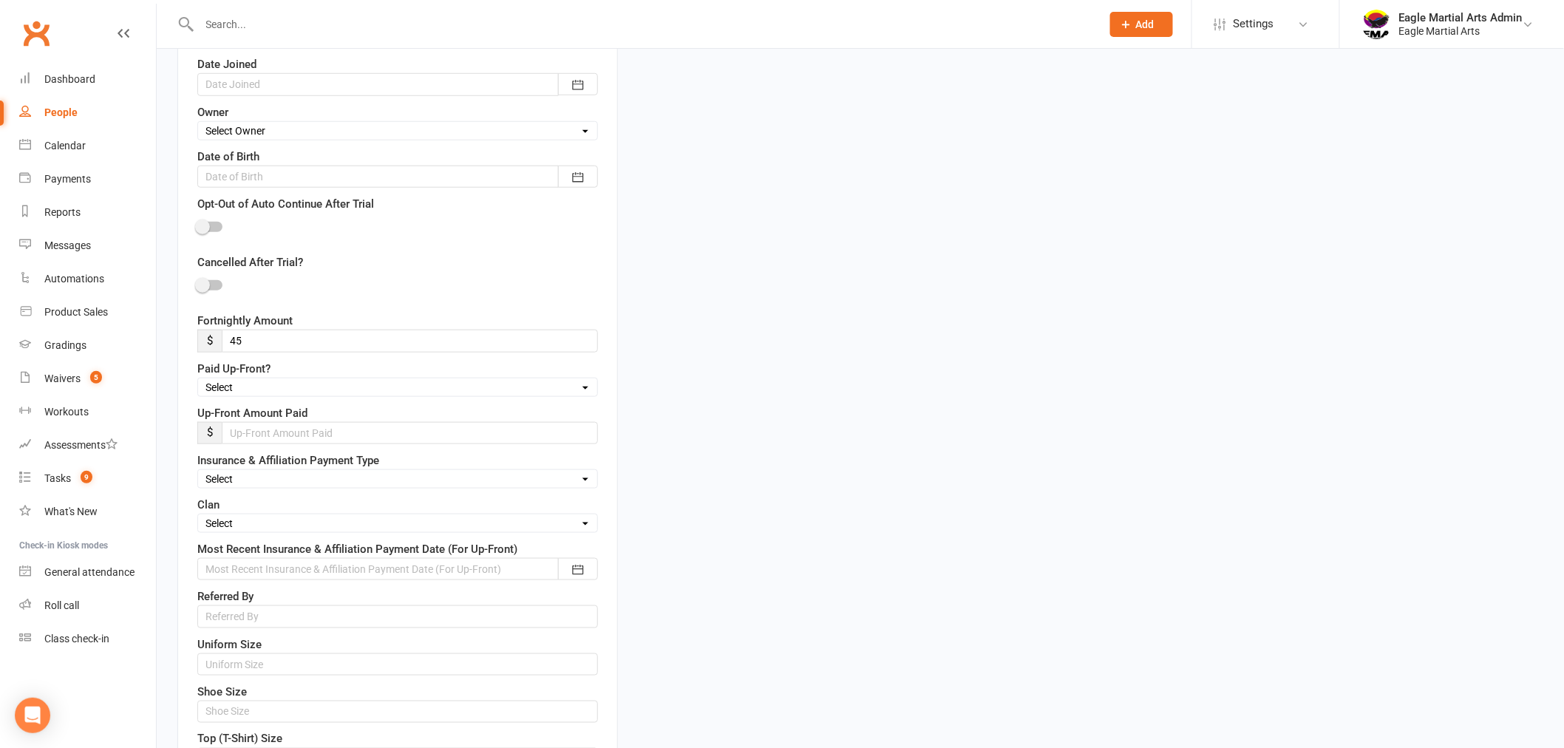
scroll to position [645, 0]
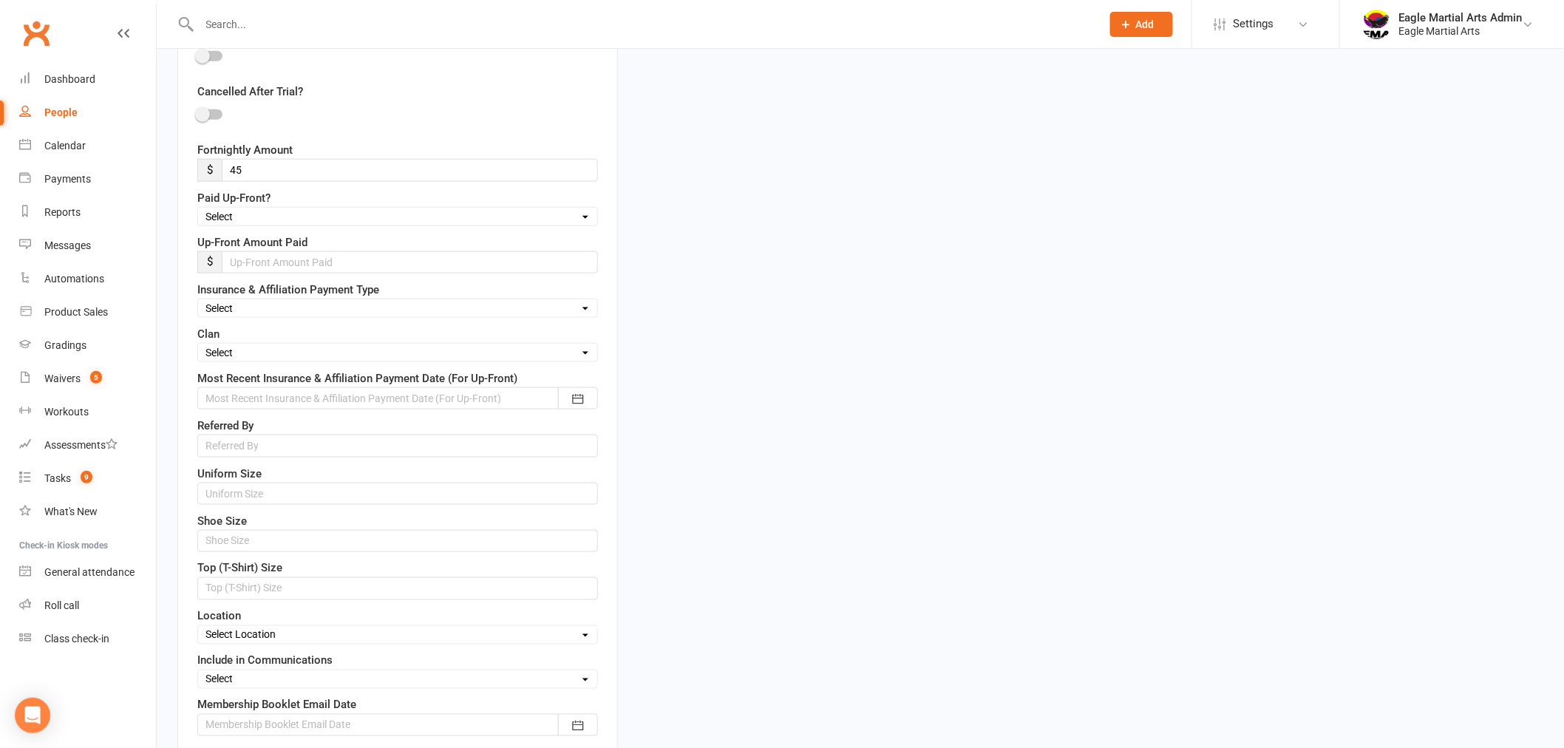
click at [290, 356] on select "Select Fire Water Earth Air" at bounding box center [397, 352] width 399 height 16
select select "Earth"
click at [198, 347] on select "Select Fire Water Earth Air" at bounding box center [397, 352] width 399 height 16
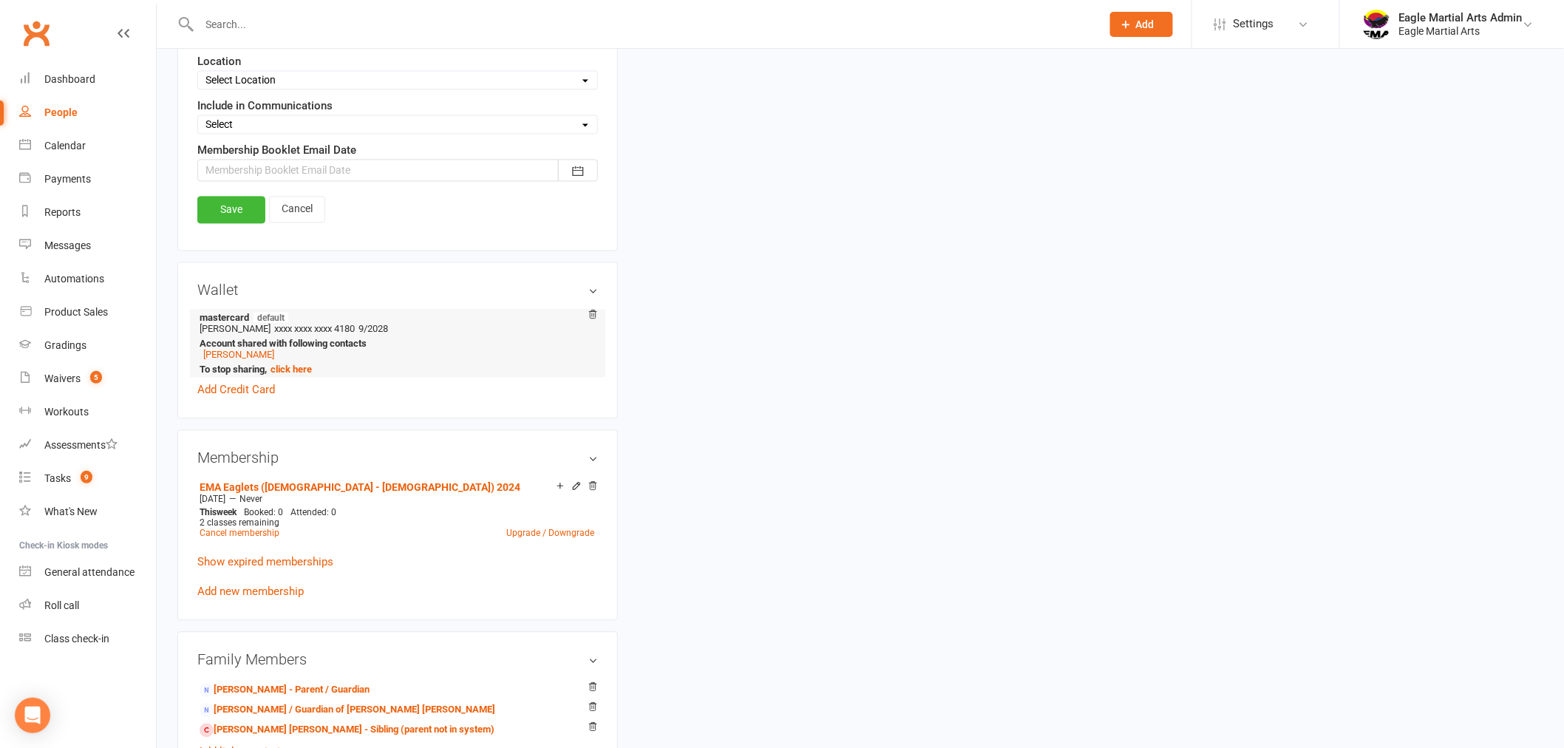
scroll to position [1220, 0]
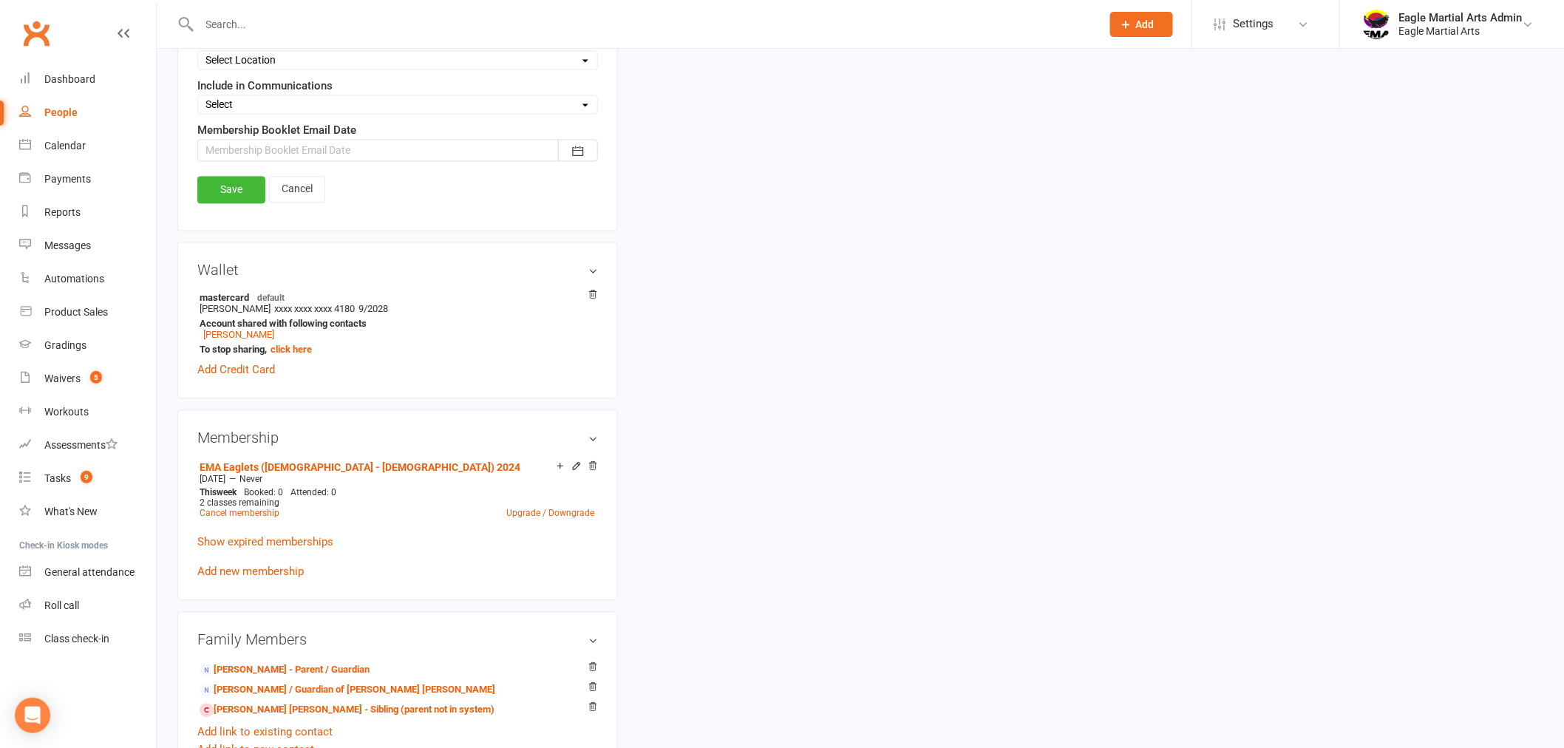
click at [237, 197] on link "Save" at bounding box center [231, 189] width 68 height 27
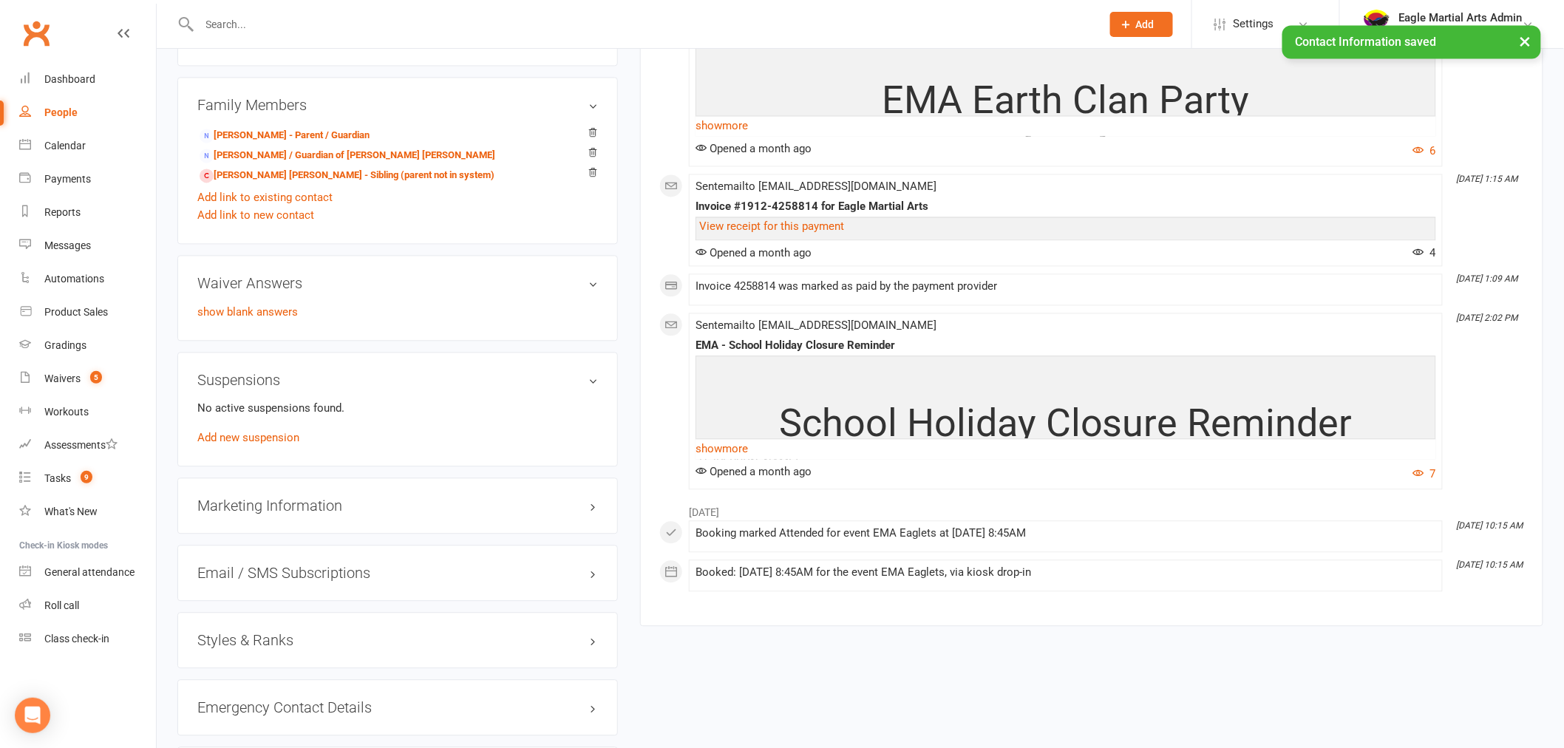
click at [238, 25] on div "× Contact Information saved" at bounding box center [772, 25] width 1545 height 0
click at [239, 25] on div "× Contact Information saved" at bounding box center [772, 25] width 1545 height 0
click at [234, 24] on input "text" at bounding box center [643, 24] width 896 height 21
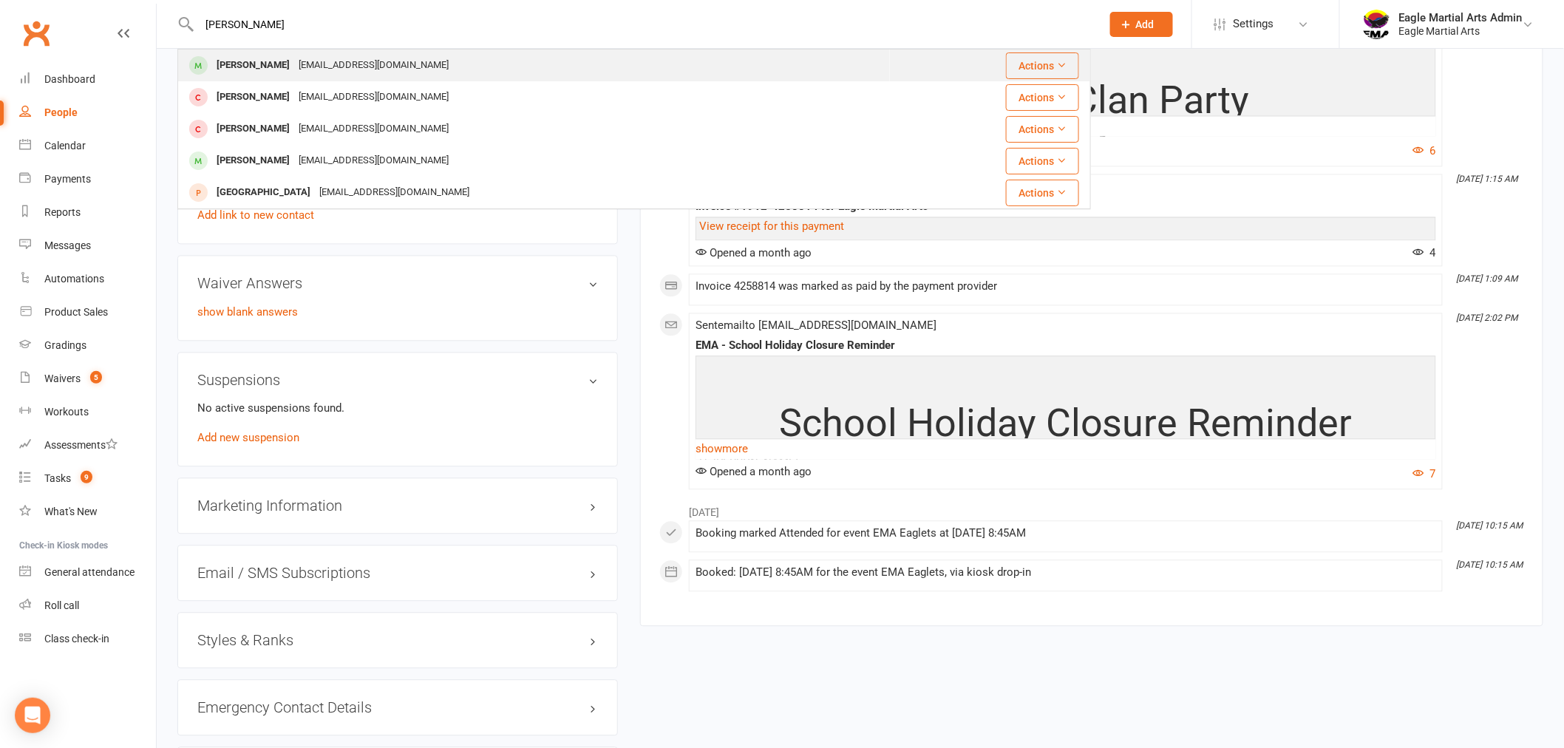
type input "[PERSON_NAME]"
click at [282, 67] on div "[PERSON_NAME]" at bounding box center [253, 65] width 82 height 21
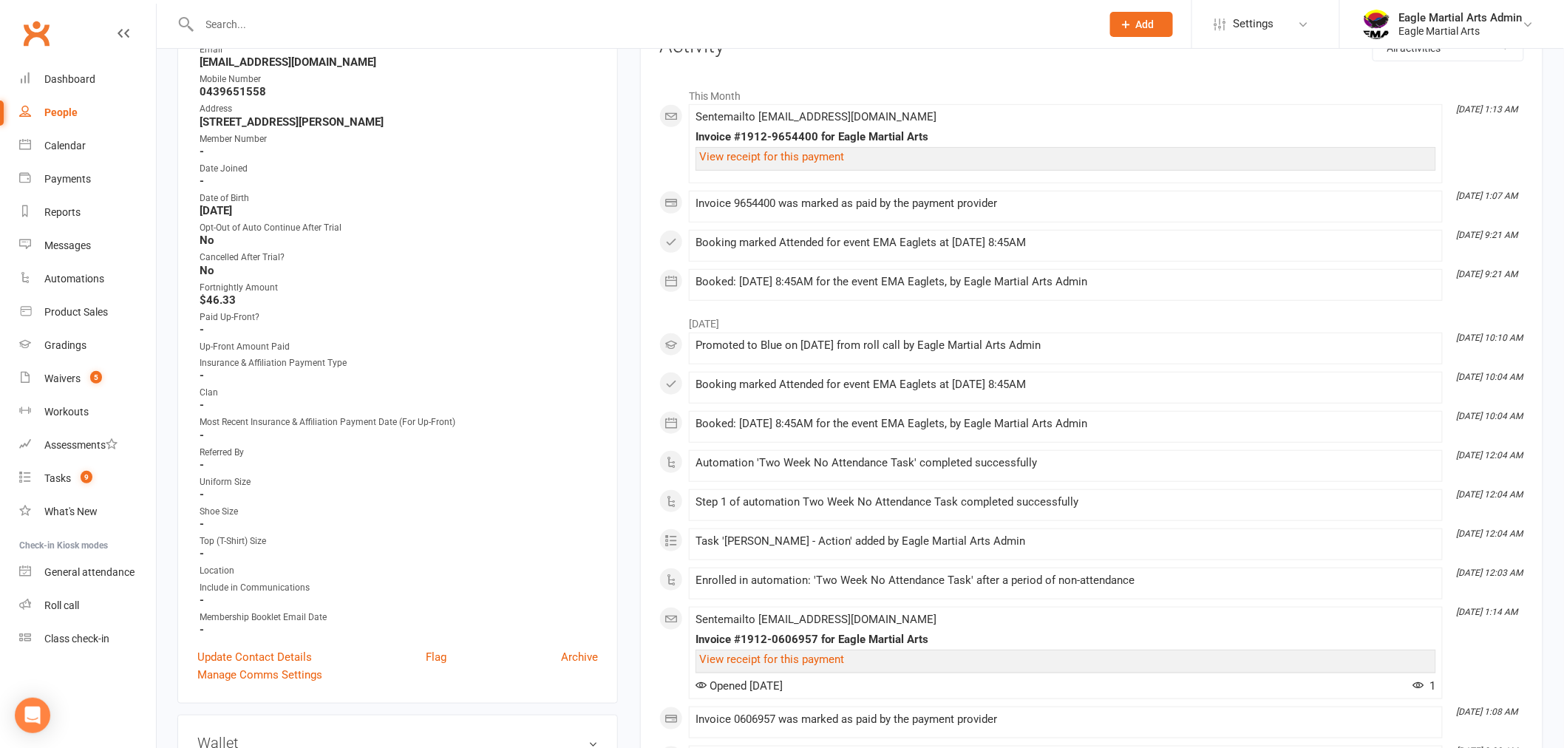
scroll to position [246, 0]
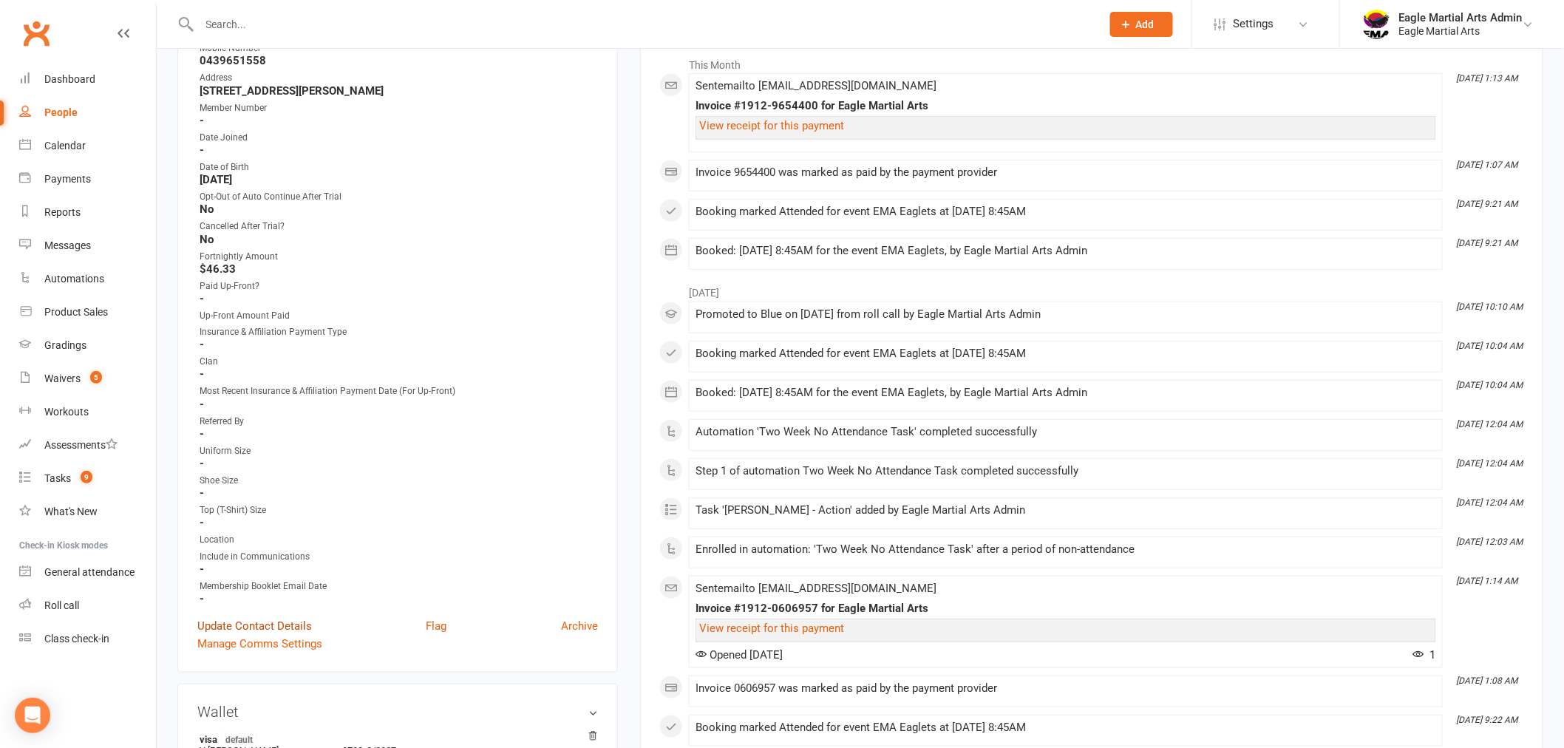
click at [270, 619] on link "Update Contact Details" at bounding box center [254, 626] width 115 height 18
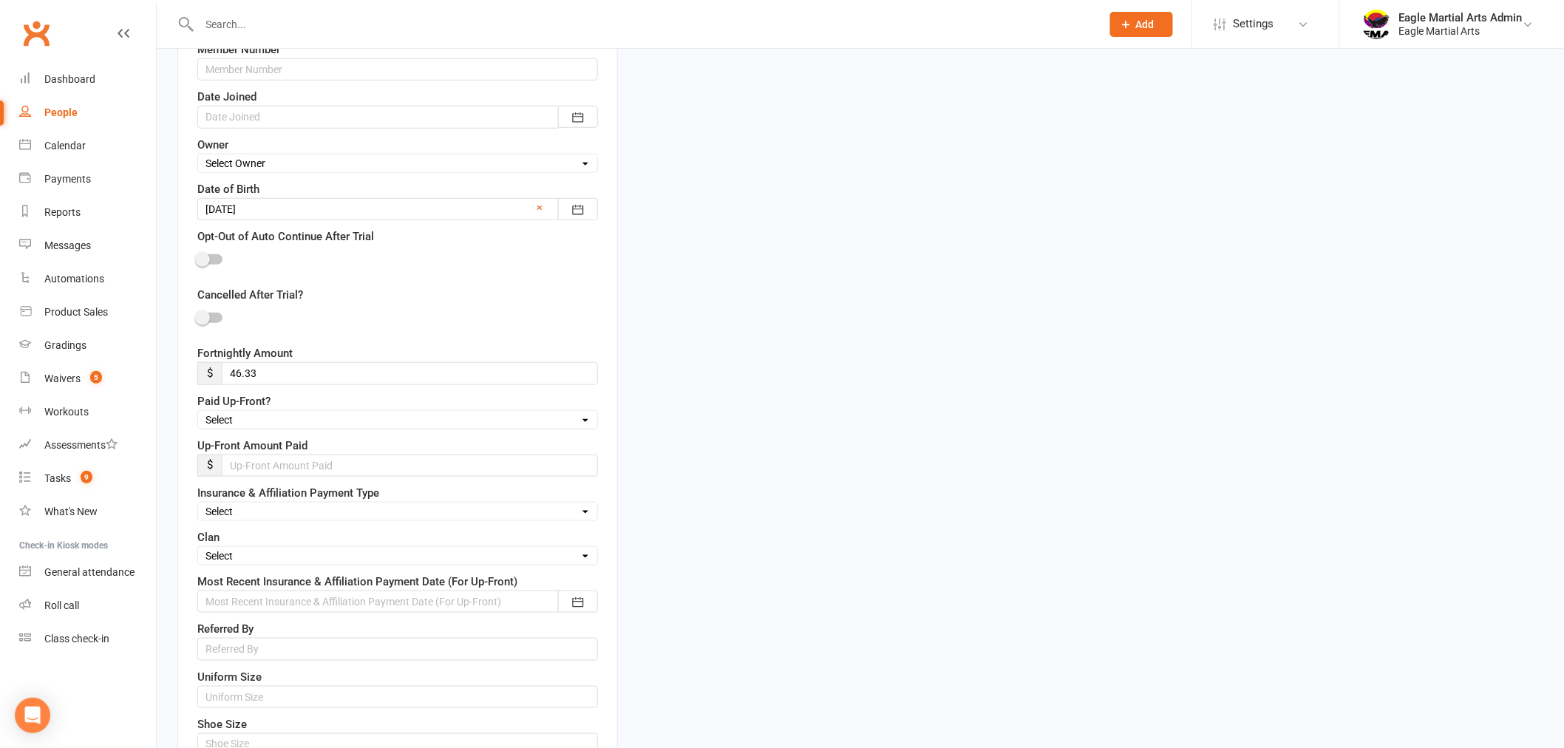
scroll to position [492, 0]
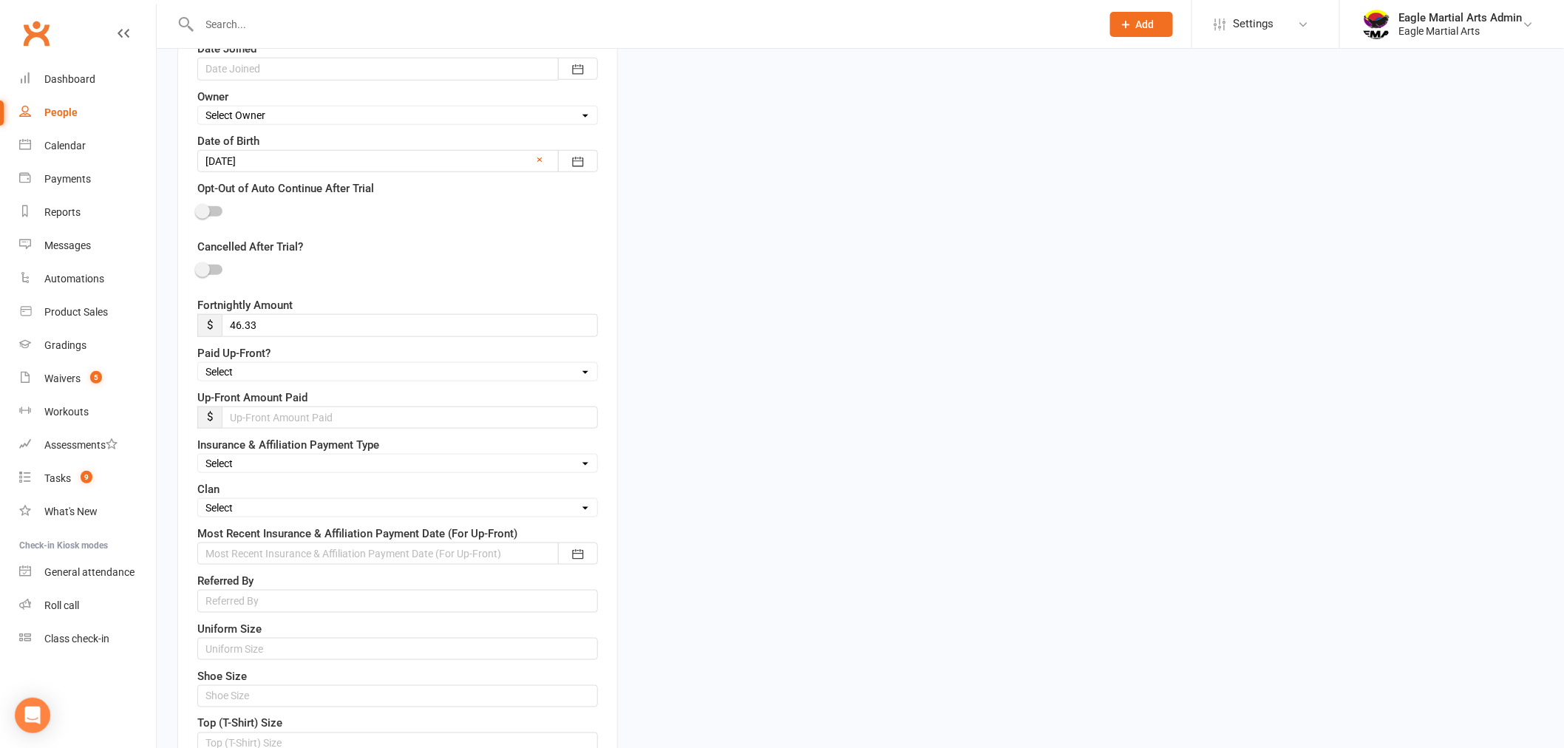
click at [252, 506] on select "Select Fire Water Earth Air" at bounding box center [397, 508] width 399 height 16
select select "Air"
click at [198, 501] on select "Select Fire Water Earth Air" at bounding box center [397, 508] width 399 height 16
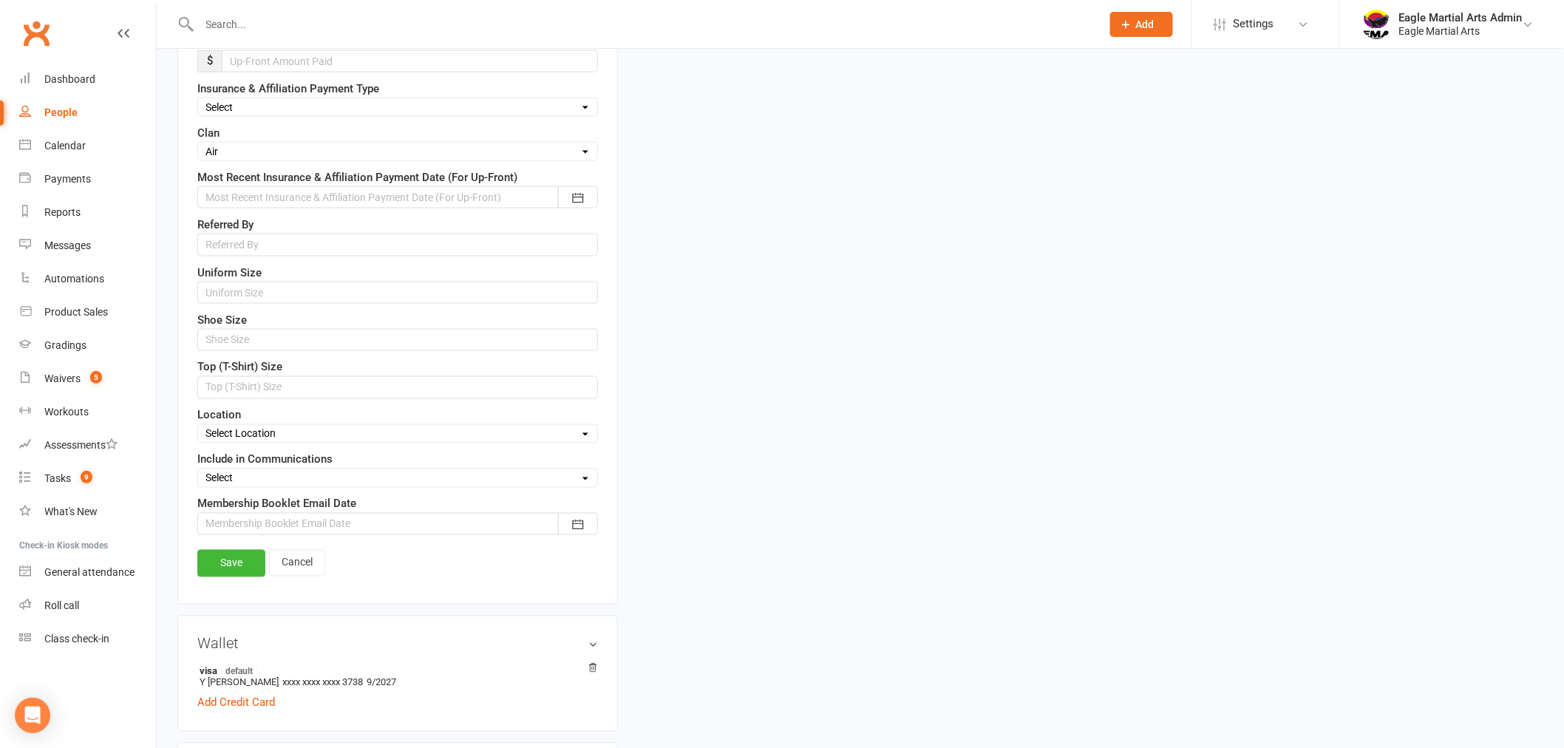
scroll to position [903, 0]
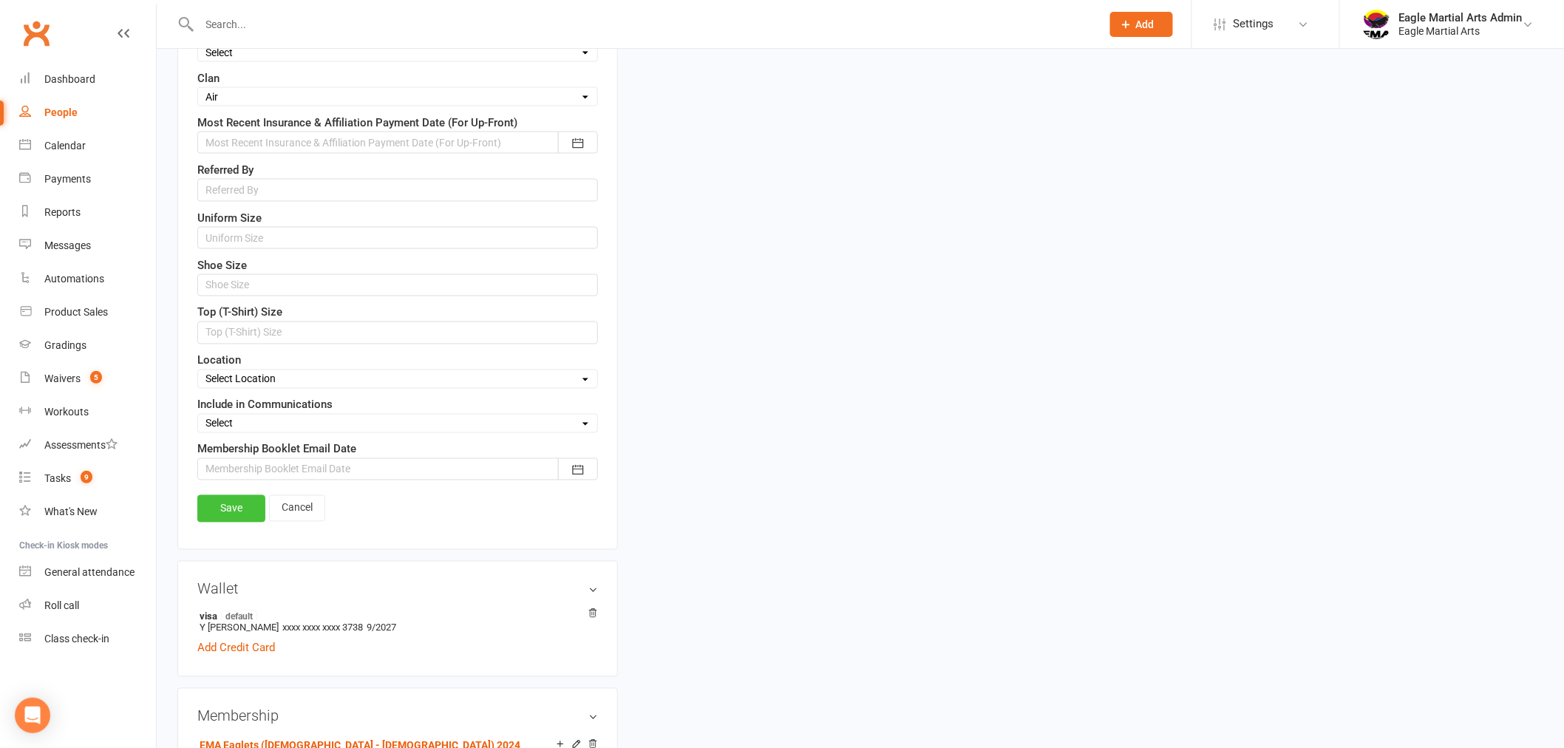
click at [234, 522] on link "Save" at bounding box center [231, 508] width 68 height 27
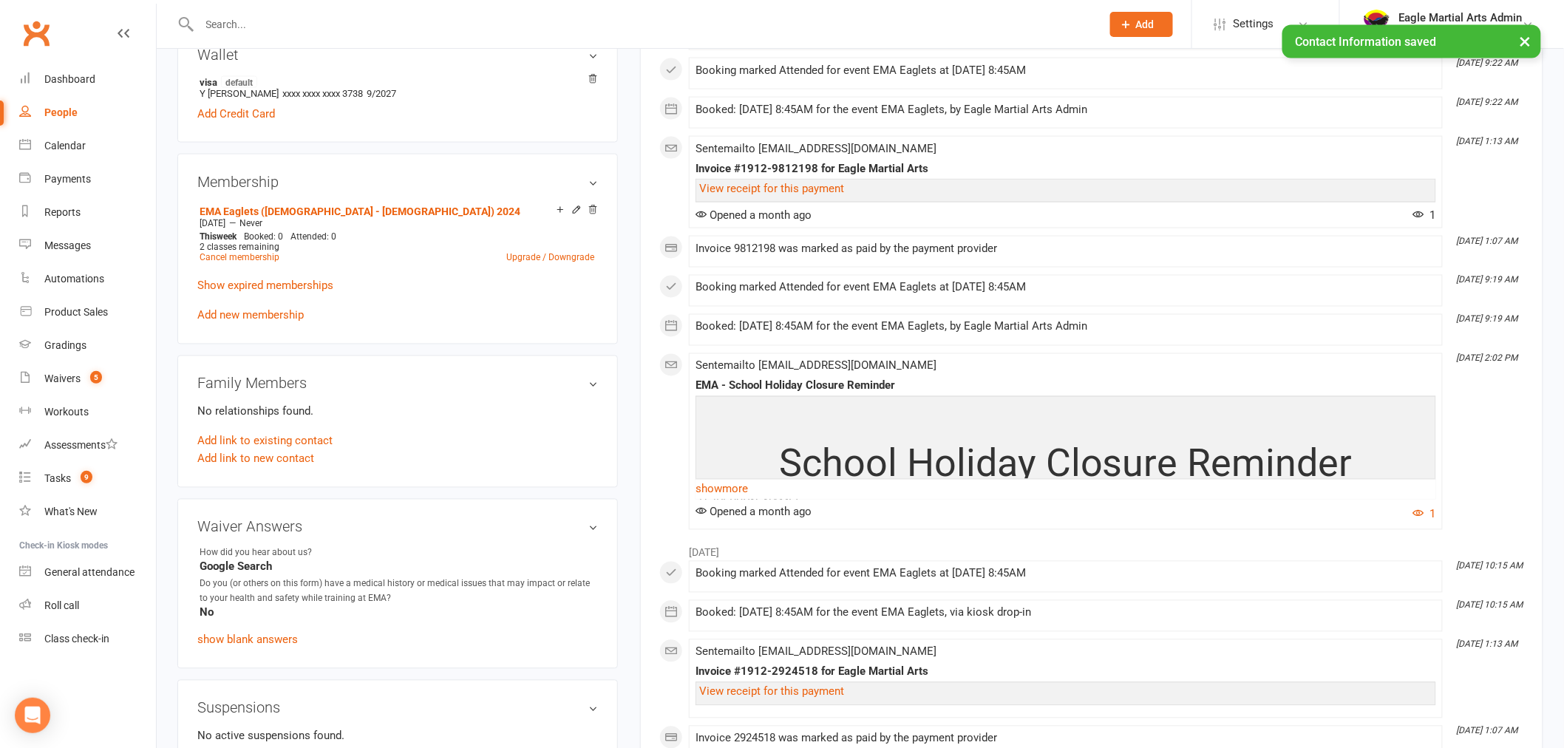
click at [326, 19] on input "text" at bounding box center [643, 24] width 896 height 21
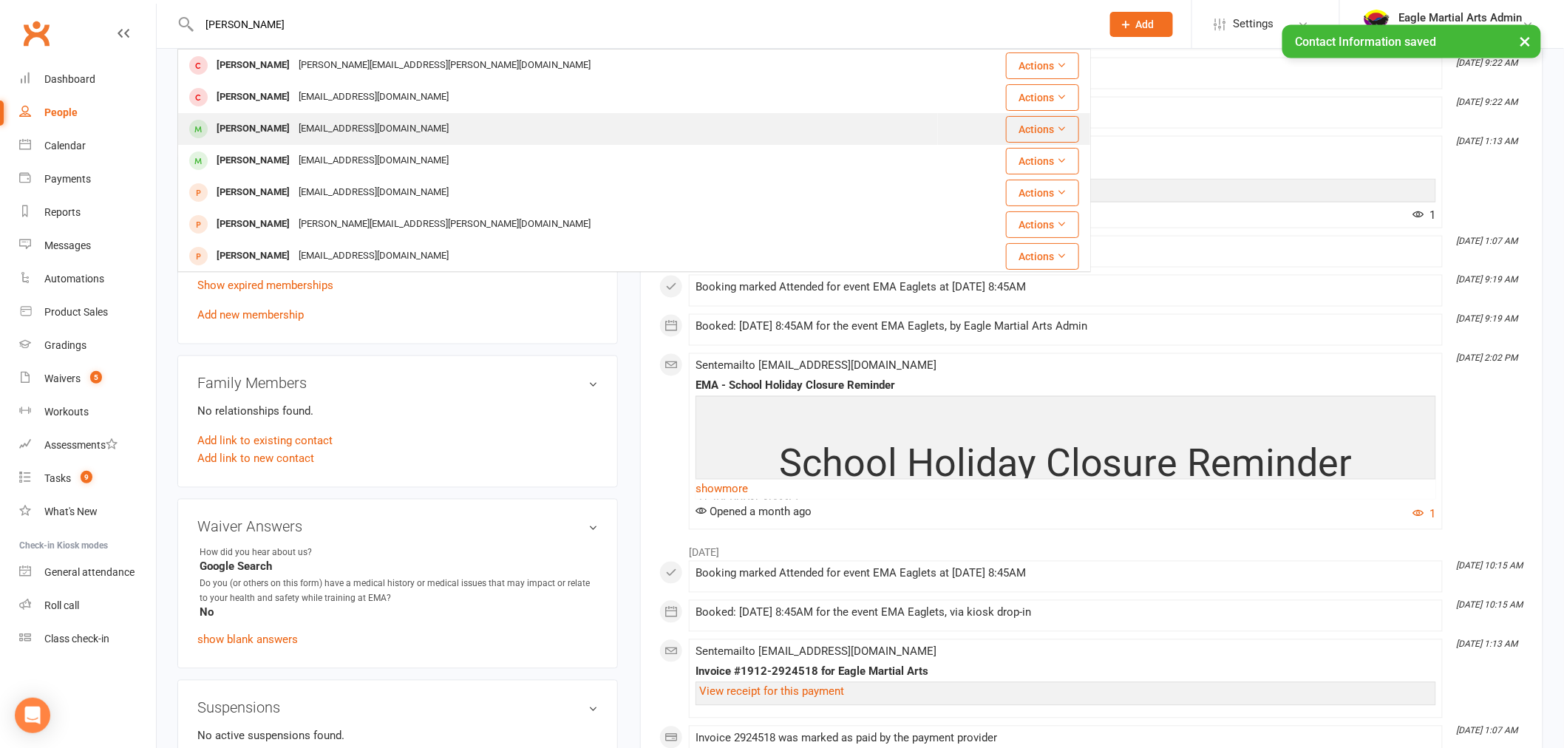
type input "[PERSON_NAME]"
click at [294, 123] on div "[EMAIL_ADDRESS][DOMAIN_NAME]" at bounding box center [373, 128] width 159 height 21
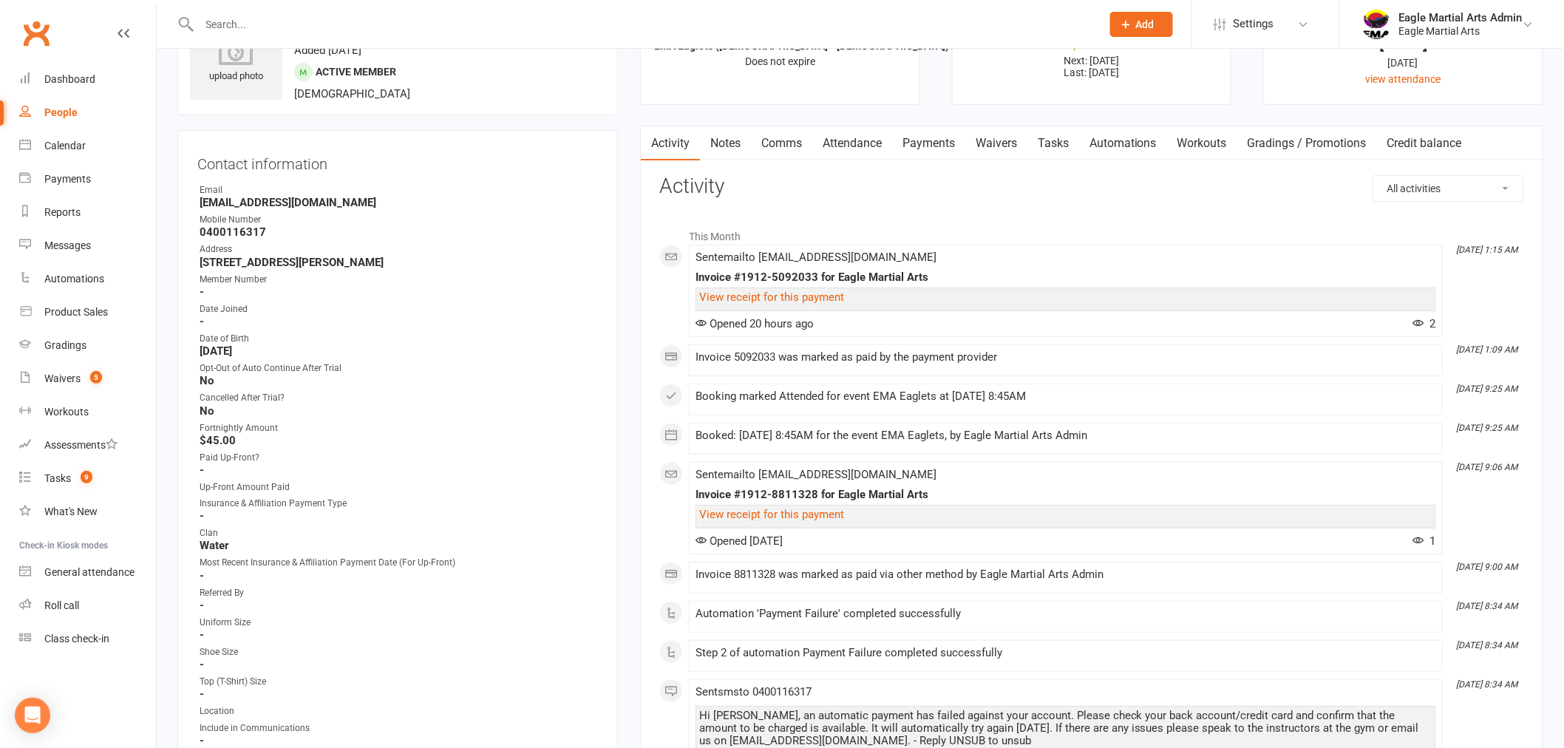
scroll to position [246, 0]
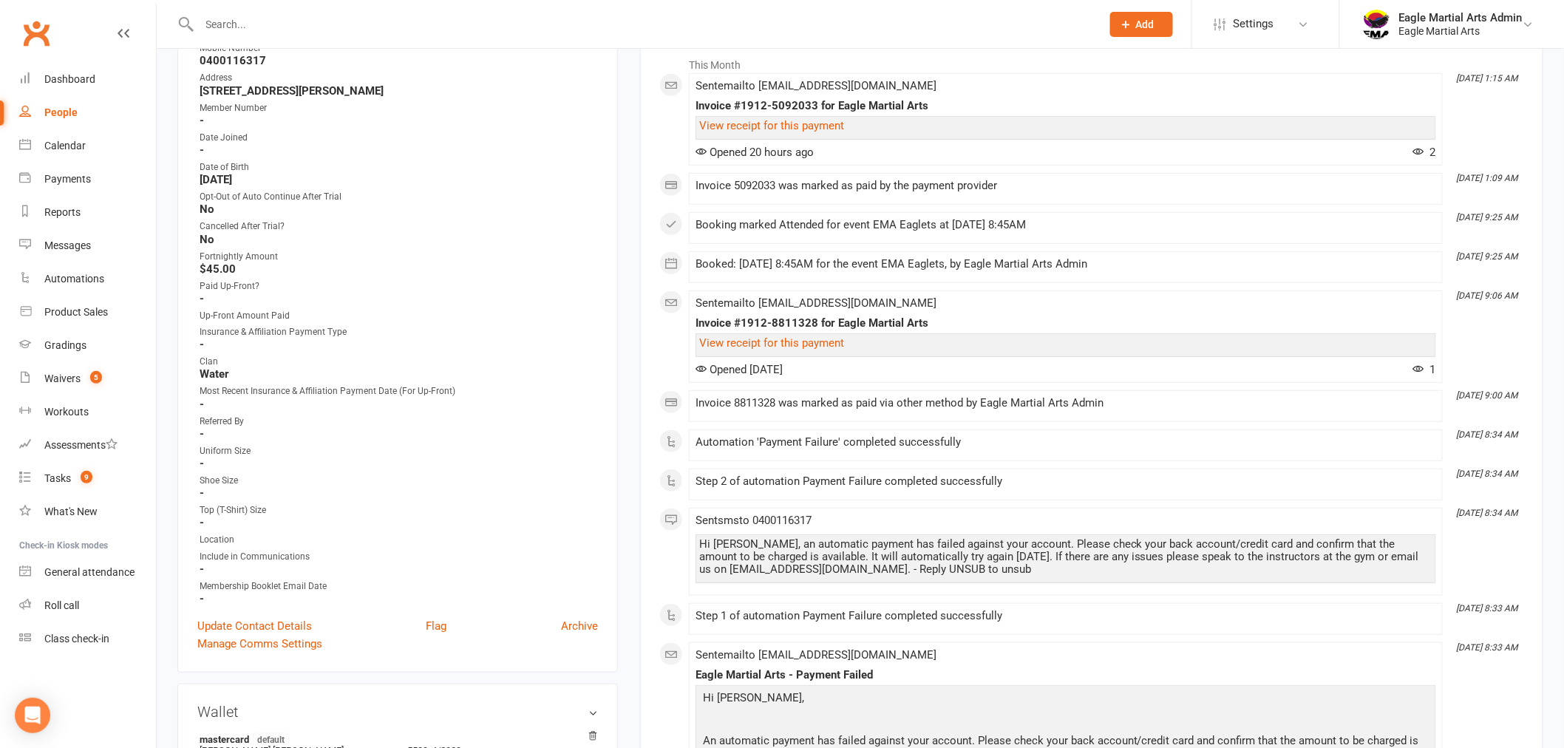
click at [276, 23] on input "text" at bounding box center [643, 24] width 896 height 21
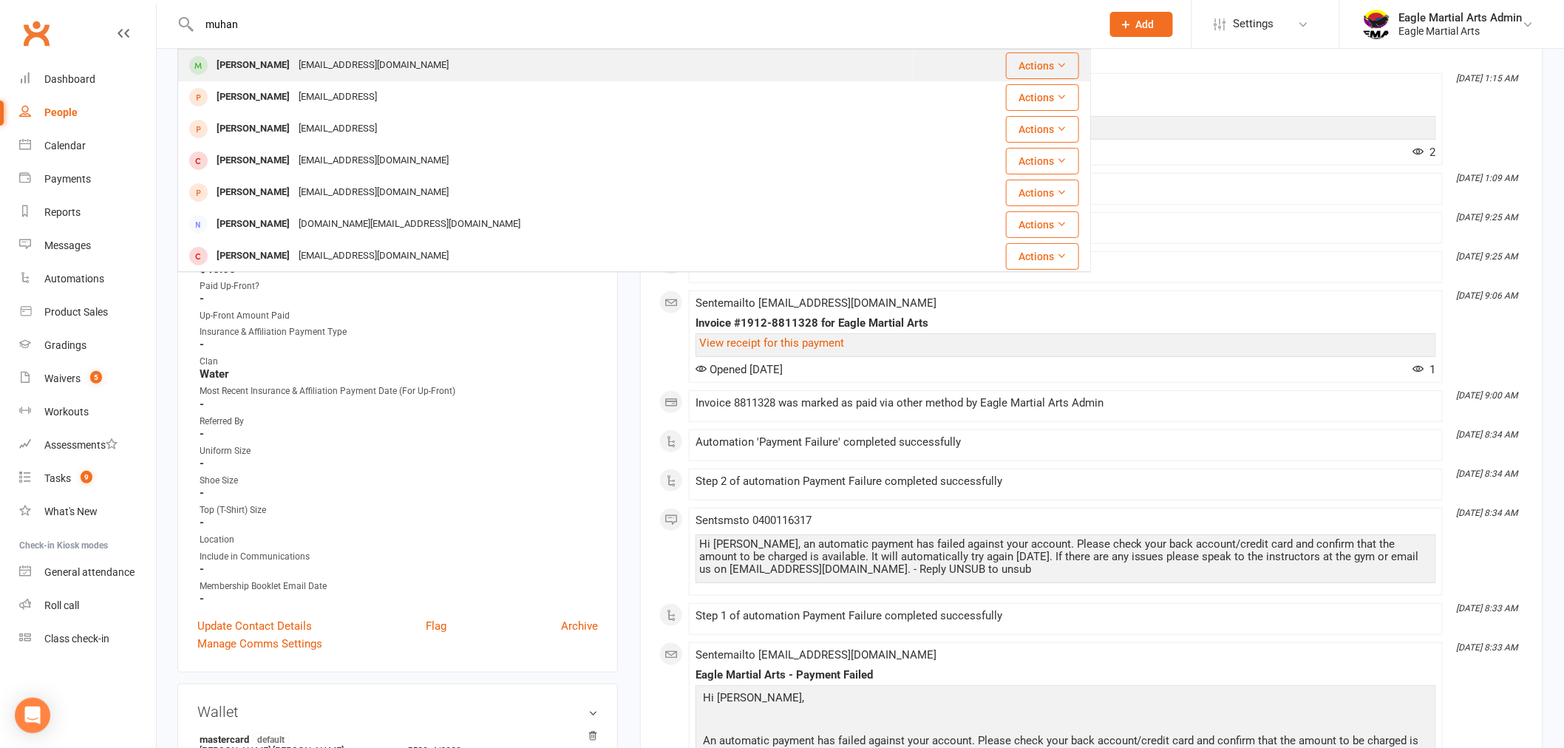
type input "muhan"
click at [248, 69] on div "[PERSON_NAME]" at bounding box center [253, 65] width 82 height 21
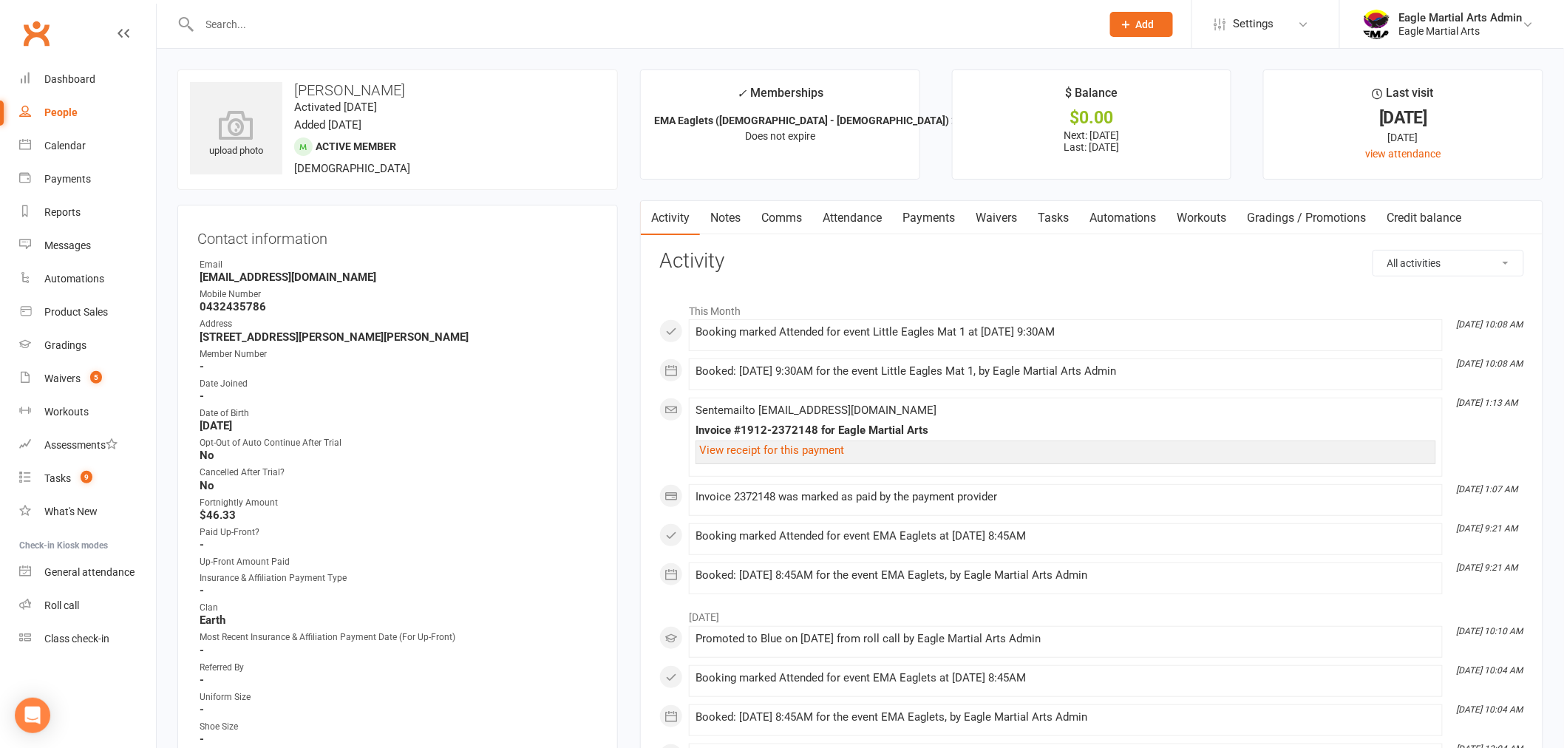
click at [282, 27] on input "text" at bounding box center [643, 24] width 896 height 21
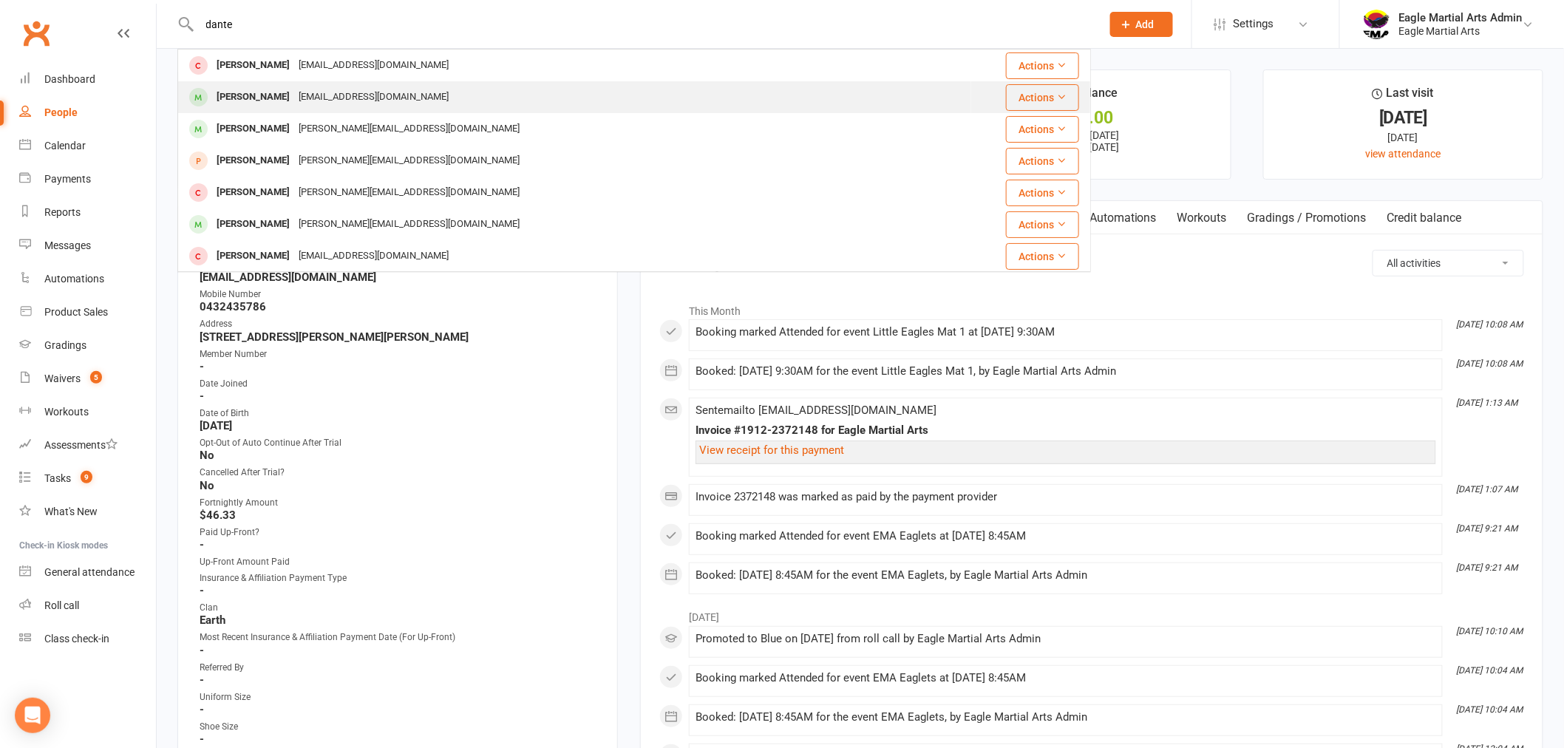
type input "dante"
click at [294, 100] on div "[EMAIL_ADDRESS][DOMAIN_NAME]" at bounding box center [373, 96] width 159 height 21
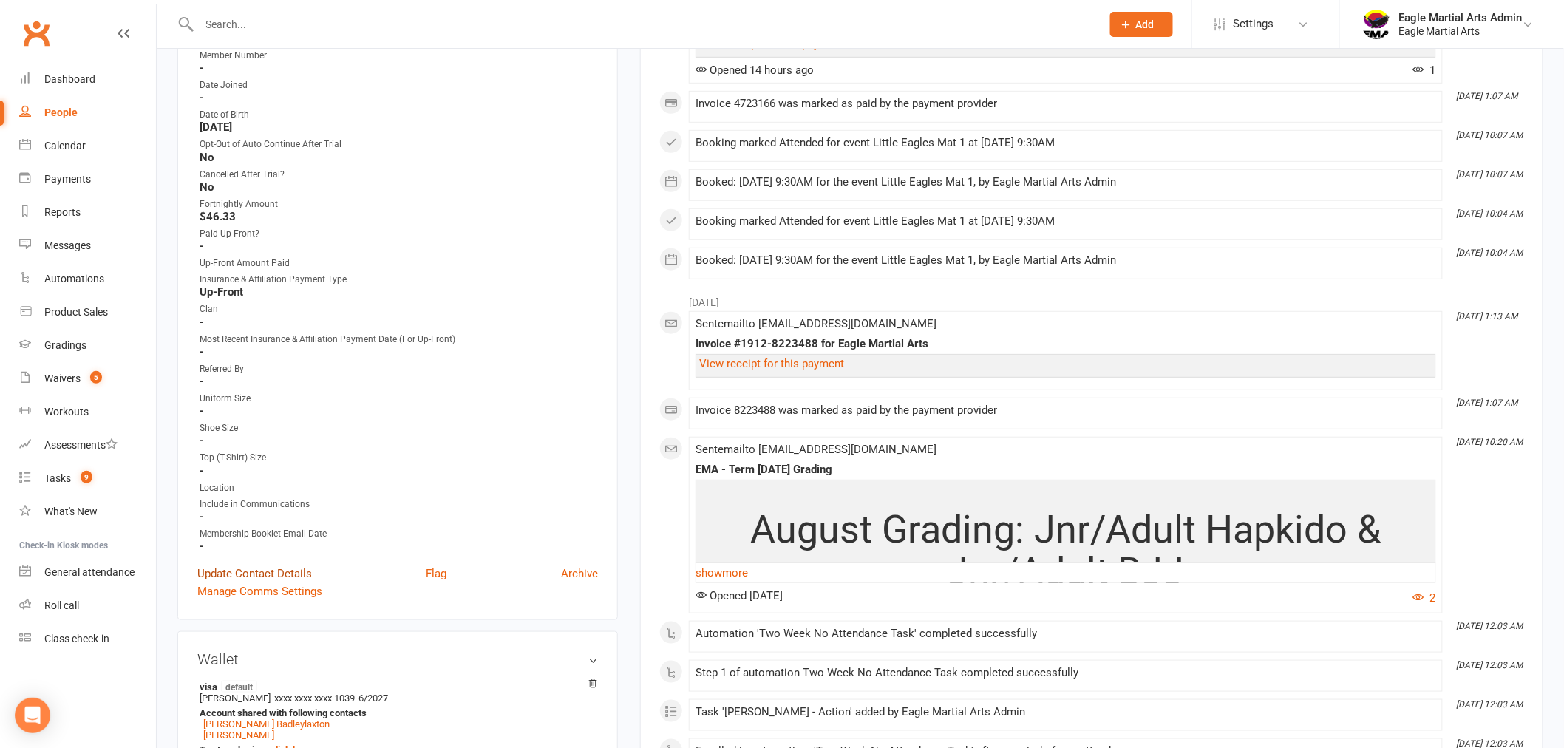
click at [247, 565] on link "Update Contact Details" at bounding box center [254, 574] width 115 height 18
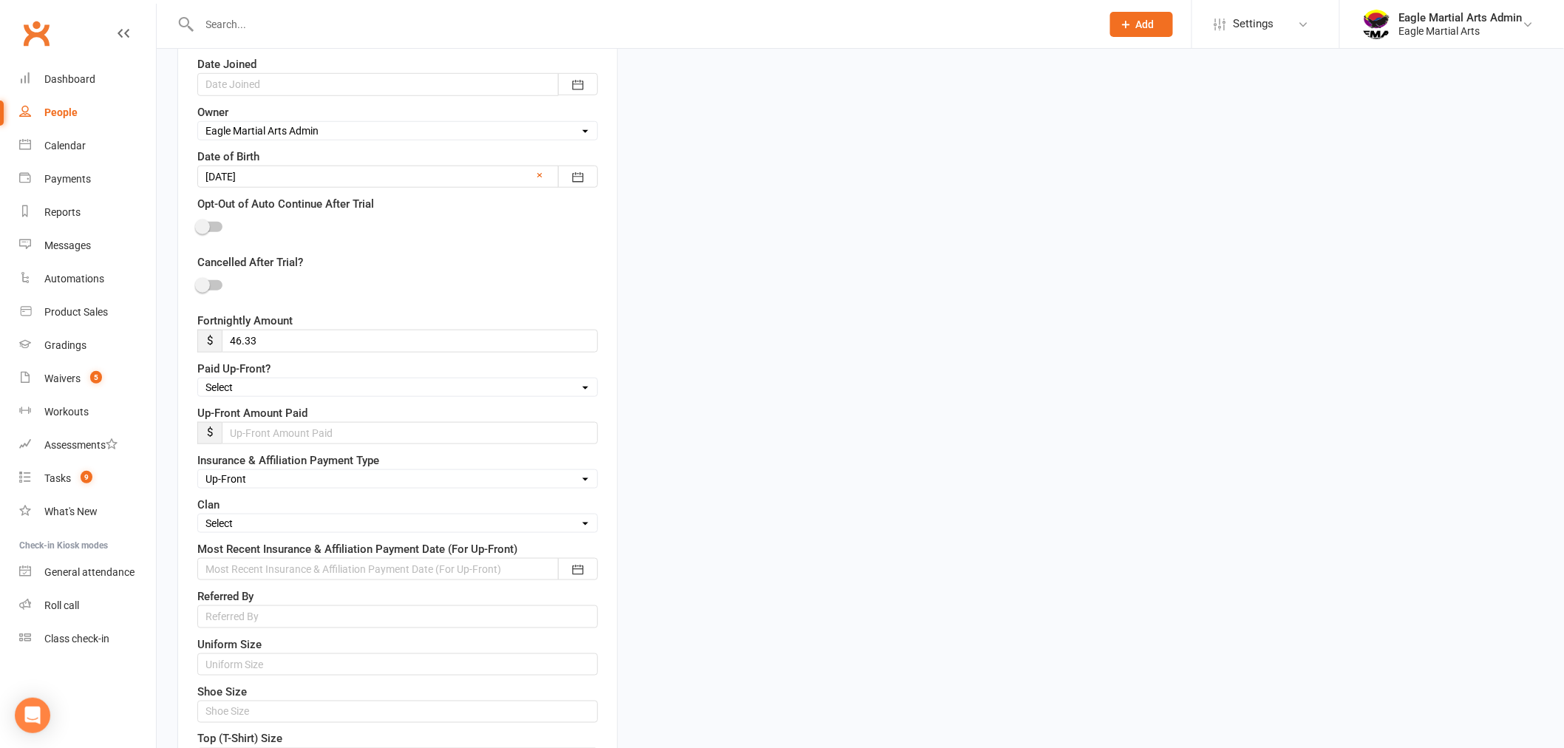
scroll to position [480, 0]
click at [247, 523] on select "Select Fire Water Earth Air" at bounding box center [397, 520] width 399 height 16
select select "Fire"
click at [198, 514] on select "Select Fire Water Earth Air" at bounding box center [397, 520] width 399 height 16
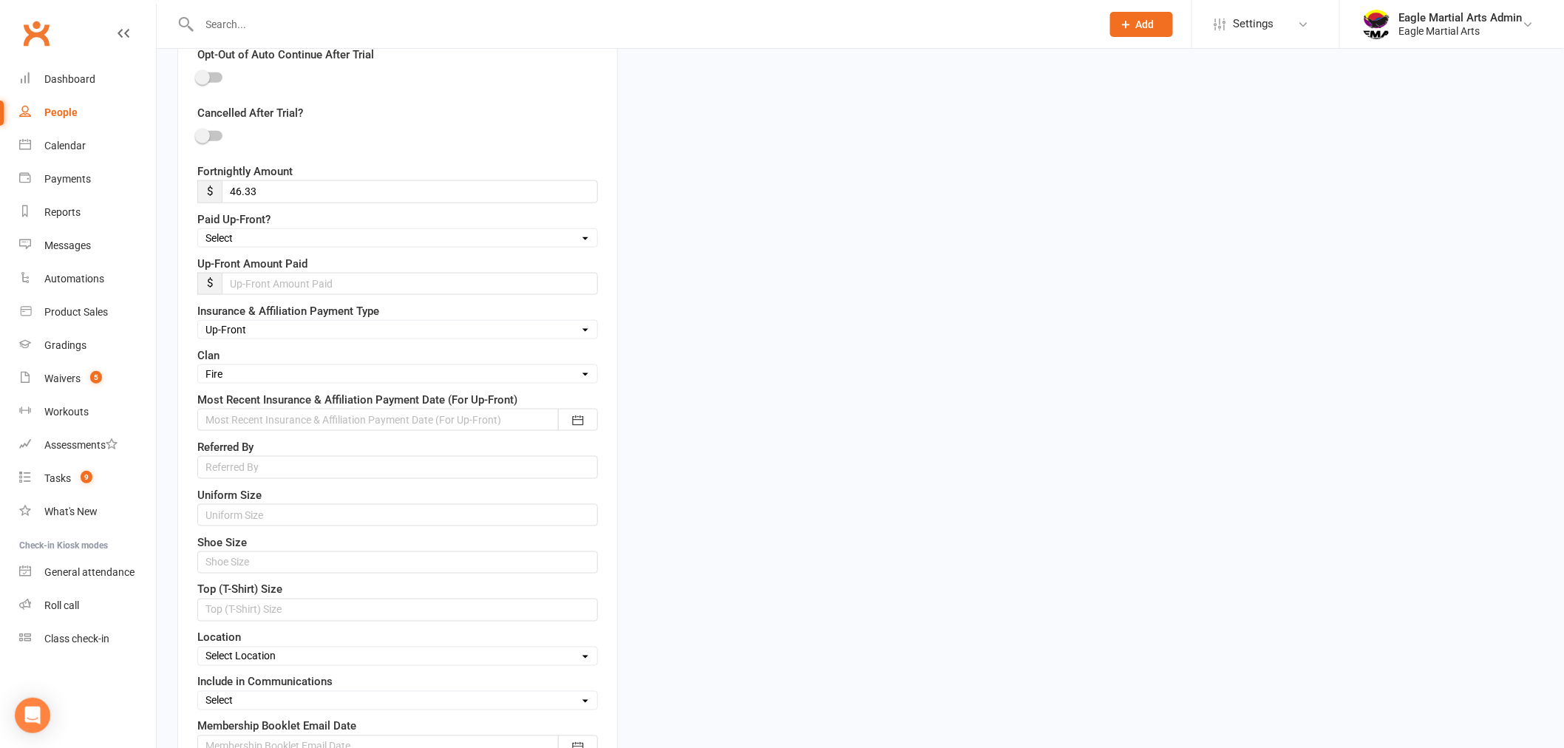
scroll to position [891, 0]
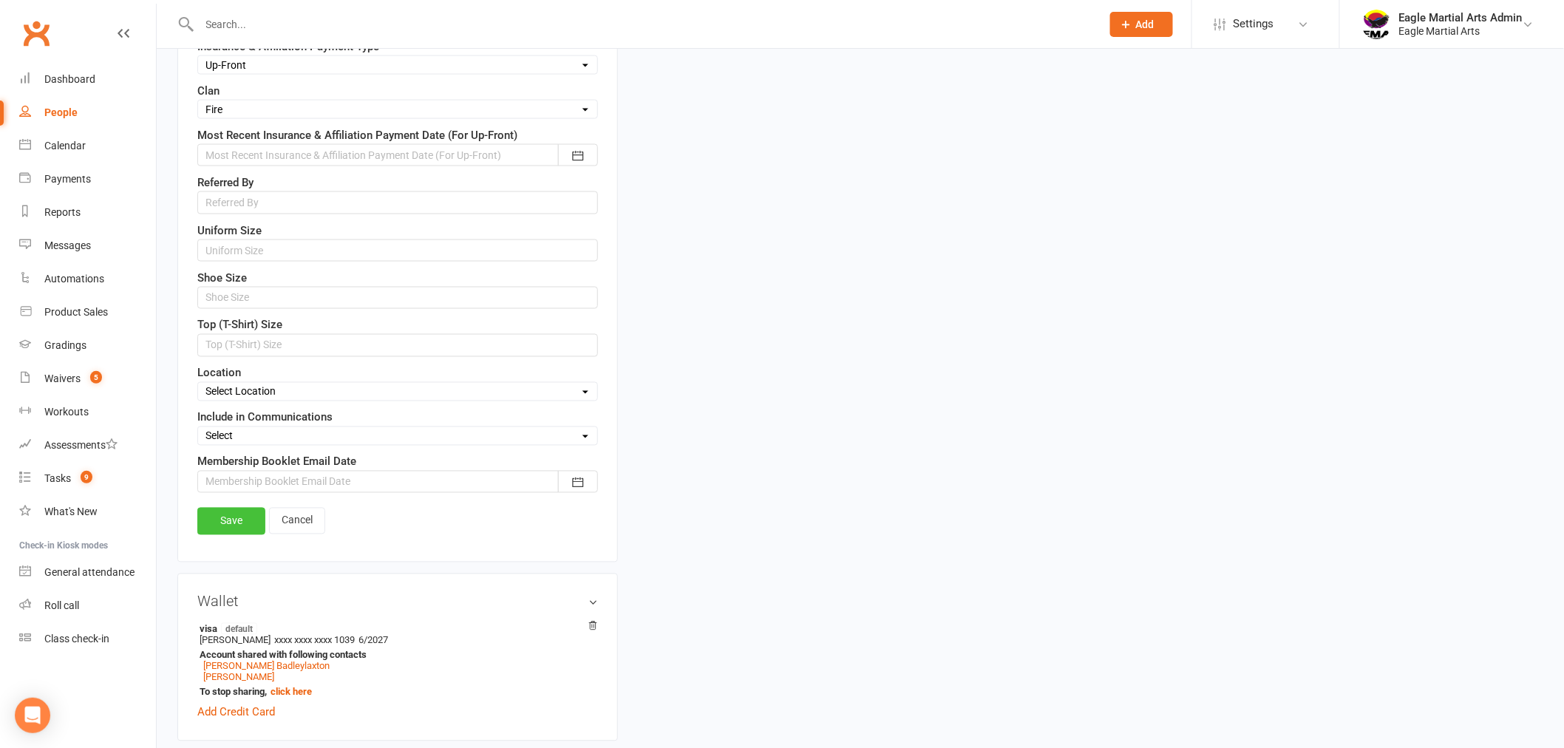
click at [215, 534] on link "Save" at bounding box center [231, 521] width 68 height 27
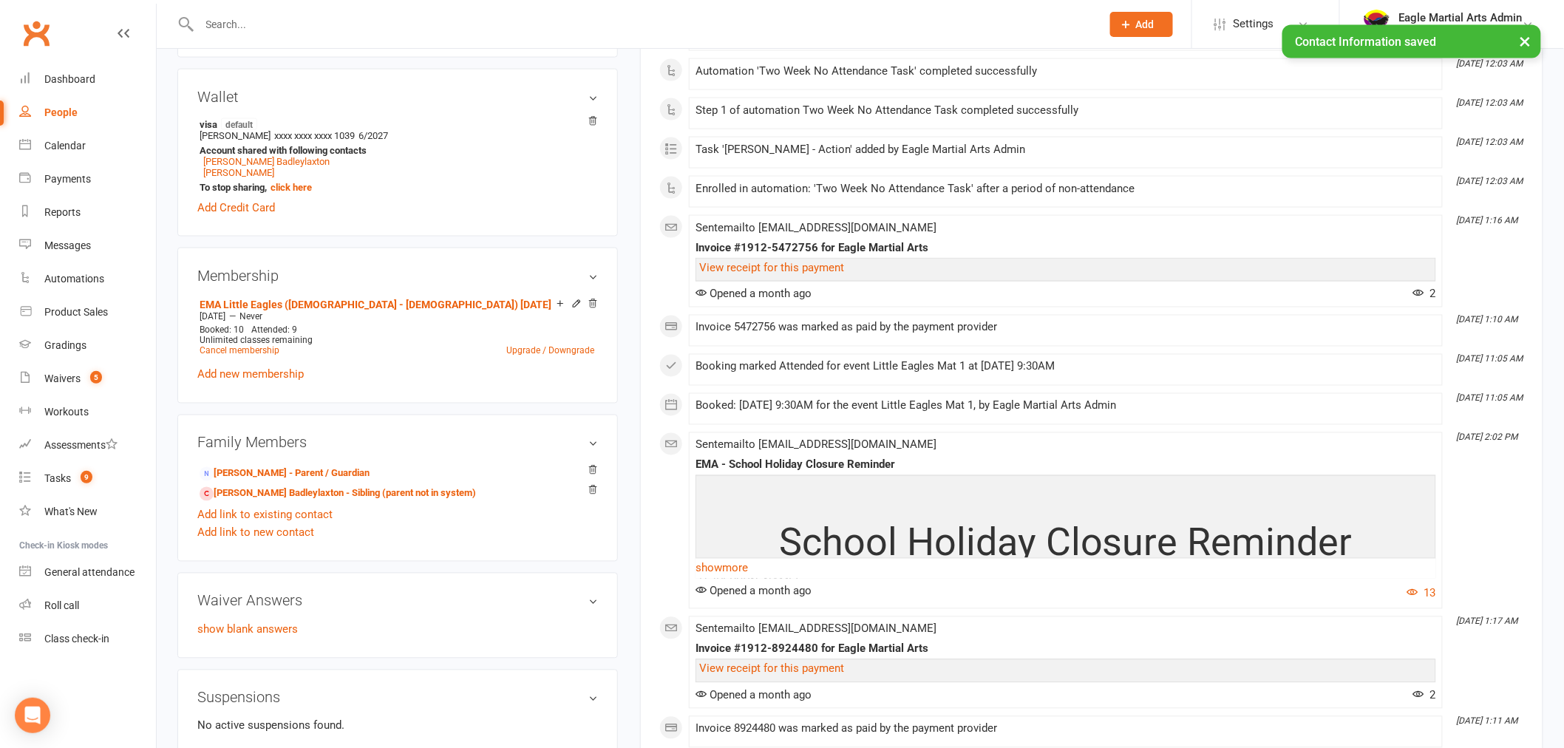
click at [330, 23] on input "text" at bounding box center [643, 24] width 896 height 21
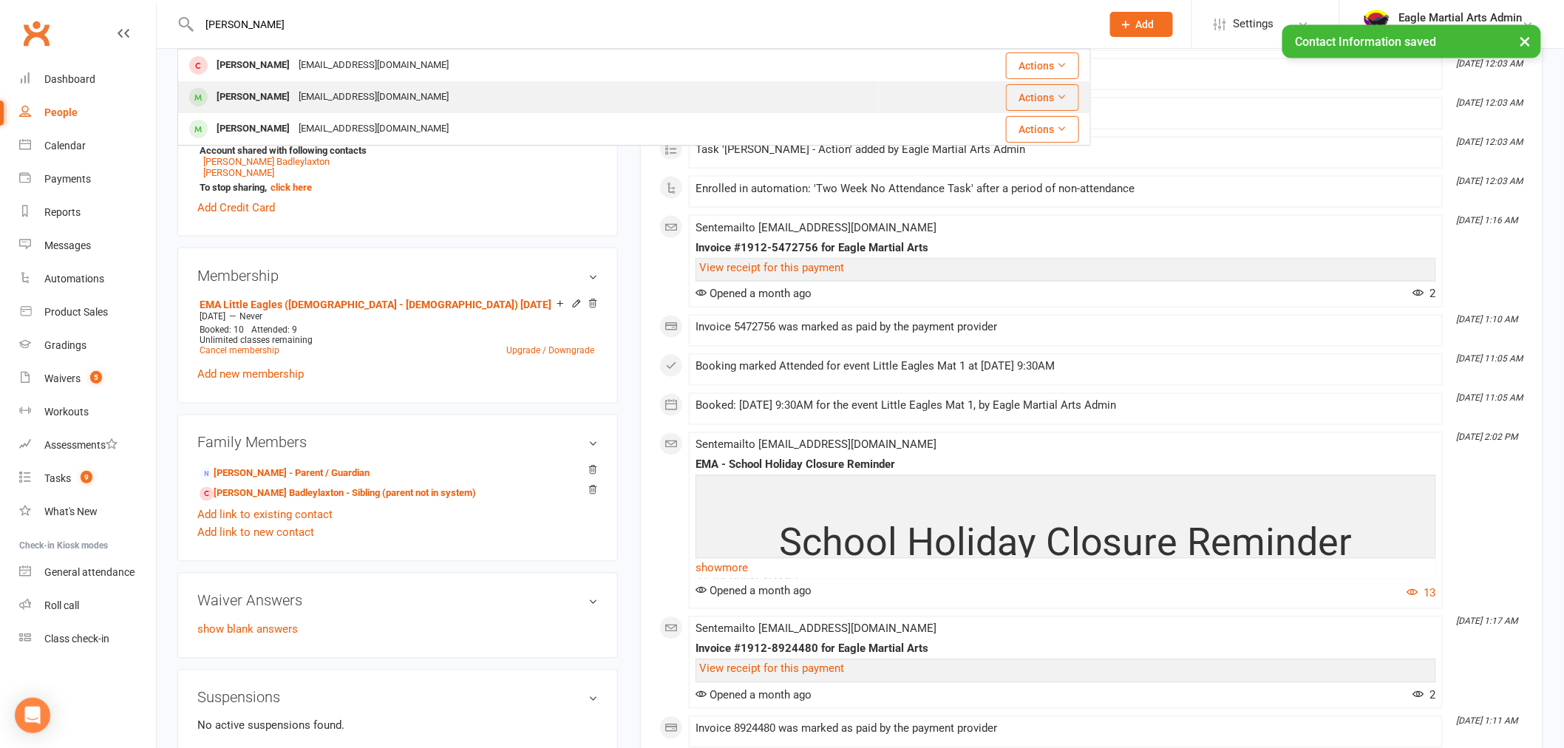
type input "[PERSON_NAME]"
click at [294, 94] on div "[EMAIL_ADDRESS][DOMAIN_NAME]" at bounding box center [373, 96] width 159 height 21
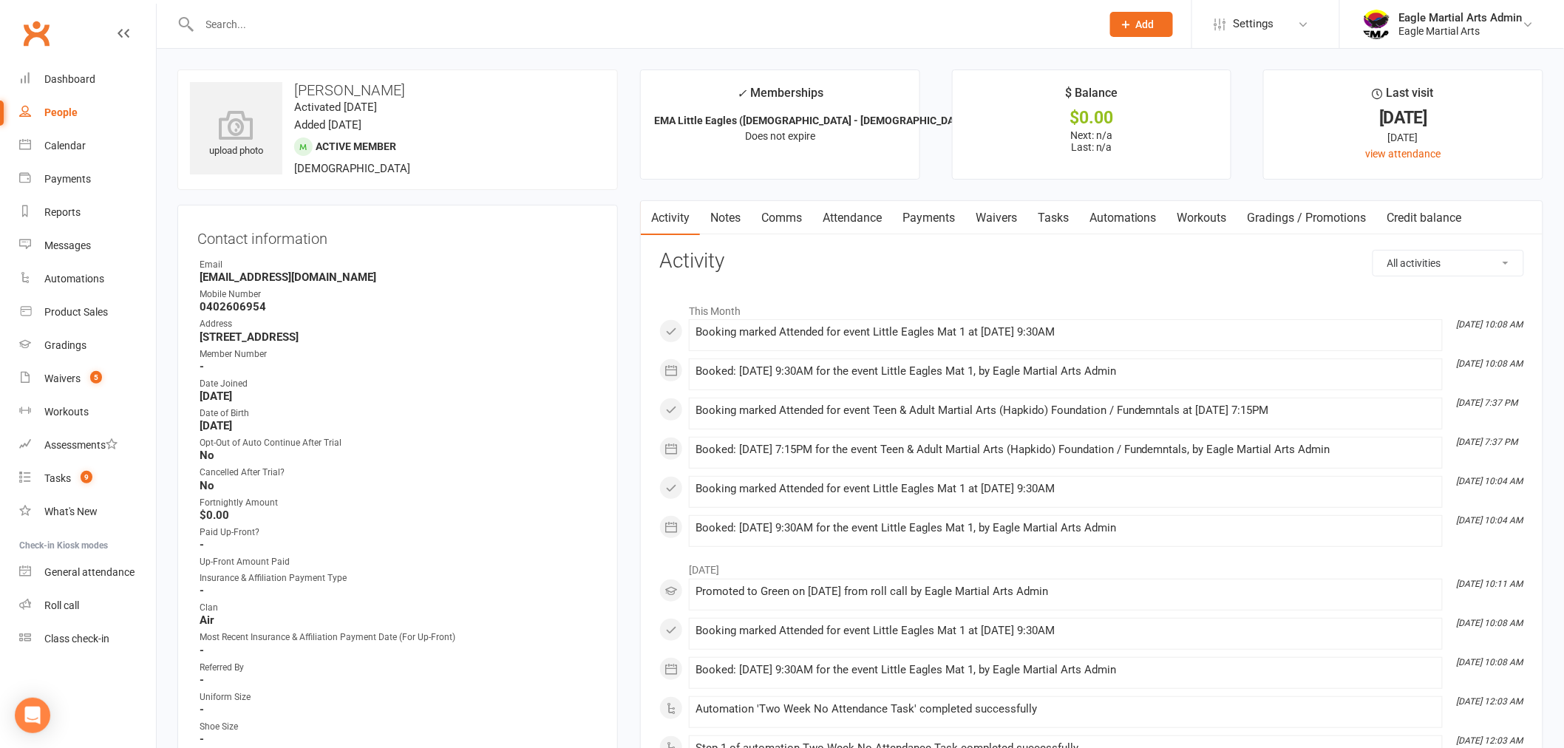
click at [333, 19] on input "text" at bounding box center [643, 24] width 896 height 21
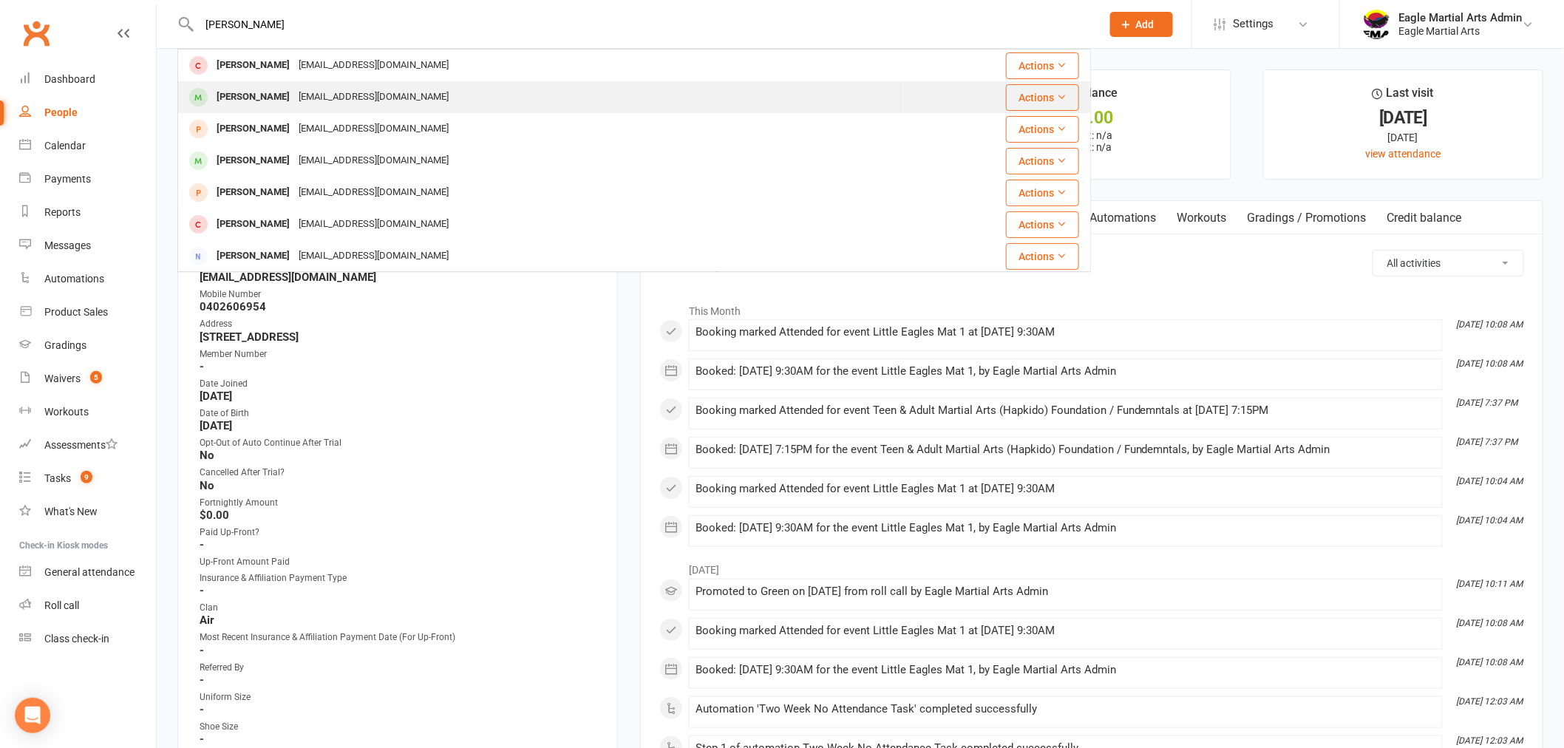
type input "[PERSON_NAME]"
click at [294, 95] on div "[EMAIL_ADDRESS][DOMAIN_NAME]" at bounding box center [373, 96] width 159 height 21
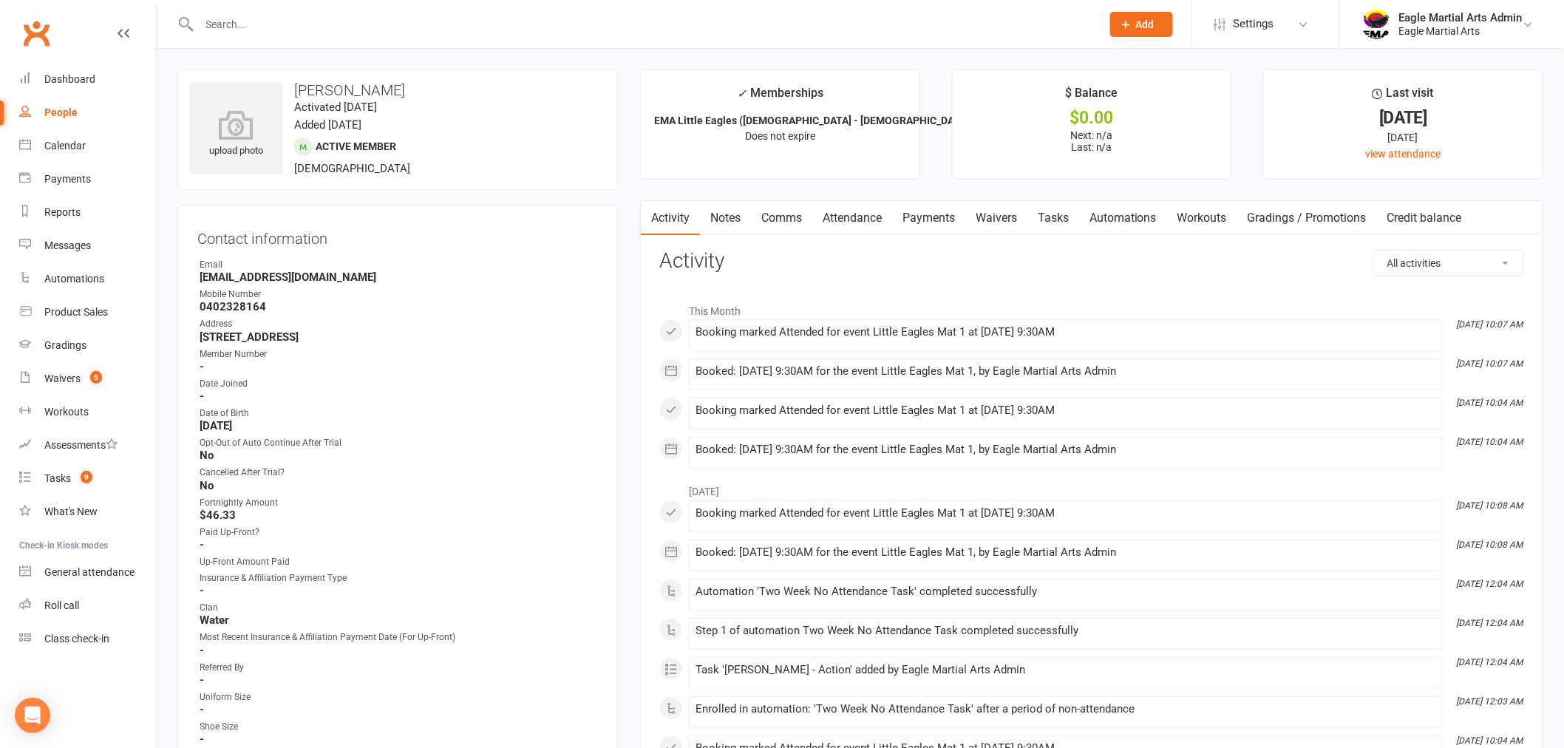
click at [46, 28] on link "Clubworx" at bounding box center [36, 33] width 37 height 37
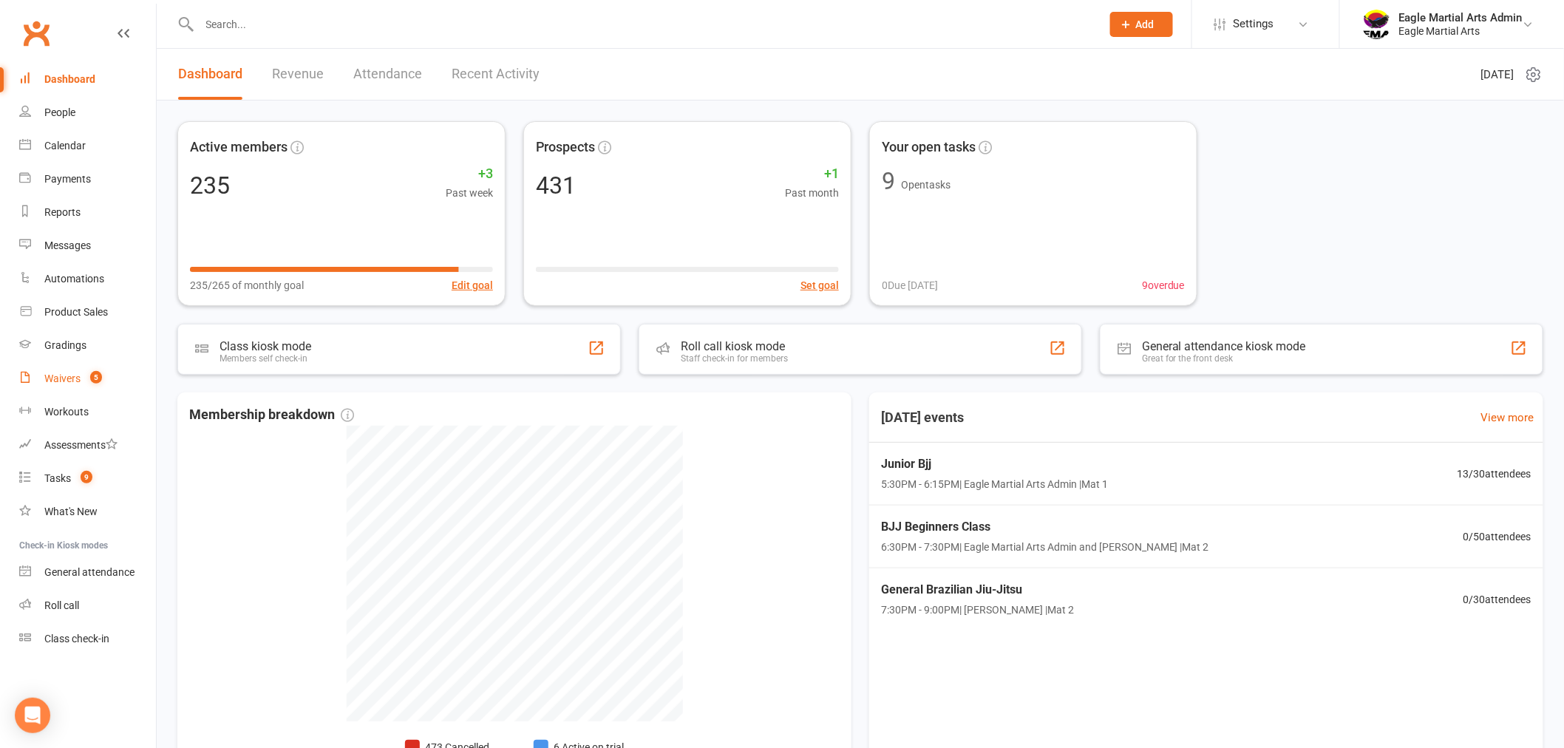
click at [90, 373] on count-badge "5" at bounding box center [92, 379] width 19 height 12
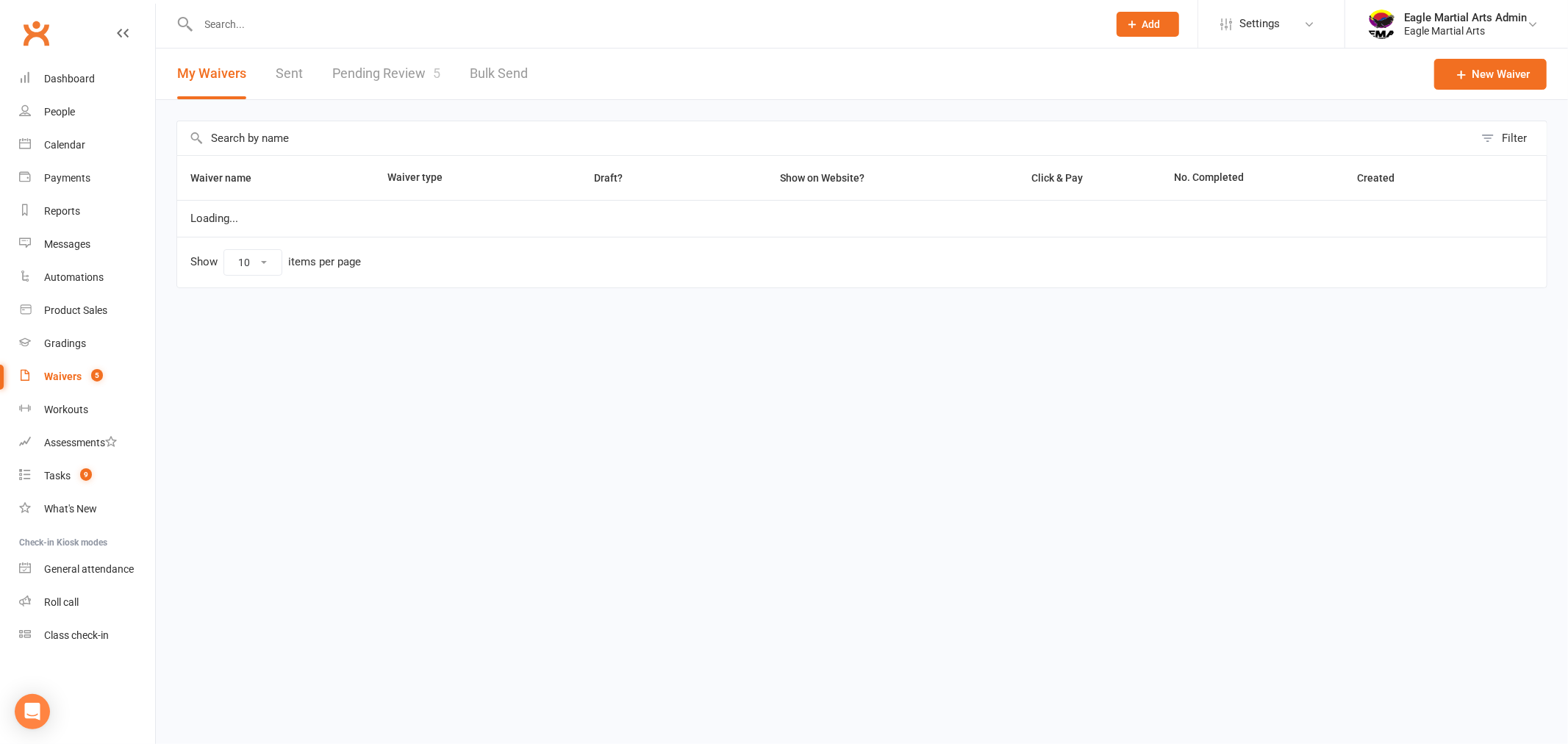
select select "100"
click at [370, 67] on link "Pending Review 5" at bounding box center [386, 74] width 108 height 51
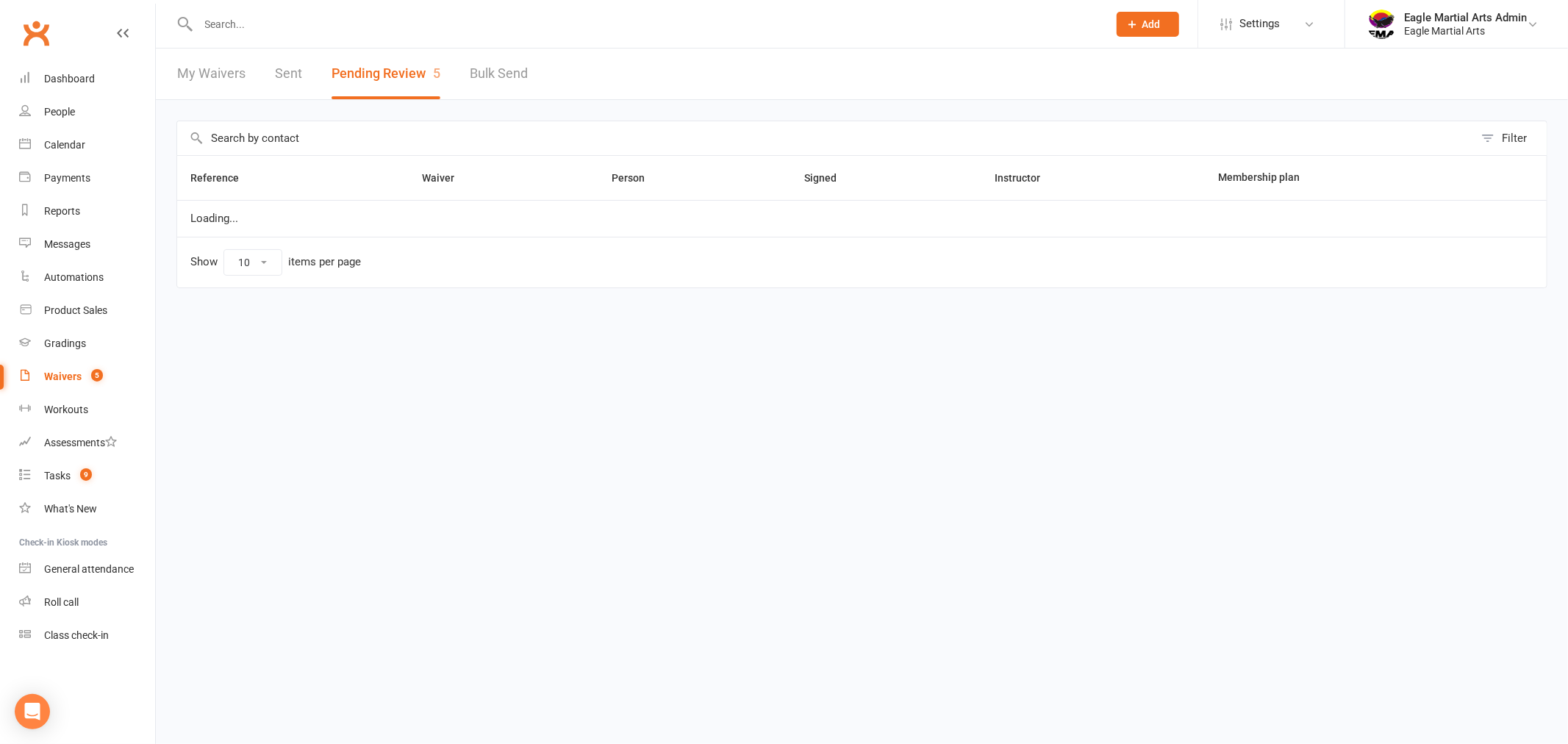
select select "25"
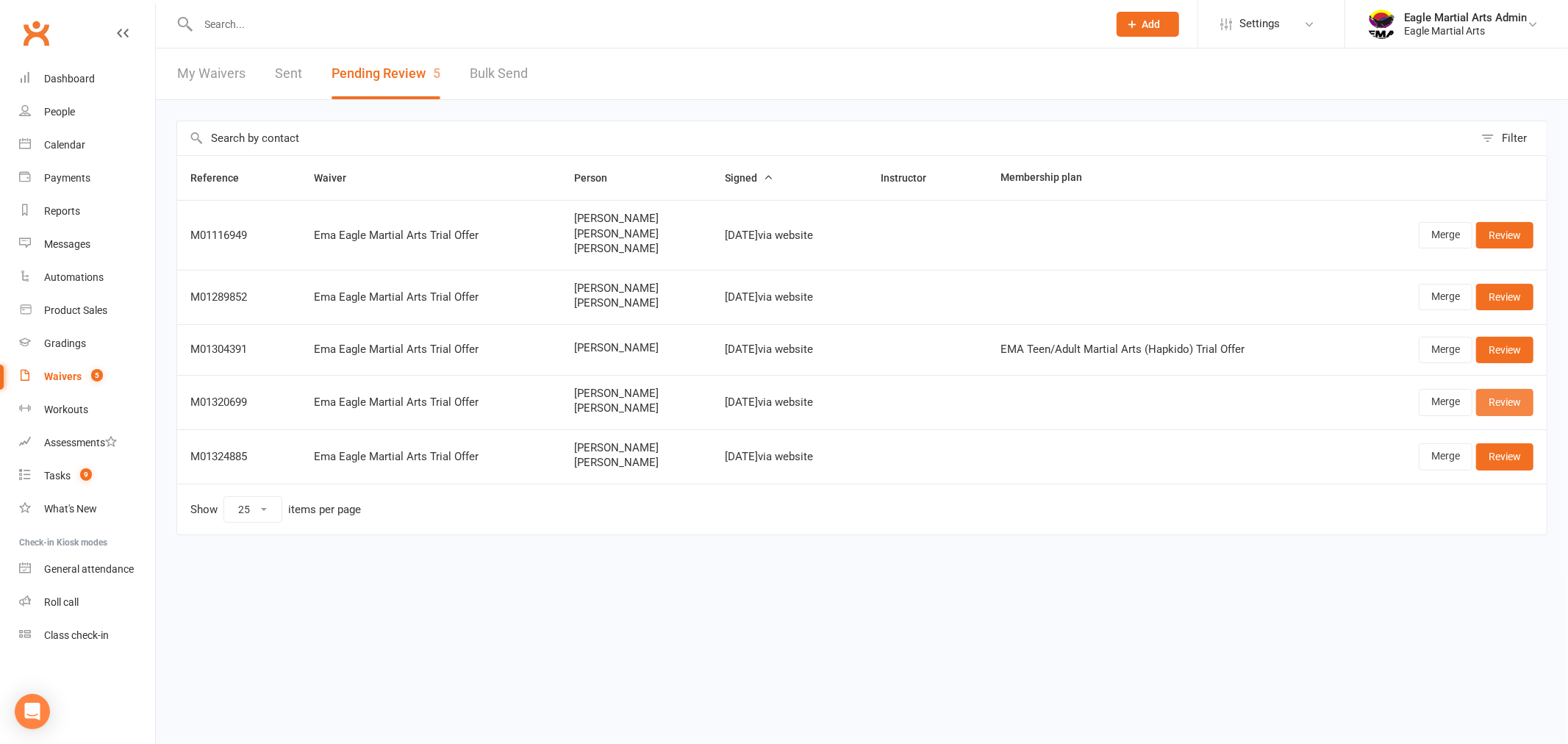
click at [1522, 405] on link "Review" at bounding box center [1504, 402] width 58 height 27
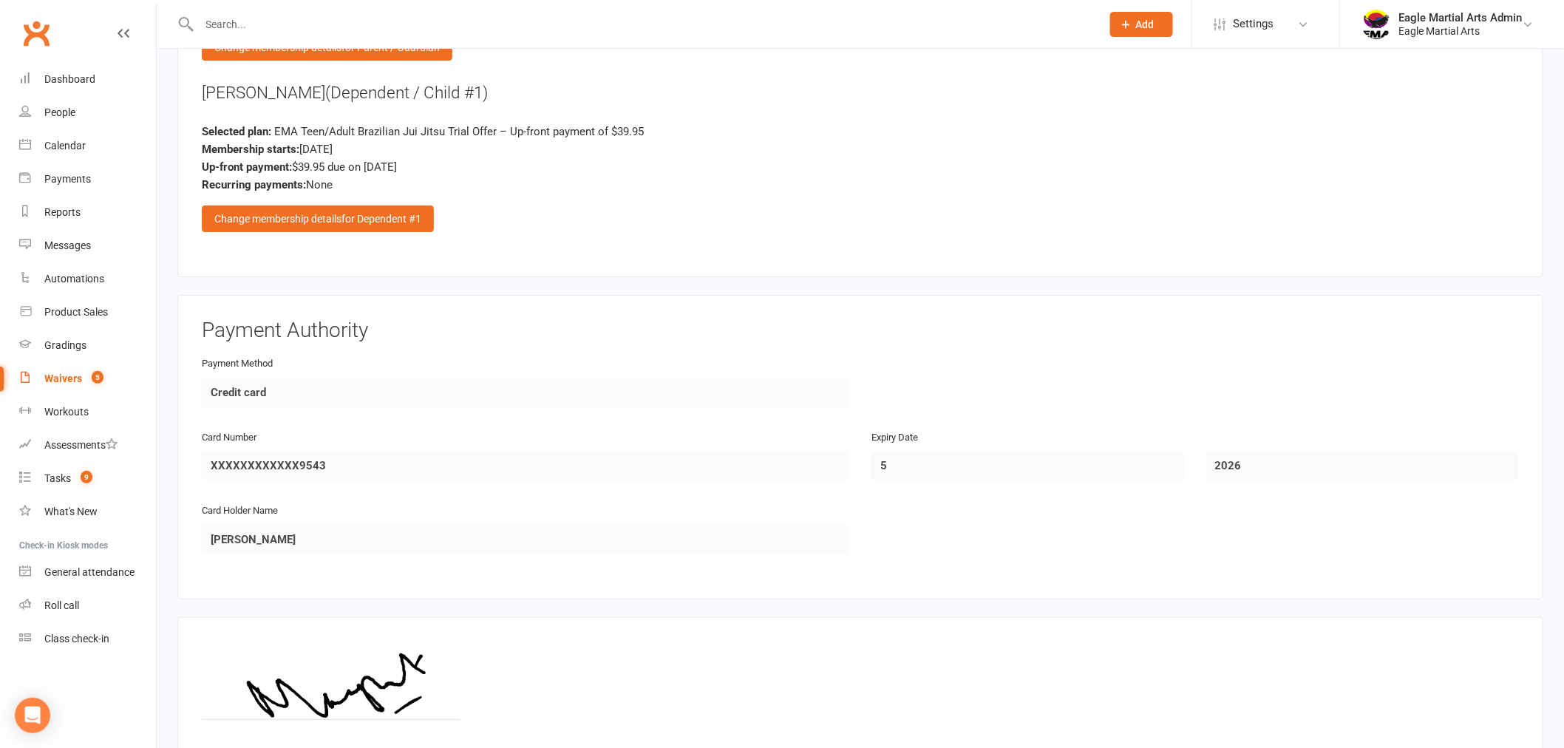
scroll to position [2337, 0]
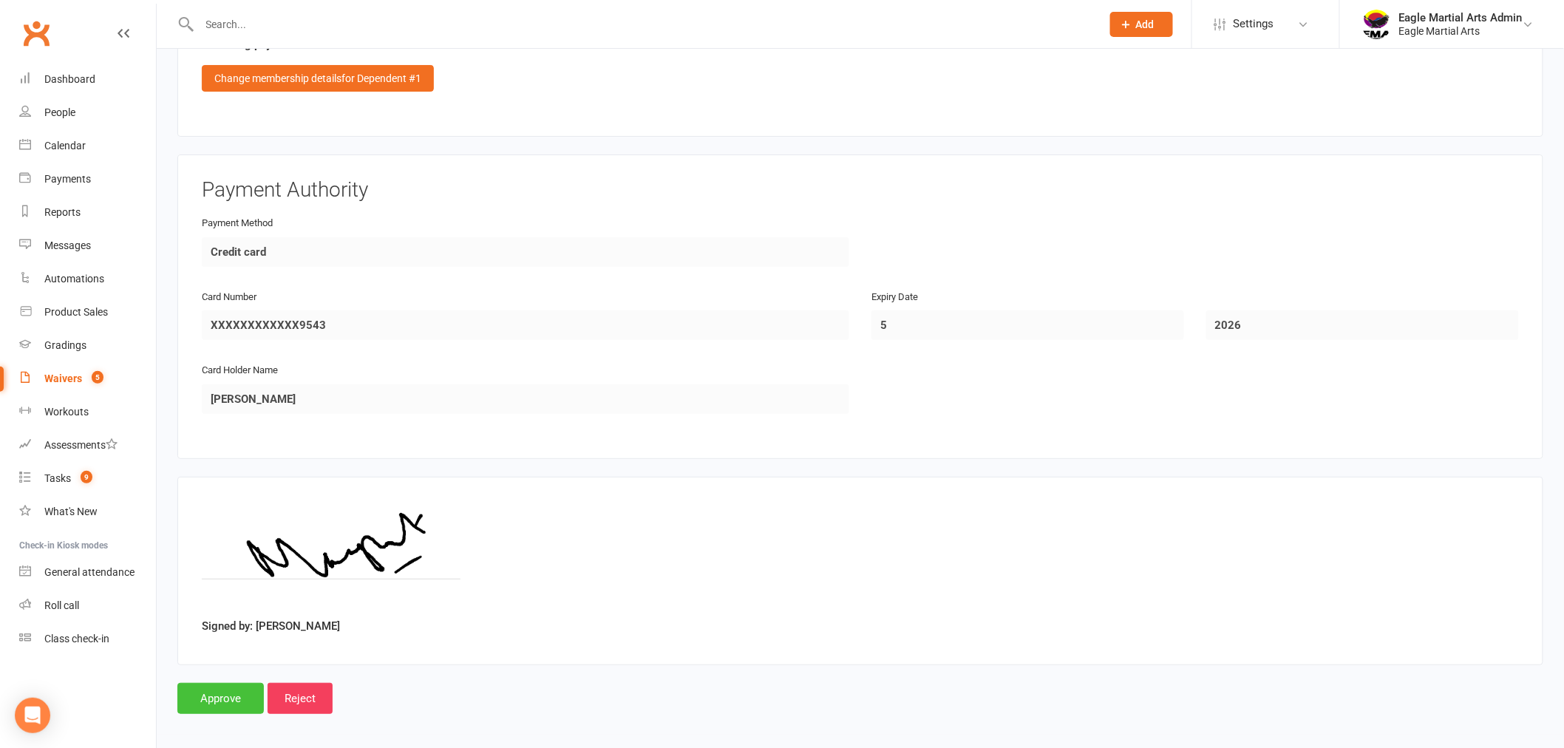
click at [227, 693] on input "Approve" at bounding box center [220, 698] width 86 height 31
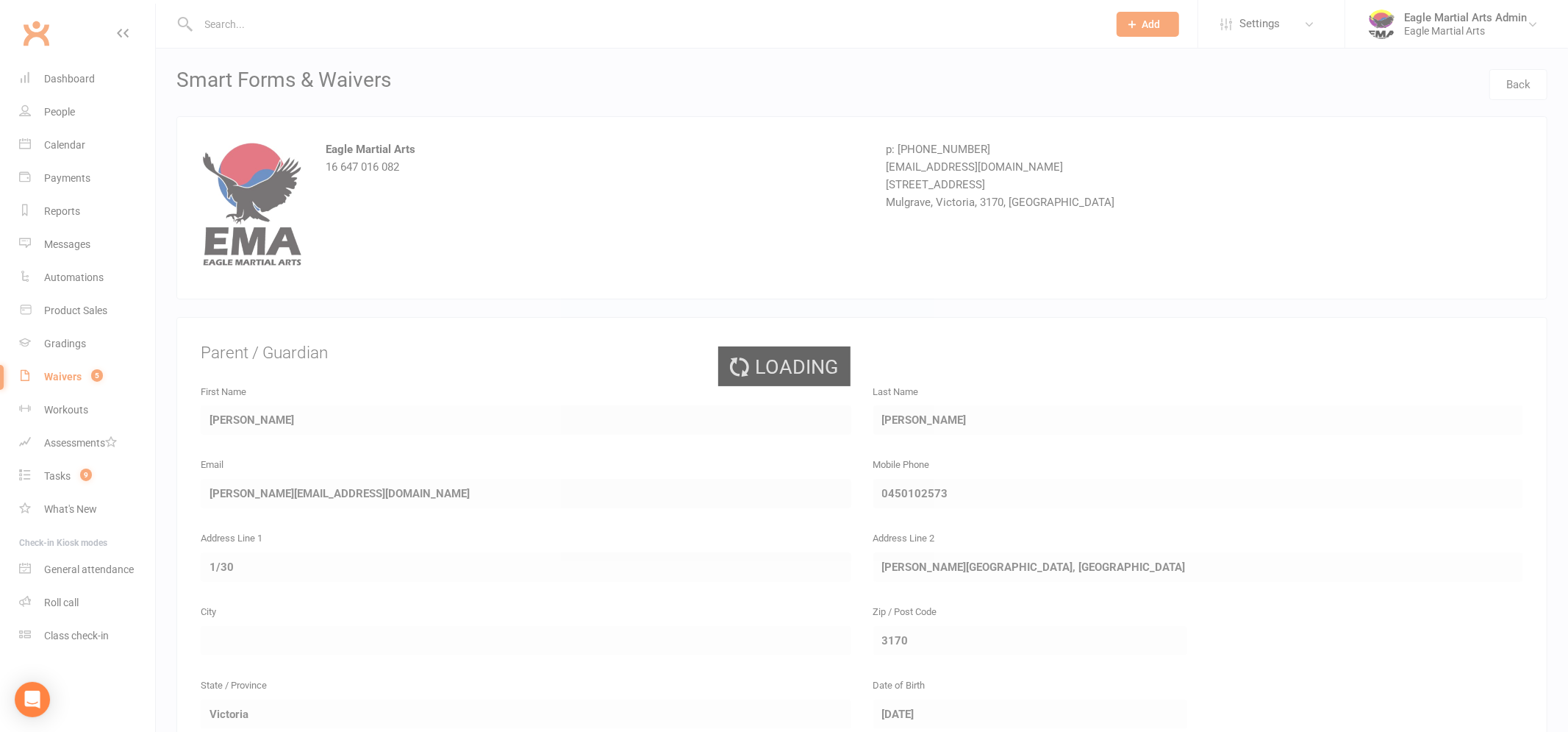
select select "25"
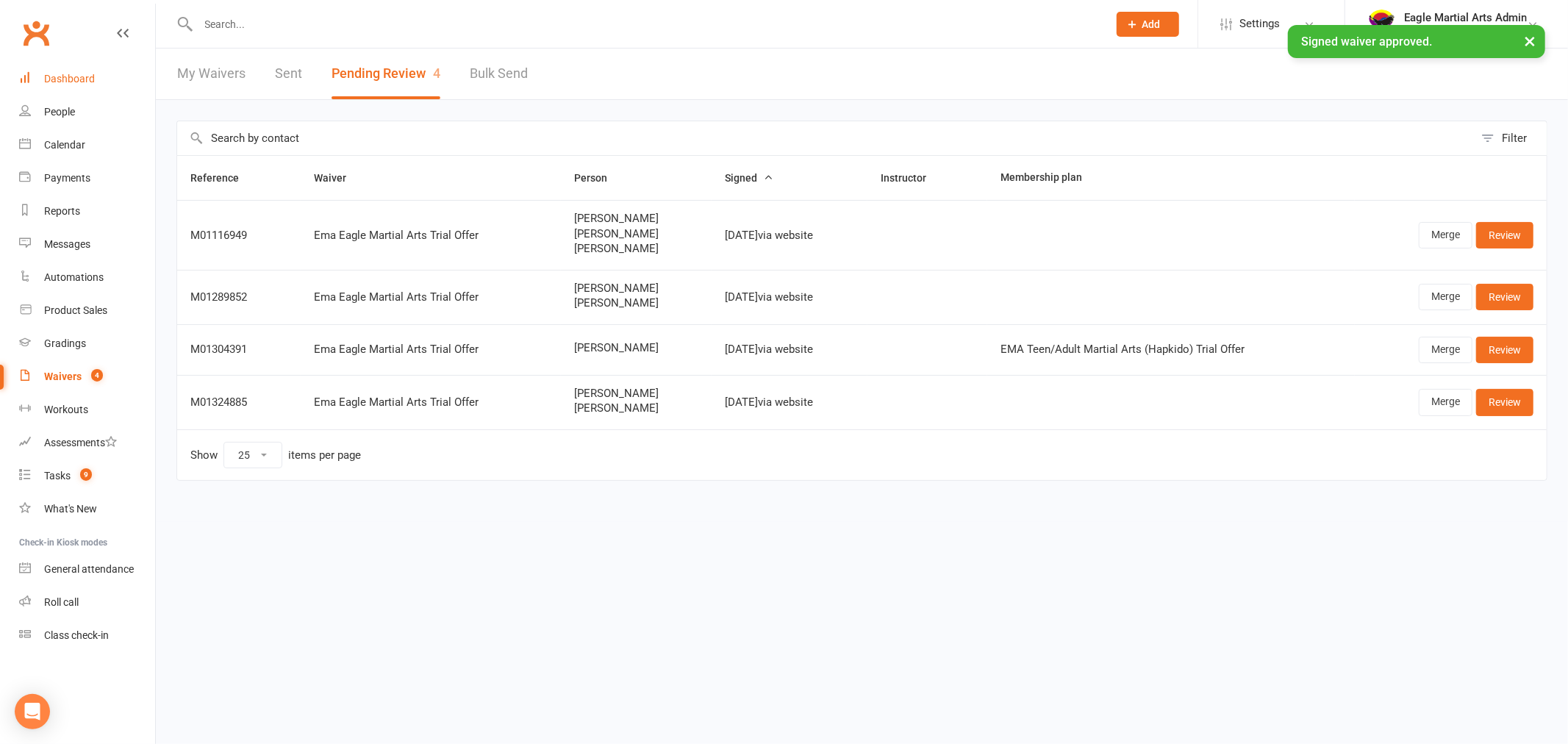
click at [63, 78] on div "Dashboard" at bounding box center [69, 79] width 51 height 12
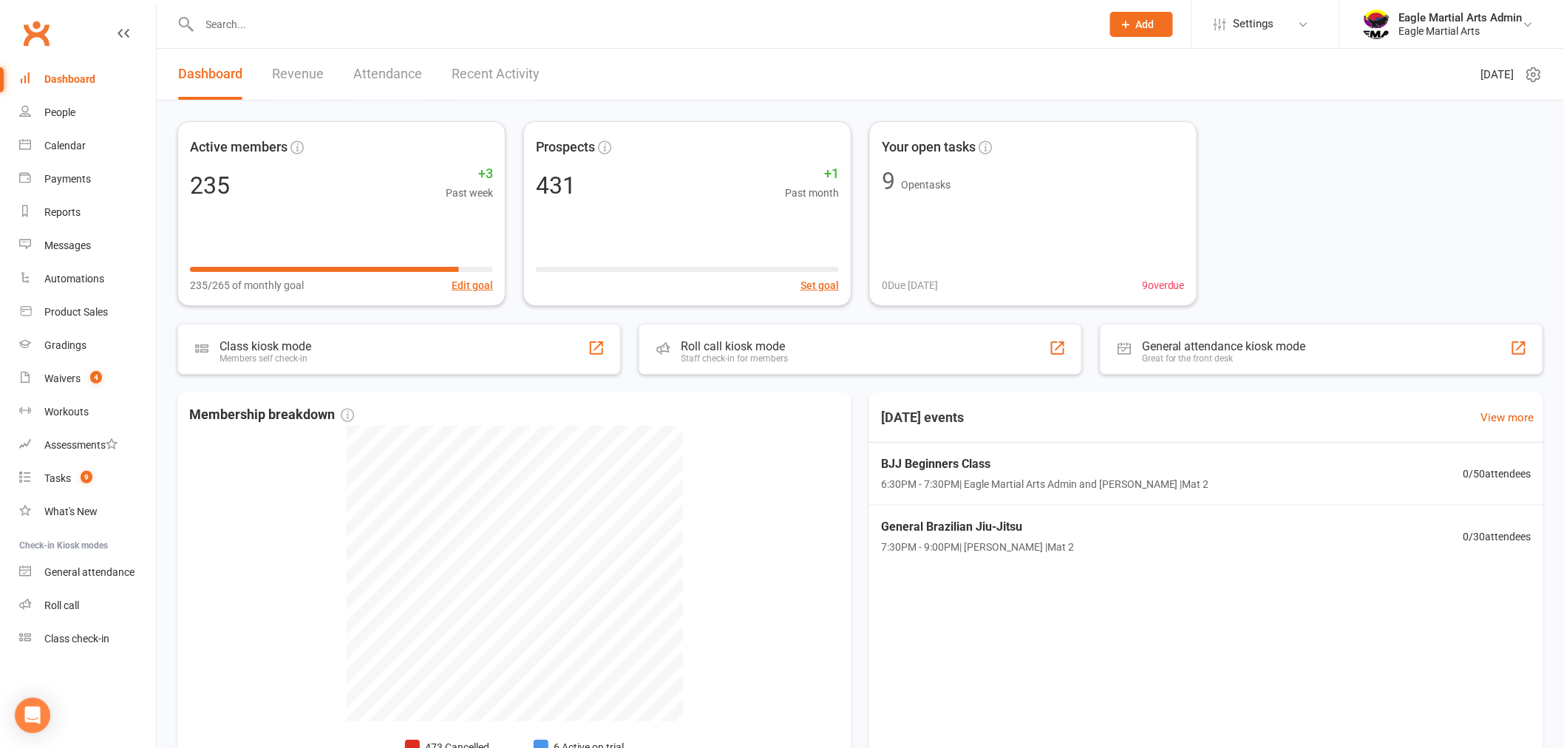
click at [249, 24] on input "text" at bounding box center [643, 24] width 896 height 21
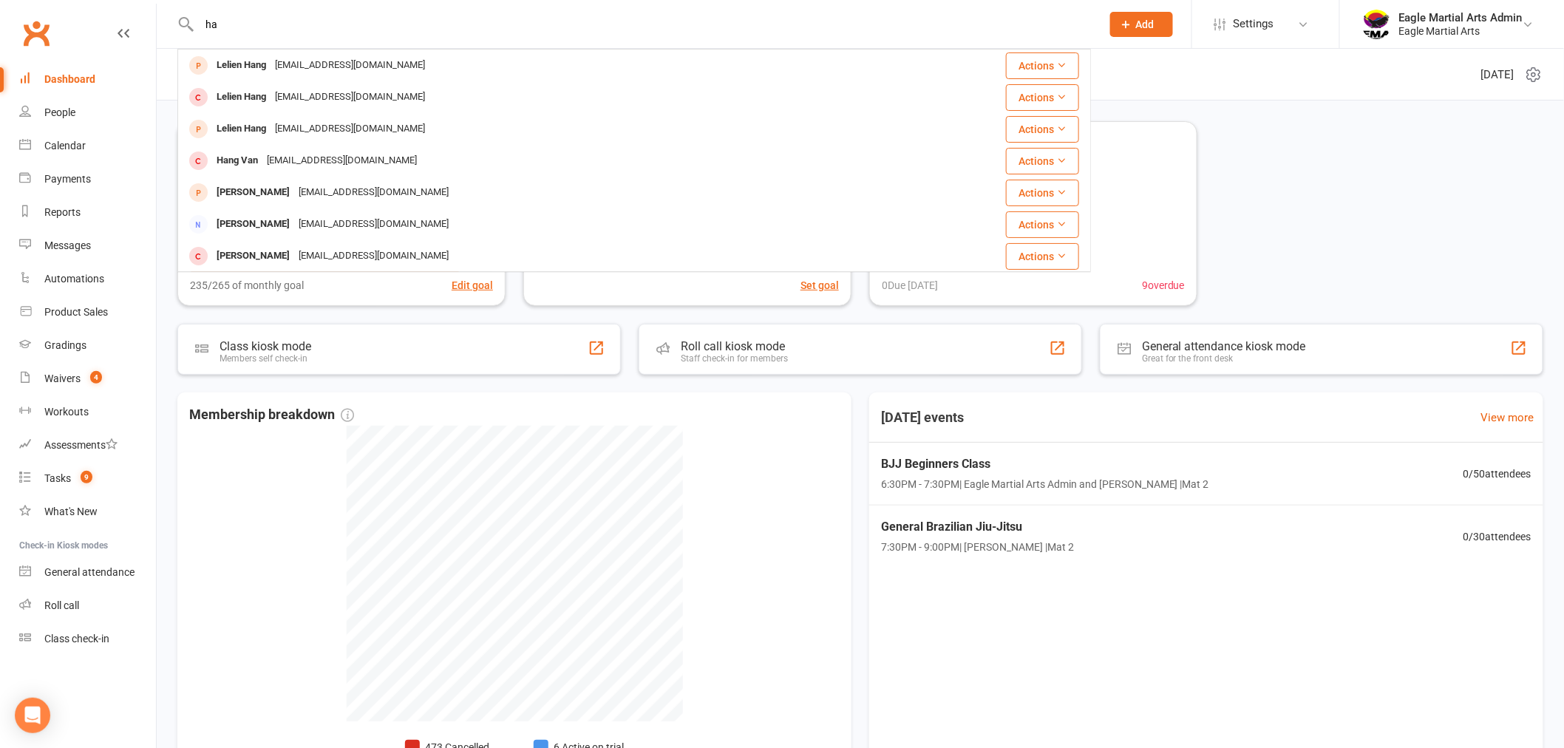
type input "h"
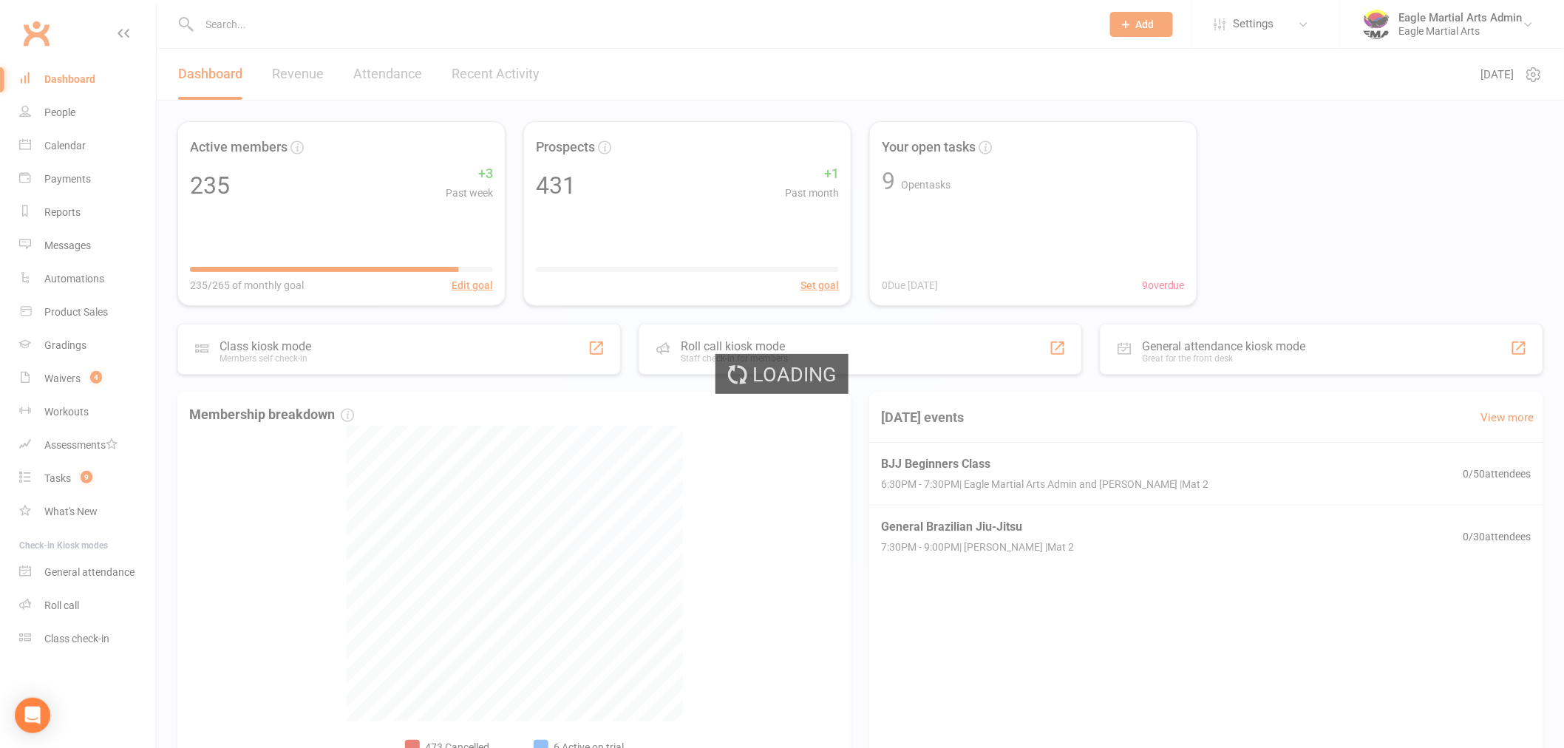
select select "active_trial"
select select "100"
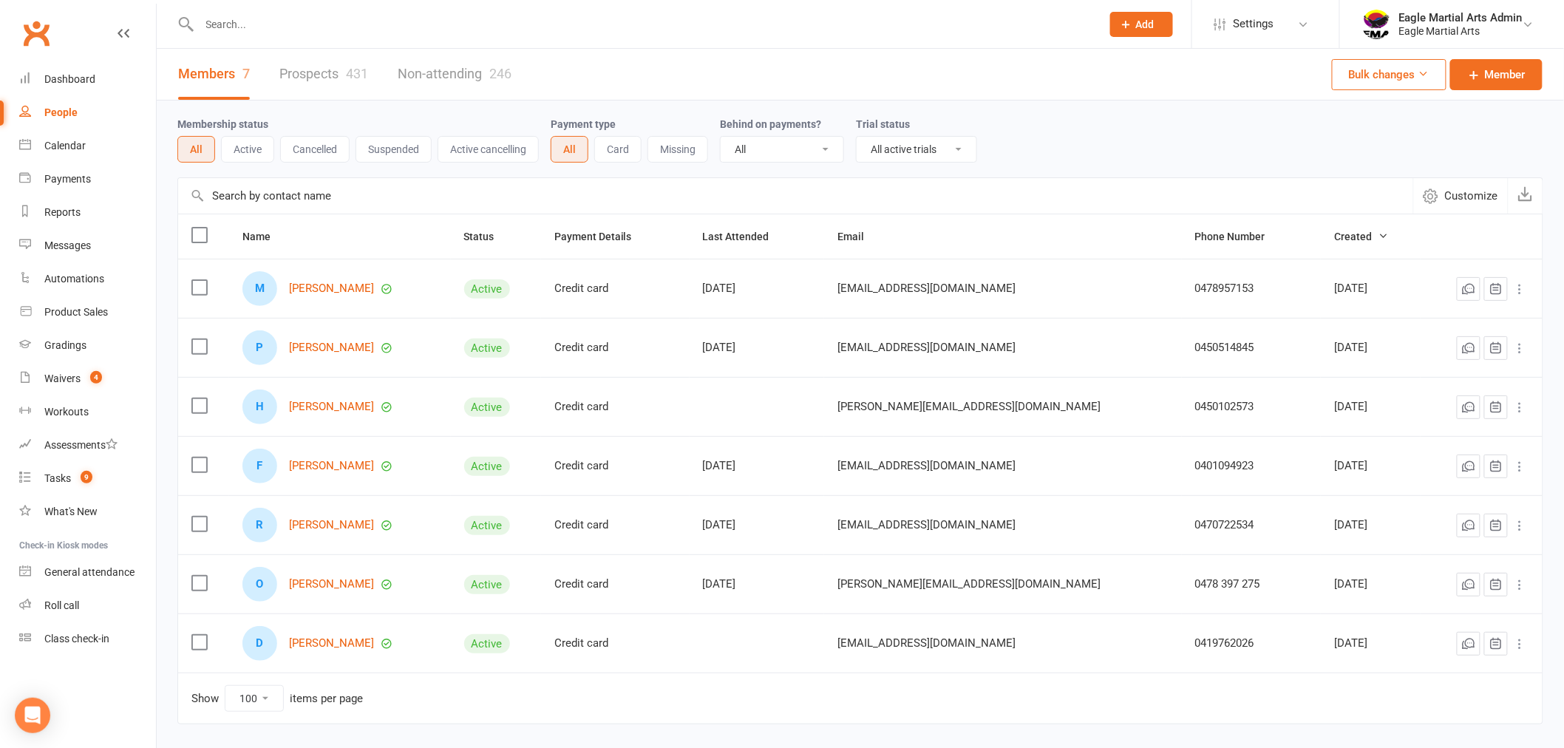
drag, startPoint x: 1161, startPoint y: 485, endPoint x: 1211, endPoint y: 508, distance: 55.2
